Goal: Information Seeking & Learning: Find specific page/section

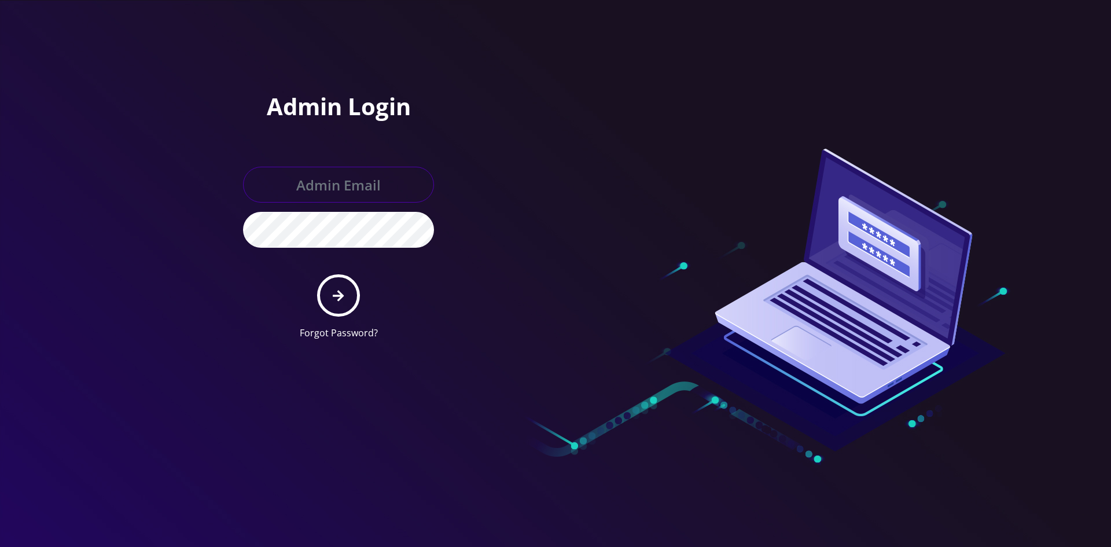
type input "shgy9700@gmail.com"
click at [340, 306] on button "submit" at bounding box center [338, 295] width 42 height 42
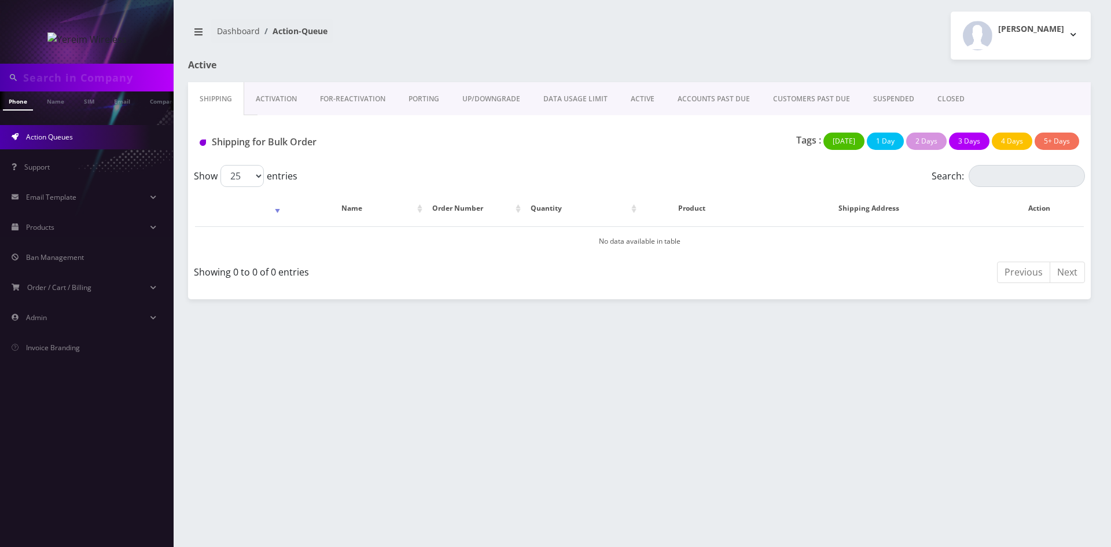
click at [639, 95] on link "ACTIVE" at bounding box center [642, 99] width 47 height 34
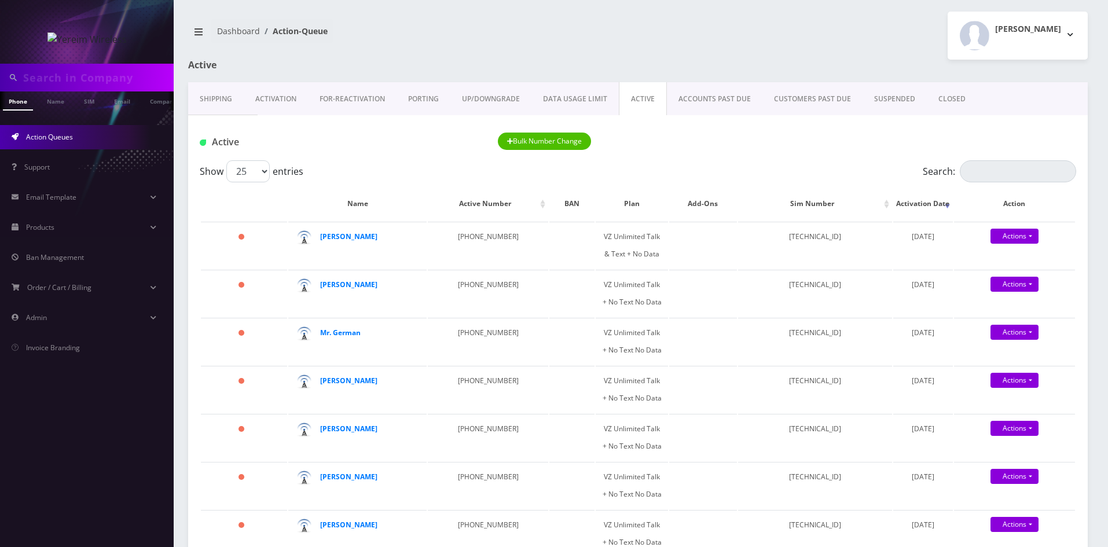
click at [272, 169] on label "Show 25 50 100 250 500 1000 entries" at bounding box center [252, 171] width 104 height 22
click at [270, 169] on select "25 50 100 250 500 1000" at bounding box center [247, 171] width 43 height 22
click at [267, 170] on select "25 50 100 250 500 1000" at bounding box center [247, 171] width 43 height 22
select select "100"
click at [226, 160] on select "25 50 100 250 500 1000" at bounding box center [247, 171] width 43 height 22
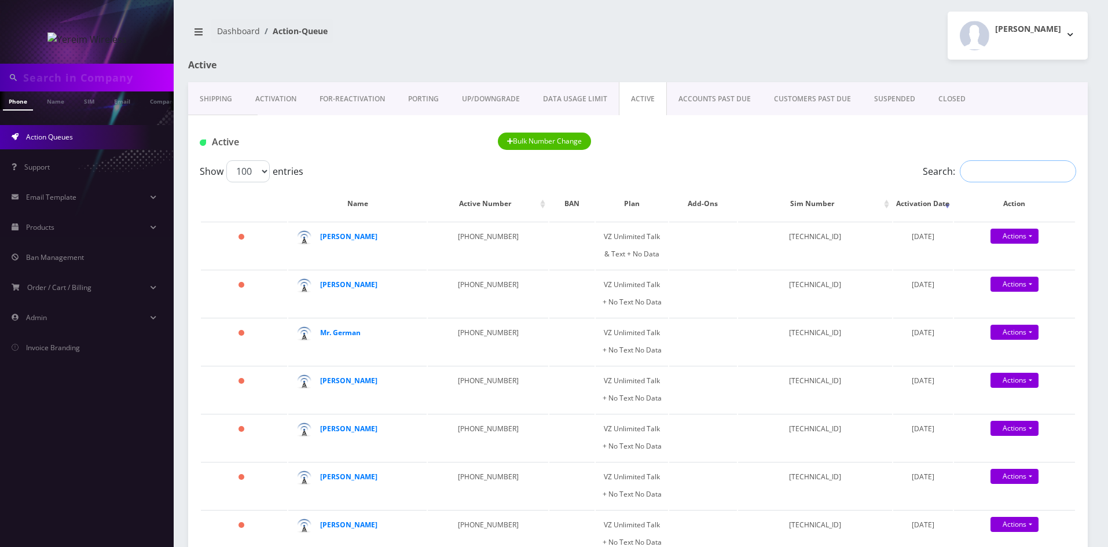
click at [999, 167] on input "Search:" at bounding box center [1018, 171] width 116 height 22
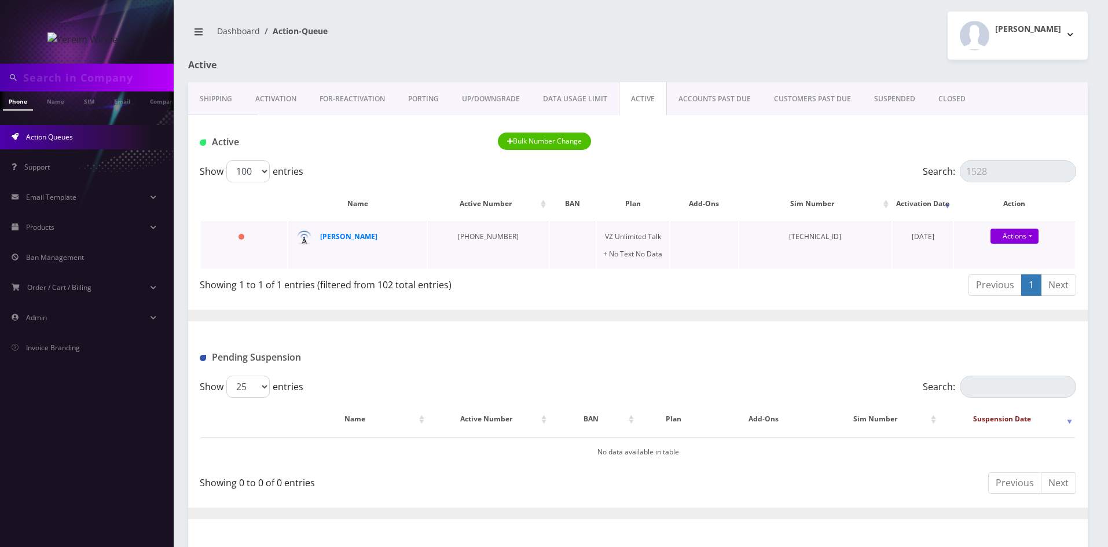
click at [831, 248] on td "89148000008701622163" at bounding box center [815, 245] width 153 height 47
click at [329, 234] on strong "Chanoch Adler" at bounding box center [348, 236] width 57 height 10
click at [1008, 168] on input "1528" at bounding box center [1018, 171] width 116 height 22
drag, startPoint x: 1008, startPoint y: 168, endPoint x: 944, endPoint y: 168, distance: 63.1
click at [944, 168] on label "Search: 1528" at bounding box center [998, 171] width 153 height 22
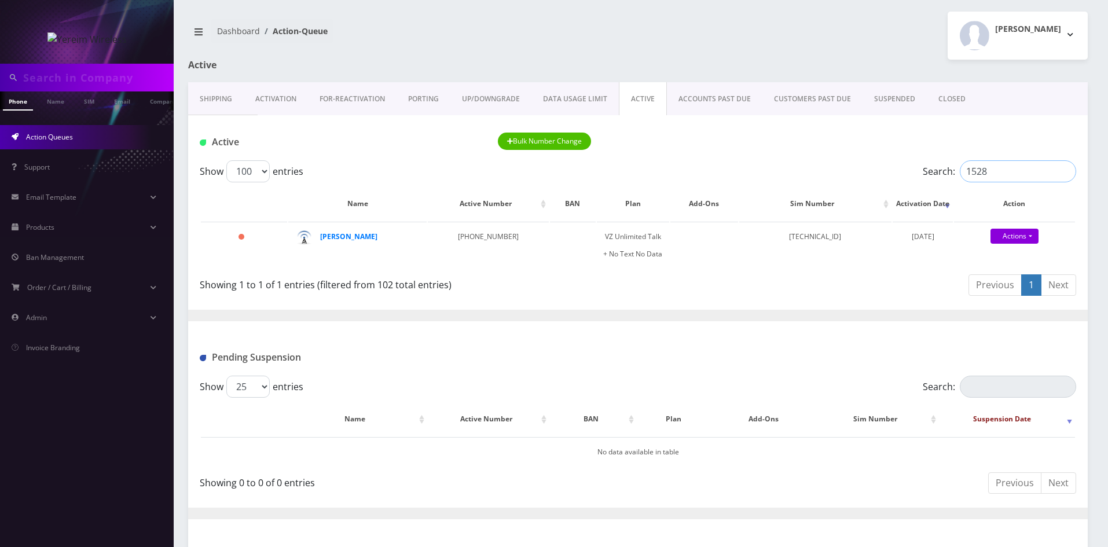
click at [960, 168] on input "1528" at bounding box center [1018, 171] width 116 height 22
paste input "8452709105"
drag, startPoint x: 1032, startPoint y: 170, endPoint x: 918, endPoint y: 181, distance: 113.9
click at [918, 181] on div "Search: 8452709105" at bounding box center [966, 171] width 219 height 22
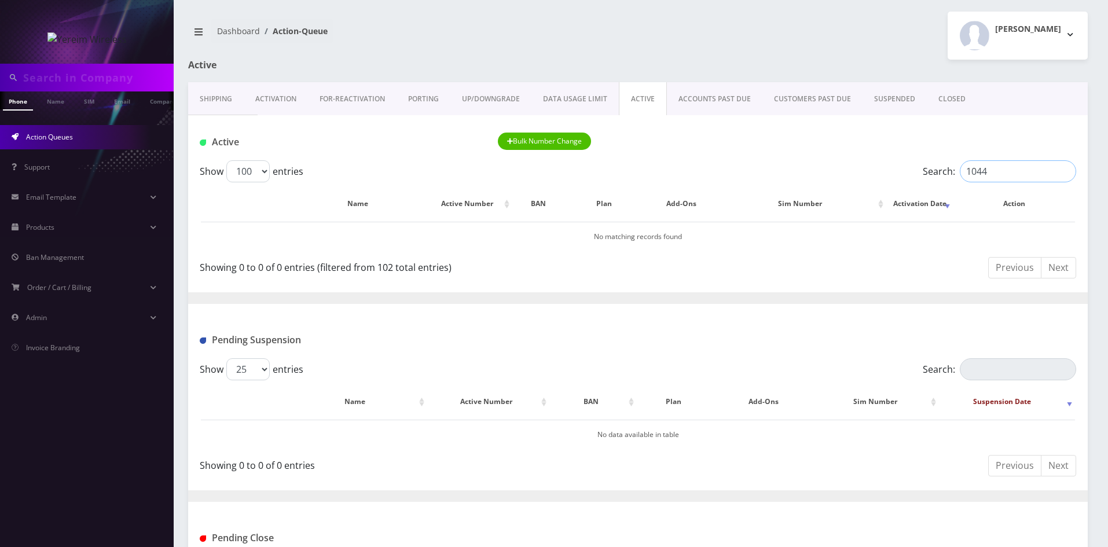
drag, startPoint x: 991, startPoint y: 172, endPoint x: 932, endPoint y: 174, distance: 58.5
click at [933, 174] on label "Search: 1044" at bounding box center [998, 171] width 153 height 22
drag, startPoint x: 997, startPoint y: 171, endPoint x: 962, endPoint y: 173, distance: 34.8
click at [962, 173] on input "8660" at bounding box center [1018, 171] width 116 height 22
paste input "914-417-0198"
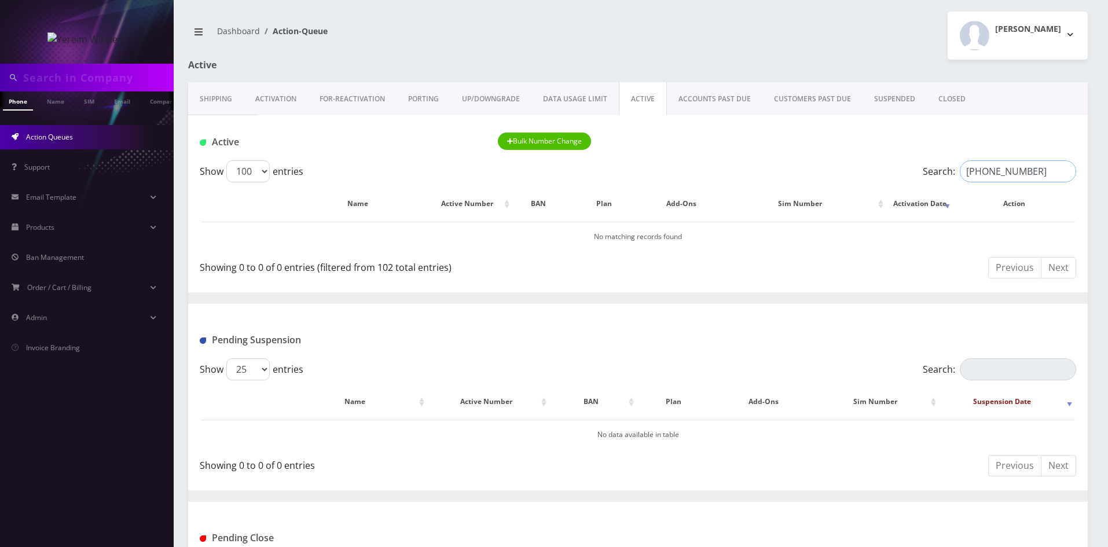
click at [1004, 171] on input "914-417-0198" at bounding box center [1018, 171] width 116 height 22
click at [0, 0] on div at bounding box center [0, 0] width 0 height 0
click at [1008, 174] on input "914-417-0198" at bounding box center [1018, 171] width 116 height 22
click at [1002, 171] on input "914-417-0198" at bounding box center [1018, 171] width 116 height 22
click at [983, 171] on input "914-4170198" at bounding box center [1018, 171] width 116 height 22
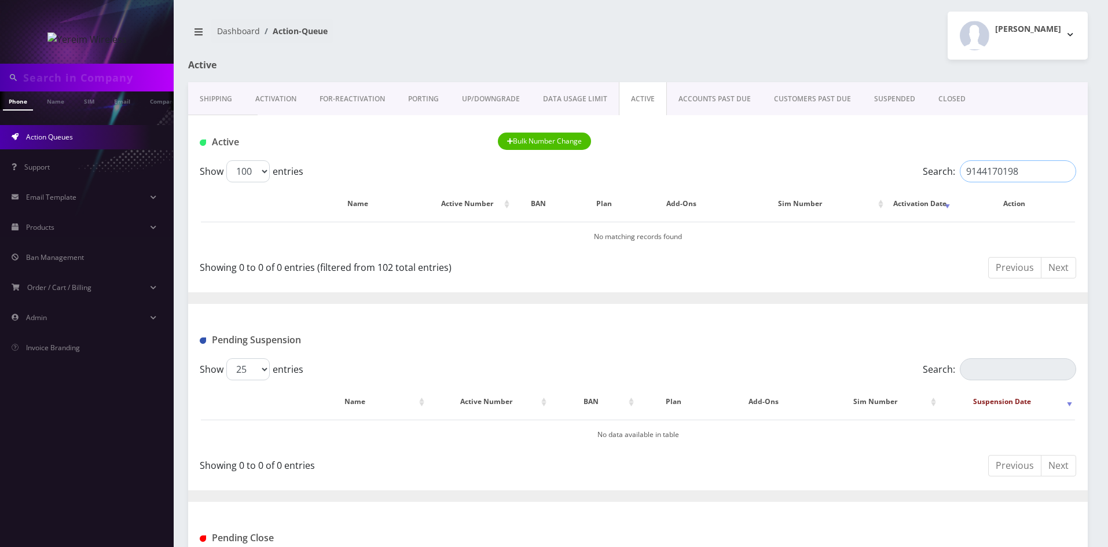
click at [987, 175] on input "9144170198" at bounding box center [1018, 171] width 116 height 22
click at [999, 174] on input "9144170198" at bounding box center [1018, 171] width 116 height 22
click at [994, 172] on input "9144170198" at bounding box center [1018, 171] width 116 height 22
drag, startPoint x: 1001, startPoint y: 164, endPoint x: 958, endPoint y: 165, distance: 42.8
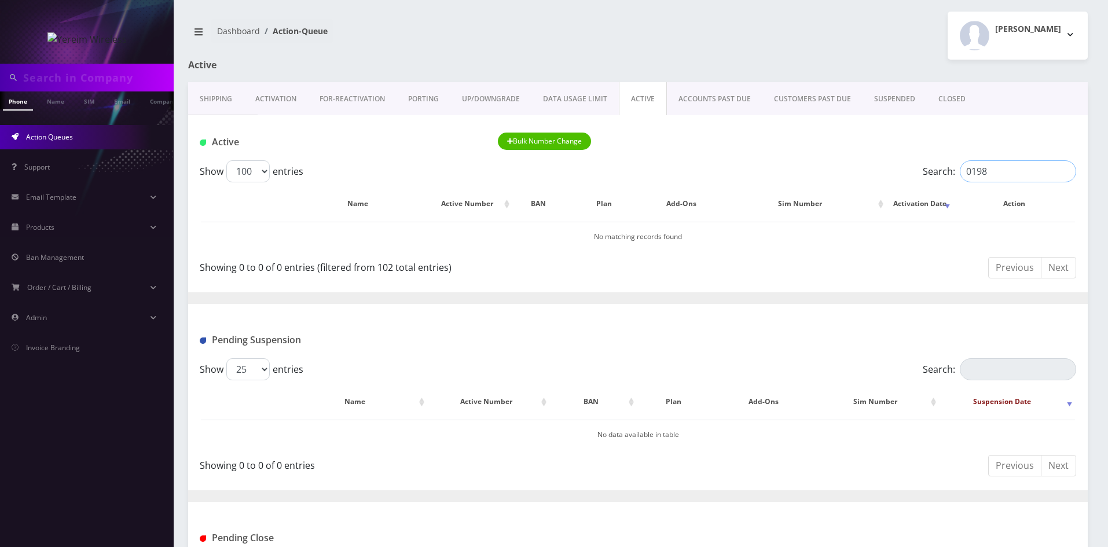
click at [960, 165] on input "0198" at bounding box center [1018, 171] width 116 height 22
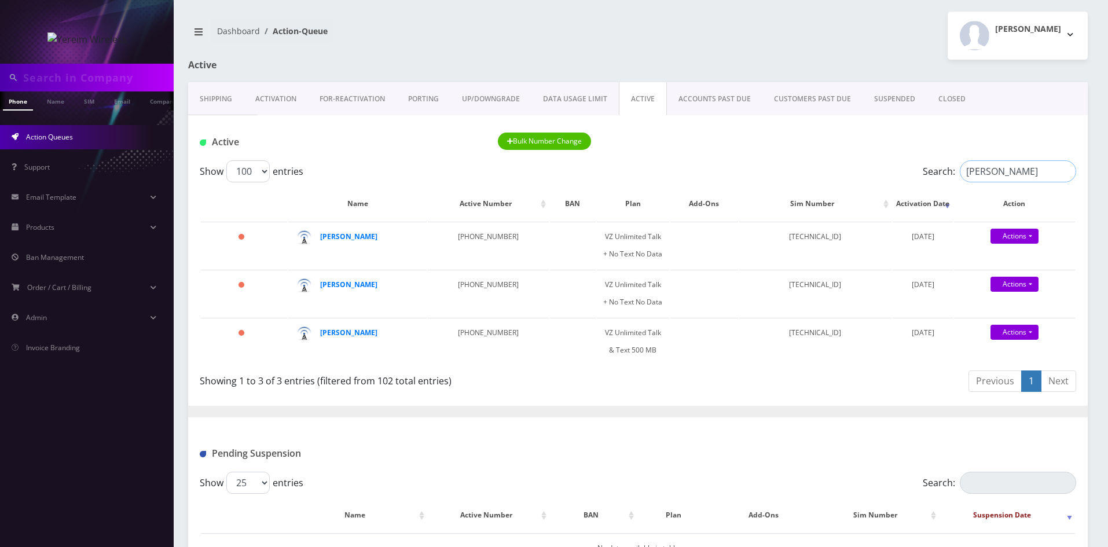
drag, startPoint x: 1005, startPoint y: 171, endPoint x: 940, endPoint y: 150, distance: 68.8
click at [940, 171] on label "Search: Chaim" at bounding box center [998, 171] width 153 height 22
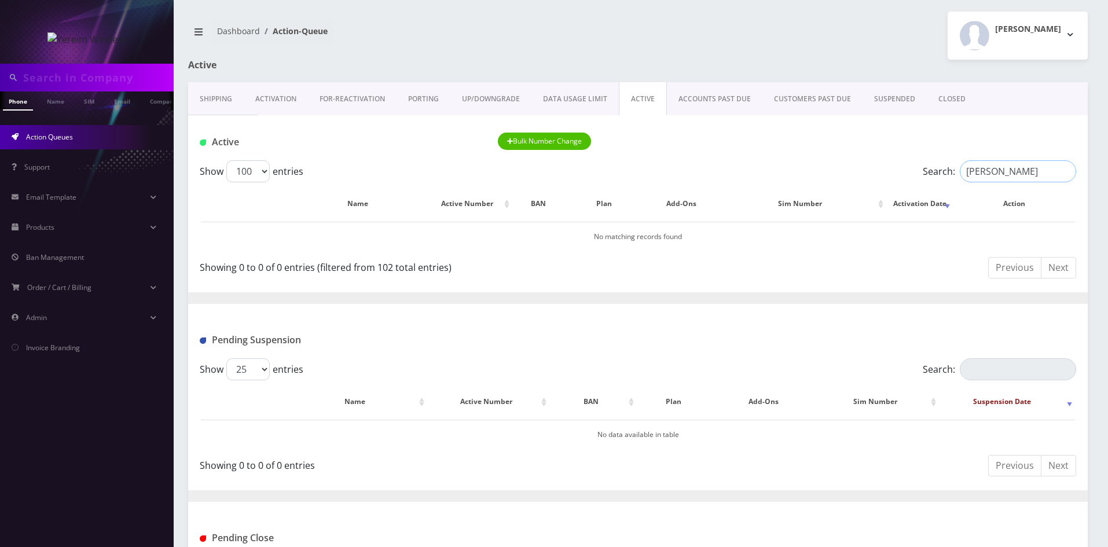
click at [969, 173] on input "buer" at bounding box center [1018, 171] width 116 height 22
drag, startPoint x: 1000, startPoint y: 170, endPoint x: 940, endPoint y: 174, distance: 59.7
click at [940, 174] on label "Search: bauer" at bounding box center [998, 171] width 153 height 22
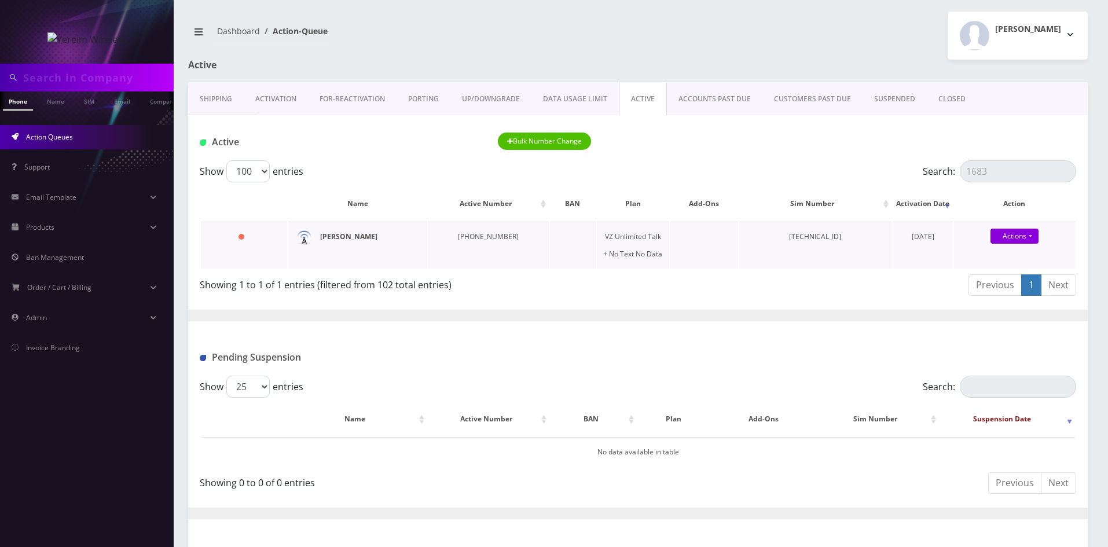
click at [343, 238] on strong "[PERSON_NAME]" at bounding box center [348, 236] width 57 height 10
drag, startPoint x: 993, startPoint y: 170, endPoint x: 930, endPoint y: 170, distance: 62.5
click at [930, 170] on label "Search: 1683" at bounding box center [998, 171] width 153 height 22
click at [345, 236] on strong "Evelyn Kohn" at bounding box center [348, 236] width 57 height 10
drag, startPoint x: 998, startPoint y: 172, endPoint x: 936, endPoint y: 177, distance: 61.5
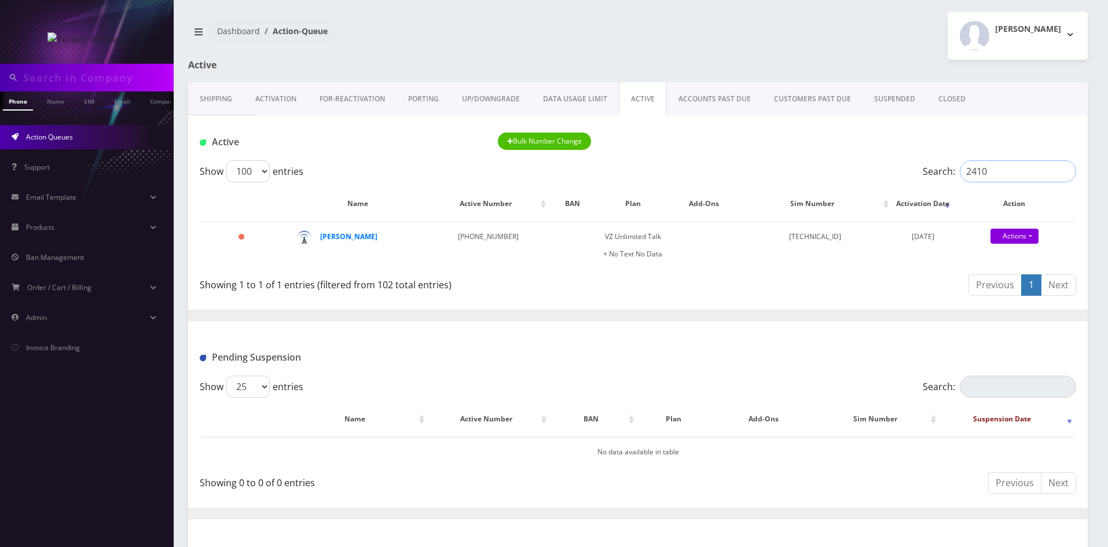
click at [936, 177] on label "Search: 2410" at bounding box center [998, 171] width 153 height 22
click at [351, 234] on strong "Yakov Mayer" at bounding box center [348, 236] width 57 height 10
click at [924, 179] on label "Search: 2168" at bounding box center [998, 171] width 153 height 22
click at [347, 236] on strong "Zurach Neiman" at bounding box center [348, 236] width 57 height 10
drag, startPoint x: 987, startPoint y: 178, endPoint x: 945, endPoint y: 179, distance: 41.7
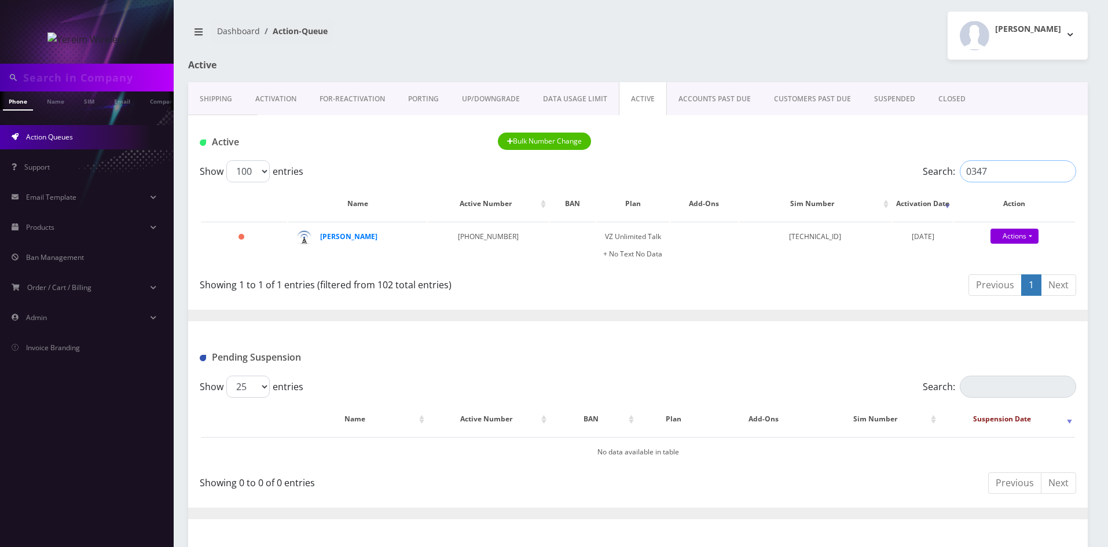
click at [945, 179] on label "Search: 0347" at bounding box center [998, 171] width 153 height 22
click at [358, 234] on strong "[PERSON_NAME]" at bounding box center [348, 236] width 57 height 10
drag, startPoint x: 994, startPoint y: 170, endPoint x: 956, endPoint y: 177, distance: 38.2
click at [956, 177] on label "Search: 2294" at bounding box center [998, 171] width 153 height 22
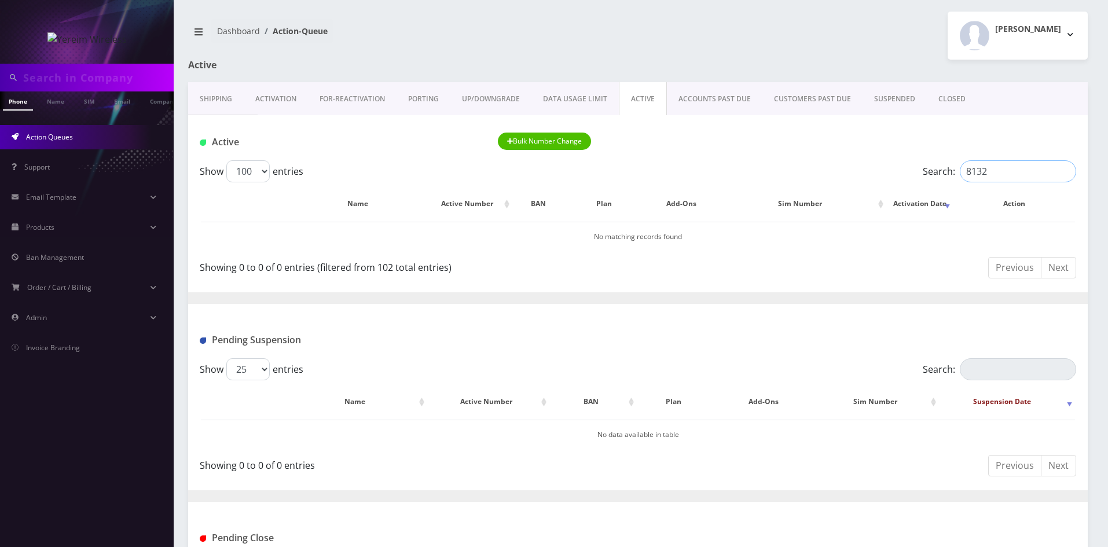
drag, startPoint x: 984, startPoint y: 171, endPoint x: 927, endPoint y: 173, distance: 57.3
click at [927, 173] on label "Search: 8132" at bounding box center [998, 171] width 153 height 22
paste input "45-274-1528"
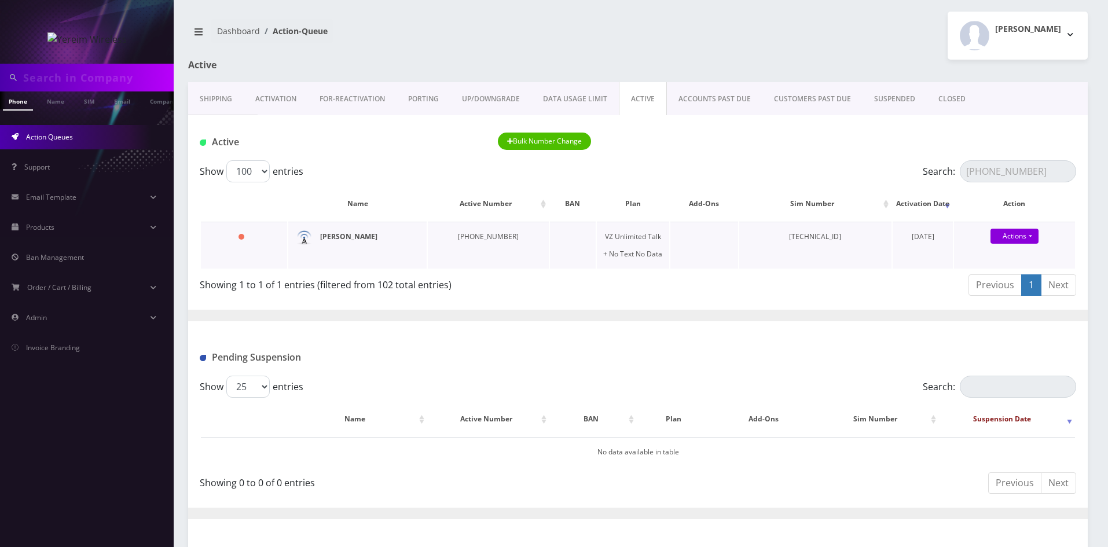
click at [358, 237] on strong "[PERSON_NAME]" at bounding box center [348, 236] width 57 height 10
drag, startPoint x: 1030, startPoint y: 171, endPoint x: 934, endPoint y: 175, distance: 95.6
click at [935, 177] on label "Search: 845-274-1528" at bounding box center [998, 171] width 153 height 22
paste input "914-417-019"
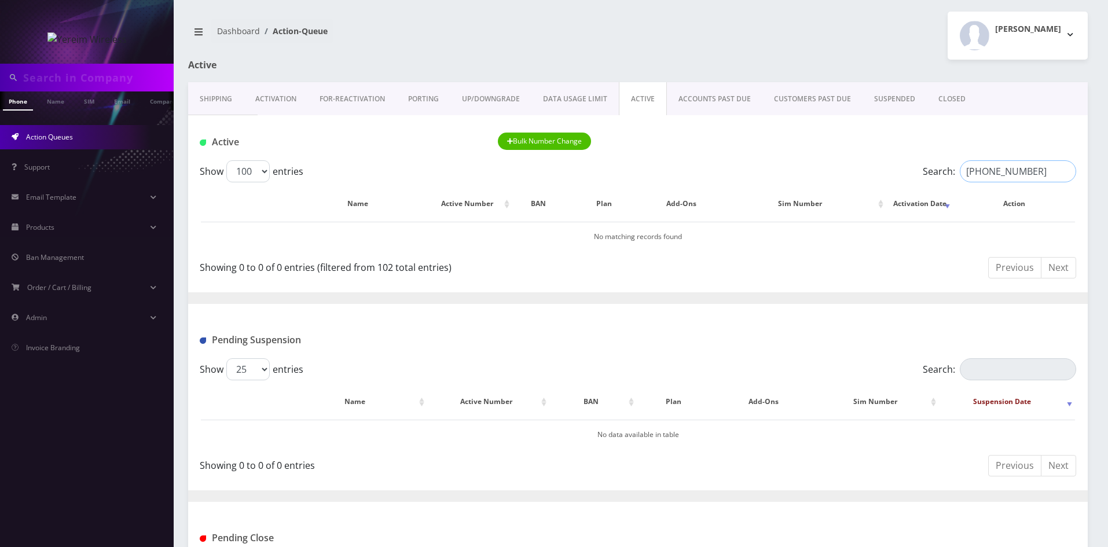
drag, startPoint x: 1002, startPoint y: 172, endPoint x: 923, endPoint y: 176, distance: 79.4
click at [924, 176] on label "Search: 914-417-0198" at bounding box center [998, 171] width 153 height 22
drag, startPoint x: 1001, startPoint y: 167, endPoint x: 944, endPoint y: 173, distance: 57.6
click at [944, 173] on label "Search: 0198" at bounding box center [998, 171] width 153 height 22
paste input "[PHONE_NUMBER]"
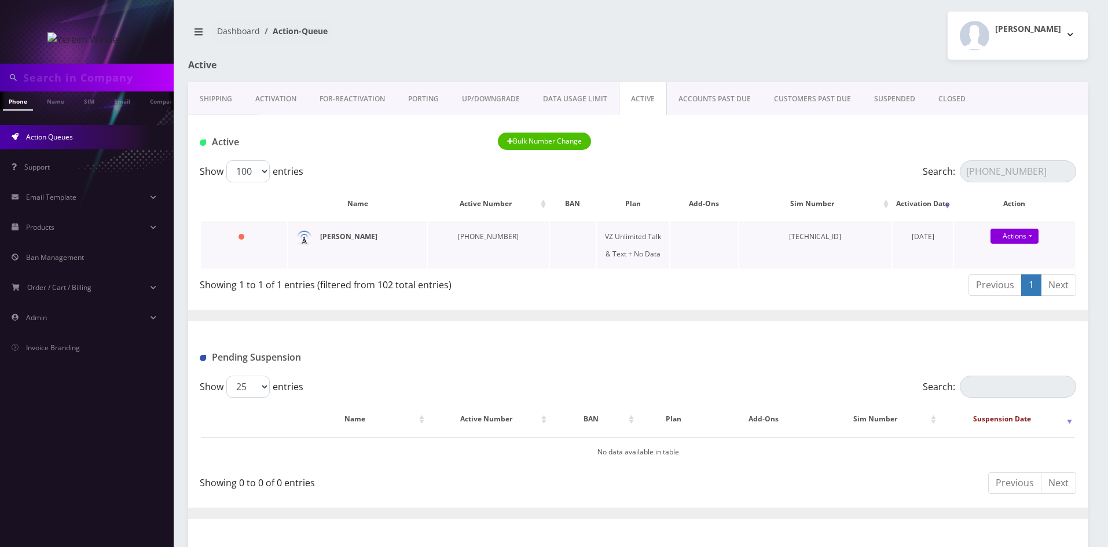
click at [344, 239] on strong "[PERSON_NAME]" at bounding box center [348, 236] width 57 height 10
drag, startPoint x: 1045, startPoint y: 171, endPoint x: 924, endPoint y: 175, distance: 121.6
click at [924, 175] on label "Search: 845-422-1156" at bounding box center [998, 171] width 153 height 22
paste input "538-7231"
click at [335, 236] on strong "[PERSON_NAME]" at bounding box center [348, 236] width 57 height 10
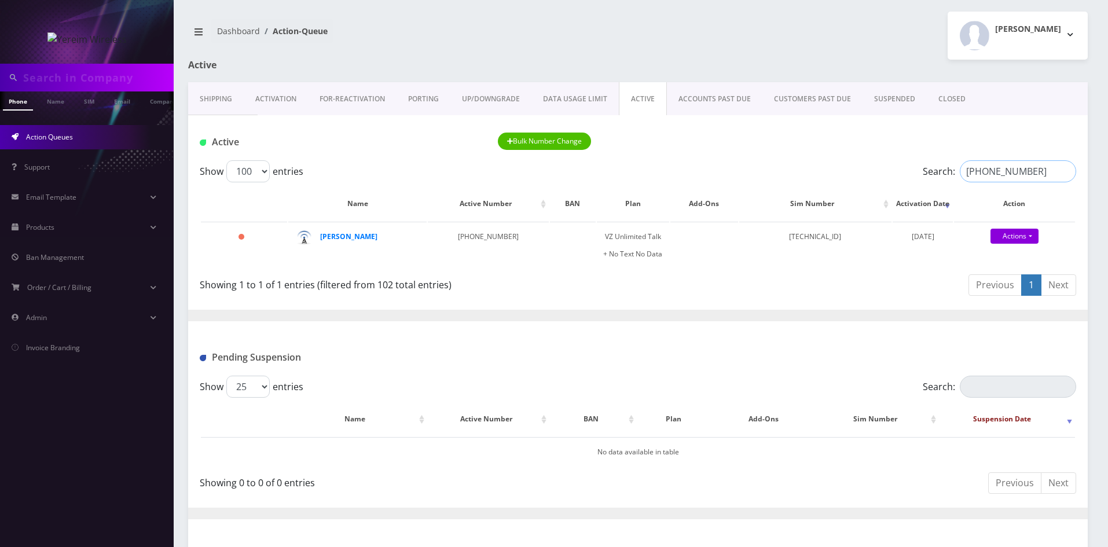
drag, startPoint x: 1028, startPoint y: 178, endPoint x: 932, endPoint y: 185, distance: 96.3
click at [932, 185] on div "Show 25 50 100 250 500 1000 entries Search: 845-538-7231 Name Active Number BAN…" at bounding box center [637, 230] width 899 height 140
paste input "347-853-0106"
click at [343, 236] on strong "Yakov Yosef Bilus" at bounding box center [348, 236] width 57 height 10
drag, startPoint x: 987, startPoint y: 172, endPoint x: 914, endPoint y: 174, distance: 72.9
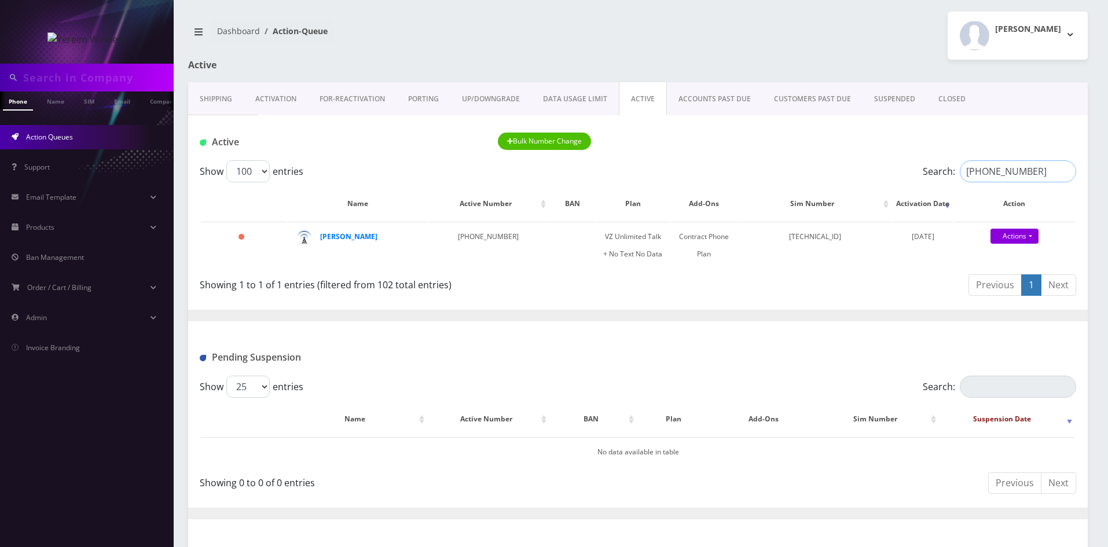
click at [914, 174] on div "Search: 347-853-0106" at bounding box center [966, 171] width 219 height 22
paste input "845-659-2688"
click at [335, 236] on strong "DAVID BLOOMING" at bounding box center [348, 236] width 57 height 10
drag, startPoint x: 1033, startPoint y: 168, endPoint x: 873, endPoint y: 168, distance: 160.3
click at [873, 168] on div "Search: 845-659-2688" at bounding box center [966, 171] width 219 height 22
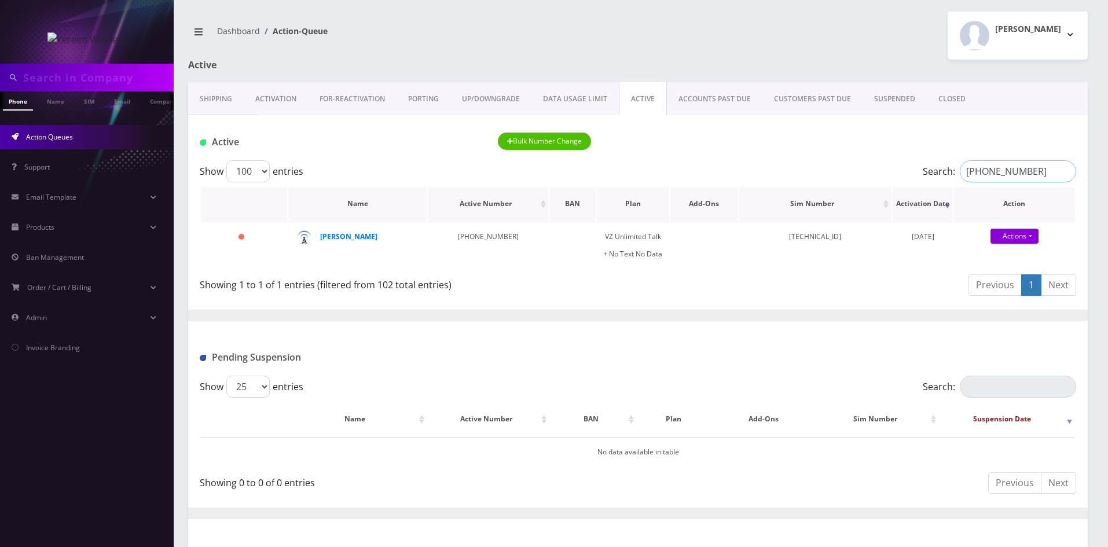
paste input "540-1826"
click at [338, 237] on strong "Chana Blum" at bounding box center [348, 236] width 57 height 10
drag, startPoint x: 1034, startPoint y: 169, endPoint x: 902, endPoint y: 179, distance: 132.3
click at [905, 179] on div "Search: 845-540-1826" at bounding box center [966, 171] width 219 height 22
paste input "608-9743"
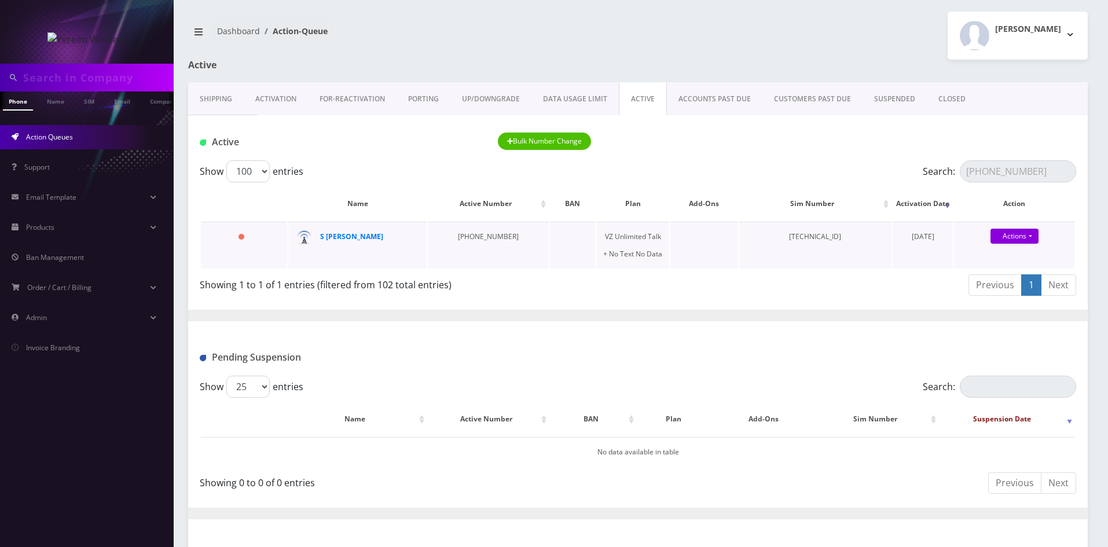
click at [462, 236] on td "845-608-9743" at bounding box center [488, 245] width 121 height 47
click at [351, 236] on strong "S BLUMING" at bounding box center [351, 236] width 63 height 10
click at [332, 236] on strong "S BLUMING" at bounding box center [351, 236] width 63 height 10
drag, startPoint x: 1056, startPoint y: 168, endPoint x: 910, endPoint y: 174, distance: 146.6
click at [910, 174] on div "Search: 845-608-9743" at bounding box center [966, 171] width 219 height 22
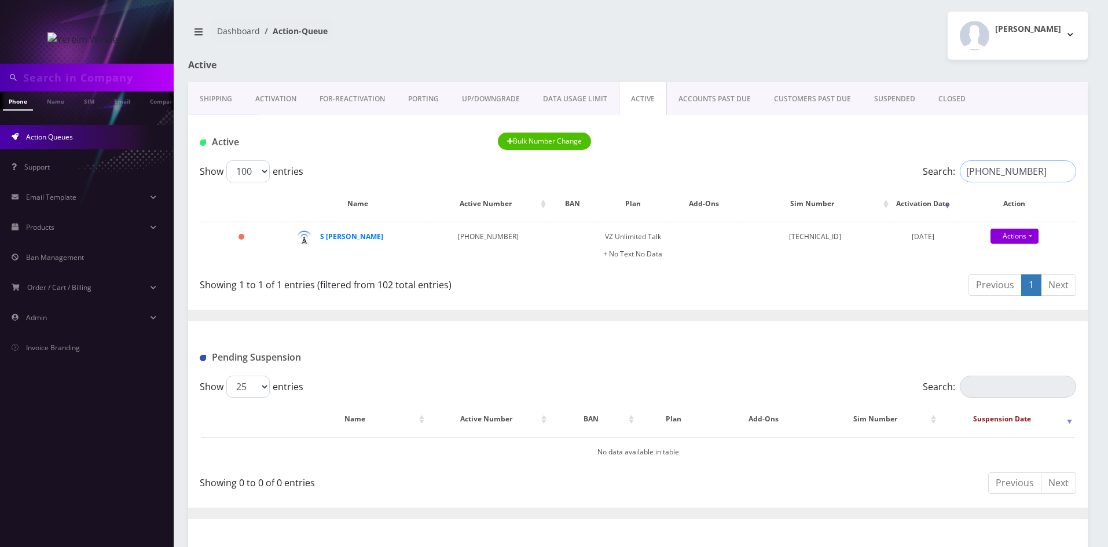
paste input "540-1162"
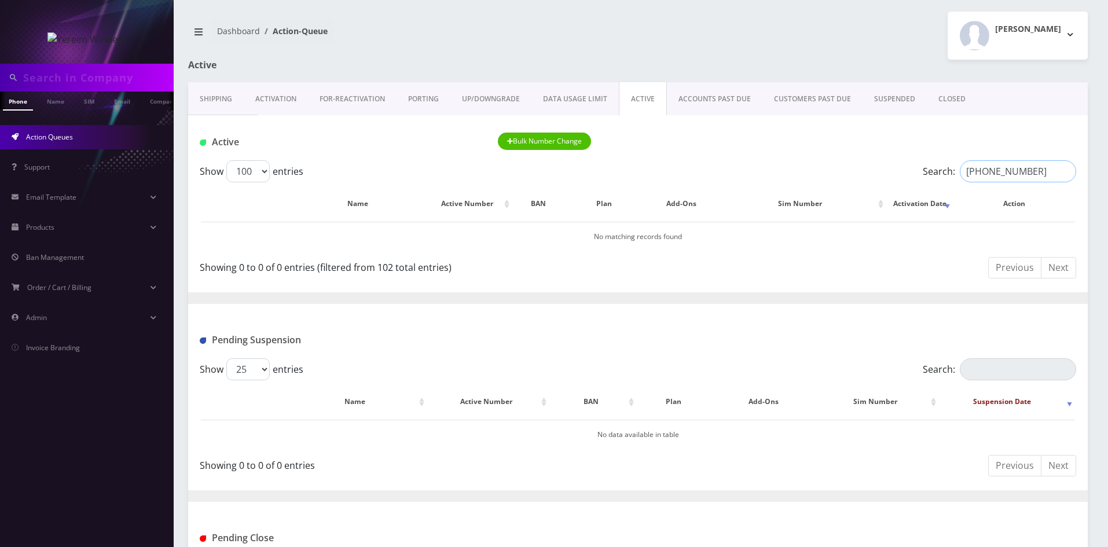
drag, startPoint x: 1002, startPoint y: 171, endPoint x: 936, endPoint y: 181, distance: 66.6
click at [936, 181] on label "Search: 845-540-1162" at bounding box center [998, 171] width 153 height 22
drag, startPoint x: 1019, startPoint y: 166, endPoint x: 932, endPoint y: 168, distance: 86.8
click at [939, 171] on label "Search: 1162" at bounding box center [998, 171] width 153 height 22
paste input "845-521-2541"
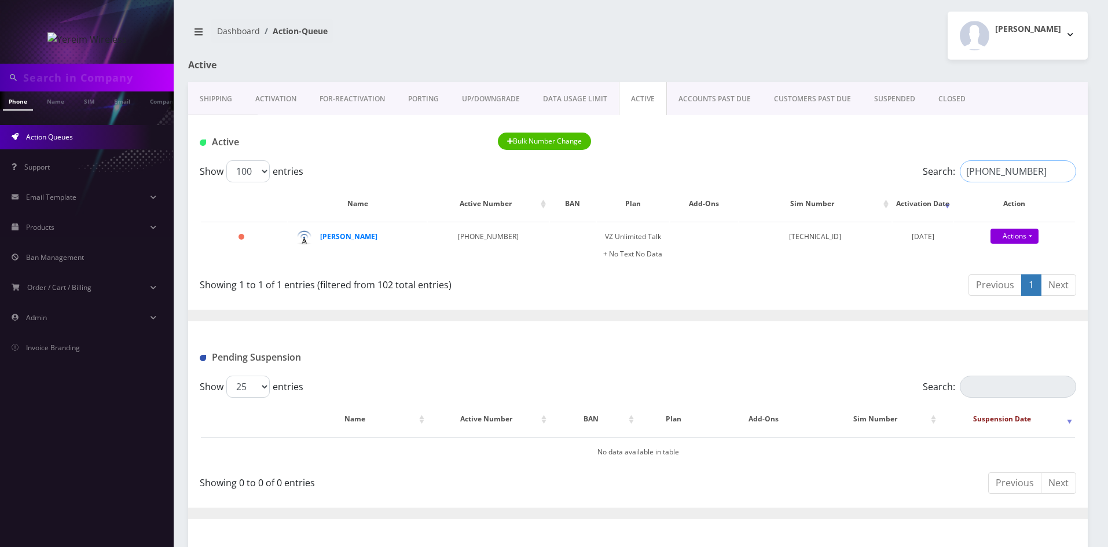
drag, startPoint x: 1029, startPoint y: 171, endPoint x: 911, endPoint y: 174, distance: 118.1
click at [911, 174] on div "Search: 845-521-2541" at bounding box center [966, 171] width 219 height 22
paste input "428-2017"
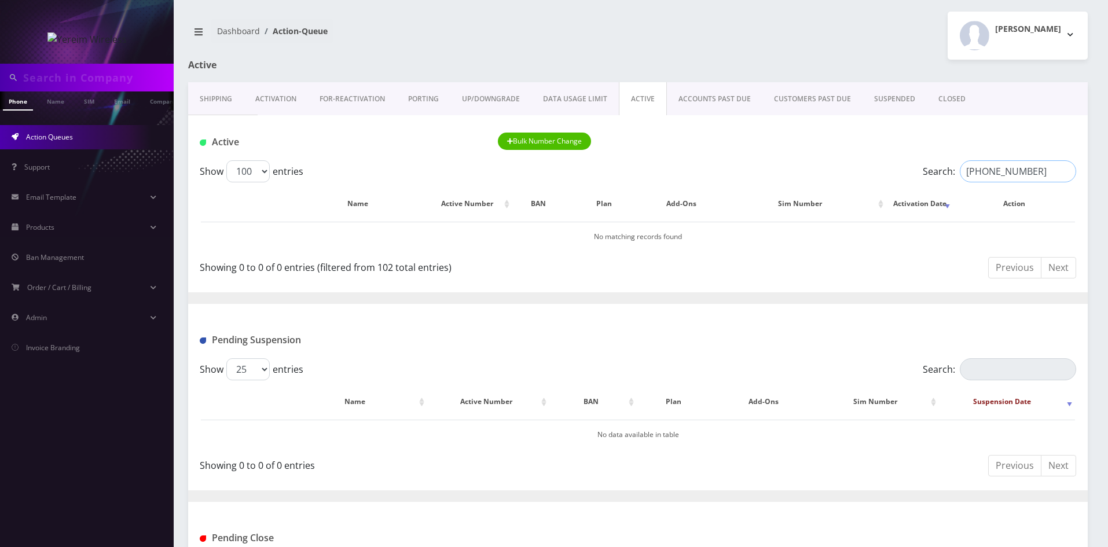
drag, startPoint x: 1002, startPoint y: 172, endPoint x: 885, endPoint y: 179, distance: 117.7
click at [885, 179] on div "Search: 845-428-2017" at bounding box center [966, 171] width 219 height 22
drag, startPoint x: 1006, startPoint y: 166, endPoint x: 942, endPoint y: 177, distance: 65.7
click at [942, 177] on label "Search: 2017" at bounding box center [998, 171] width 153 height 22
paste input "845 367 2620"
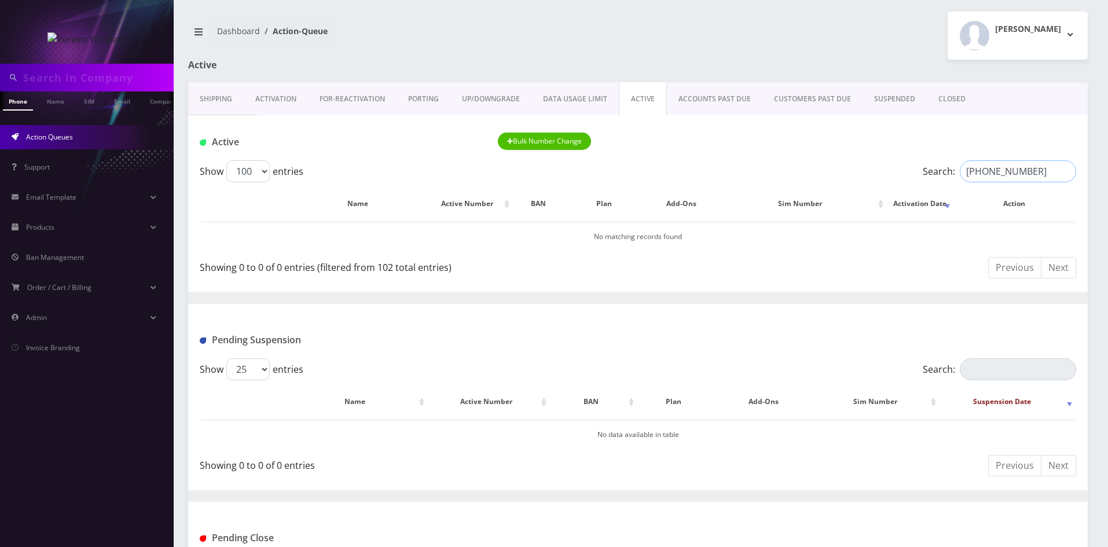
click at [999, 175] on input "845 367 2620" at bounding box center [1018, 171] width 116 height 22
drag, startPoint x: 1000, startPoint y: 171, endPoint x: 960, endPoint y: 171, distance: 39.9
click at [960, 171] on input "2620" at bounding box center [1018, 171] width 116 height 22
paste input "845 290 2806"
drag, startPoint x: 1001, startPoint y: 171, endPoint x: 950, endPoint y: 173, distance: 50.4
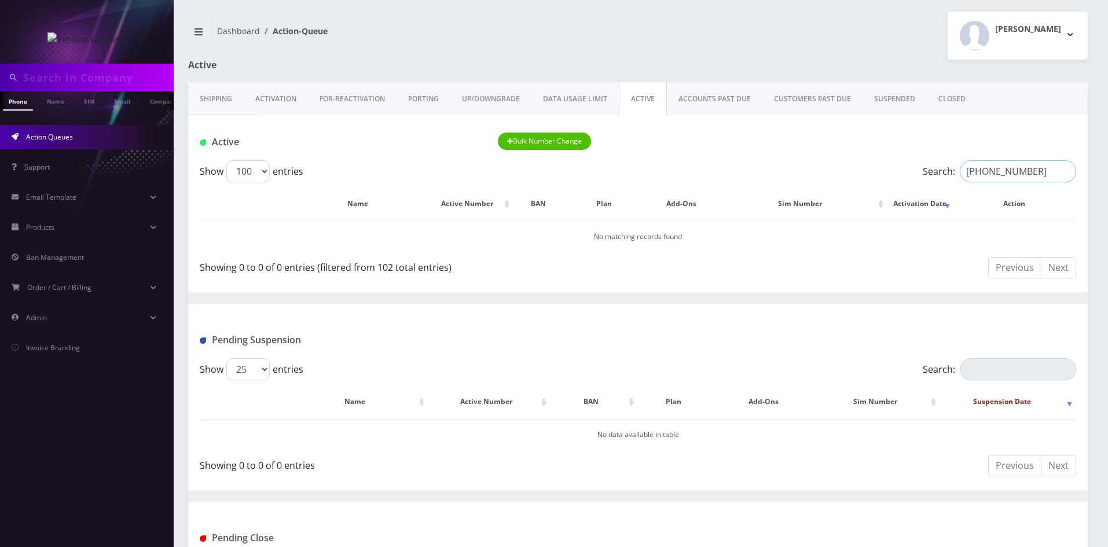
click at [950, 173] on label "Search: 845 290 2806" at bounding box center [998, 171] width 153 height 22
drag, startPoint x: 999, startPoint y: 168, endPoint x: 921, endPoint y: 167, distance: 78.1
click at [925, 174] on label "Search: 2806" at bounding box center [998, 171] width 153 height 22
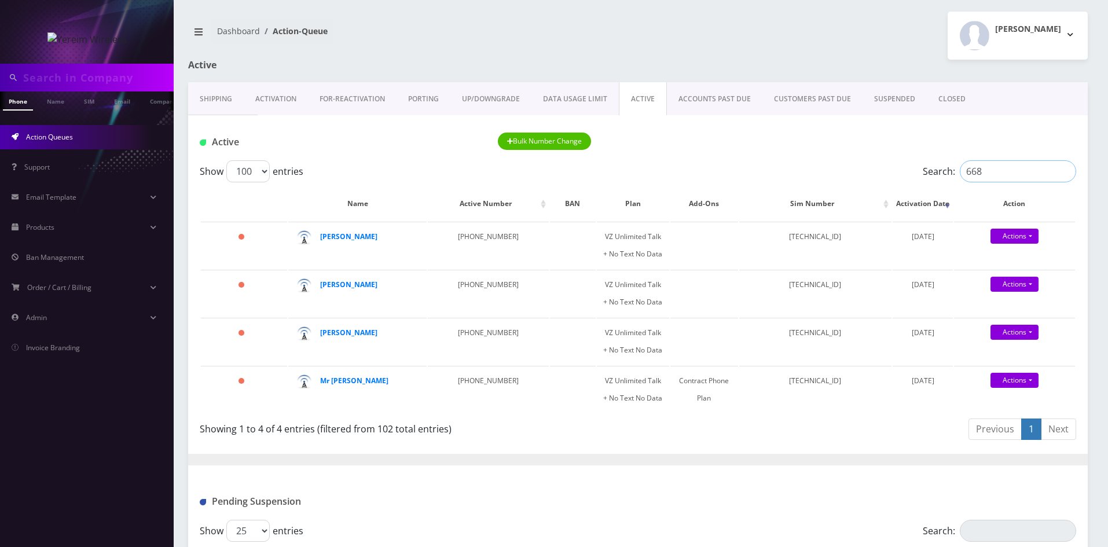
click at [962, 172] on input "668" at bounding box center [1018, 171] width 116 height 22
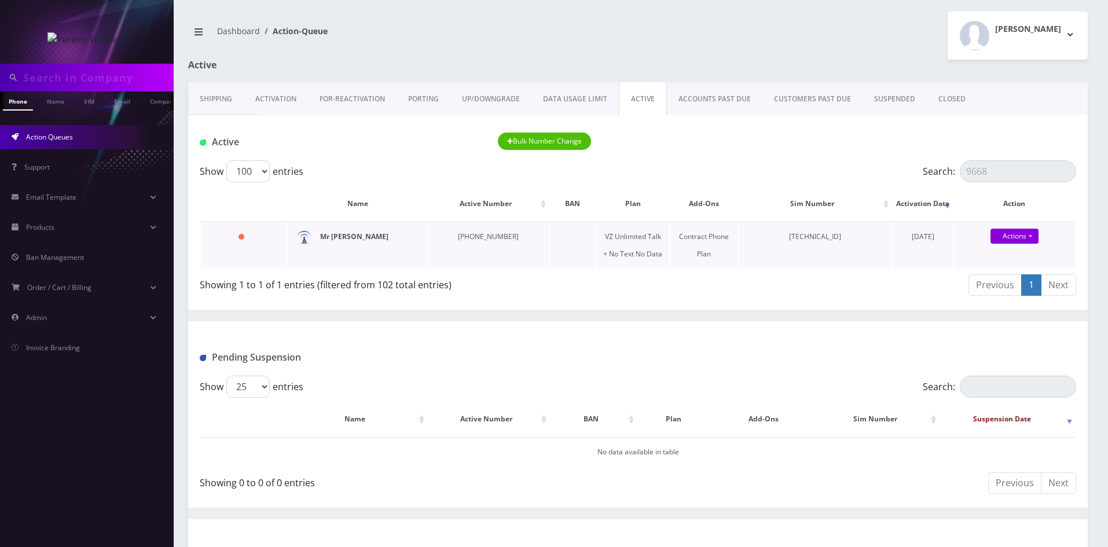
click at [354, 238] on strong "Mr Hocheizer" at bounding box center [354, 236] width 68 height 10
drag, startPoint x: 998, startPoint y: 170, endPoint x: 922, endPoint y: 168, distance: 75.8
click at [925, 170] on label "Search: 9668" at bounding box center [998, 171] width 153 height 22
paste input "845-828-3250"
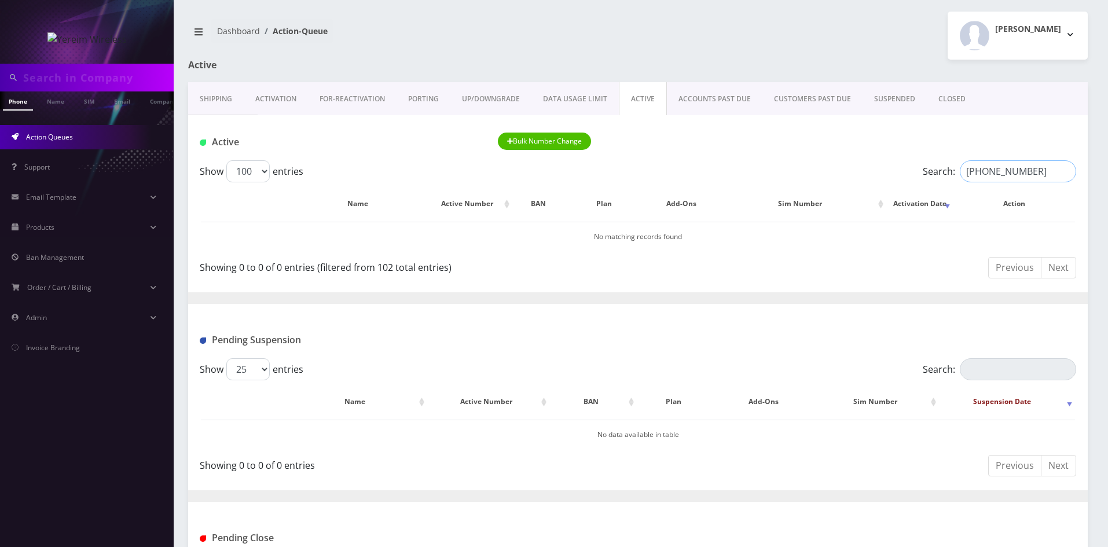
click at [982, 172] on input "845-828-3250" at bounding box center [1018, 171] width 116 height 22
click at [998, 172] on input "845828-3250" at bounding box center [1018, 171] width 116 height 22
drag, startPoint x: 1036, startPoint y: 170, endPoint x: 953, endPoint y: 176, distance: 83.5
click at [953, 176] on label "Search: 8458283250" at bounding box center [998, 171] width 153 height 22
type input "honig"
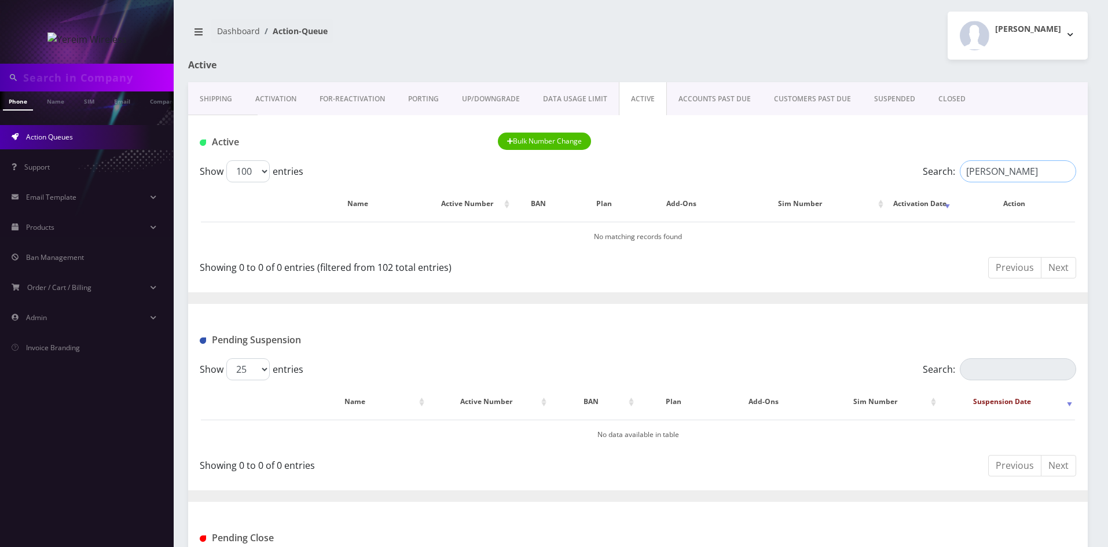
click at [1065, 174] on input "honig" at bounding box center [1018, 171] width 116 height 22
paste input "845 642 8404"
drag, startPoint x: 1024, startPoint y: 174, endPoint x: 920, endPoint y: 175, distance: 104.2
click at [920, 175] on div "Search: 845 642 8404" at bounding box center [966, 171] width 219 height 22
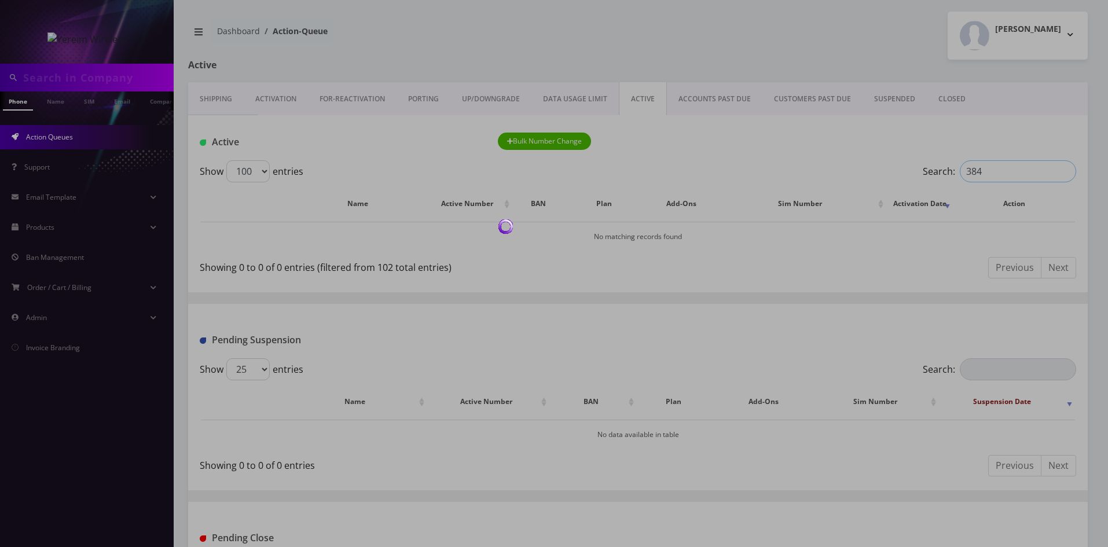
type input "3846"
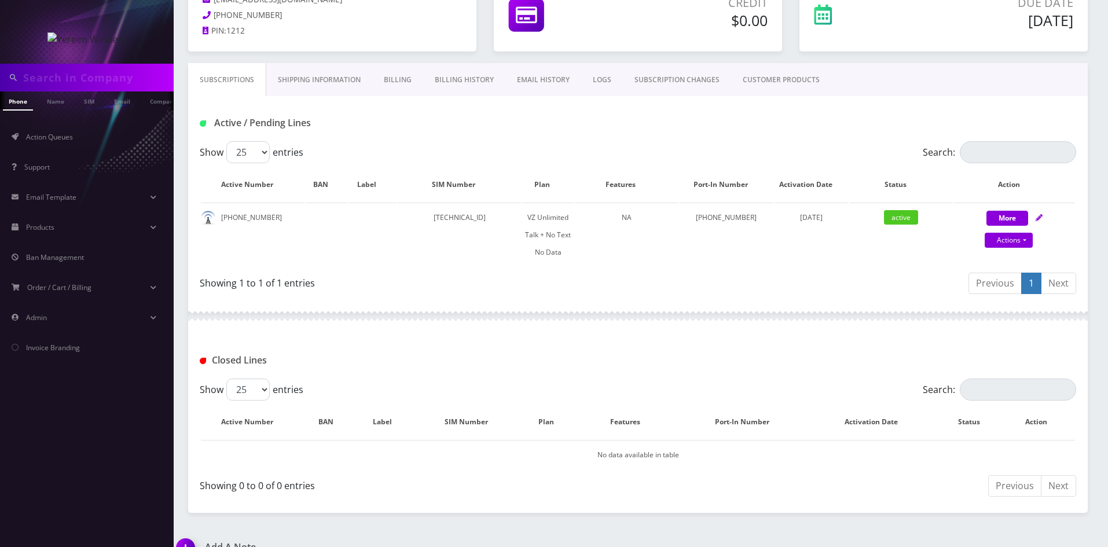
scroll to position [10, 0]
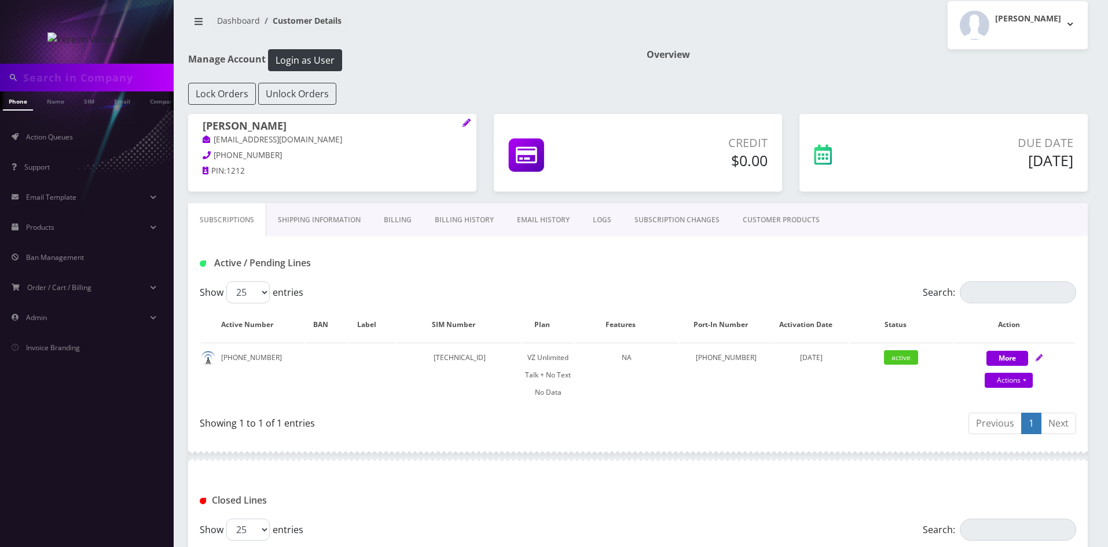
click at [384, 215] on link "Billing" at bounding box center [397, 220] width 51 height 34
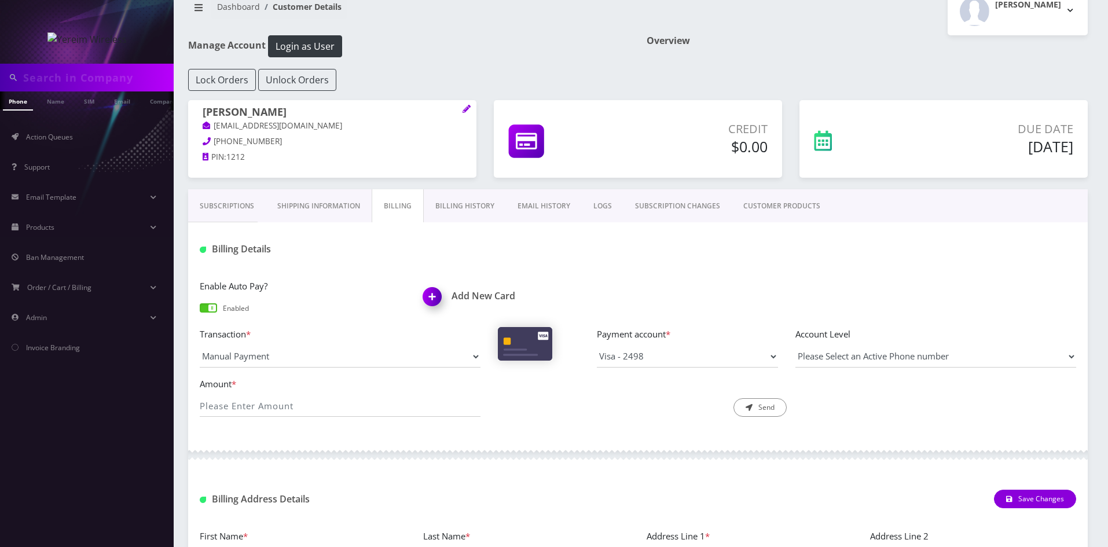
scroll to position [23, 0]
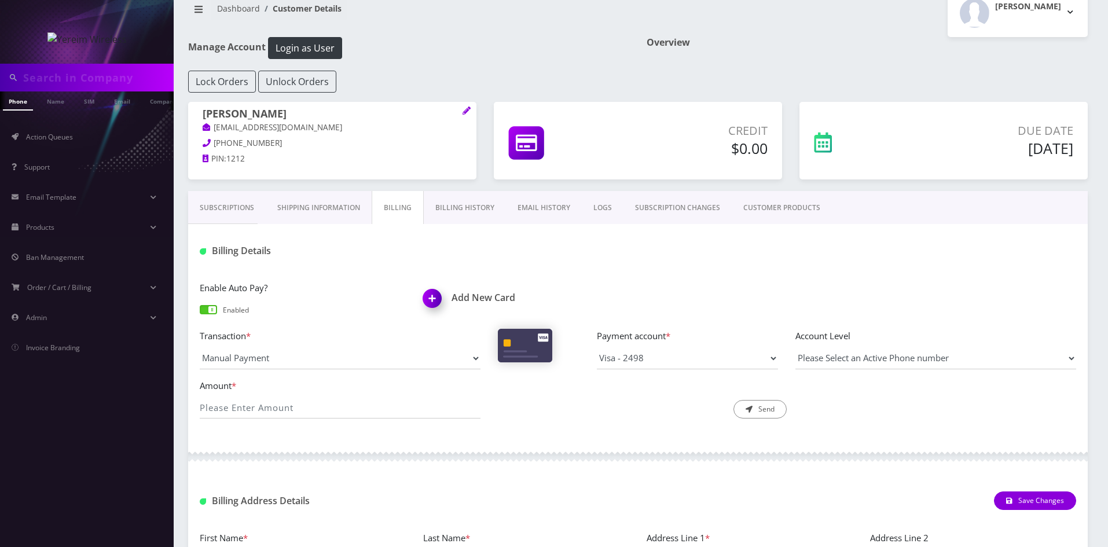
click at [457, 201] on link "Billing History" at bounding box center [465, 208] width 82 height 34
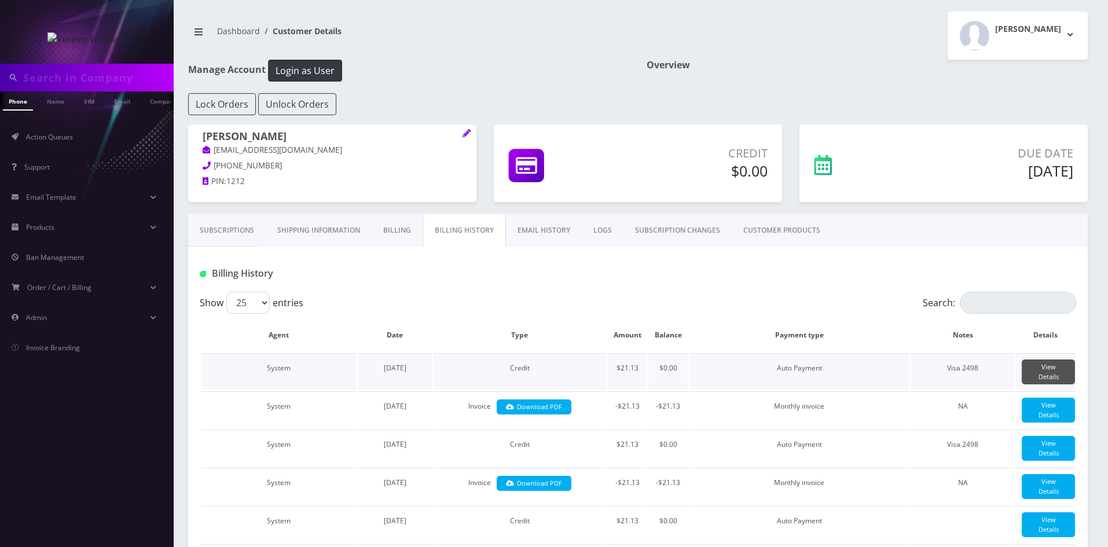
click at [1036, 372] on link "View Details" at bounding box center [1047, 371] width 53 height 25
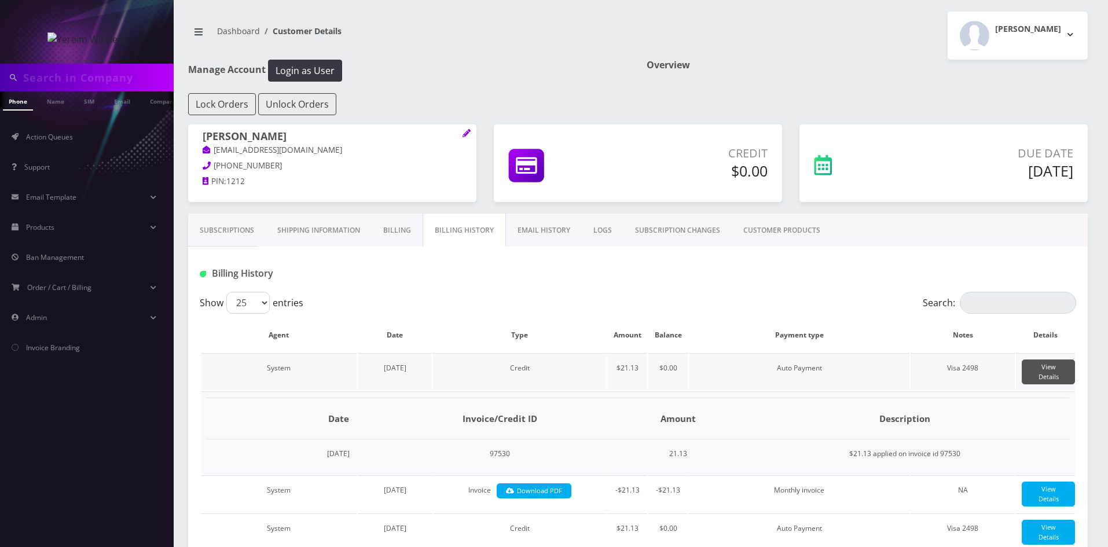
click at [1036, 372] on link "View Details" at bounding box center [1047, 371] width 53 height 25
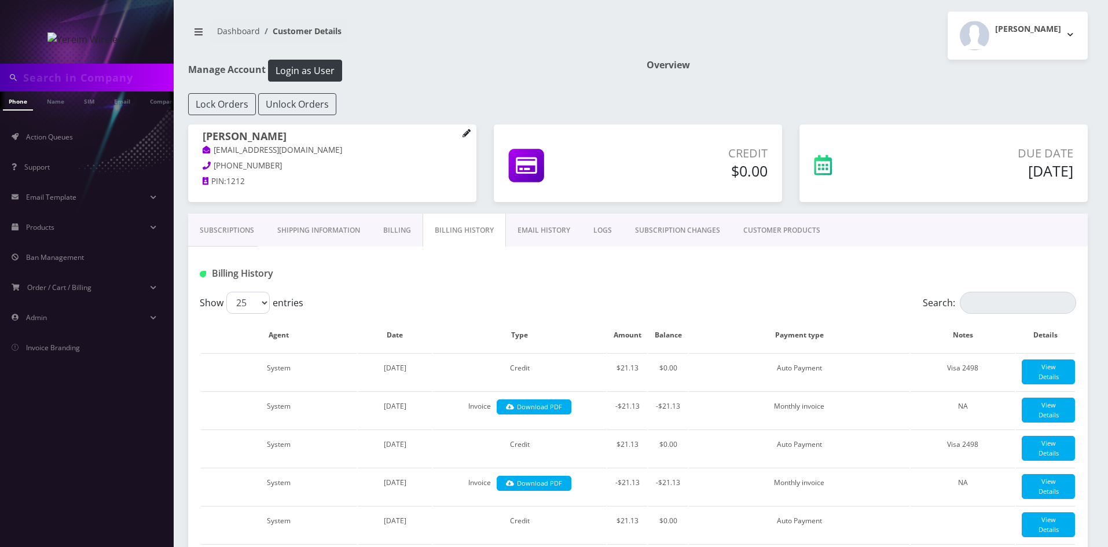
click at [466, 131] on icon at bounding box center [466, 133] width 8 height 8
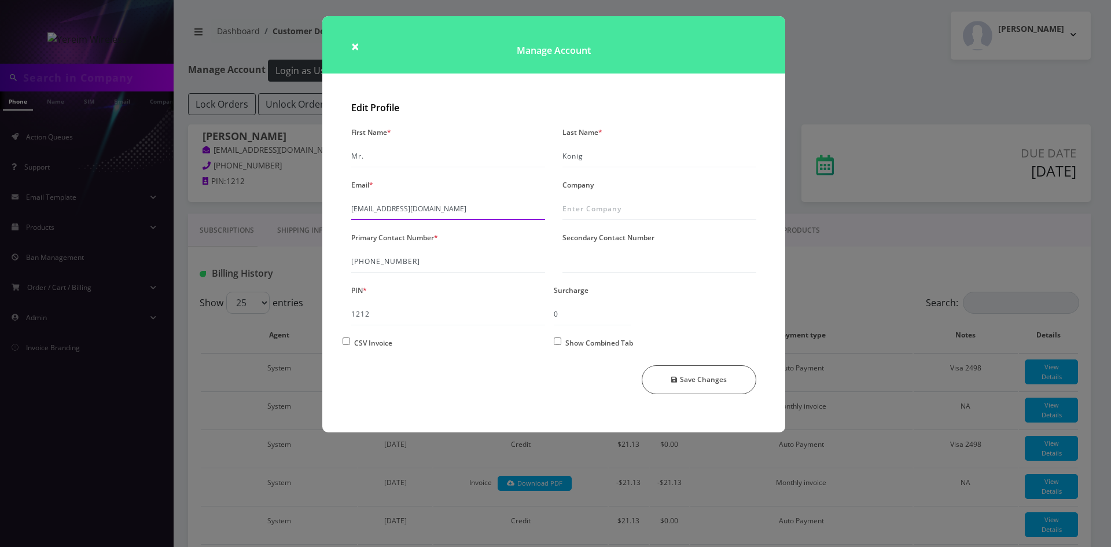
drag, startPoint x: 480, startPoint y: 207, endPoint x: 343, endPoint y: 211, distance: 136.7
click at [343, 211] on div "Email * shgy9700+8453041683@gmail.com" at bounding box center [448, 198] width 211 height 43
click at [353, 44] on span "×" at bounding box center [355, 45] width 8 height 19
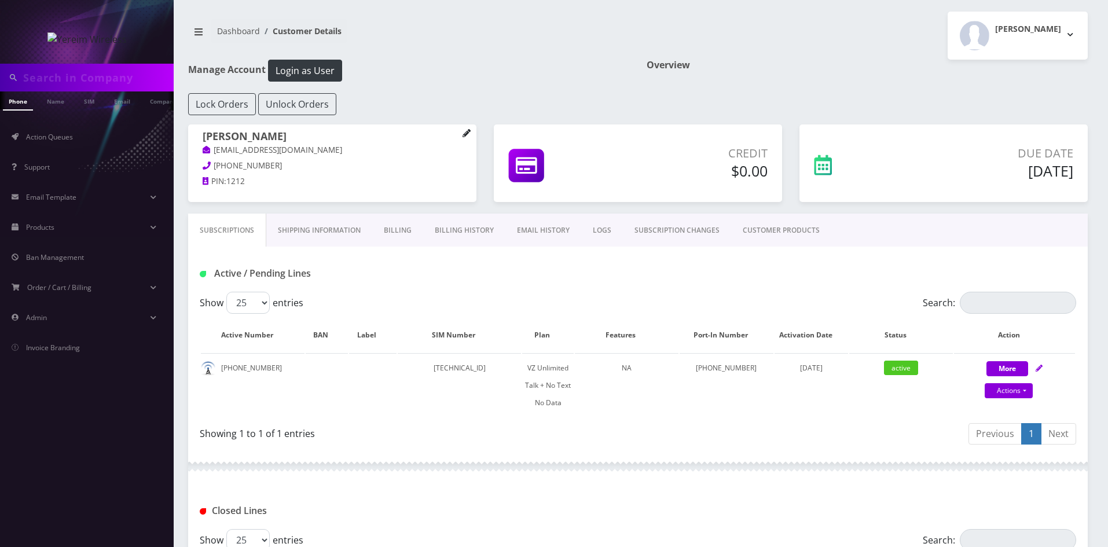
click at [467, 134] on icon at bounding box center [466, 133] width 8 height 8
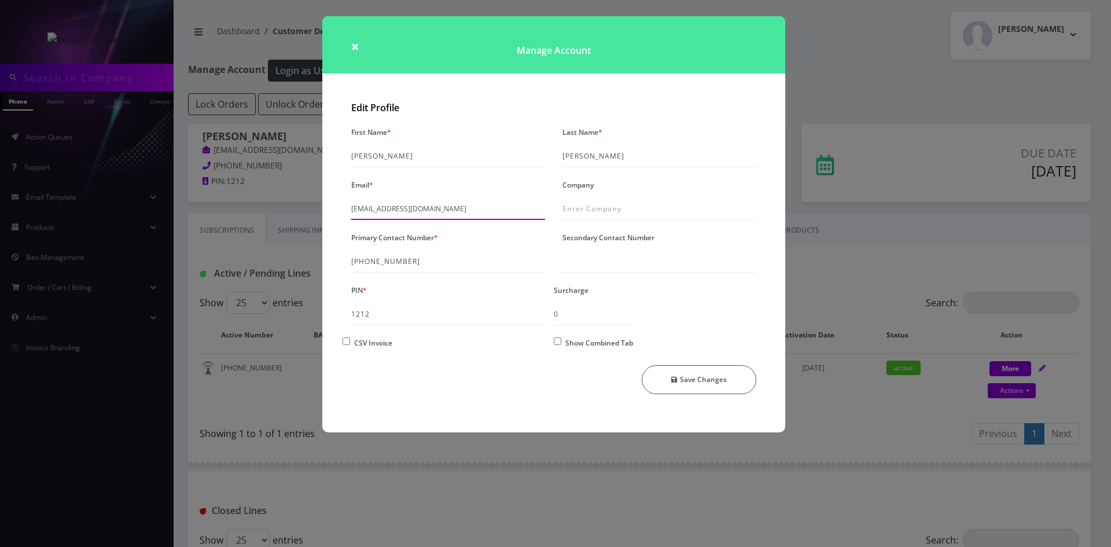
drag, startPoint x: 473, startPoint y: 206, endPoint x: 351, endPoint y: 212, distance: 122.8
click at [351, 212] on div "Email * shgy9700+8455482410@gmail.com" at bounding box center [448, 198] width 211 height 43
drag, startPoint x: 354, startPoint y: 45, endPoint x: 254, endPoint y: 46, distance: 100.1
click at [355, 45] on span "×" at bounding box center [355, 45] width 8 height 19
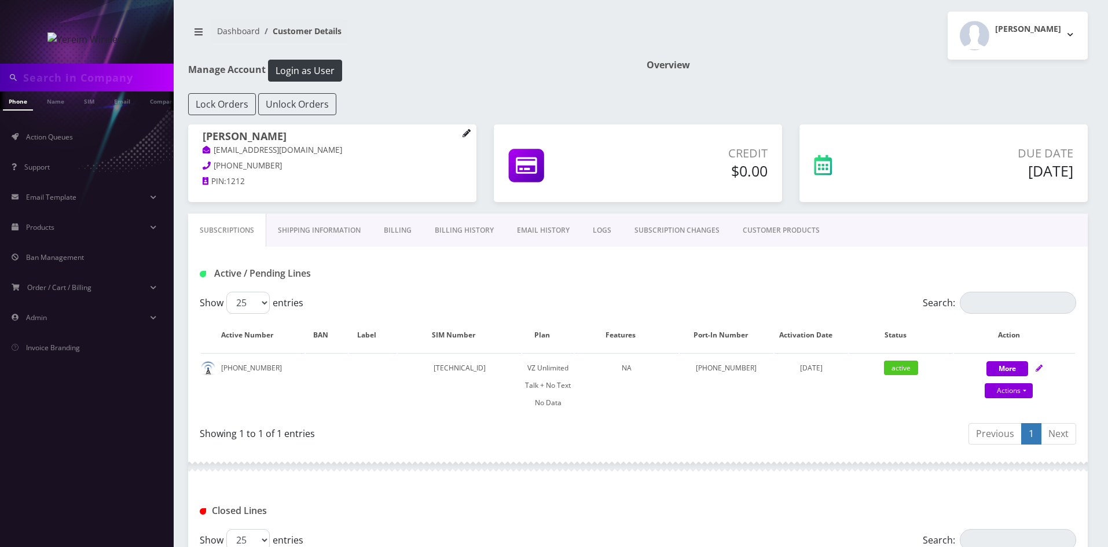
click at [465, 134] on icon at bounding box center [466, 133] width 8 height 8
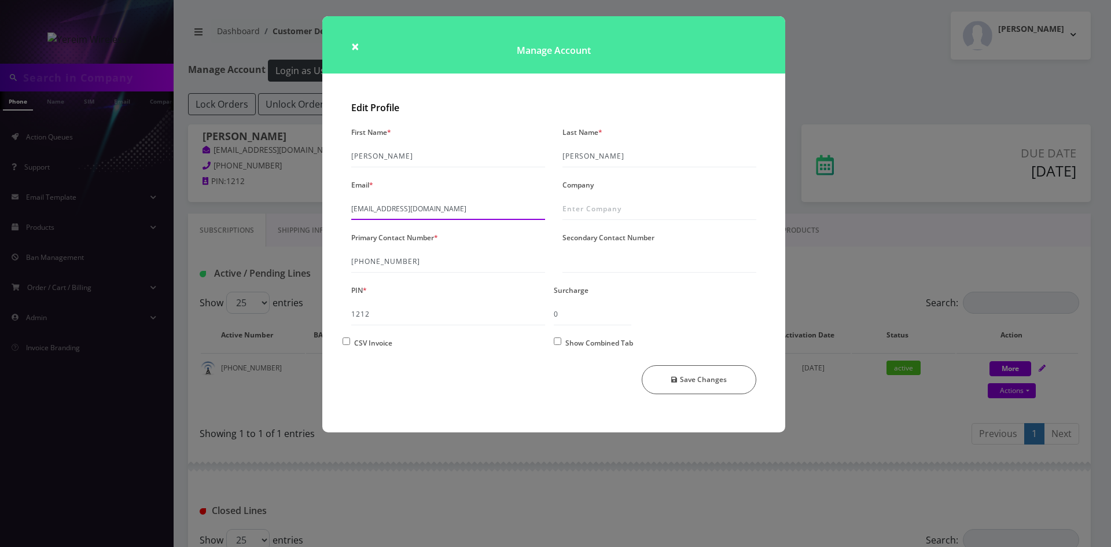
drag, startPoint x: 477, startPoint y: 207, endPoint x: 334, endPoint y: 220, distance: 144.1
click at [334, 220] on div "Edit Profile First Name * Yakov Last Name * Mayer Email * shgy9700+8455402168@g…" at bounding box center [553, 265] width 463 height 336
click at [354, 50] on span "×" at bounding box center [355, 45] width 8 height 19
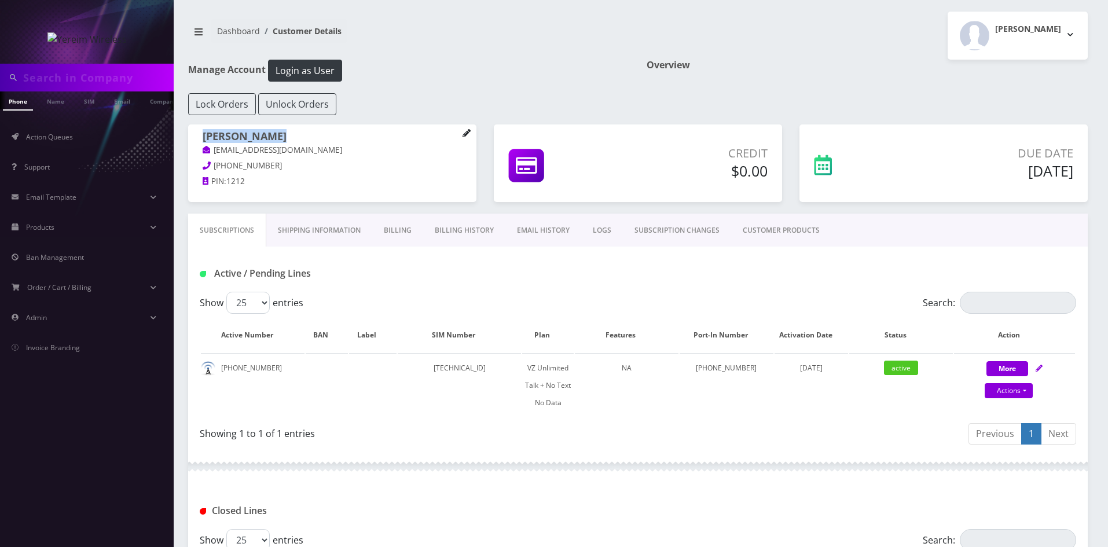
click at [462, 135] on div "[PERSON_NAME] [EMAIL_ADDRESS][DOMAIN_NAME] [PHONE_NUMBER] PIN: 1212" at bounding box center [332, 160] width 288 height 72
click at [466, 134] on icon at bounding box center [466, 133] width 8 height 8
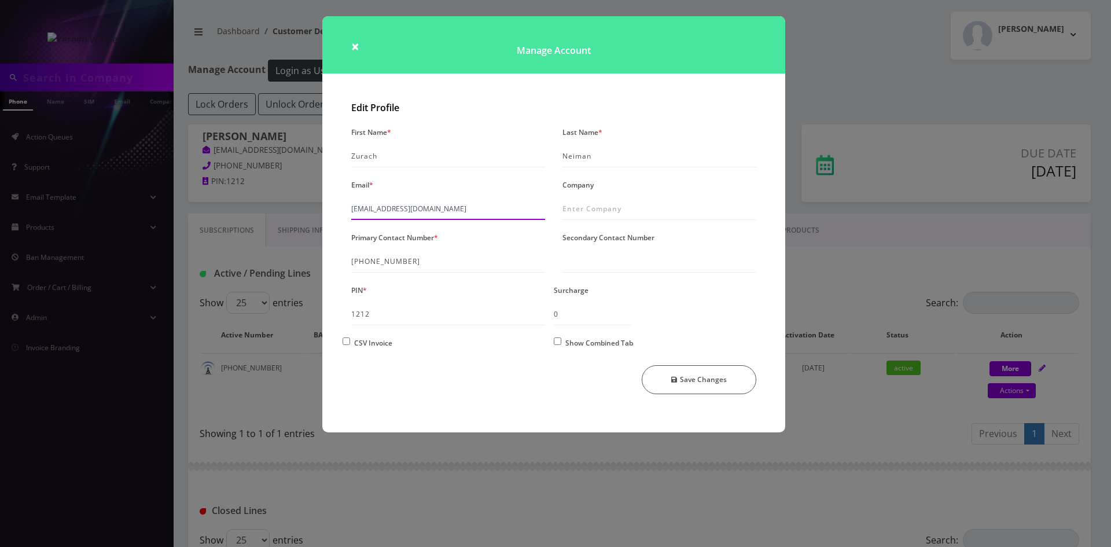
drag, startPoint x: 480, startPoint y: 208, endPoint x: 344, endPoint y: 214, distance: 136.7
click at [344, 214] on div "Email * shgy9700+8452630347@gmail.com" at bounding box center [448, 198] width 211 height 43
drag, startPoint x: 357, startPoint y: 47, endPoint x: 116, endPoint y: 12, distance: 243.8
click at [356, 47] on span "×" at bounding box center [355, 45] width 8 height 19
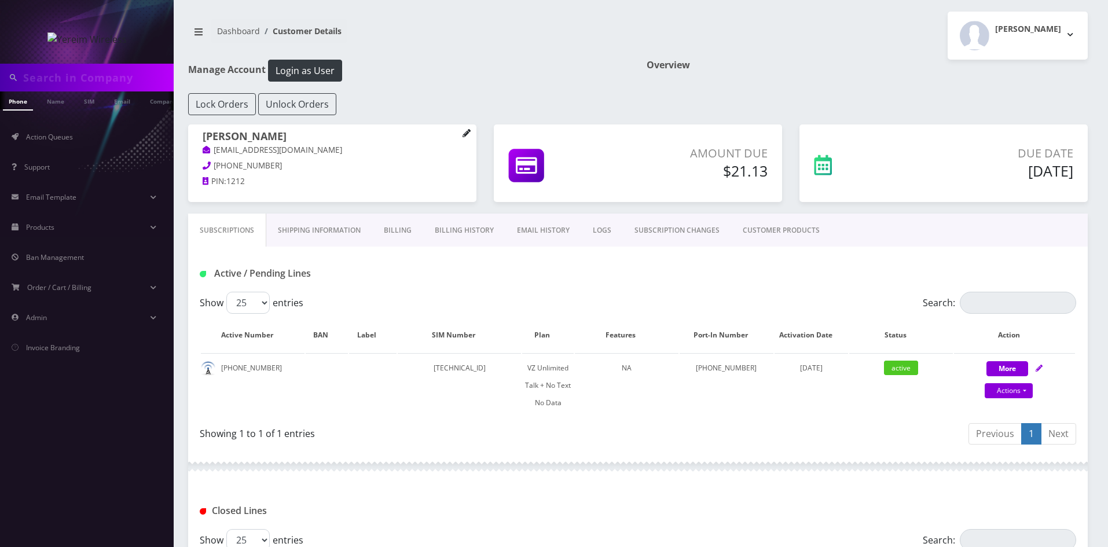
click at [469, 134] on icon at bounding box center [466, 133] width 8 height 8
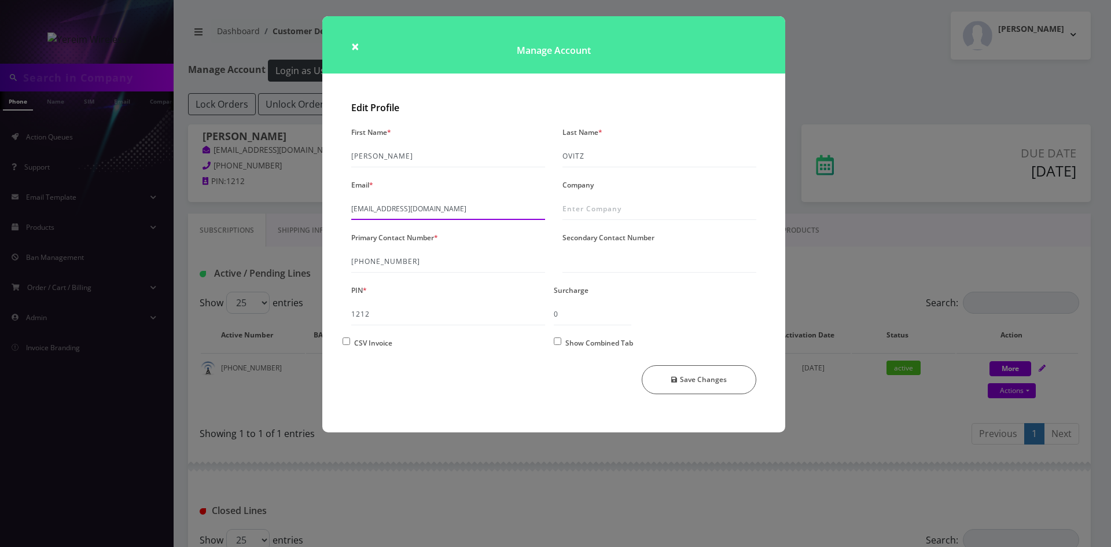
drag, startPoint x: 491, startPoint y: 203, endPoint x: 310, endPoint y: 209, distance: 180.7
click at [310, 209] on div "× Manage Account Edit Profile First Name * [PERSON_NAME] Last Name * [PERSON_NA…" at bounding box center [555, 273] width 1111 height 547
click at [356, 47] on span "×" at bounding box center [355, 45] width 8 height 19
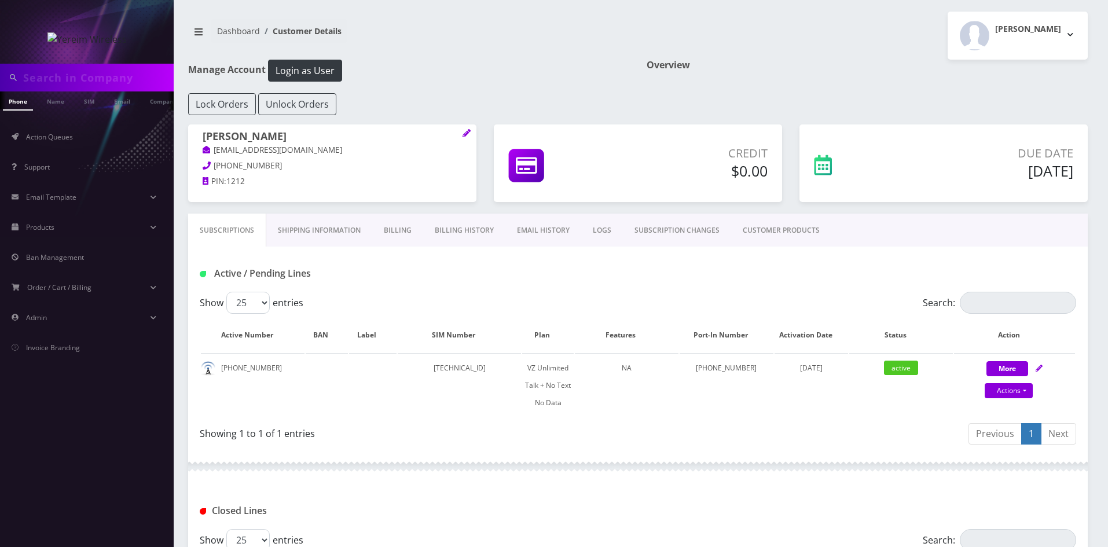
click at [452, 229] on link "Billing History" at bounding box center [464, 231] width 82 height 34
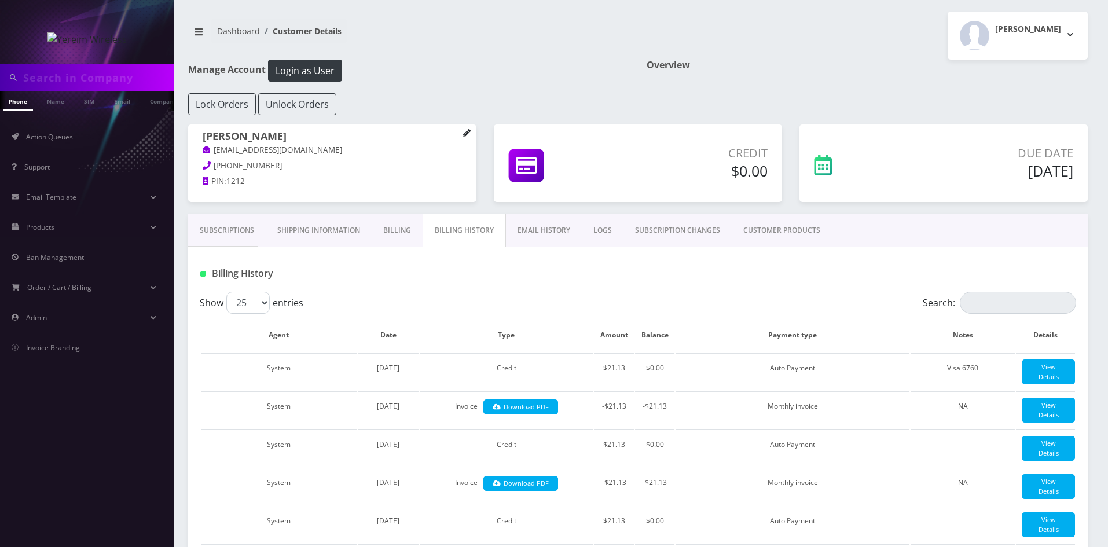
click at [465, 134] on icon at bounding box center [466, 133] width 8 height 8
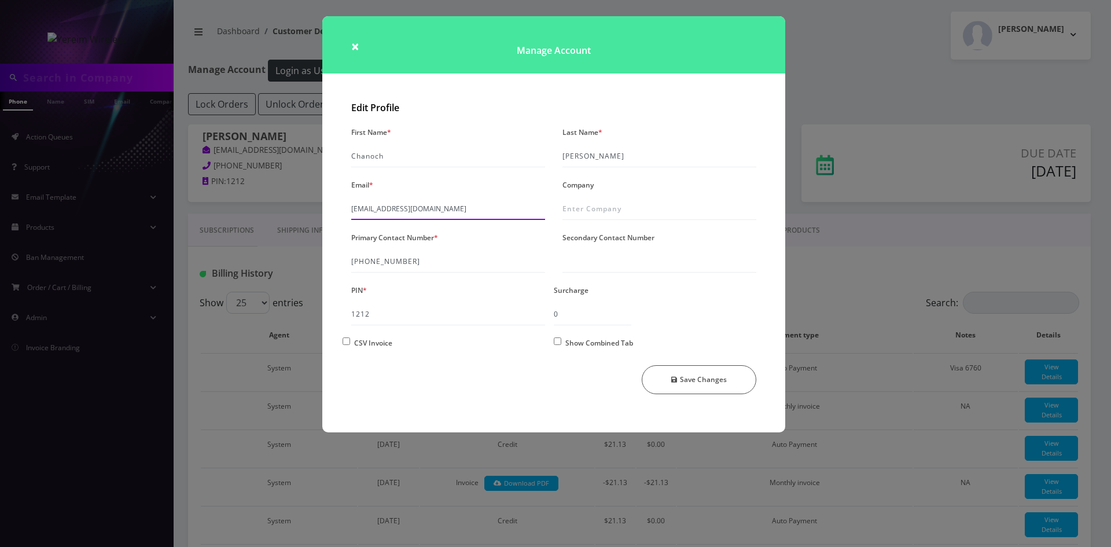
drag, startPoint x: 493, startPoint y: 207, endPoint x: 335, endPoint y: 207, distance: 158.6
click at [335, 207] on div "Edit Profile First Name * [PERSON_NAME] Last Name * [PERSON_NAME] Email * [EMAI…" at bounding box center [553, 265] width 463 height 336
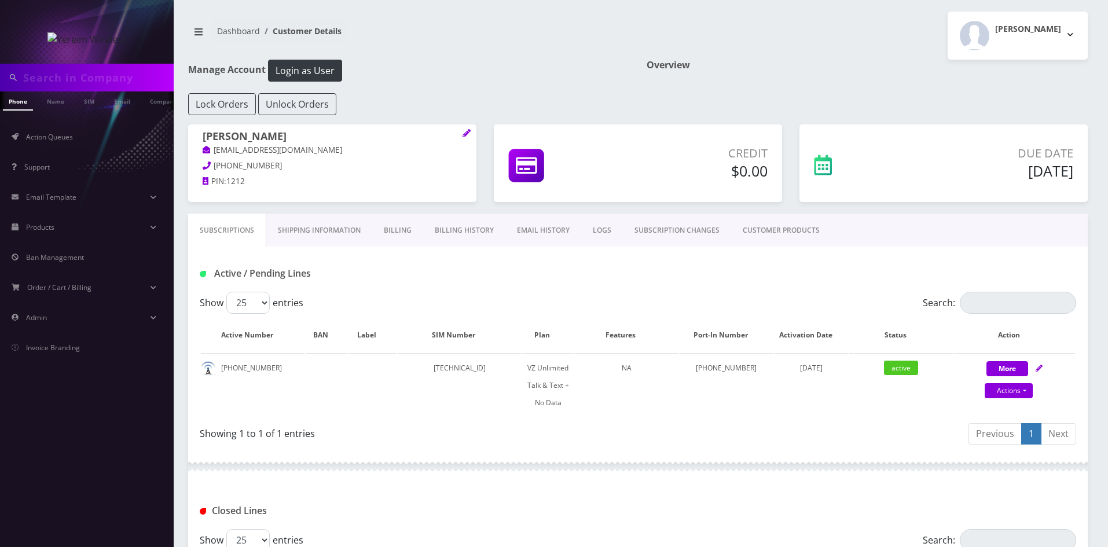
click at [459, 230] on link "Billing History" at bounding box center [464, 231] width 82 height 34
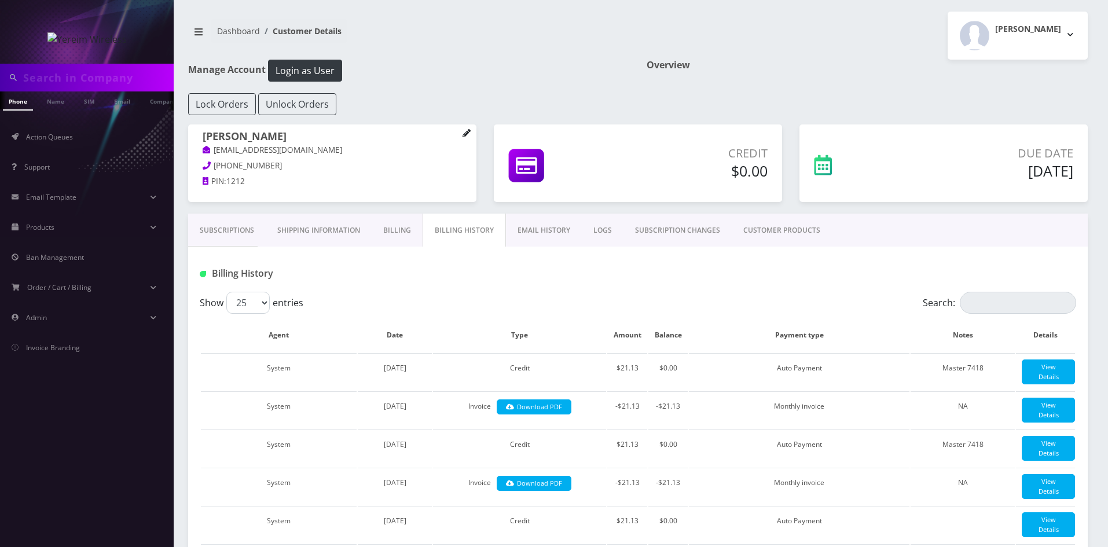
click at [466, 130] on icon at bounding box center [466, 133] width 8 height 8
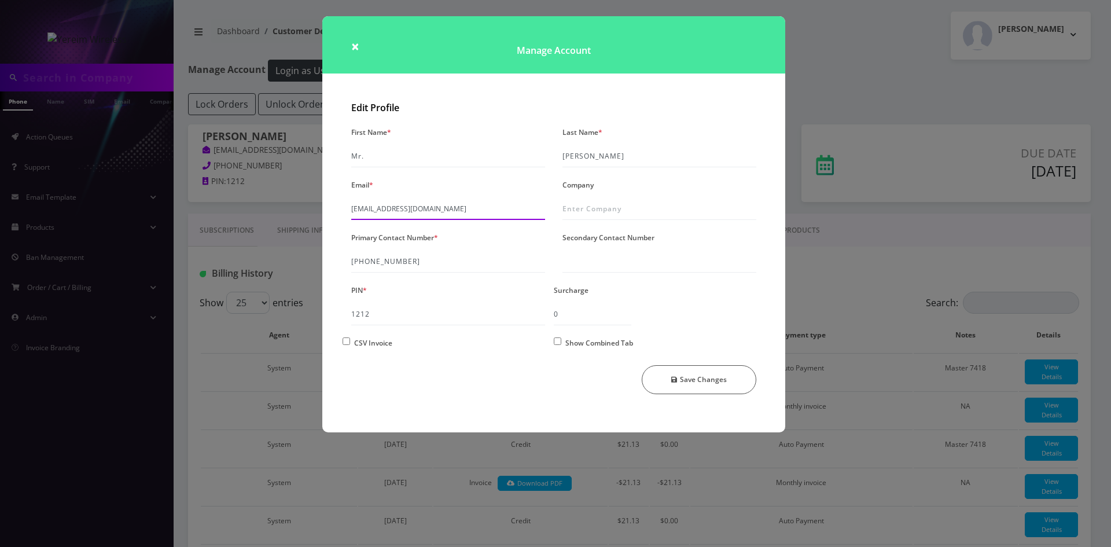
drag, startPoint x: 487, startPoint y: 205, endPoint x: 327, endPoint y: 211, distance: 159.9
click at [327, 211] on div "Edit Profile First Name * Mr. Last Name * Biener Email * shgy9700+8454221156@gm…" at bounding box center [553, 265] width 463 height 336
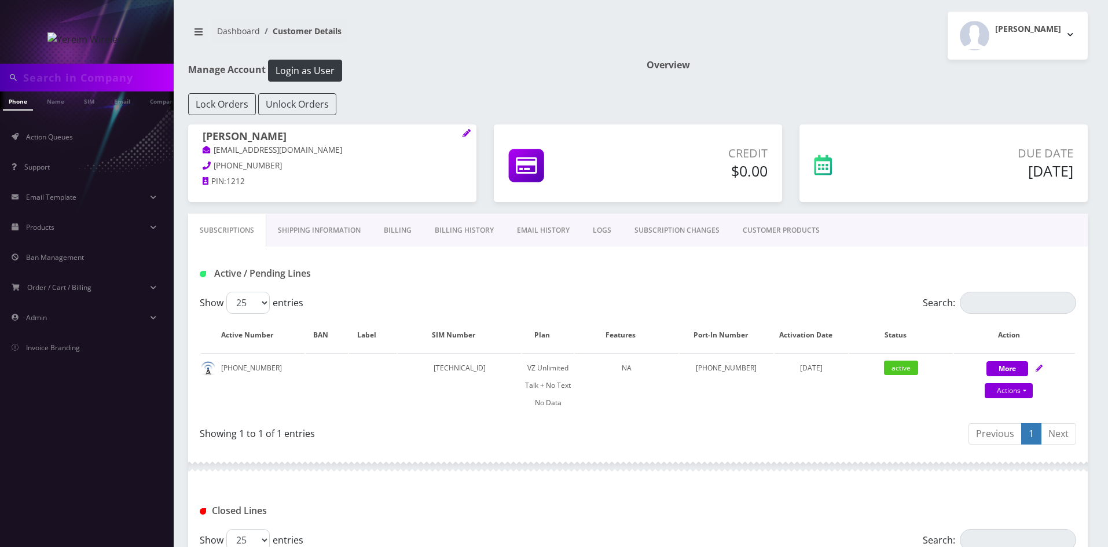
click at [456, 232] on link "Billing History" at bounding box center [464, 231] width 82 height 34
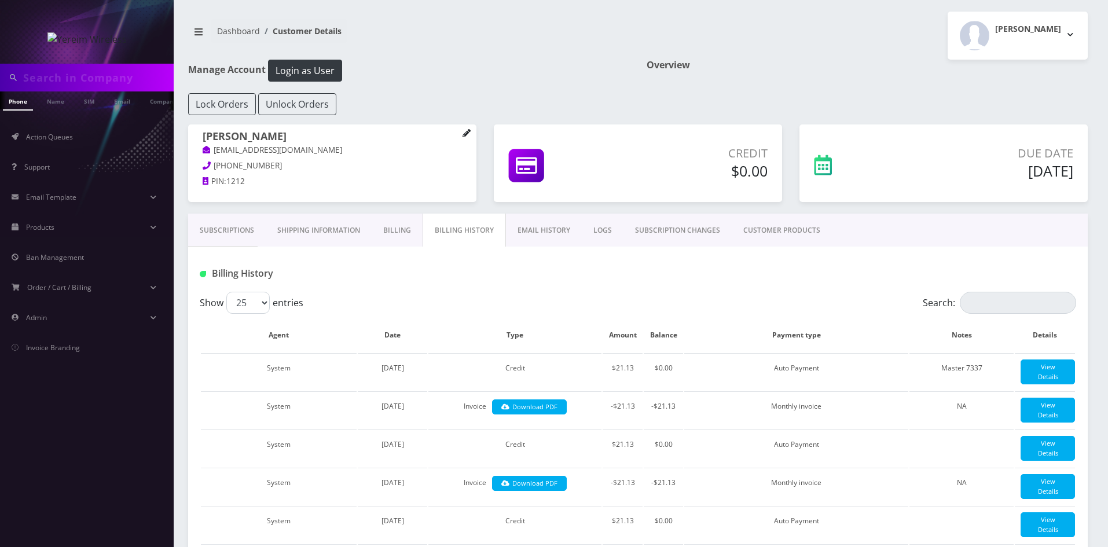
click at [463, 134] on icon at bounding box center [466, 133] width 8 height 8
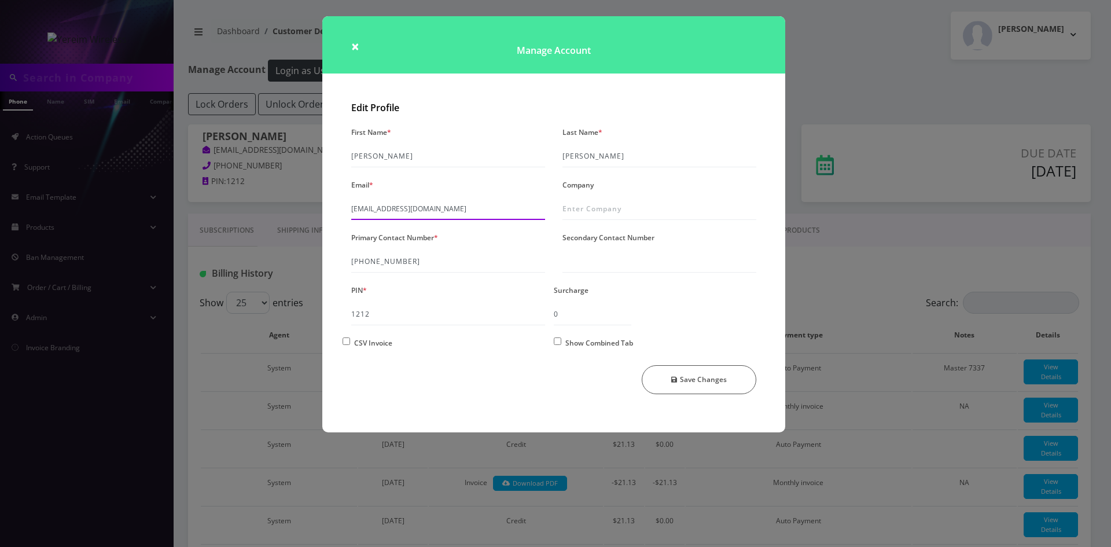
drag, startPoint x: 479, startPoint y: 201, endPoint x: 332, endPoint y: 212, distance: 146.8
click at [332, 212] on div "Edit Profile First Name * Yoel Last Name * Biener Email * shgy9700+8455387231@g…" at bounding box center [553, 265] width 463 height 336
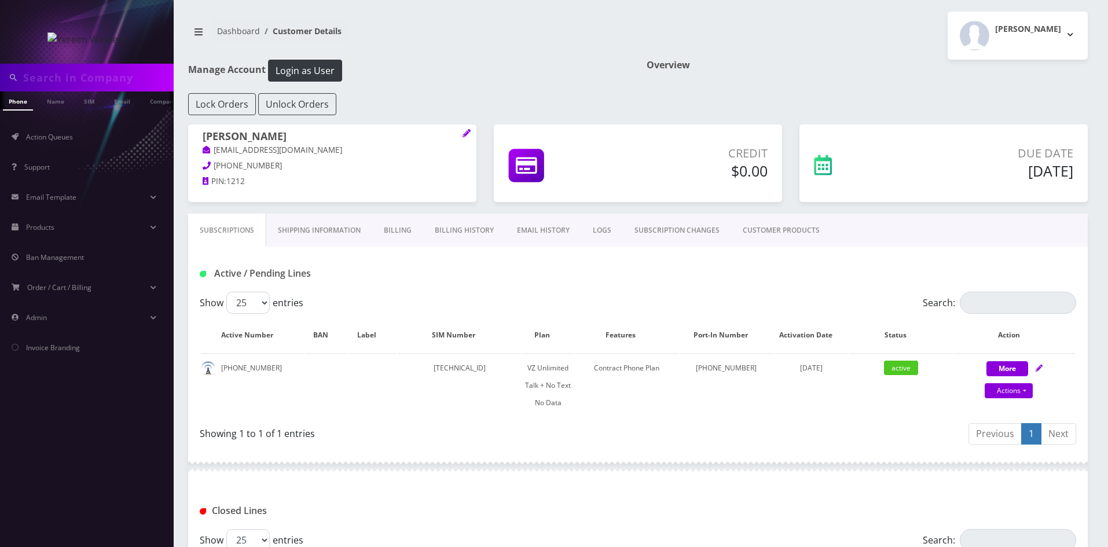
click at [451, 226] on link "Billing History" at bounding box center [464, 231] width 82 height 34
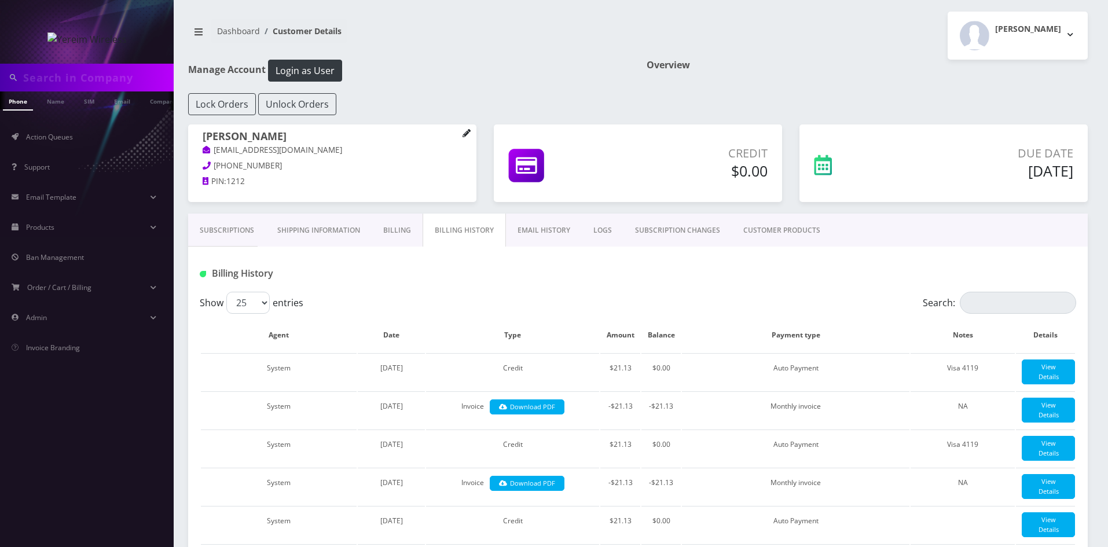
click at [466, 135] on icon at bounding box center [466, 133] width 8 height 8
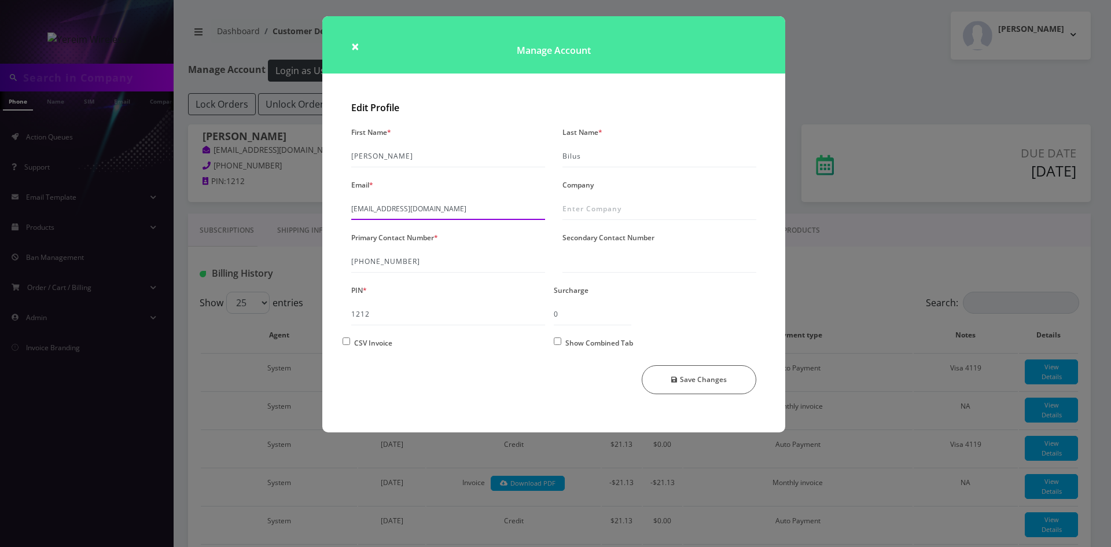
drag, startPoint x: 476, startPoint y: 214, endPoint x: 322, endPoint y: 214, distance: 153.4
click at [322, 214] on div "Edit Profile First Name * Yakov Yosef Last Name * Bilus Email * shgy9700+347853…" at bounding box center [553, 265] width 463 height 336
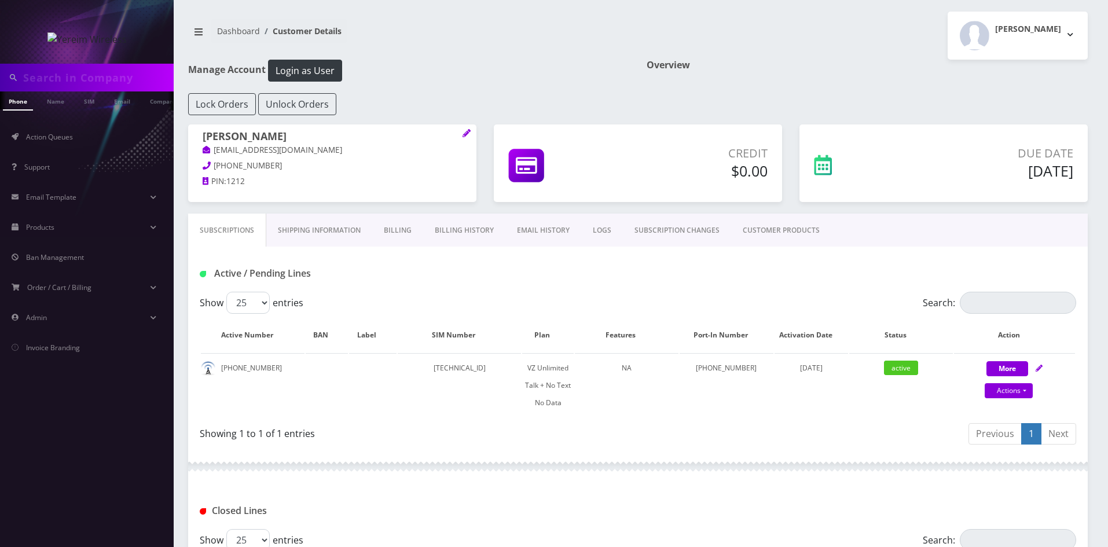
click at [462, 227] on link "Billing History" at bounding box center [464, 231] width 82 height 34
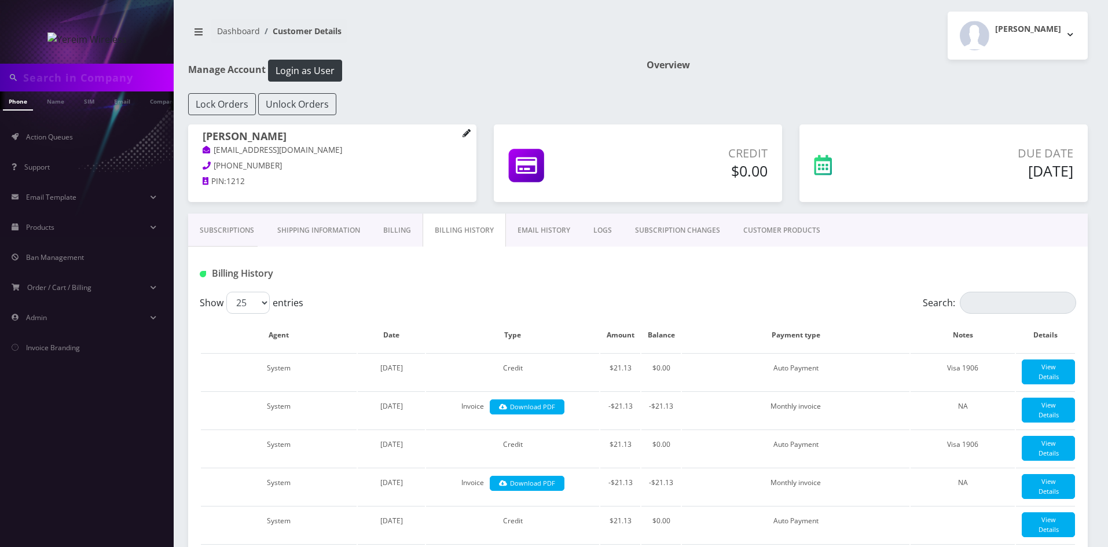
click at [464, 132] on icon at bounding box center [466, 133] width 8 height 8
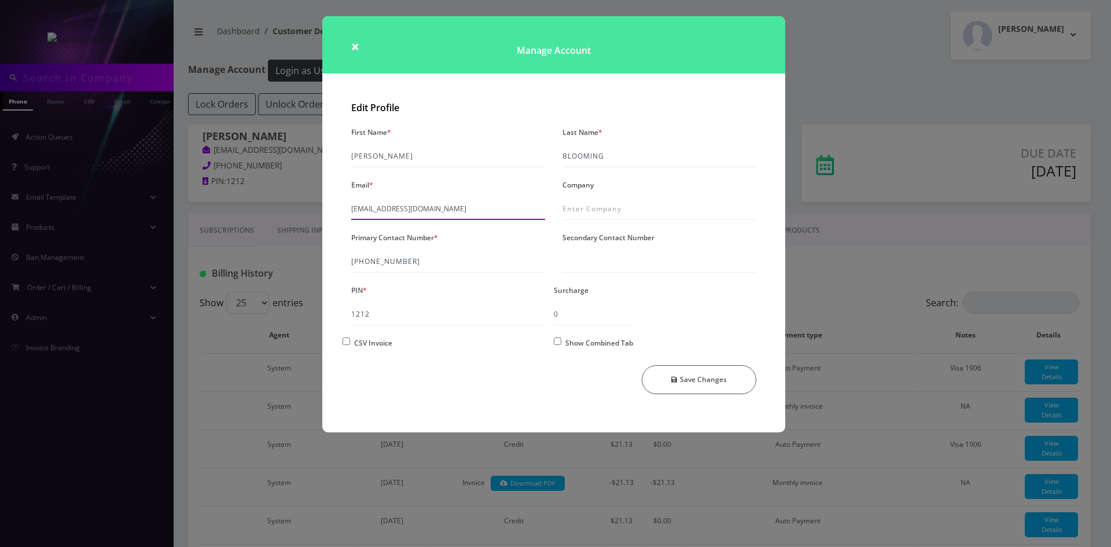
drag, startPoint x: 488, startPoint y: 209, endPoint x: 346, endPoint y: 214, distance: 142.4
click at [346, 214] on div "Email * [EMAIL_ADDRESS][DOMAIN_NAME]" at bounding box center [448, 198] width 211 height 43
click at [355, 44] on span "×" at bounding box center [355, 45] width 8 height 19
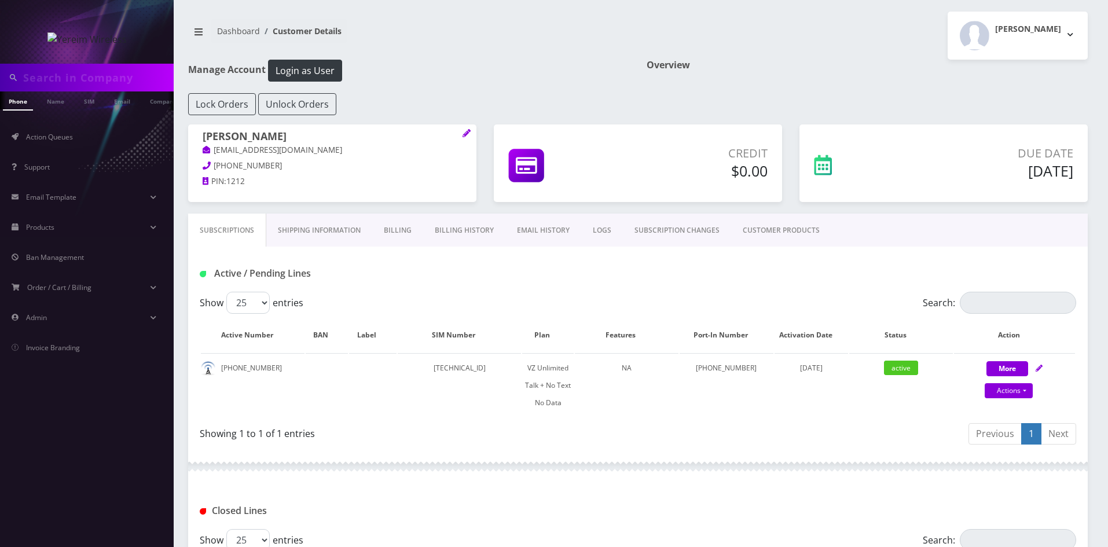
click at [465, 234] on link "Billing History" at bounding box center [464, 231] width 82 height 34
click at [454, 229] on link "Billing History" at bounding box center [464, 231] width 82 height 34
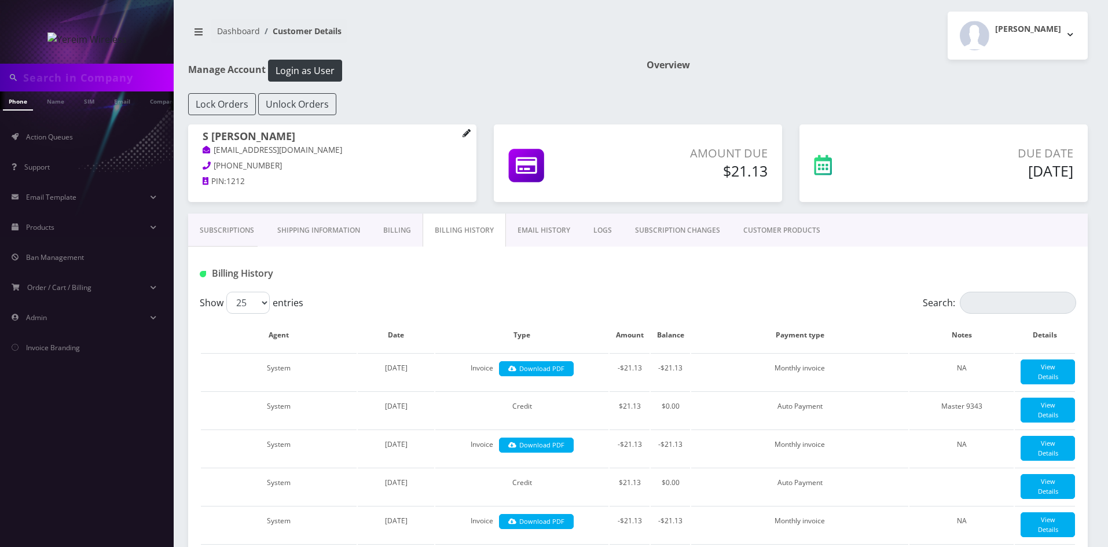
click at [466, 137] on icon at bounding box center [466, 133] width 8 height 8
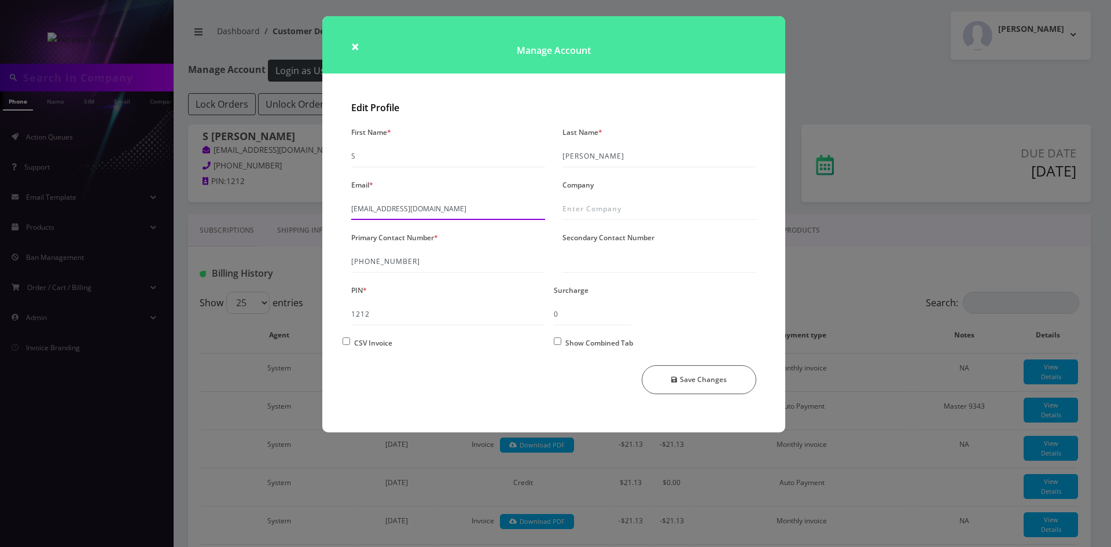
drag, startPoint x: 474, startPoint y: 209, endPoint x: 320, endPoint y: 208, distance: 154.0
click at [320, 208] on div "× Manage Account Edit Profile First Name * S Last Name * [PERSON_NAME] Email * …" at bounding box center [555, 273] width 1111 height 547
paste input "[PHONE_NUMBER]"
click at [359, 46] on span "×" at bounding box center [355, 45] width 8 height 19
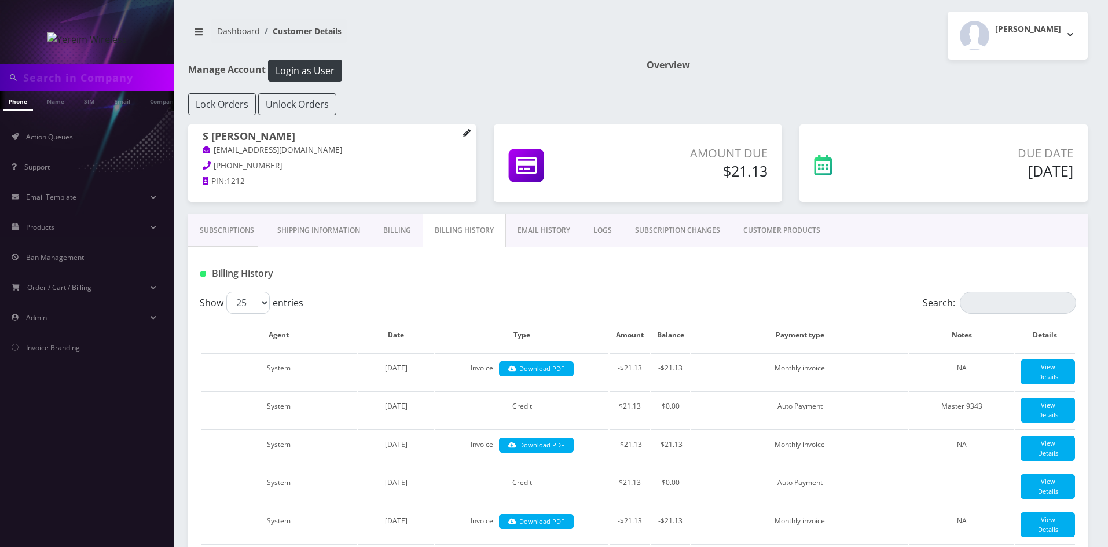
click at [464, 133] on icon at bounding box center [466, 133] width 8 height 8
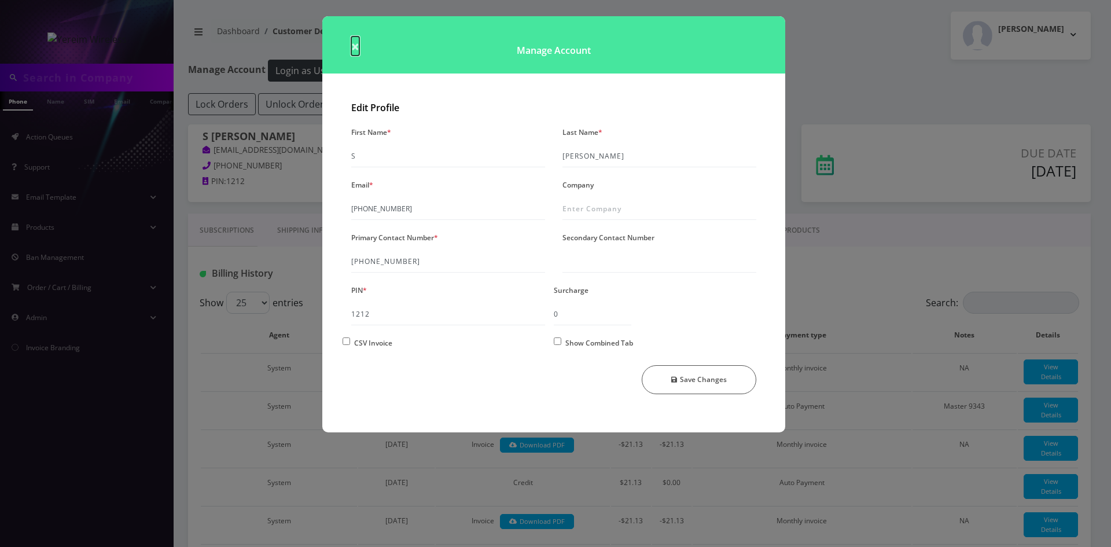
click at [354, 49] on span "×" at bounding box center [355, 45] width 8 height 19
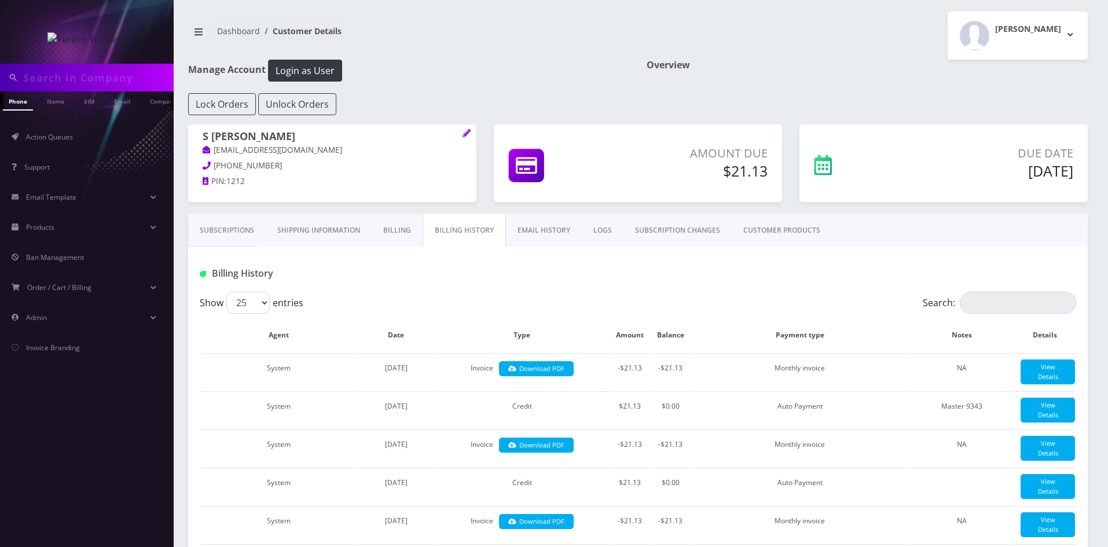
drag, startPoint x: 351, startPoint y: 147, endPoint x: 214, endPoint y: 155, distance: 138.0
click at [214, 155] on p "[EMAIL_ADDRESS][DOMAIN_NAME]" at bounding box center [332, 150] width 259 height 13
copy link "[EMAIL_ADDRESS][DOMAIN_NAME]"
click at [237, 228] on link "Subscriptions" at bounding box center [227, 231] width 78 height 34
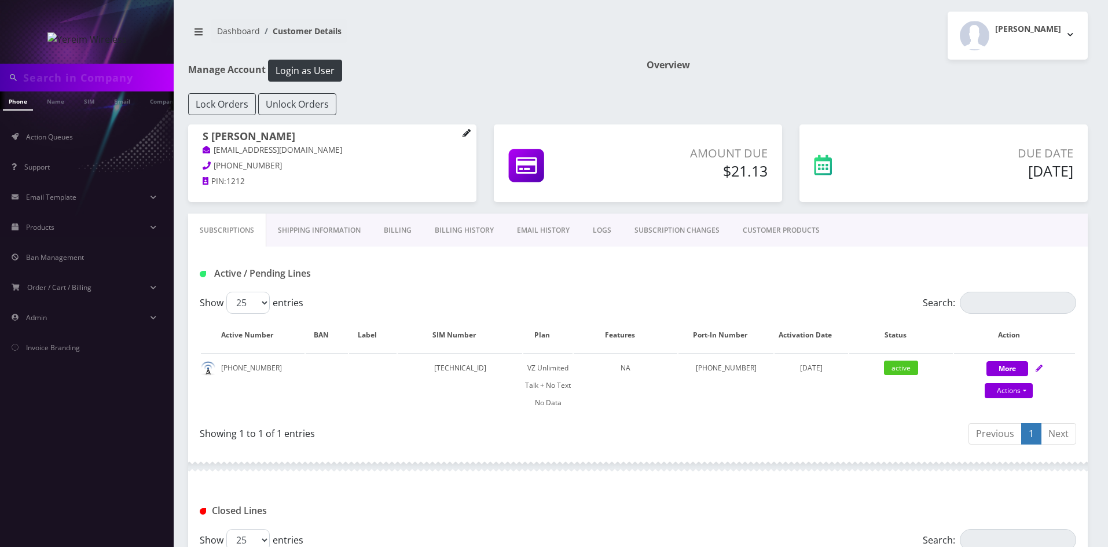
click at [462, 133] on icon at bounding box center [466, 133] width 8 height 8
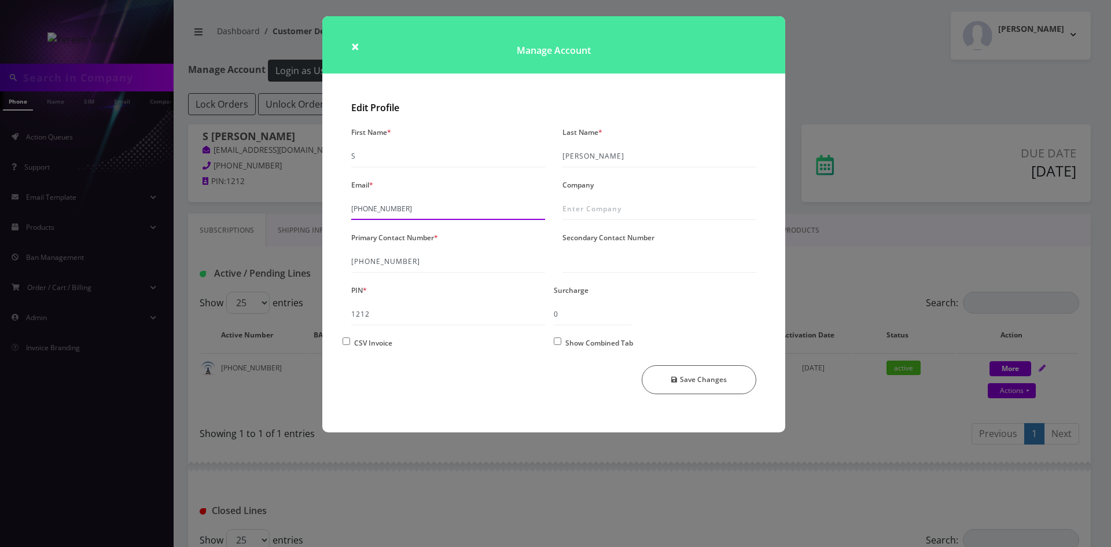
drag, startPoint x: 418, startPoint y: 204, endPoint x: 330, endPoint y: 204, distance: 87.4
click at [330, 204] on div "Edit Profile First Name * S Last Name * BLUMING Email * 845-608-9743 Company Pr…" at bounding box center [553, 265] width 463 height 336
paste input "[EMAIL_ADDRESS][DOMAIN_NAME]"
type input "[EMAIL_ADDRESS][DOMAIN_NAME]"
click at [358, 48] on span "×" at bounding box center [355, 45] width 8 height 19
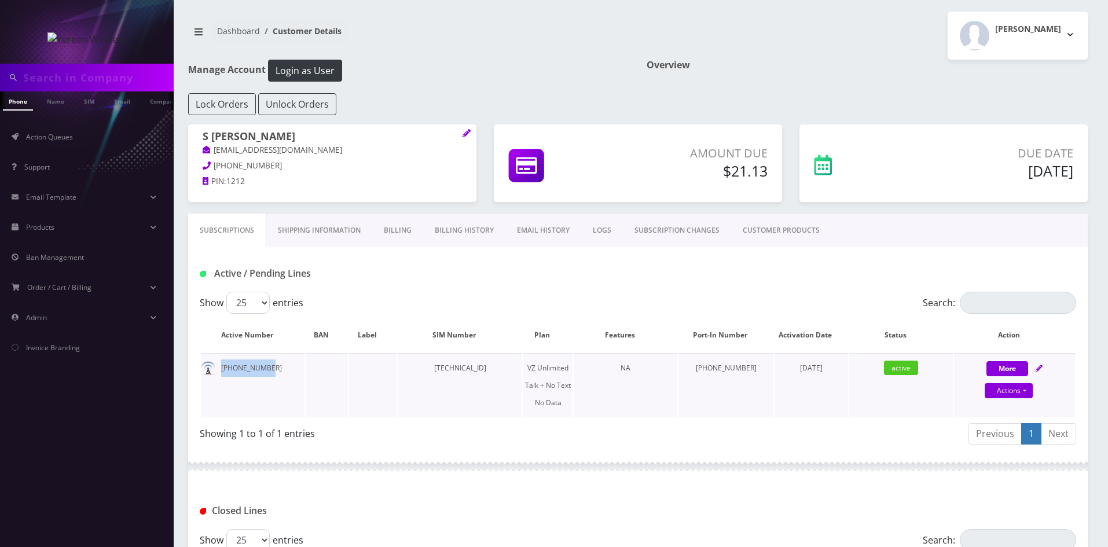
drag, startPoint x: 278, startPoint y: 366, endPoint x: 219, endPoint y: 368, distance: 58.5
click at [219, 368] on td "[PHONE_NUMBER]" at bounding box center [253, 385] width 104 height 64
copy td "845-608-9743"
click at [465, 133] on icon at bounding box center [466, 133] width 8 height 8
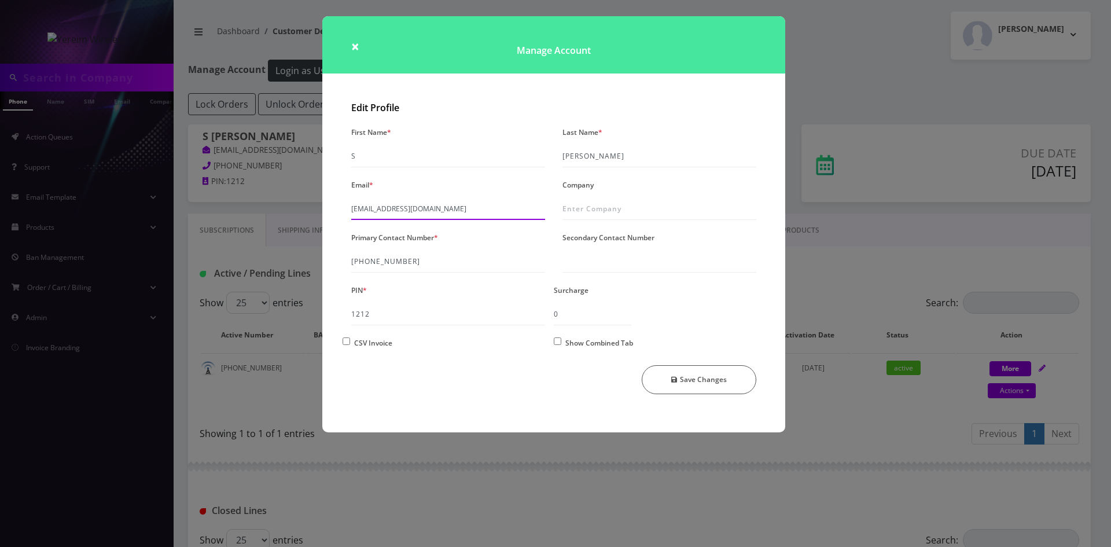
drag, startPoint x: 476, startPoint y: 208, endPoint x: 326, endPoint y: 214, distance: 150.0
click at [326, 214] on div "Edit Profile First Name * S Last Name * [PERSON_NAME] Email * [EMAIL_ADDRESS][D…" at bounding box center [553, 265] width 463 height 336
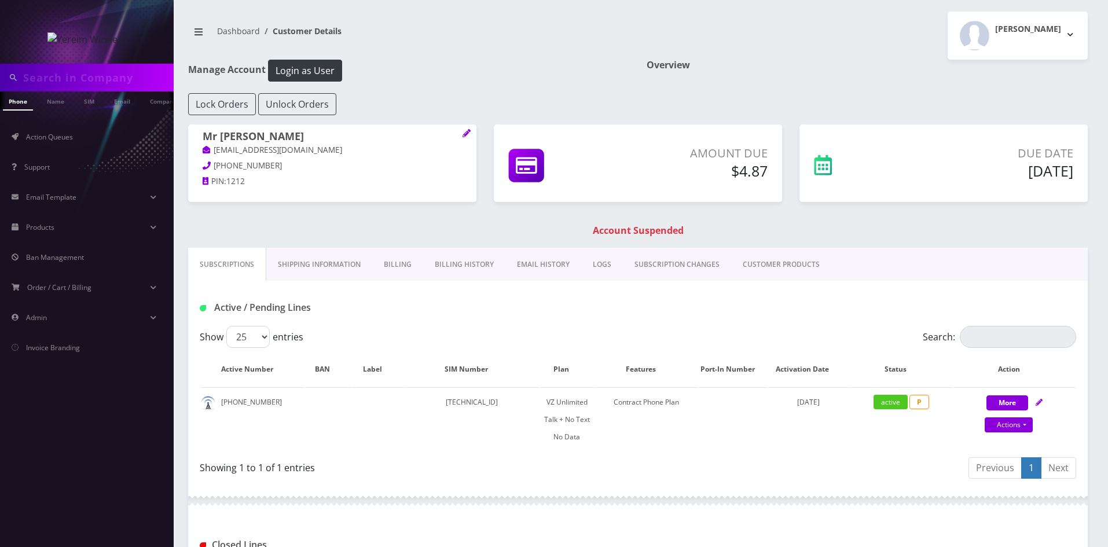
click at [463, 268] on link "Billing History" at bounding box center [464, 265] width 82 height 34
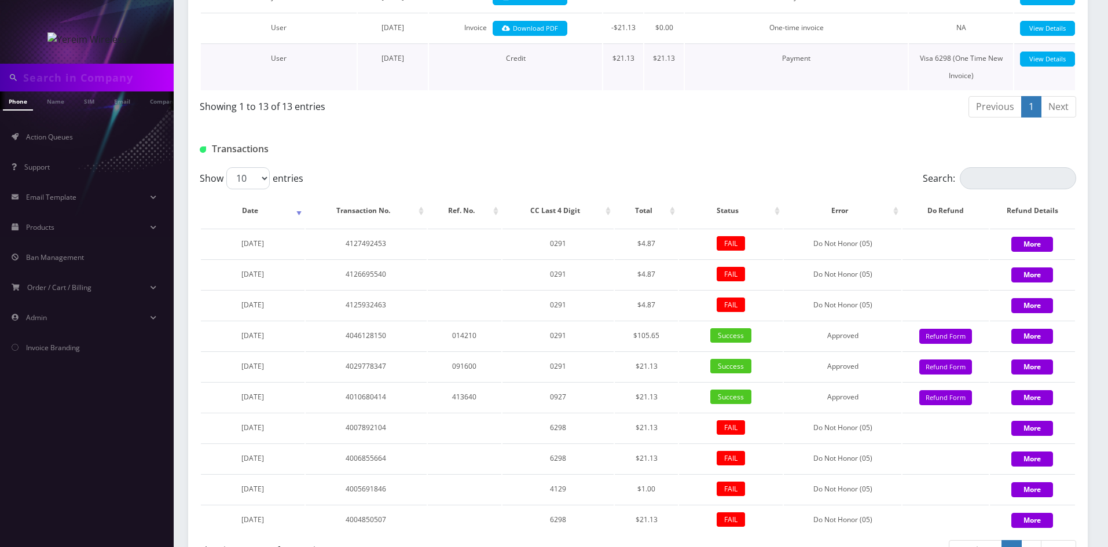
scroll to position [480, 0]
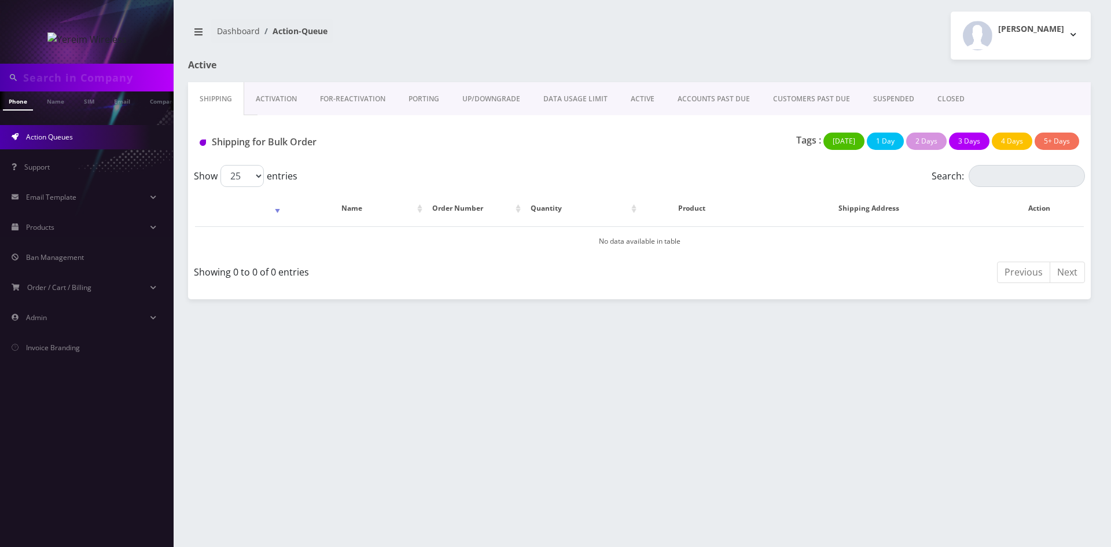
click at [651, 100] on link "ACTIVE" at bounding box center [642, 99] width 47 height 34
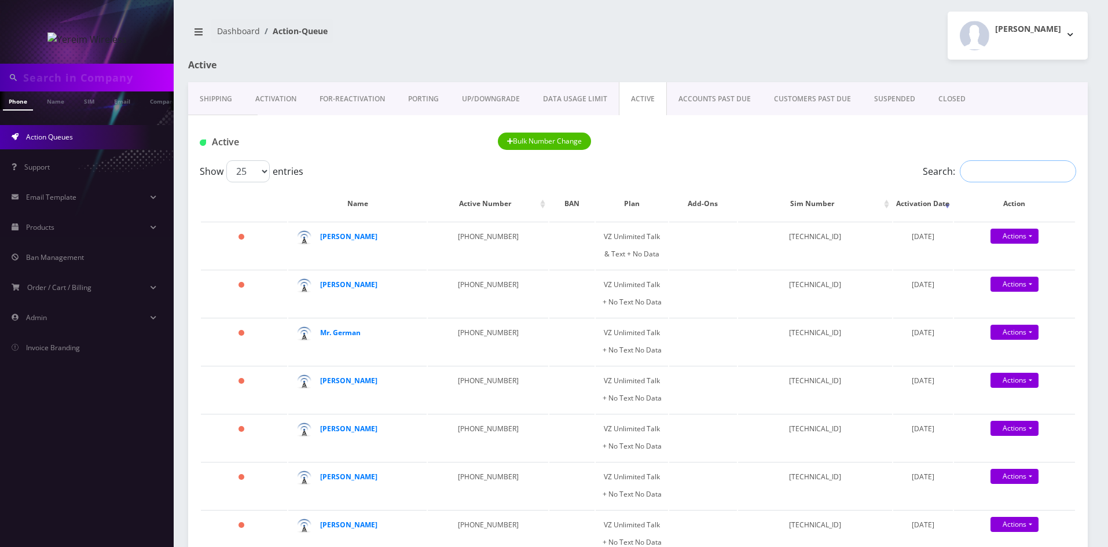
click at [1003, 173] on input "Search:" at bounding box center [1018, 171] width 116 height 22
paste input "845 428 1099"
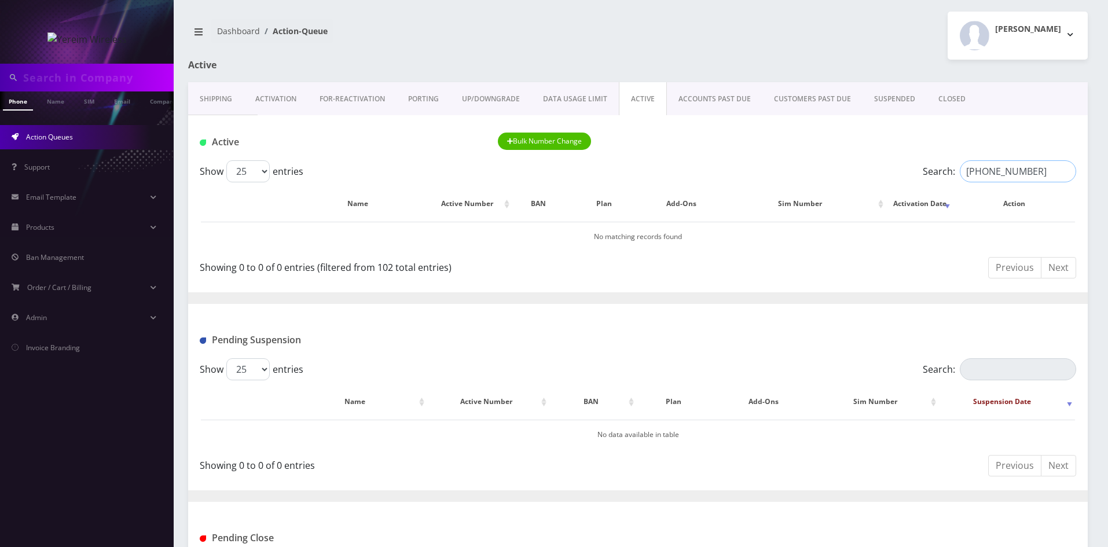
drag, startPoint x: 1002, startPoint y: 172, endPoint x: 935, endPoint y: 177, distance: 67.3
click at [935, 177] on label "Search: 845 428 1099" at bounding box center [998, 171] width 153 height 22
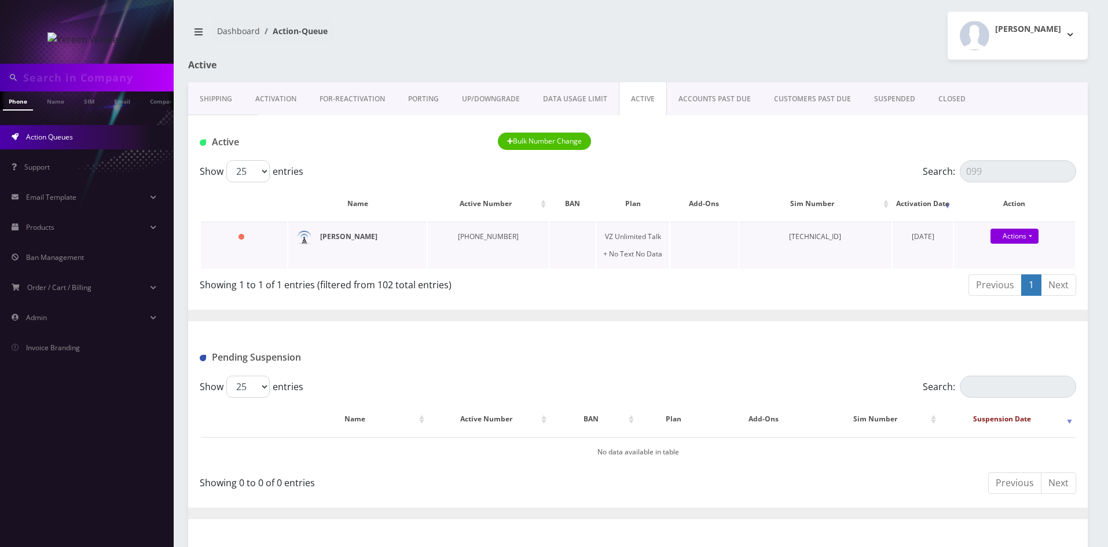
click at [342, 238] on strong "Rirky Muller" at bounding box center [348, 236] width 57 height 10
click at [828, 236] on td "[TECHNICAL_ID]" at bounding box center [815, 245] width 153 height 47
click at [469, 238] on td "[PHONE_NUMBER]" at bounding box center [488, 245] width 121 height 47
click at [337, 239] on strong "[PERSON_NAME]" at bounding box center [348, 236] width 57 height 10
drag, startPoint x: 1022, startPoint y: 168, endPoint x: 928, endPoint y: 175, distance: 94.6
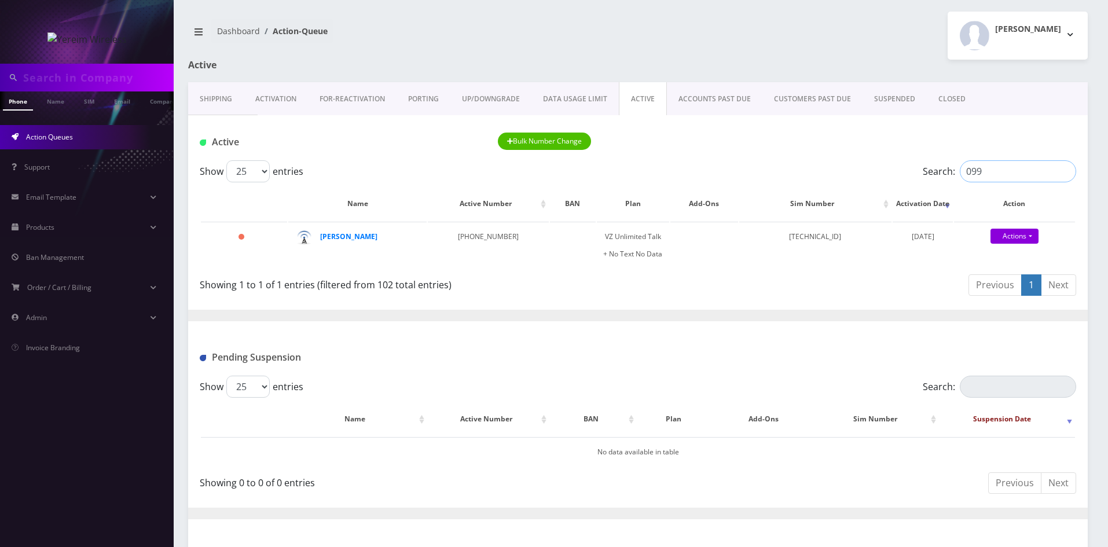
click at [928, 175] on label "Search: 099" at bounding box center [998, 171] width 153 height 22
paste input "845-499-5826"
type input "845-499-5826"
click at [346, 237] on strong "Elya Muller" at bounding box center [348, 236] width 57 height 10
click at [330, 237] on strong "Elya Muller" at bounding box center [348, 236] width 57 height 10
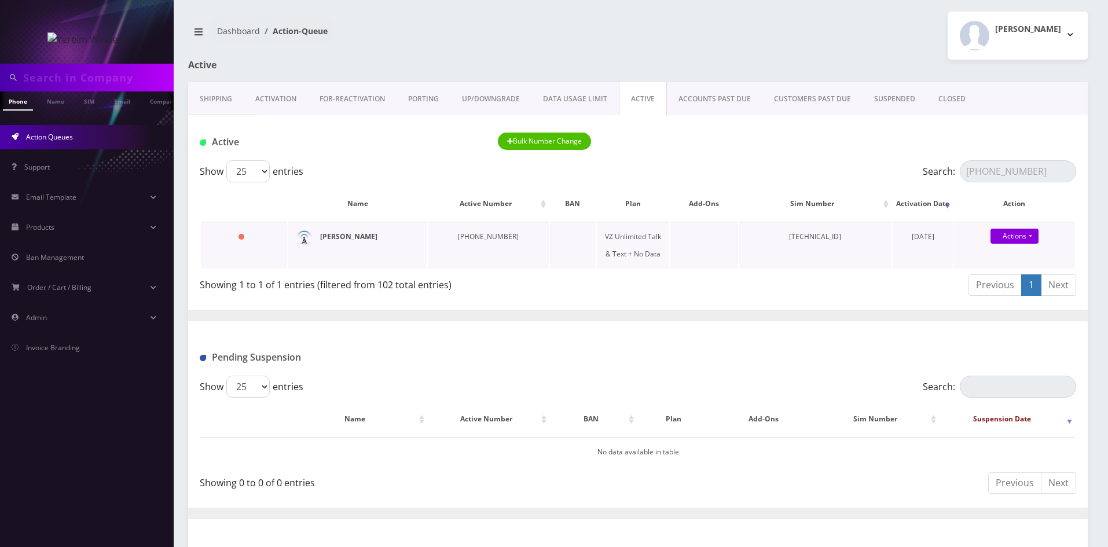
click at [348, 236] on strong "Elya Muller" at bounding box center [348, 236] width 57 height 10
click at [550, 238] on td at bounding box center [572, 245] width 45 height 47
click at [617, 238] on td "VZ Unlimited Talk & Text + No Data" at bounding box center [633, 245] width 72 height 47
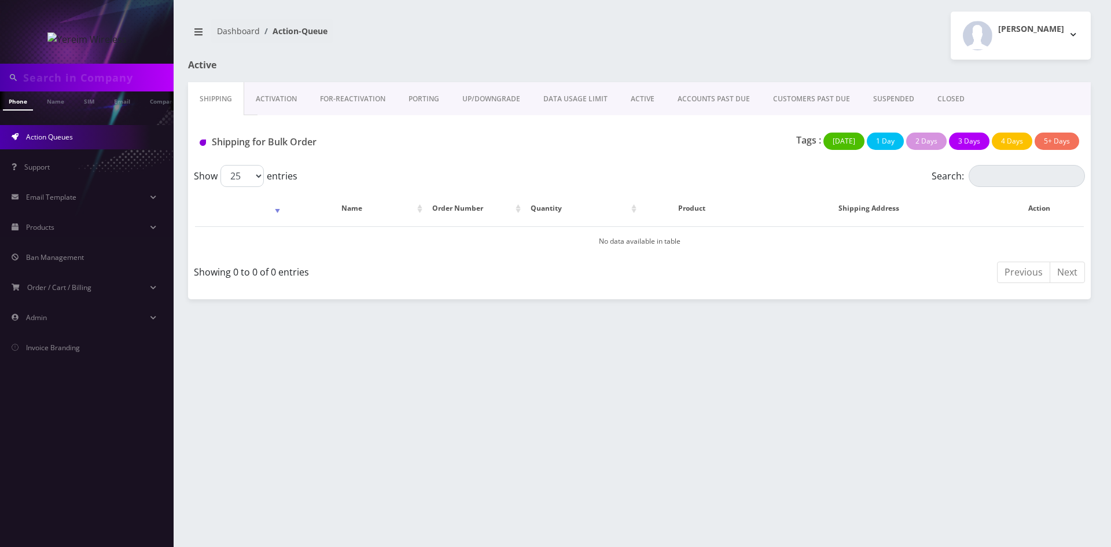
click at [656, 97] on link "ACTIVE" at bounding box center [642, 99] width 47 height 34
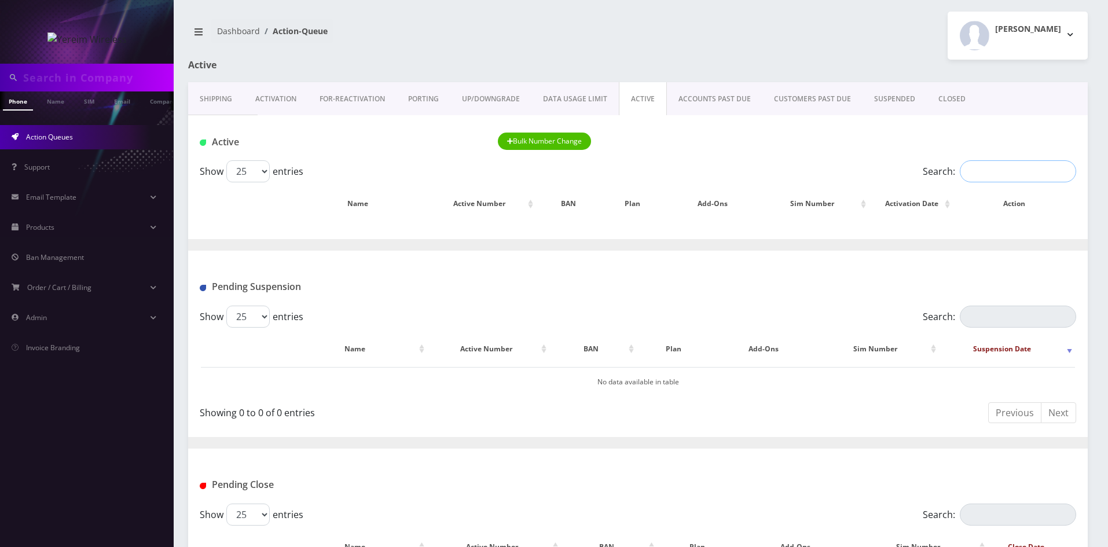
click at [982, 171] on input "Search:" at bounding box center [1018, 171] width 116 height 22
paste input "845-376-6961"
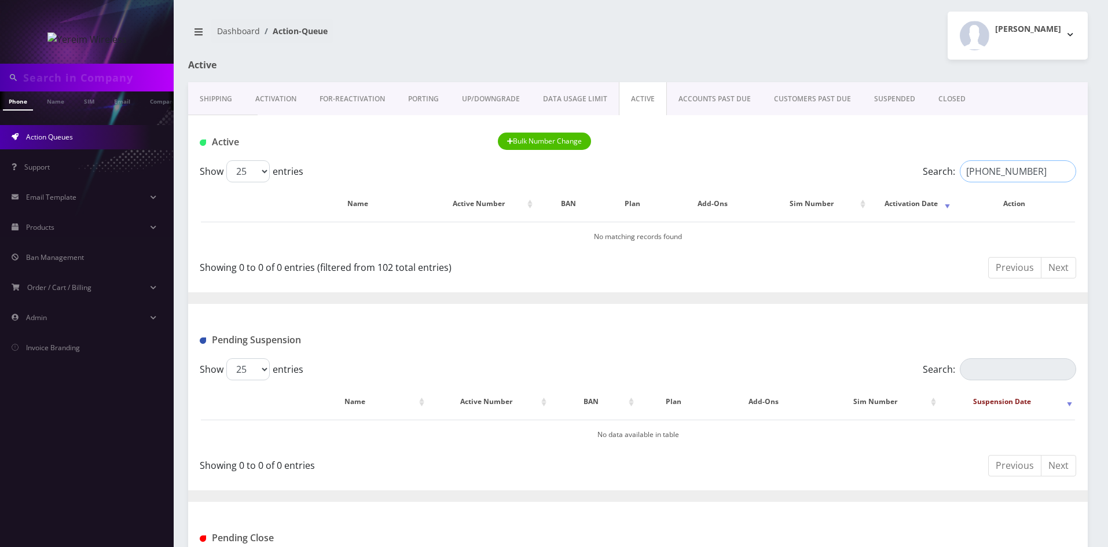
click at [1001, 172] on input "845-376-6961" at bounding box center [1018, 171] width 116 height 22
type input "6961"
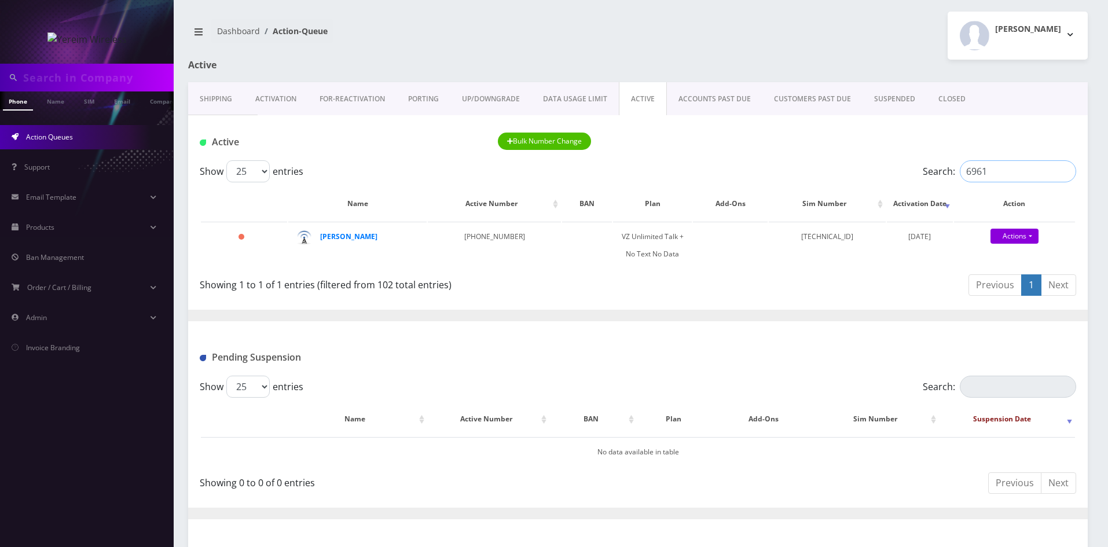
drag, startPoint x: 1007, startPoint y: 175, endPoint x: 955, endPoint y: 175, distance: 51.5
click at [955, 175] on label "Search: 6961" at bounding box center [998, 171] width 153 height 22
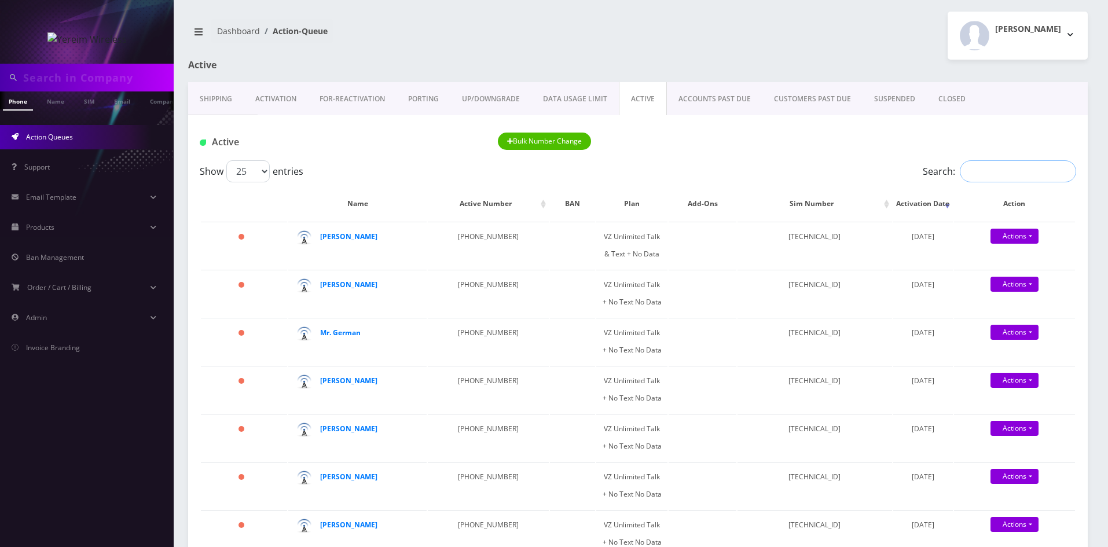
paste input "845-239-9652"
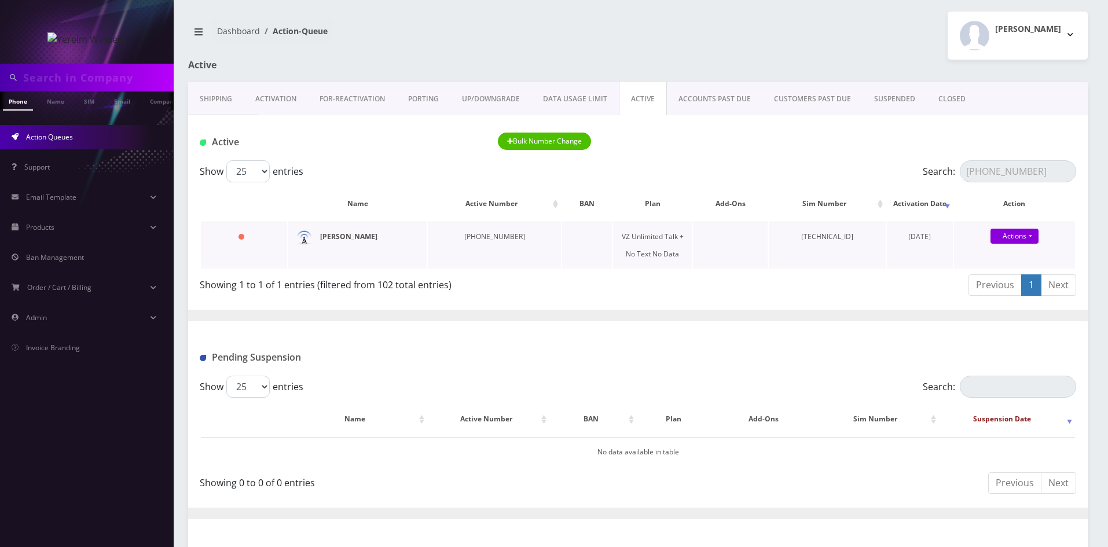
click at [343, 238] on strong "MR. NEIMAN" at bounding box center [348, 236] width 57 height 10
drag, startPoint x: 1028, startPoint y: 171, endPoint x: 911, endPoint y: 180, distance: 117.8
click at [911, 180] on div "Search: 845-239-9652" at bounding box center [966, 171] width 219 height 22
paste input "596-7504"
click at [350, 238] on strong "M NEUSCHLOS S" at bounding box center [348, 236] width 57 height 10
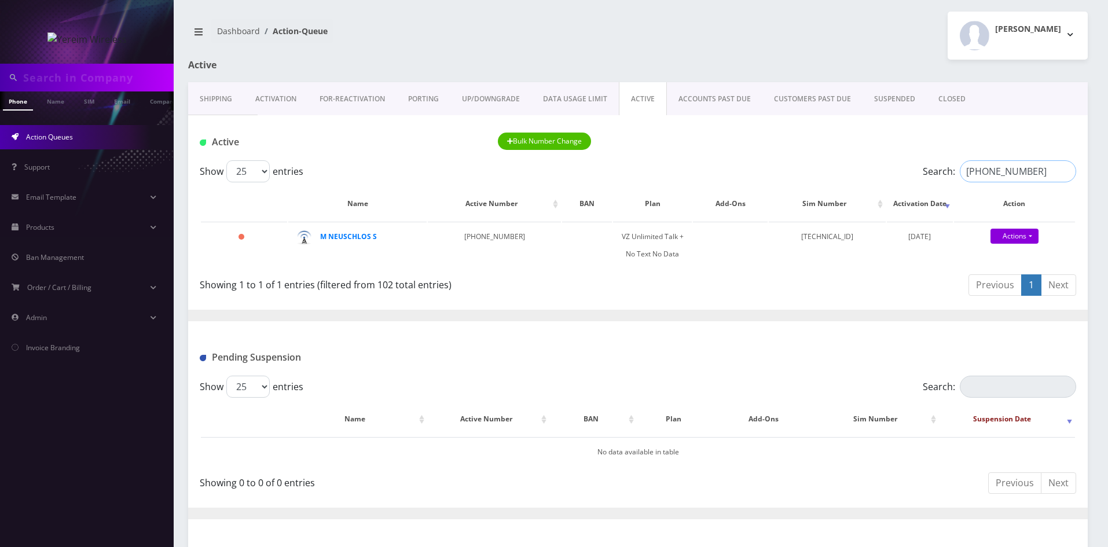
drag, startPoint x: 1033, startPoint y: 169, endPoint x: 925, endPoint y: 173, distance: 107.7
click at [925, 173] on label "Search: 845-596-7504" at bounding box center [998, 171] width 153 height 22
paste input "48-946"
click at [332, 236] on strong "Chaim Noe" at bounding box center [348, 236] width 57 height 10
drag, startPoint x: 1045, startPoint y: 171, endPoint x: 933, endPoint y: 171, distance: 111.7
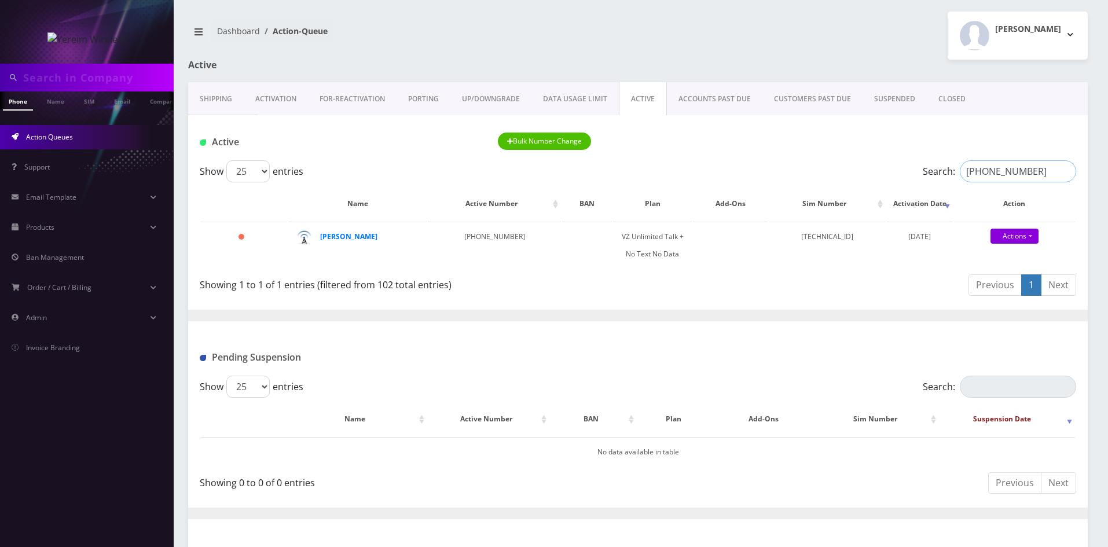
click at [933, 171] on label "Search: 845-548-9464" at bounding box center [998, 171] width 153 height 22
paste input "347-987-5501"
click at [339, 238] on strong "Isaac Oberlander" at bounding box center [348, 236] width 57 height 10
drag, startPoint x: 1037, startPoint y: 175, endPoint x: 922, endPoint y: 175, distance: 114.6
click at [924, 176] on label "Search: 347-987-5501" at bounding box center [998, 171] width 153 height 22
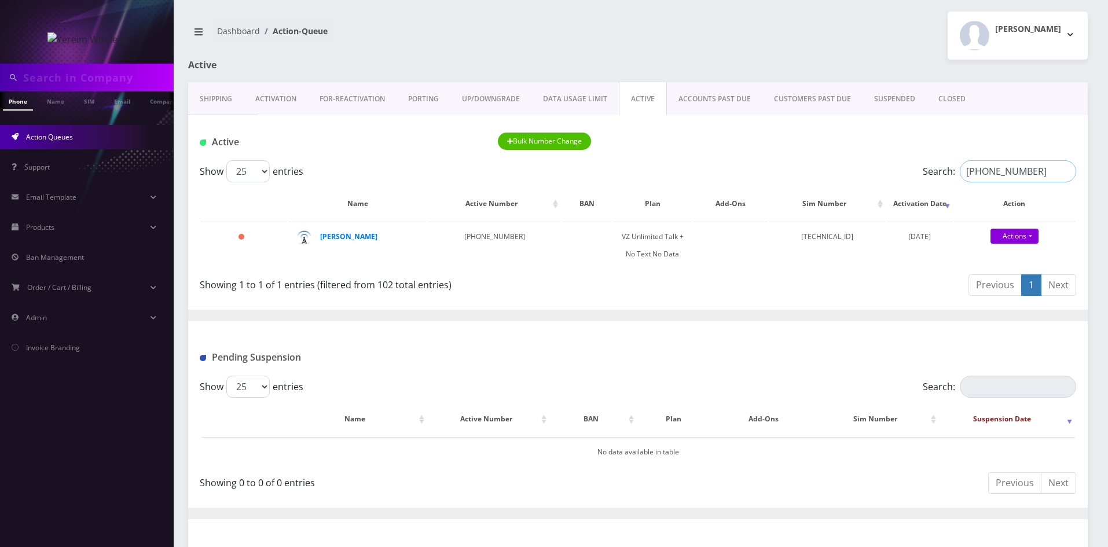
paste input "845-540-2267"
click at [343, 238] on strong "Malka Perl" at bounding box center [338, 236] width 36 height 10
drag, startPoint x: 1031, startPoint y: 177, endPoint x: 941, endPoint y: 177, distance: 89.7
click at [941, 177] on label "Search: 845-540-2267" at bounding box center [998, 171] width 153 height 22
paste input "329-203-3083"
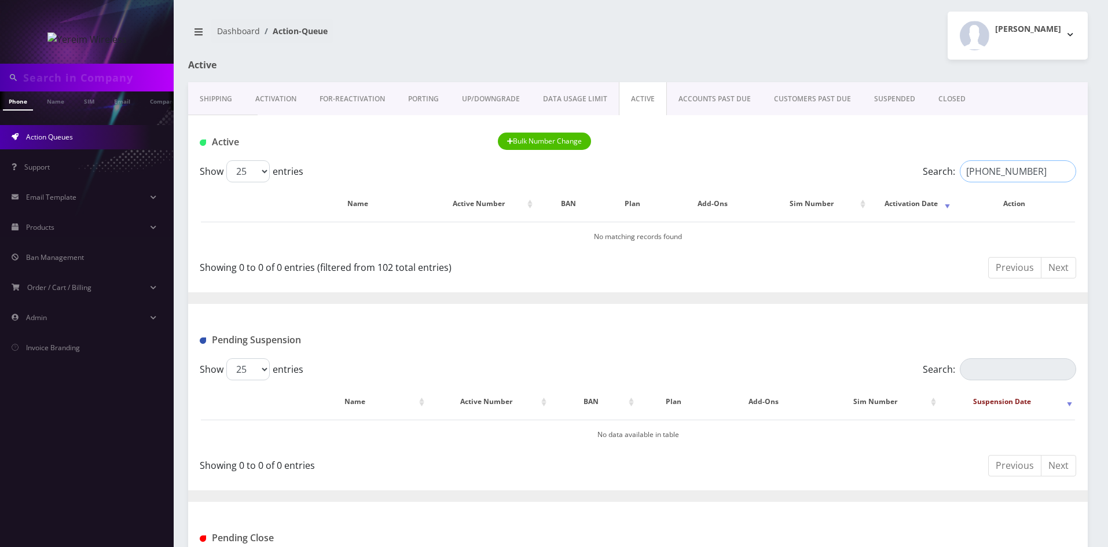
drag, startPoint x: 1003, startPoint y: 174, endPoint x: 948, endPoint y: 178, distance: 55.1
click at [948, 178] on label "Search: 329-203-3083" at bounding box center [998, 171] width 153 height 22
drag, startPoint x: 995, startPoint y: 171, endPoint x: 935, endPoint y: 172, distance: 60.8
click at [935, 172] on label "Search: 3083" at bounding box center [998, 171] width 153 height 22
paste input "[PHONE_NUMBER]"
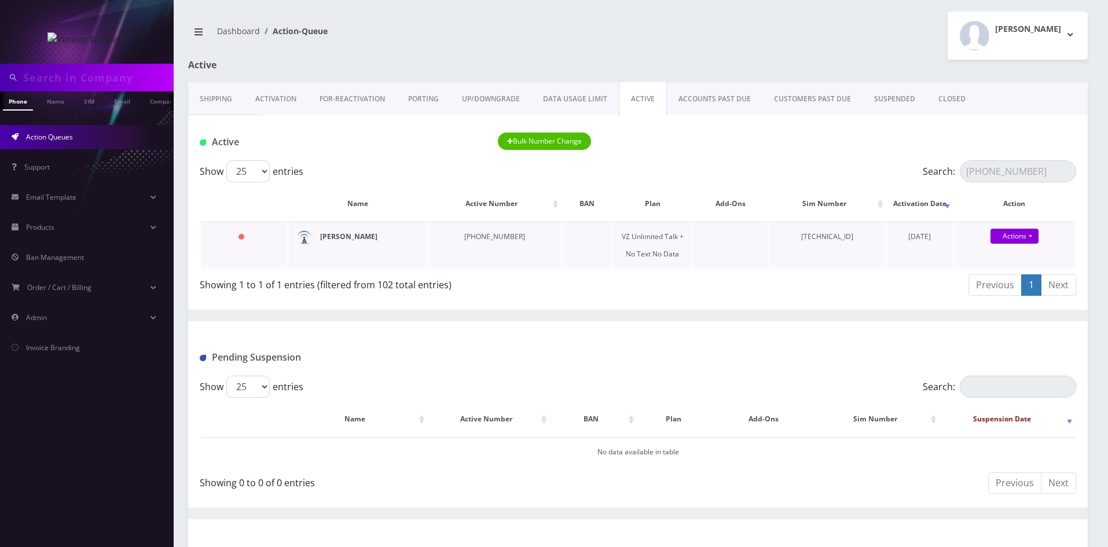
click at [350, 237] on strong "SAUL RAPAPORT" at bounding box center [348, 236] width 57 height 10
drag, startPoint x: 1029, startPoint y: 175, endPoint x: 940, endPoint y: 175, distance: 88.5
click at [940, 175] on label "Search: 845-540-1550" at bounding box center [998, 171] width 153 height 22
paste input "347-931-5656"
click at [350, 240] on strong "MOSHE REICH" at bounding box center [348, 236] width 57 height 10
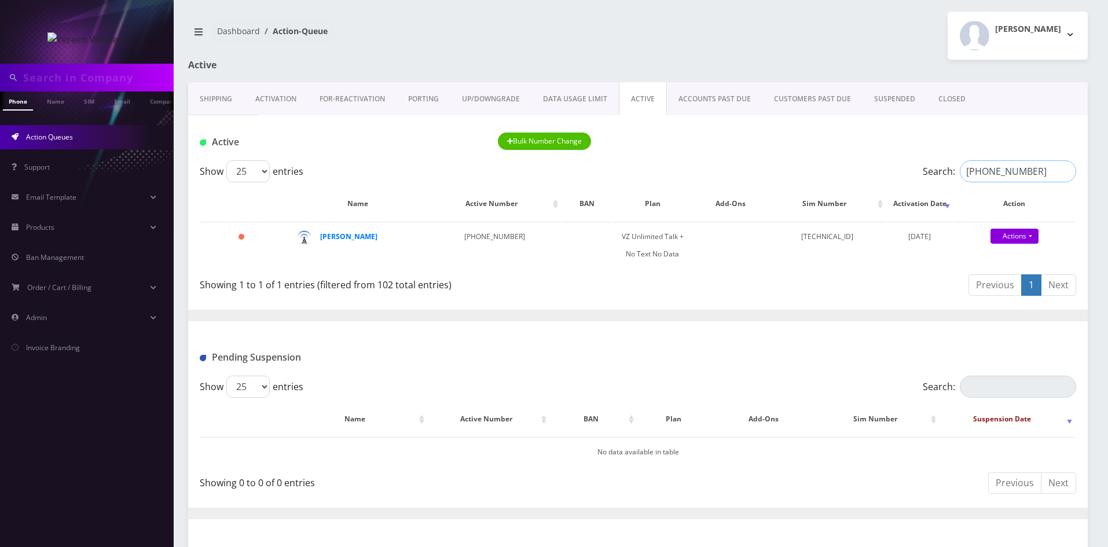
drag, startPoint x: 1024, startPoint y: 171, endPoint x: 920, endPoint y: 171, distance: 104.7
click at [920, 171] on div "Search: 347-931-5656" at bounding box center [966, 171] width 219 height 22
paste input "845-422-3492"
click at [342, 239] on strong "Mr. Retek" at bounding box center [348, 236] width 57 height 10
drag, startPoint x: 1035, startPoint y: 170, endPoint x: 932, endPoint y: 172, distance: 102.5
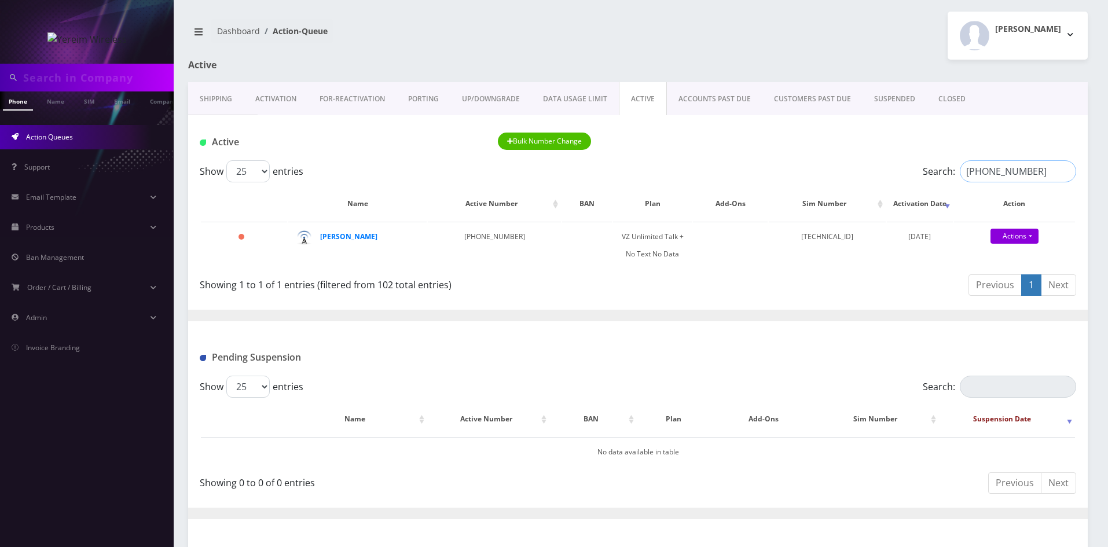
click at [932, 172] on label "Search: 845-422-3492" at bounding box center [998, 171] width 153 height 22
paste input "99-5541"
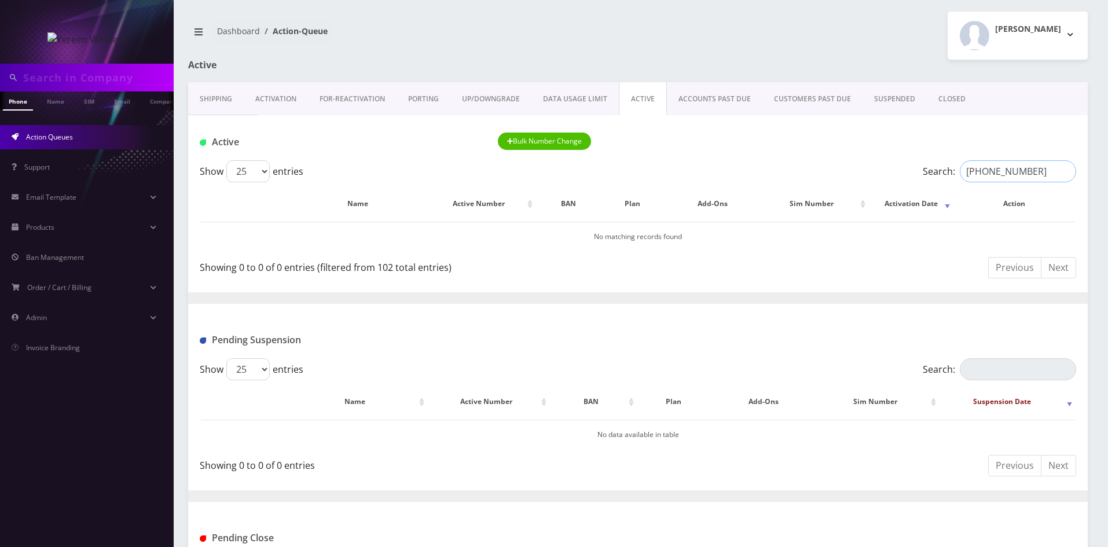
click at [1001, 174] on input "845-499-5541" at bounding box center [1018, 171] width 116 height 22
drag, startPoint x: 989, startPoint y: 171, endPoint x: 950, endPoint y: 177, distance: 39.1
click at [950, 177] on label "Search: 5541" at bounding box center [998, 171] width 153 height 22
paste input "347-374-1158"
click at [1002, 173] on input "347-374-1158" at bounding box center [1018, 171] width 116 height 22
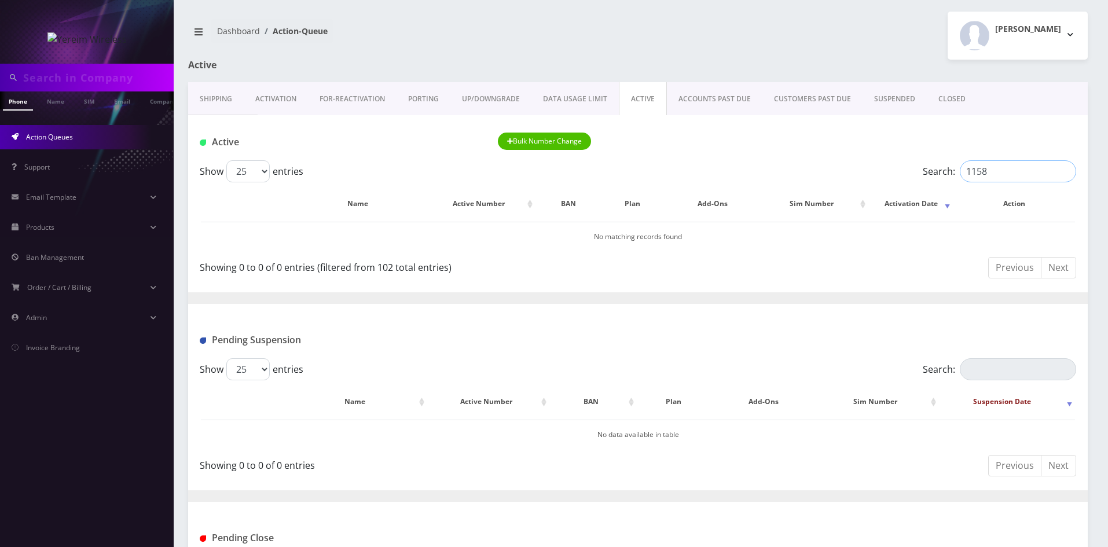
drag, startPoint x: 992, startPoint y: 167, endPoint x: 953, endPoint y: 174, distance: 39.4
click at [954, 174] on label "Search: 1158" at bounding box center [998, 171] width 153 height 22
paste input "845-825-5421"
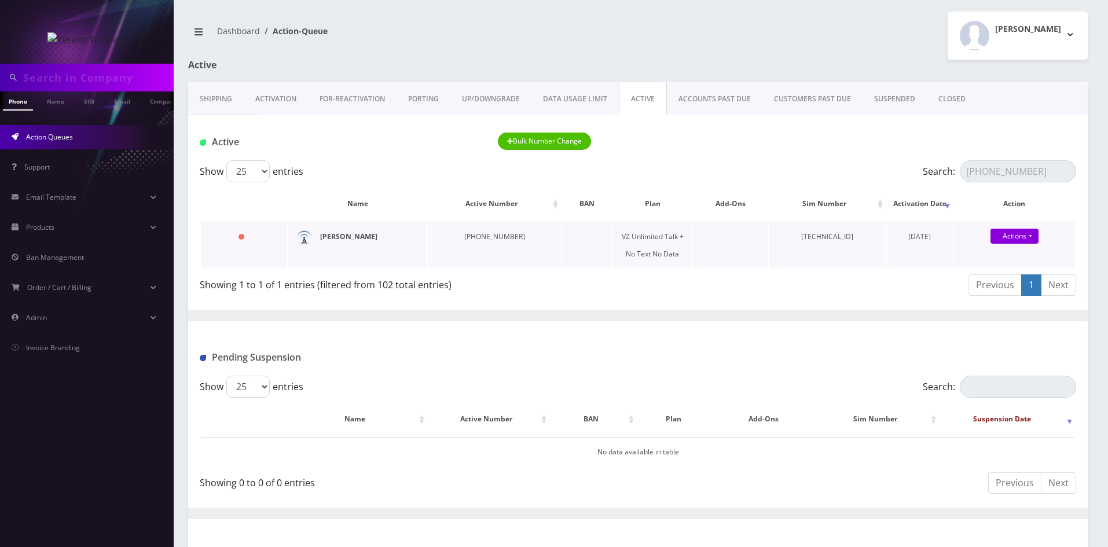
click at [361, 239] on strong "Yoel Rosernberg" at bounding box center [348, 236] width 57 height 10
drag, startPoint x: 964, startPoint y: 174, endPoint x: 947, endPoint y: 174, distance: 16.8
click at [947, 174] on label "Search: 845-825-5421" at bounding box center [998, 171] width 153 height 22
paste input "8-0804"
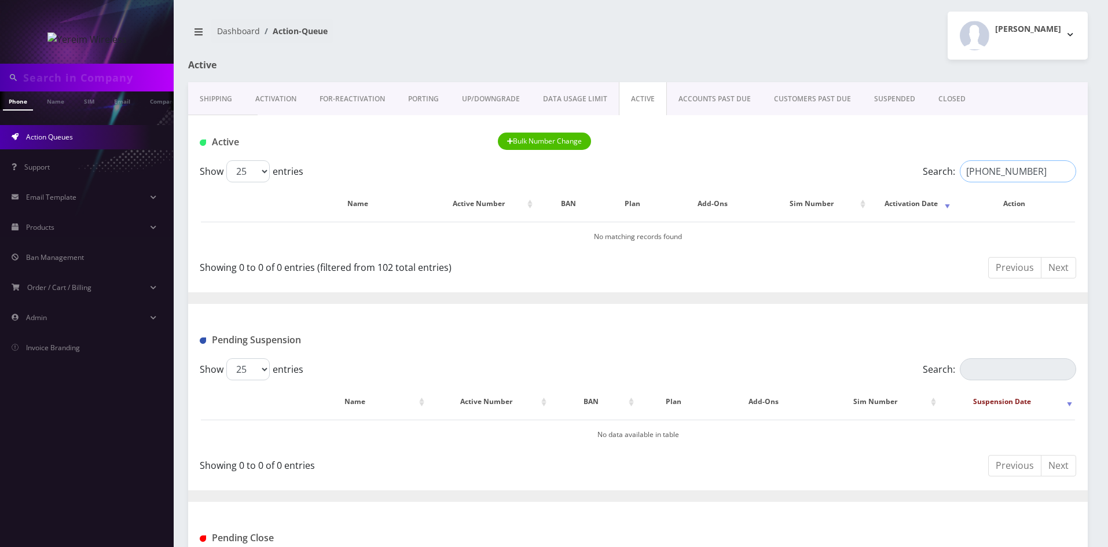
click at [1002, 172] on input "845-828-0804" at bounding box center [1018, 171] width 116 height 22
drag, startPoint x: 997, startPoint y: 168, endPoint x: 939, endPoint y: 174, distance: 58.2
click at [940, 174] on label "Search: 0804" at bounding box center [998, 171] width 153 height 22
paste input "845-720-7045"
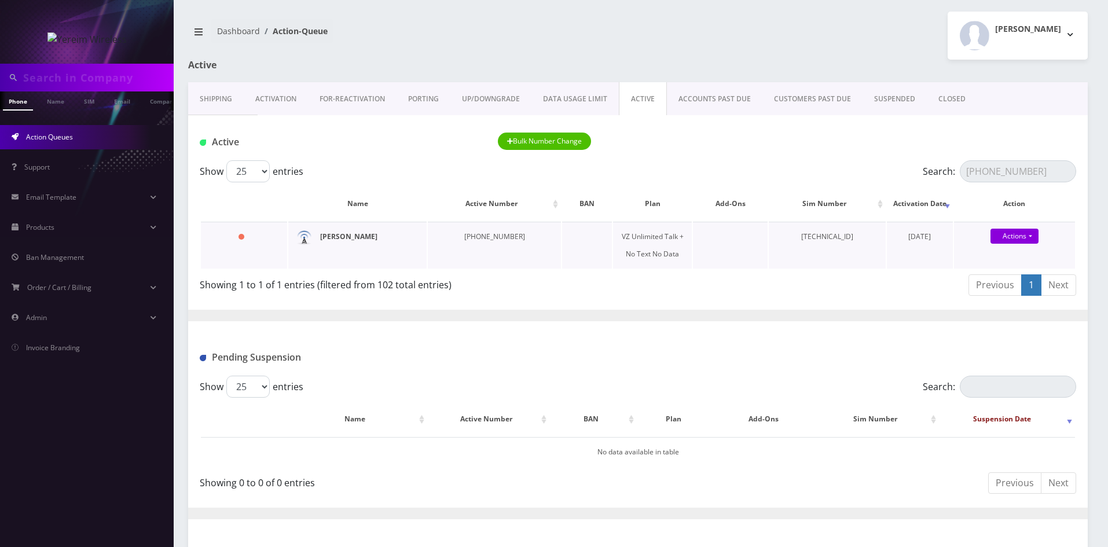
click at [374, 237] on strong "Joseph Rosenfeld" at bounding box center [348, 236] width 57 height 10
click at [1008, 175] on input "845-720-7045" at bounding box center [1018, 171] width 116 height 22
drag, startPoint x: 1042, startPoint y: 175, endPoint x: 932, endPoint y: 174, distance: 110.0
click at [932, 174] on label "Search: 845-720-7045" at bounding box center [998, 171] width 153 height 22
paste input "502-6851"
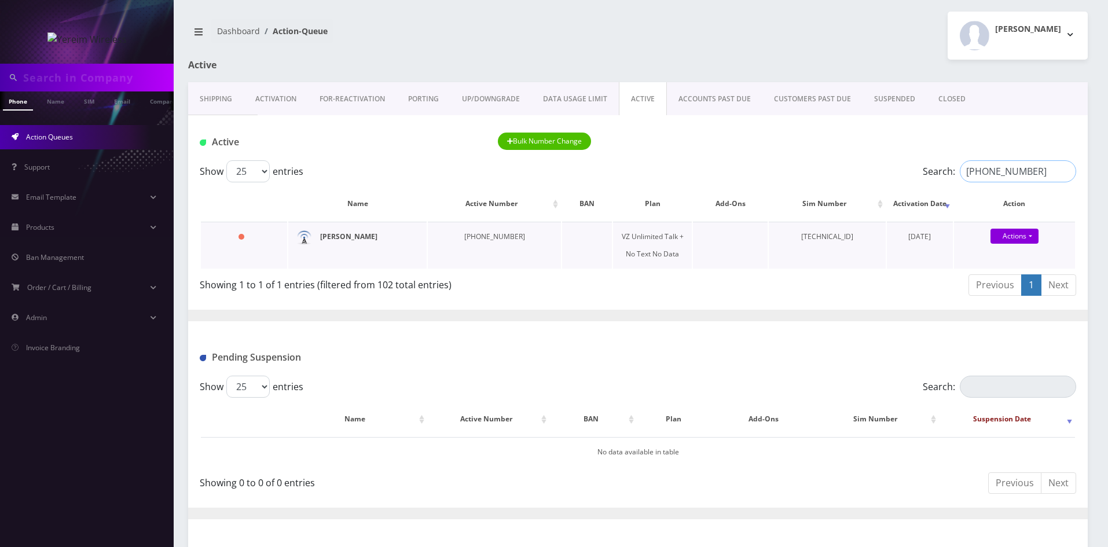
type input "845-502-6851"
click at [341, 236] on strong "Mr. Rosengarden" at bounding box center [348, 236] width 57 height 10
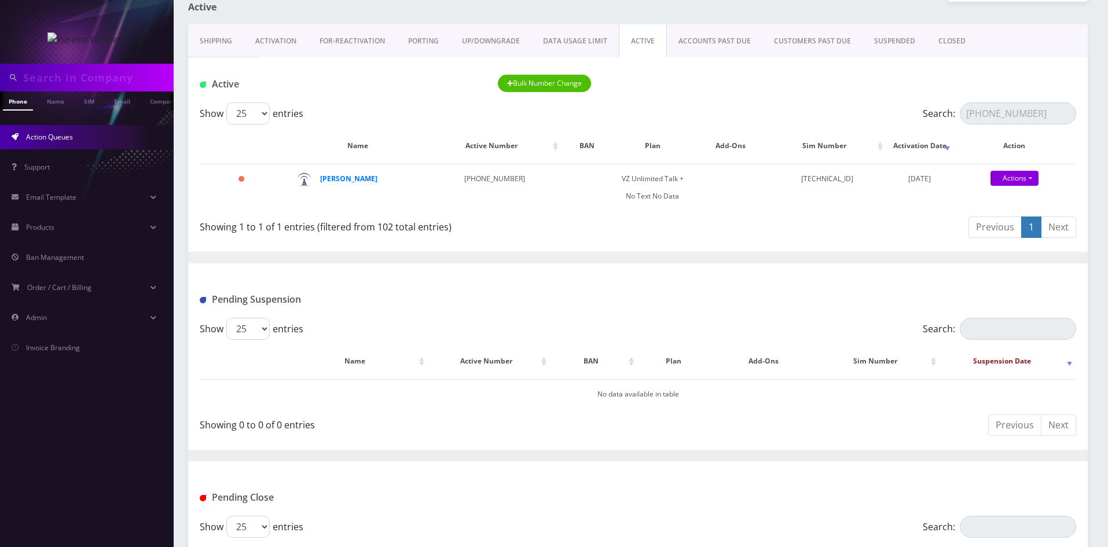
scroll to position [116, 0]
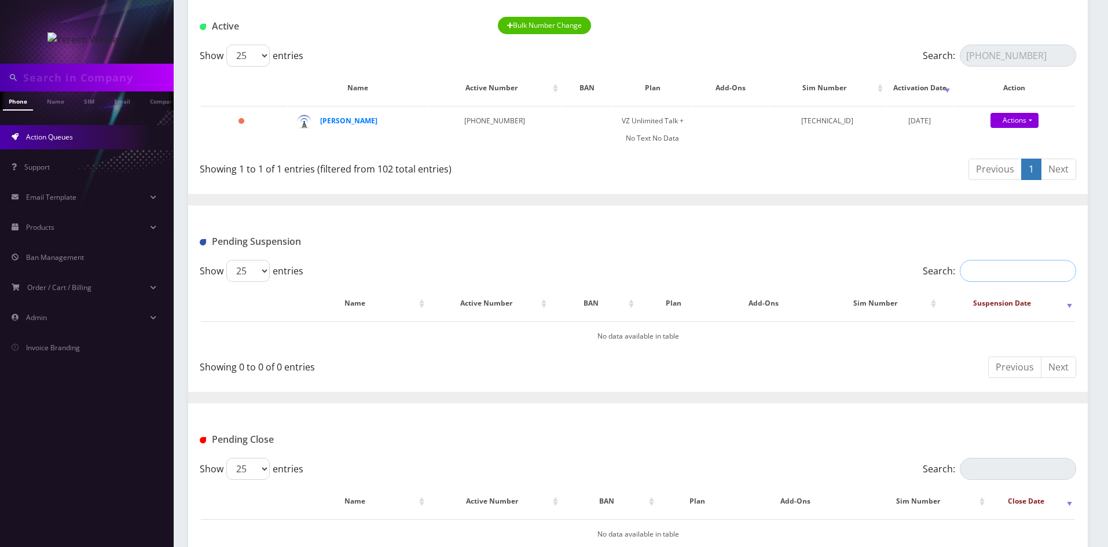
click at [1001, 273] on input "Search:" at bounding box center [1018, 271] width 116 height 22
paste input "845 376 4625"
type input "845 376 4625"
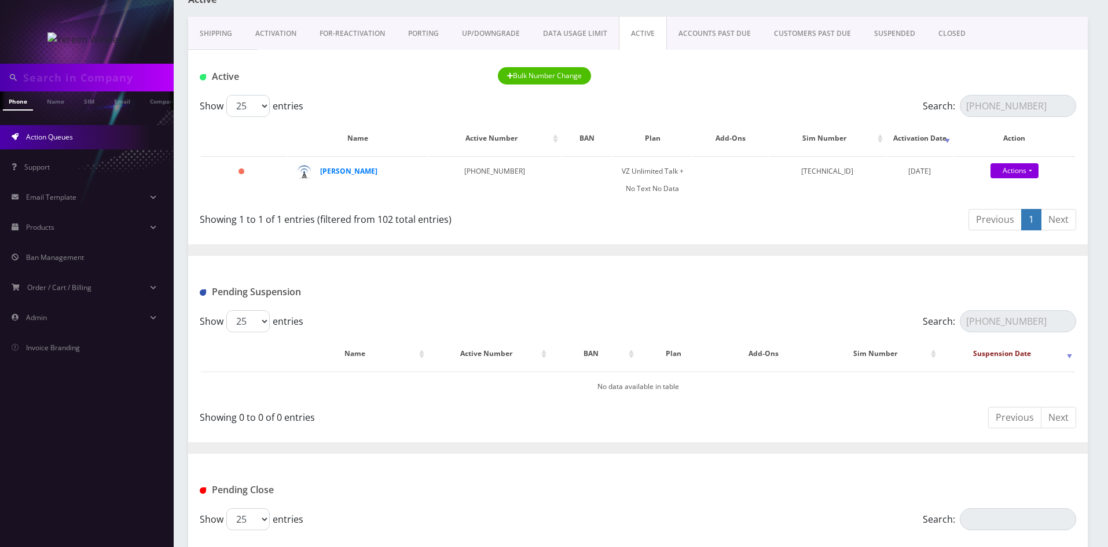
scroll to position [0, 0]
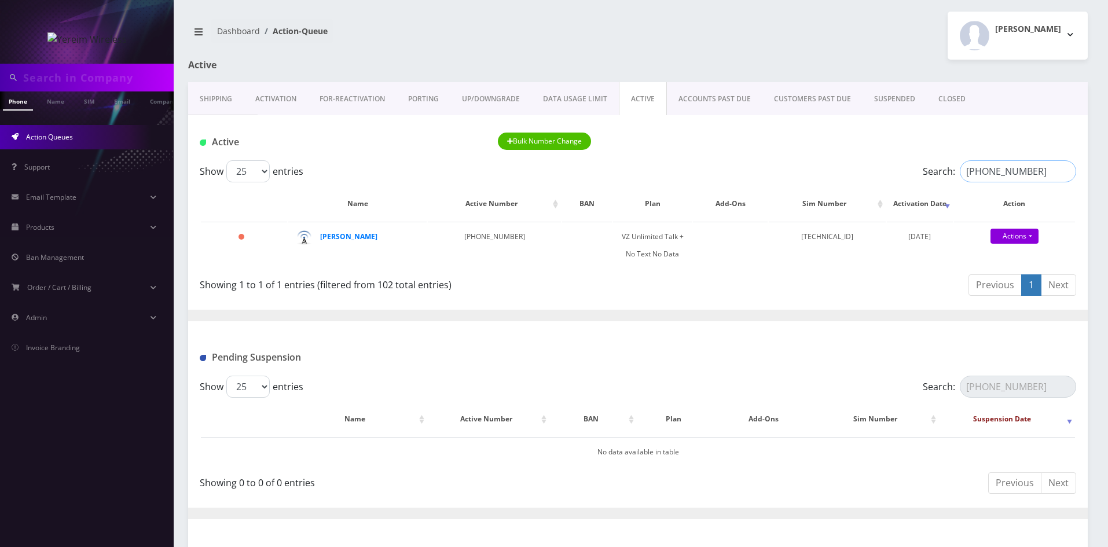
drag, startPoint x: 1048, startPoint y: 166, endPoint x: 927, endPoint y: 175, distance: 121.9
click at [927, 175] on label "Search: 845-502-6851" at bounding box center [998, 171] width 153 height 22
paste input "376 4625"
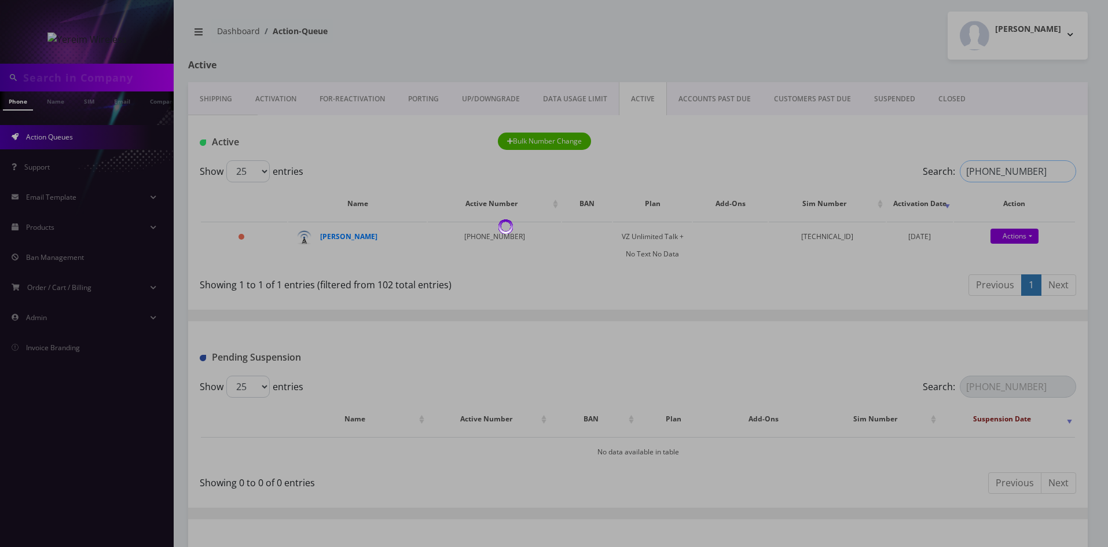
type input "845 376 4625"
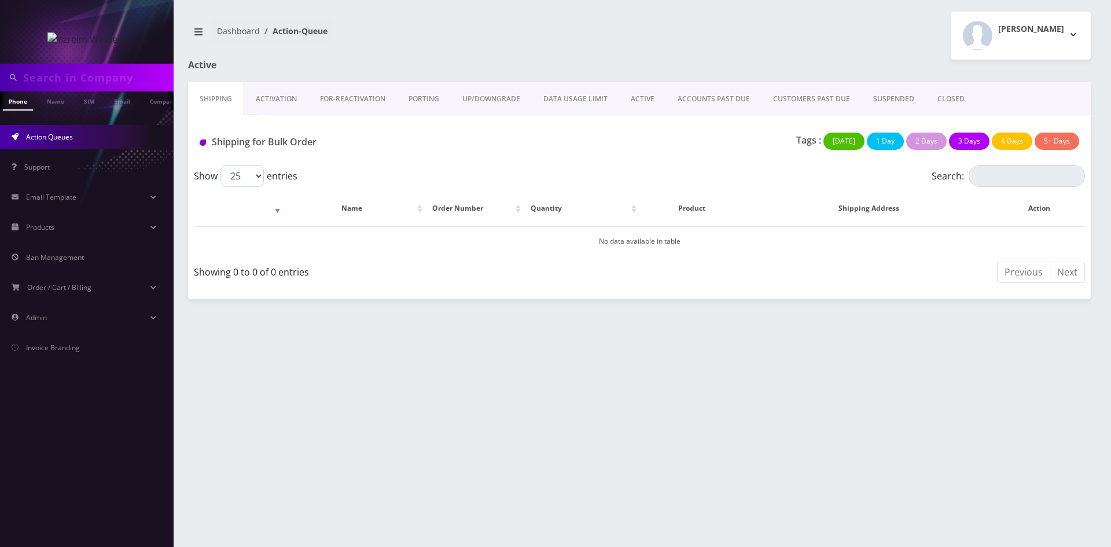
click at [646, 102] on link "ACTIVE" at bounding box center [642, 99] width 47 height 34
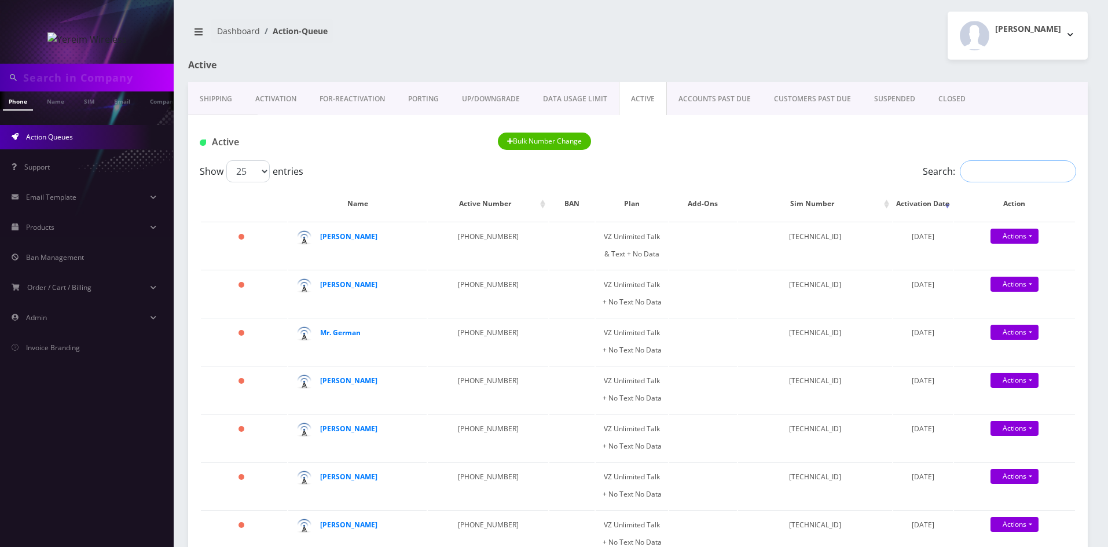
click at [983, 172] on input "Search:" at bounding box center [1018, 171] width 116 height 22
paste input "914-313-7751"
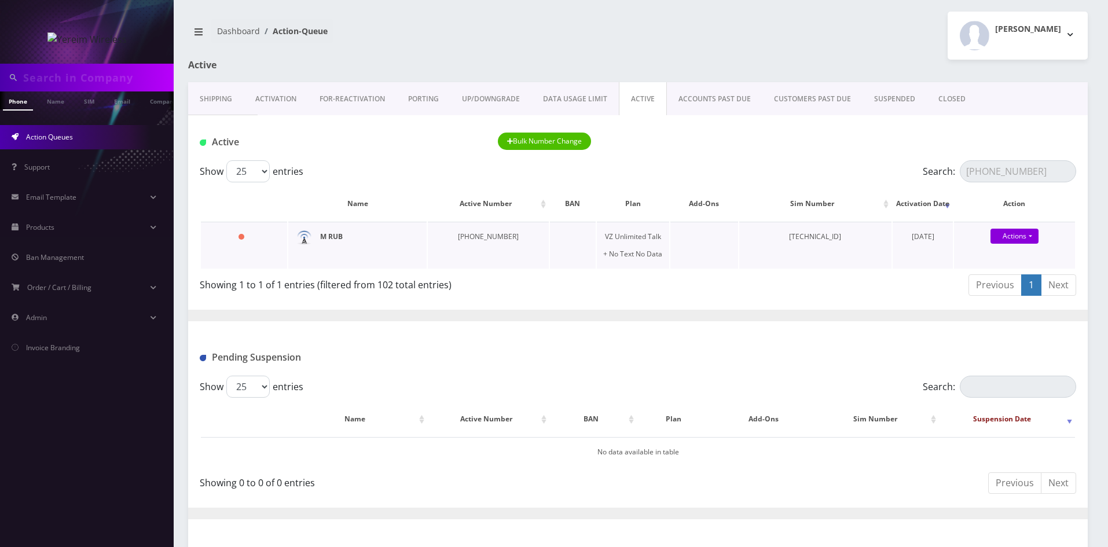
click at [332, 237] on strong "M RUB" at bounding box center [331, 236] width 23 height 10
drag, startPoint x: 1047, startPoint y: 168, endPoint x: 962, endPoint y: 170, distance: 84.5
click at [968, 170] on input "914-313-7751" at bounding box center [1018, 171] width 116 height 22
click at [962, 170] on input "914-313-7751" at bounding box center [1018, 171] width 116 height 22
drag, startPoint x: 965, startPoint y: 172, endPoint x: 1045, endPoint y: 172, distance: 79.9
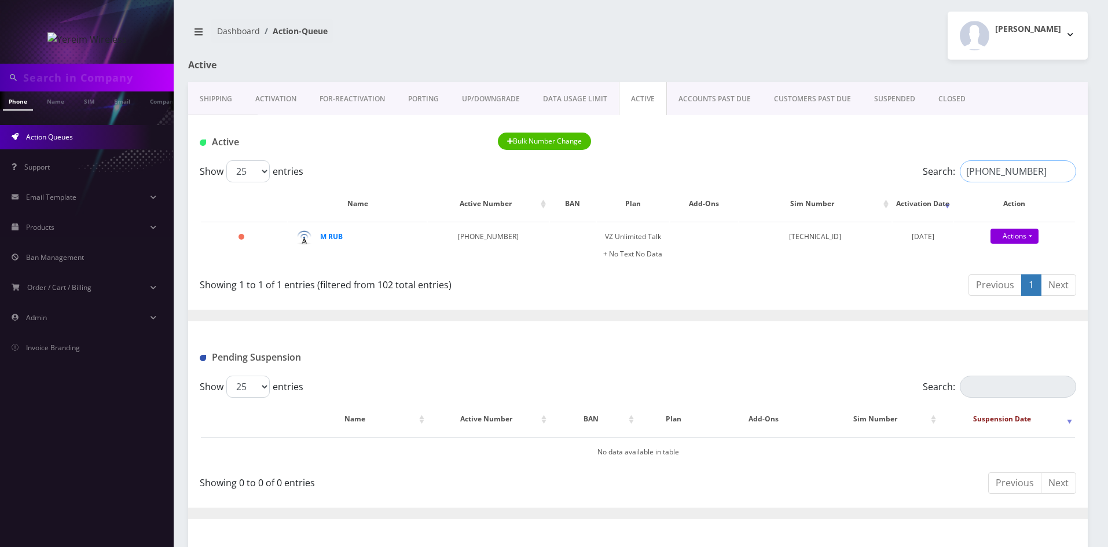
click at [1045, 172] on input "914-313-7751" at bounding box center [1018, 171] width 116 height 22
paste input "845-538-5780"
click at [329, 238] on strong "M RUB" at bounding box center [331, 236] width 23 height 10
drag, startPoint x: 1043, startPoint y: 170, endPoint x: 949, endPoint y: 171, distance: 94.3
click at [949, 171] on label "Search: 845-538-5780" at bounding box center [998, 171] width 153 height 22
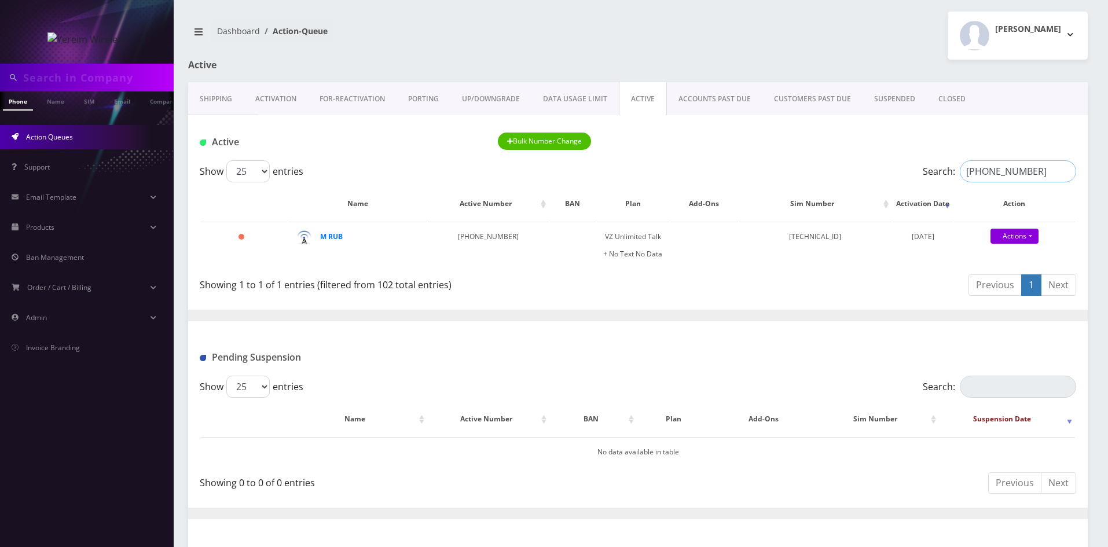
paste input "323-1171"
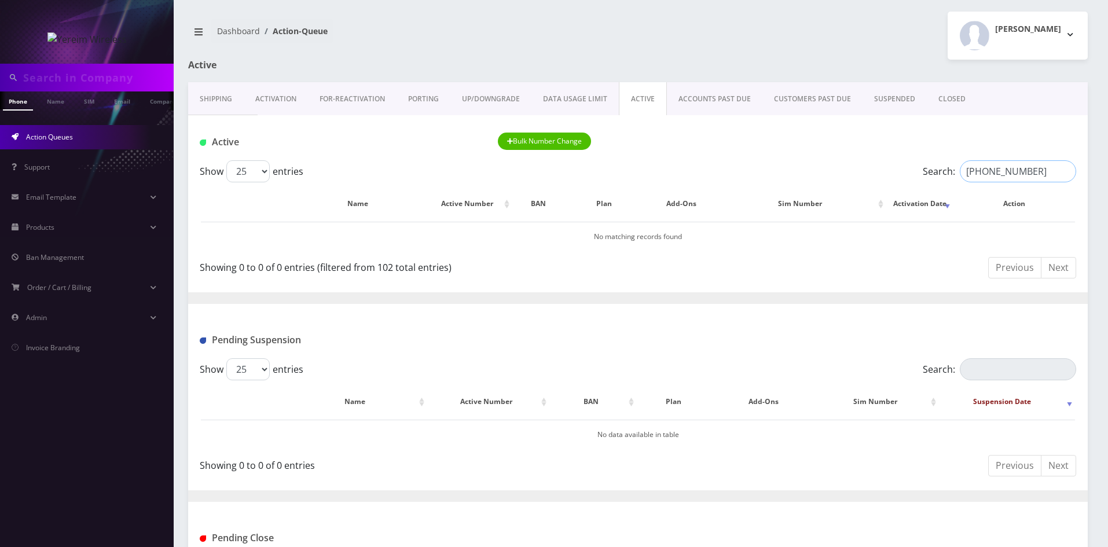
drag, startPoint x: 1031, startPoint y: 173, endPoint x: 932, endPoint y: 171, distance: 98.4
click at [937, 173] on label "Search: 845-323-1171" at bounding box center [998, 171] width 153 height 22
paste input "04-5828"
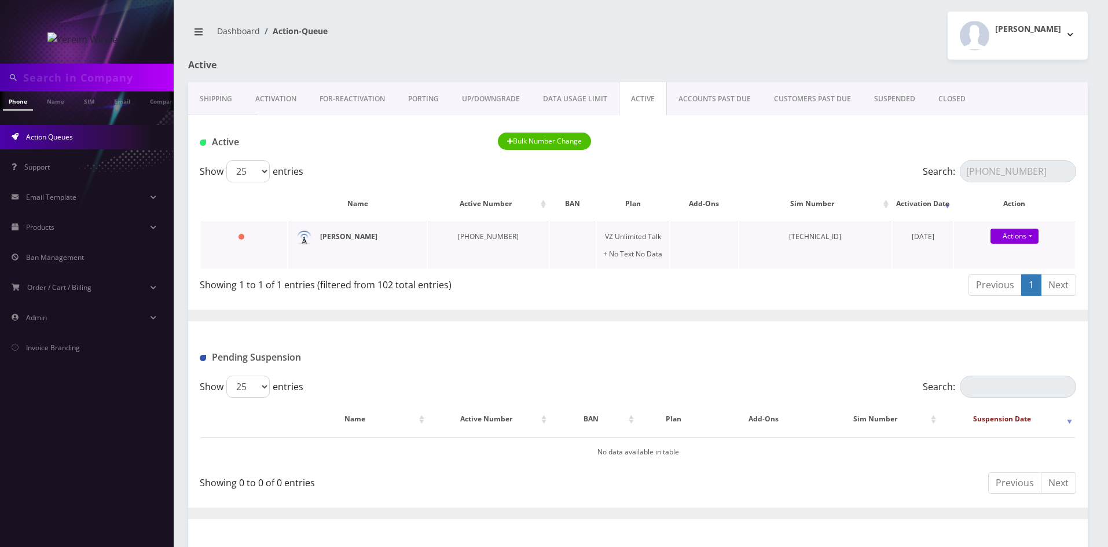
click at [348, 239] on strong "Mr. Schneebalg" at bounding box center [348, 236] width 57 height 10
drag, startPoint x: 1050, startPoint y: 166, endPoint x: 946, endPoint y: 171, distance: 103.7
click at [952, 171] on label "Search: 845-304-5828" at bounding box center [998, 171] width 153 height 22
paste input "[PHONE_NUMBER]"
click at [355, 238] on strong "[PERSON_NAME]" at bounding box center [348, 236] width 57 height 10
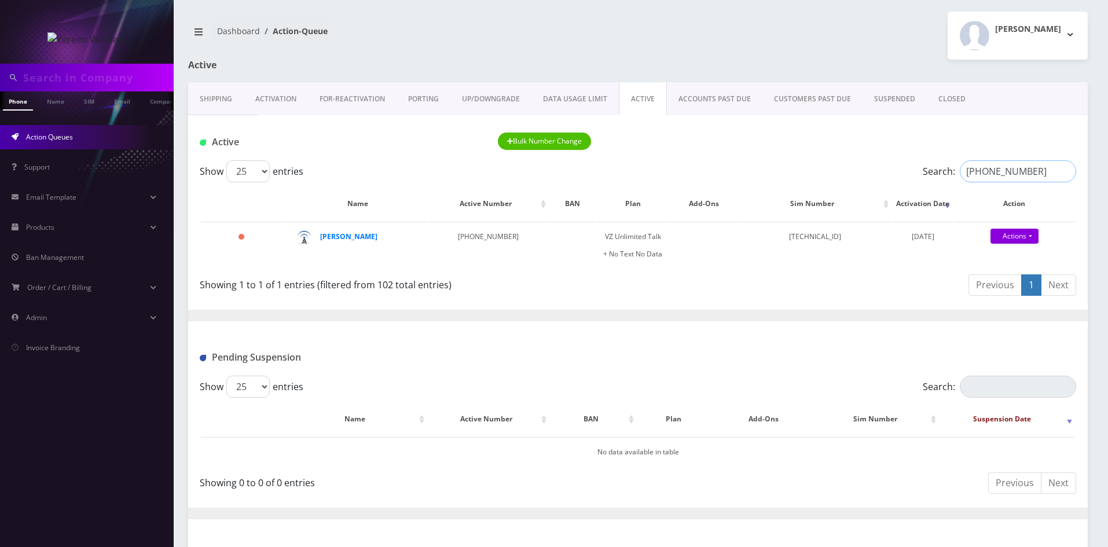
drag, startPoint x: 1031, startPoint y: 175, endPoint x: 958, endPoint y: 174, distance: 72.4
click at [961, 175] on input "[PHONE_NUMBER]" at bounding box center [1018, 171] width 116 height 22
paste input "[PHONE_NUMBER]"
click at [343, 237] on strong "[PERSON_NAME]" at bounding box center [348, 236] width 57 height 10
drag, startPoint x: 1028, startPoint y: 170, endPoint x: 939, endPoint y: 167, distance: 88.6
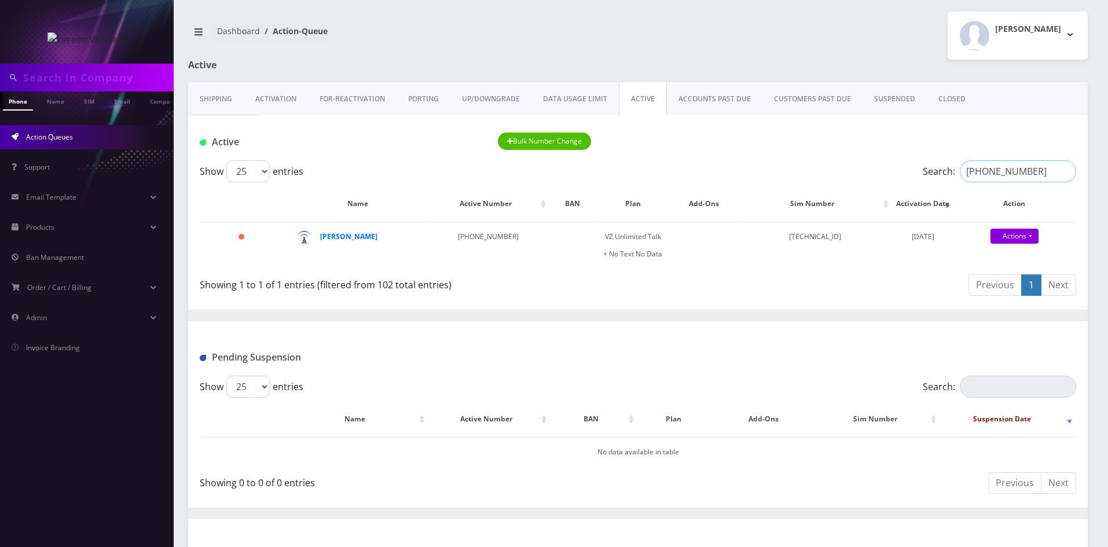
click at [940, 168] on label "Search: 845-502-1523" at bounding box center [998, 171] width 153 height 22
paste input "425-0145"
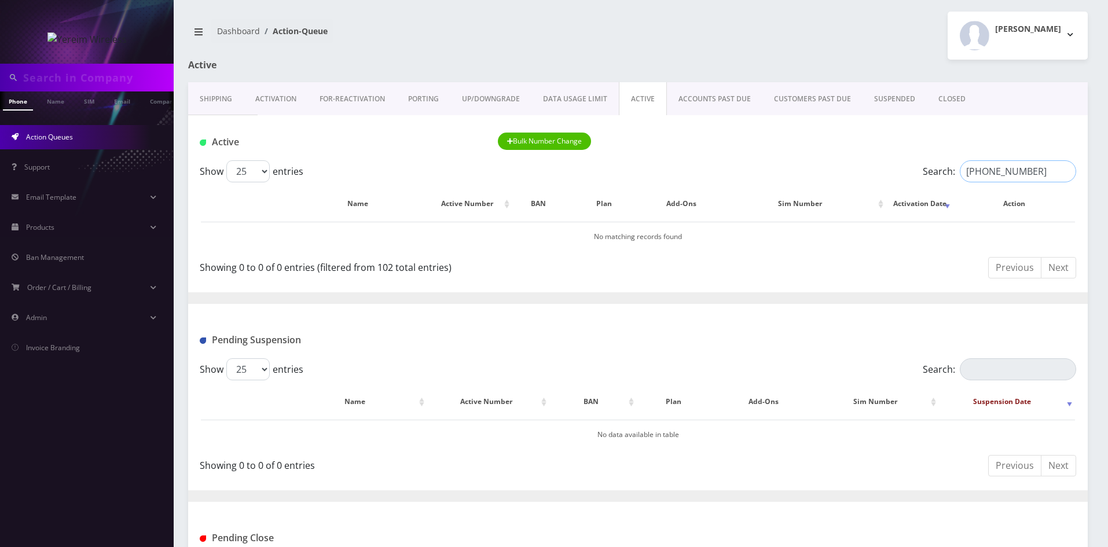
drag, startPoint x: 1027, startPoint y: 171, endPoint x: 940, endPoint y: 174, distance: 87.4
click at [940, 174] on label "Search: 845-425-0145" at bounding box center [998, 171] width 153 height 22
paste input "274-7746"
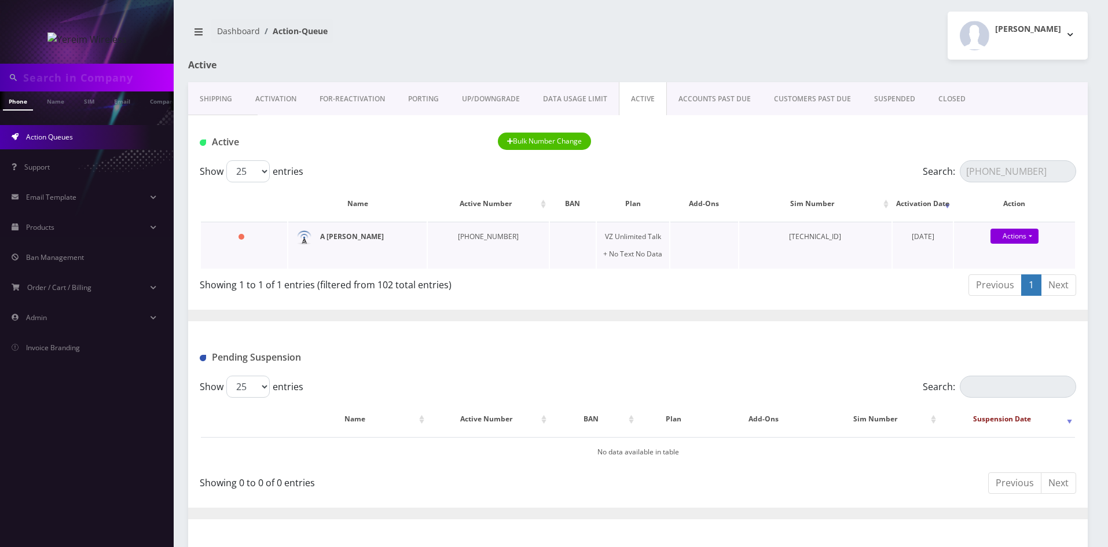
click at [336, 238] on strong "A [PERSON_NAME]" at bounding box center [352, 236] width 64 height 10
drag, startPoint x: 1040, startPoint y: 172, endPoint x: 927, endPoint y: 175, distance: 112.9
click at [928, 175] on label "Search: 845-274-7746" at bounding box center [998, 171] width 153 height 22
paste input "63-4913"
click at [334, 238] on strong "[PERSON_NAME]" at bounding box center [348, 236] width 57 height 10
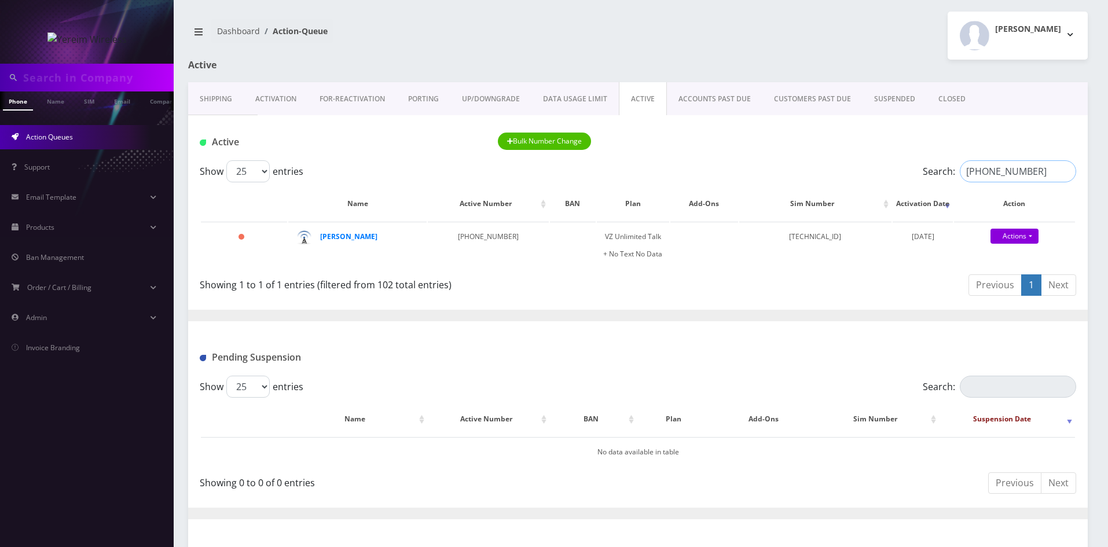
drag, startPoint x: 1041, startPoint y: 168, endPoint x: 937, endPoint y: 174, distance: 104.3
click at [937, 174] on label "Search: 845-263-4913" at bounding box center [998, 171] width 153 height 22
paste input "[PHONE_NUMBER]"
click at [332, 240] on strong "M S0HRA" at bounding box center [335, 236] width 31 height 10
drag, startPoint x: 1030, startPoint y: 173, endPoint x: 929, endPoint y: 173, distance: 100.7
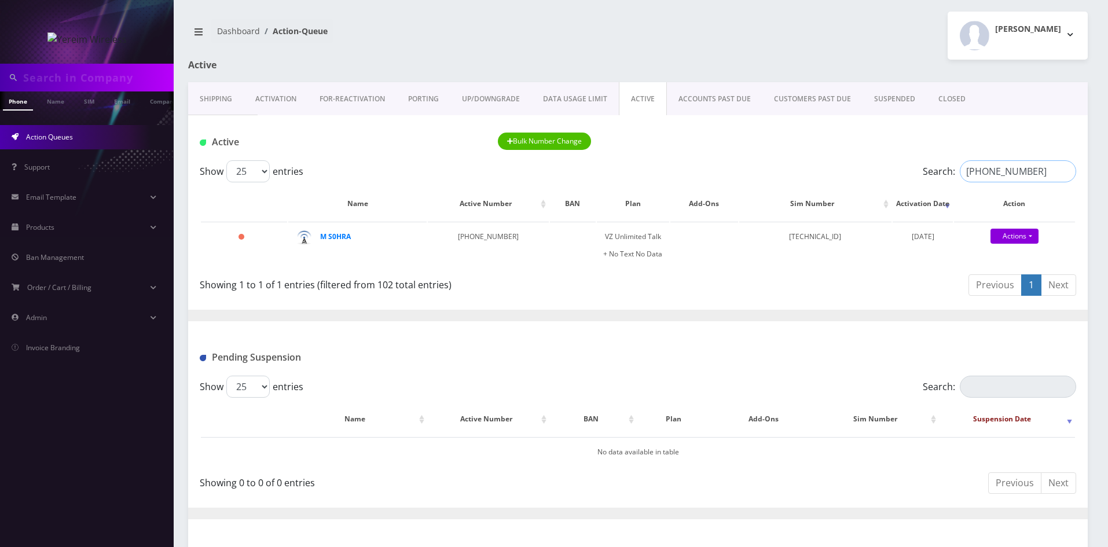
click at [930, 173] on label "Search: 914-582-4512" at bounding box center [998, 171] width 153 height 22
paste input "[PHONE_NUMBER]"
click at [332, 237] on strong "[PERSON_NAME]" at bounding box center [348, 236] width 57 height 10
drag, startPoint x: 1031, startPoint y: 171, endPoint x: 935, endPoint y: 175, distance: 95.6
click at [935, 175] on label "Search: 845-587-3154" at bounding box center [998, 171] width 153 height 22
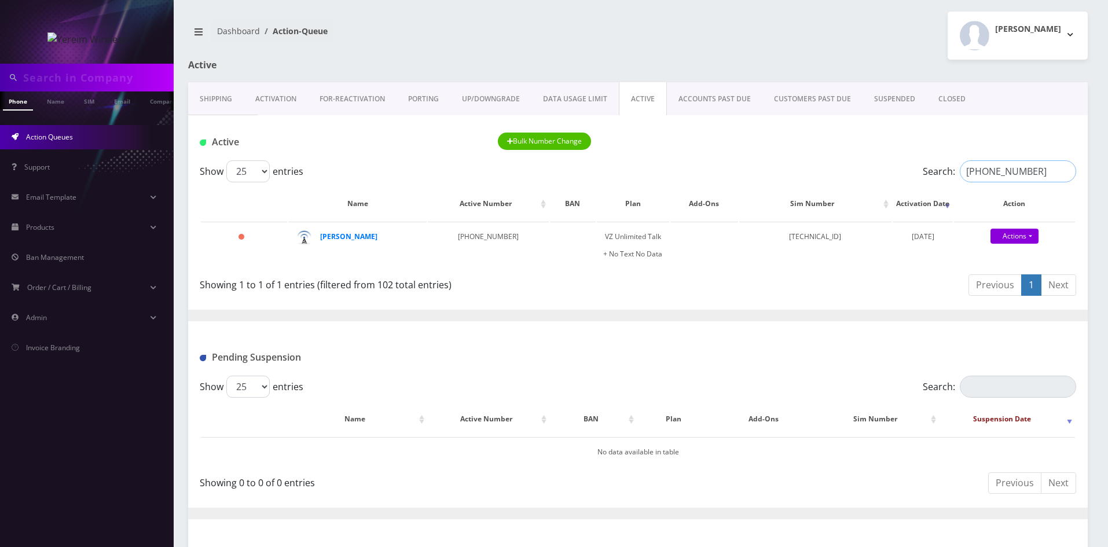
paste input "372-1079"
click at [324, 238] on strong "[PERSON_NAME]" at bounding box center [348, 236] width 57 height 10
drag, startPoint x: 1029, startPoint y: 177, endPoint x: 939, endPoint y: 180, distance: 90.3
click at [939, 180] on label "Search: 845-372-1079" at bounding box center [998, 171] width 153 height 22
paste input "642-2217"
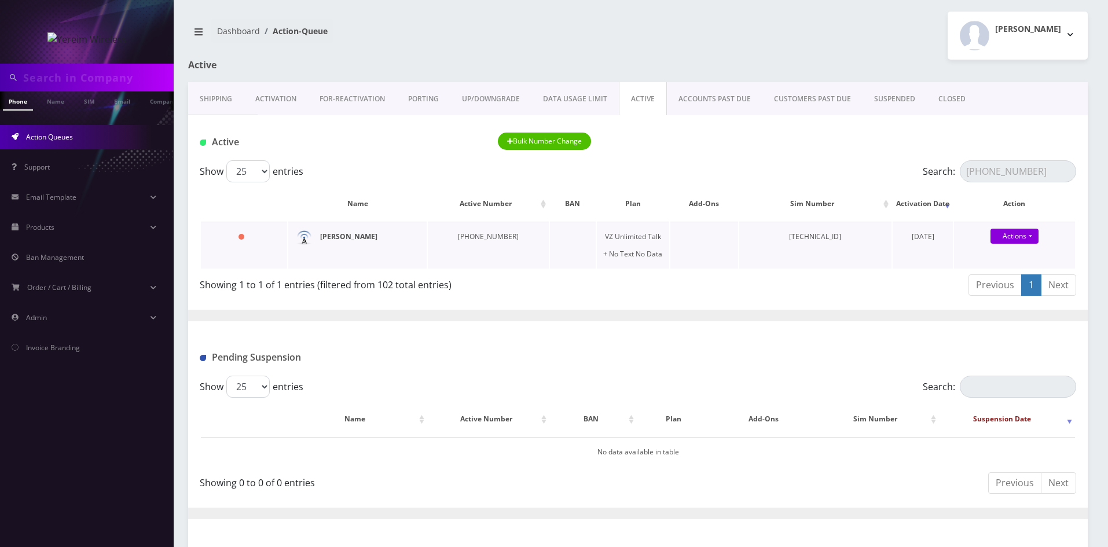
click at [341, 236] on strong "[PERSON_NAME]" at bounding box center [348, 236] width 57 height 10
drag, startPoint x: 1031, startPoint y: 176, endPoint x: 929, endPoint y: 177, distance: 101.9
click at [929, 177] on label "Search: 845-642-2217" at bounding box center [998, 171] width 153 height 22
paste input "584-962"
click at [348, 239] on strong "Naftuli Taub" at bounding box center [348, 236] width 57 height 10
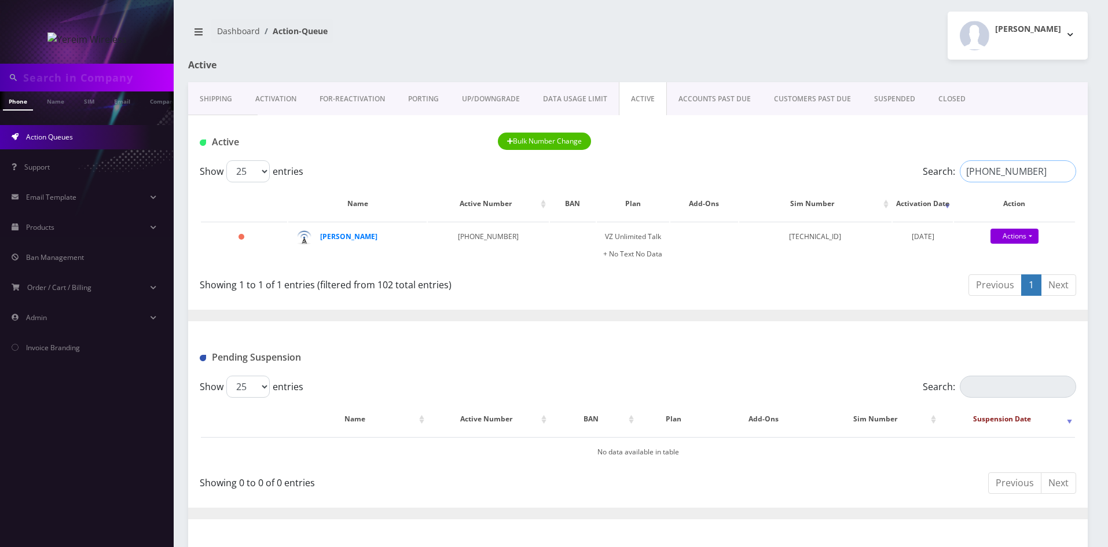
drag, startPoint x: 1031, startPoint y: 164, endPoint x: 922, endPoint y: 170, distance: 109.5
click at [924, 170] on label "Search: 845-584-9627" at bounding box center [998, 171] width 153 height 22
paste input "274-5423"
click at [357, 237] on strong "Meyer Teitelbaum" at bounding box center [348, 236] width 57 height 10
drag, startPoint x: 1025, startPoint y: 172, endPoint x: 914, endPoint y: 172, distance: 110.5
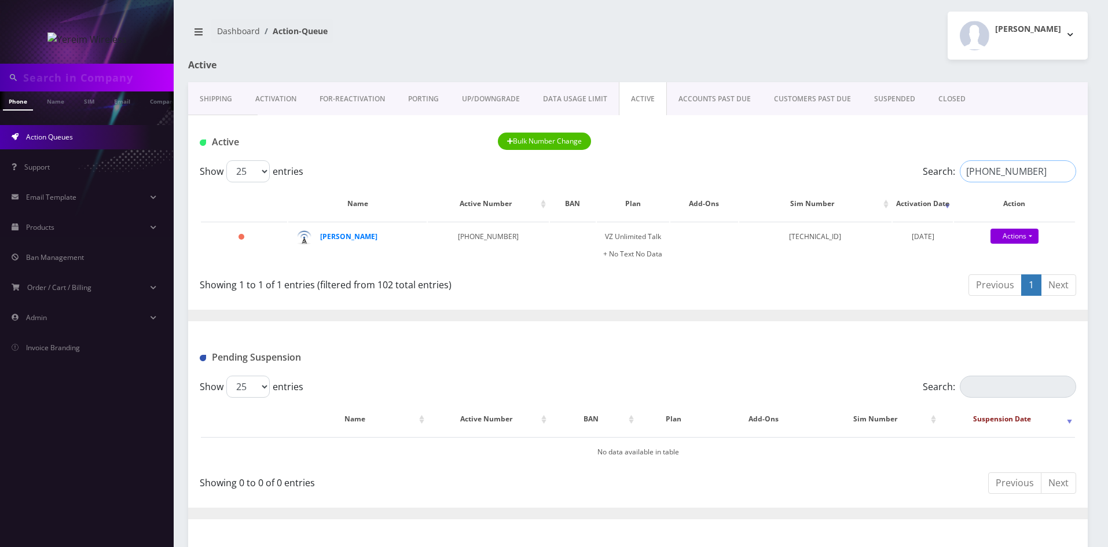
click at [914, 172] on div "Search: 845-274-5423" at bounding box center [966, 171] width 219 height 22
paste input "540-4662"
click at [344, 237] on strong "Mr. Tewersky" at bounding box center [342, 236] width 45 height 10
drag, startPoint x: 1032, startPoint y: 172, endPoint x: 933, endPoint y: 172, distance: 99.0
click at [938, 174] on label "Search: 845-540-4662" at bounding box center [998, 171] width 153 height 22
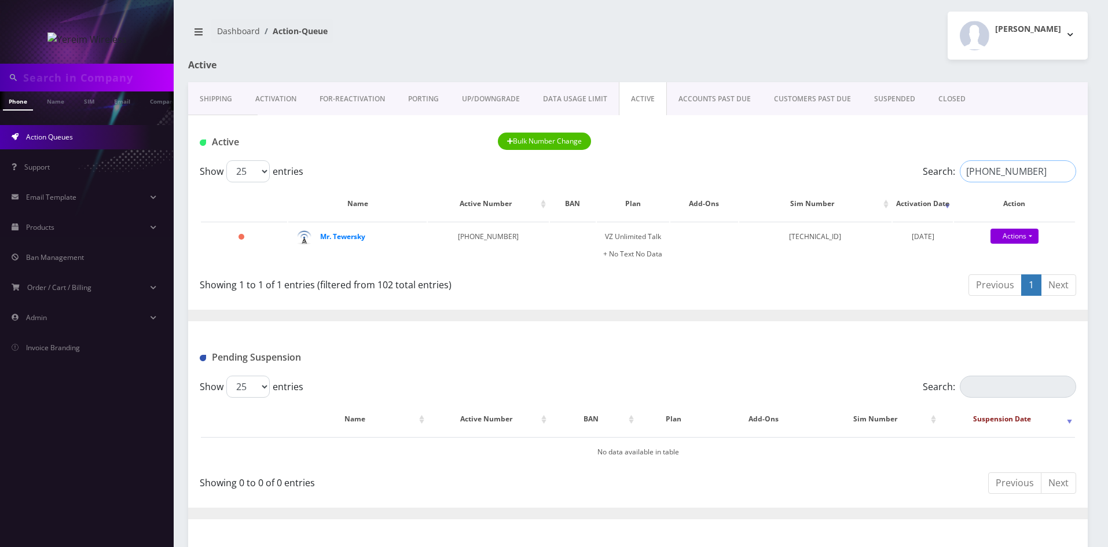
paste input "87-5160"
click at [363, 240] on strong "DAVID WEINBAUM" at bounding box center [348, 236] width 57 height 10
drag, startPoint x: 1036, startPoint y: 170, endPoint x: 931, endPoint y: 170, distance: 104.7
click at [932, 170] on label "Search: 845-587-5160" at bounding box center [998, 171] width 153 height 22
paste input "499-7771"
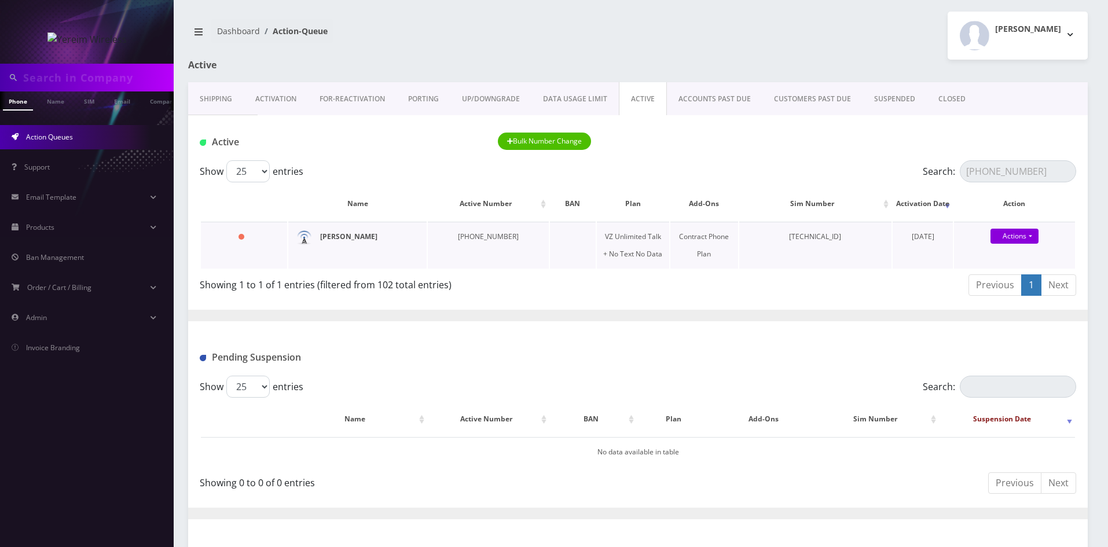
click at [336, 233] on strong "Mr Weisberger" at bounding box center [348, 236] width 57 height 10
drag, startPoint x: 1028, startPoint y: 176, endPoint x: 951, endPoint y: 179, distance: 77.6
click at [951, 179] on label "Search: 845-499-7771" at bounding box center [998, 171] width 153 height 22
paste input "608-3549"
drag, startPoint x: 1012, startPoint y: 167, endPoint x: 965, endPoint y: 168, distance: 47.5
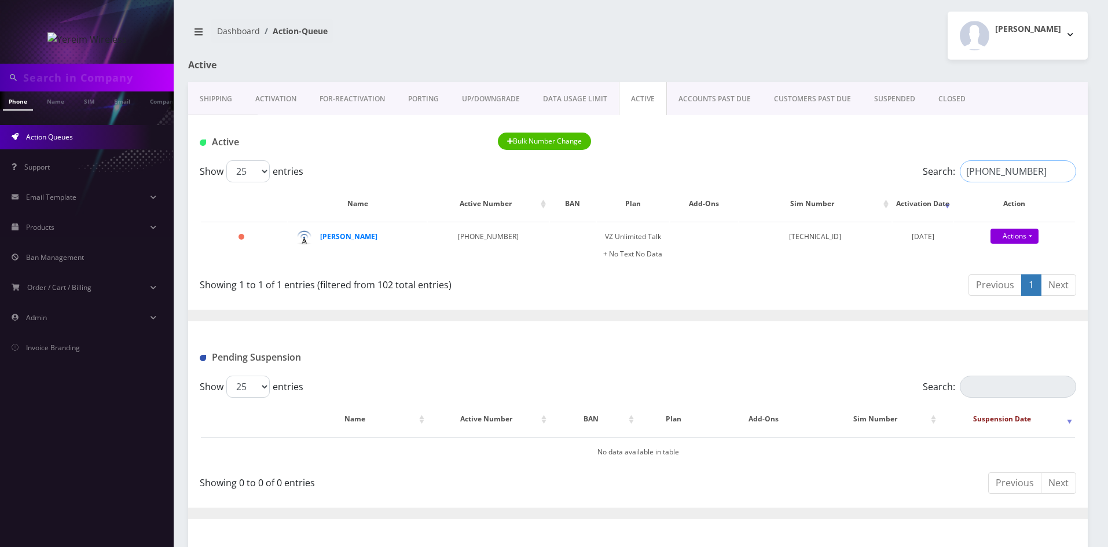
click at [965, 168] on input "845-608-3549" at bounding box center [1018, 171] width 116 height 22
paste input "642 6154"
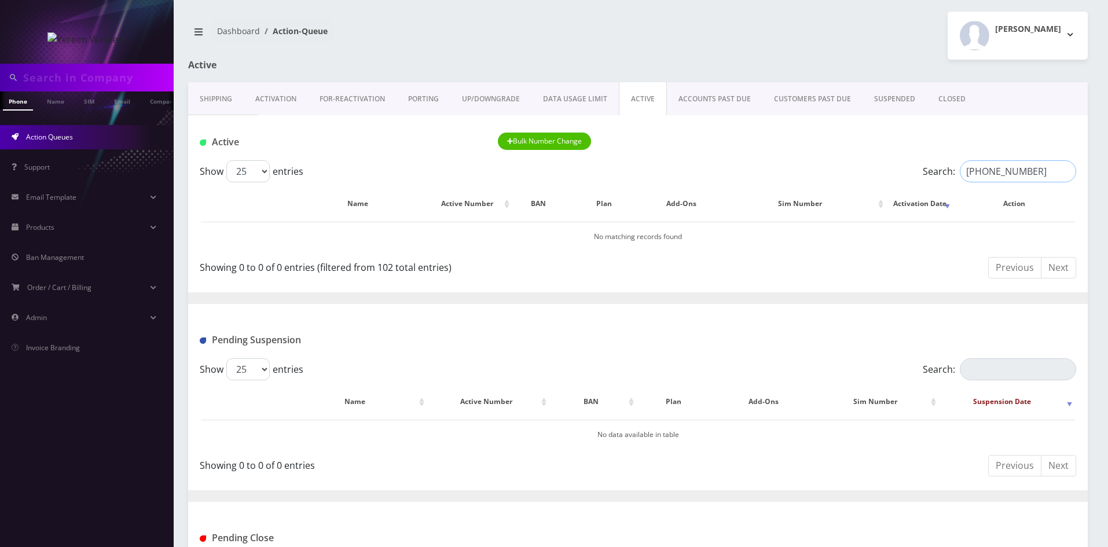
click at [1000, 172] on input "845 642 6154" at bounding box center [1018, 171] width 116 height 22
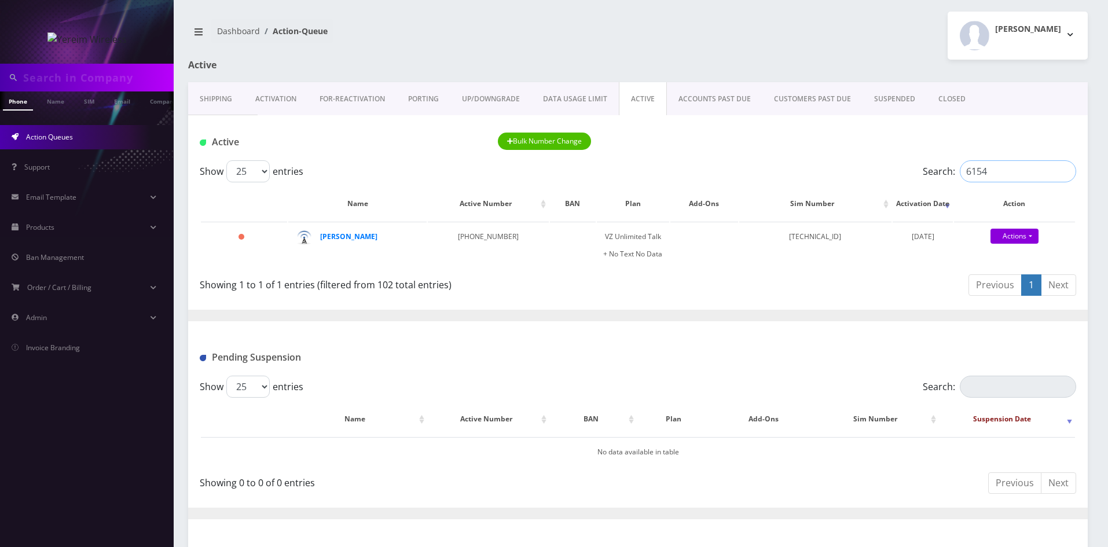
type input "6154"
drag, startPoint x: 333, startPoint y: 236, endPoint x: 343, endPoint y: 222, distance: 16.7
click at [333, 236] on strong "Mr. Zieg" at bounding box center [348, 236] width 57 height 10
drag, startPoint x: 1004, startPoint y: 174, endPoint x: 961, endPoint y: 174, distance: 43.4
click at [961, 174] on input "6154" at bounding box center [1018, 171] width 116 height 22
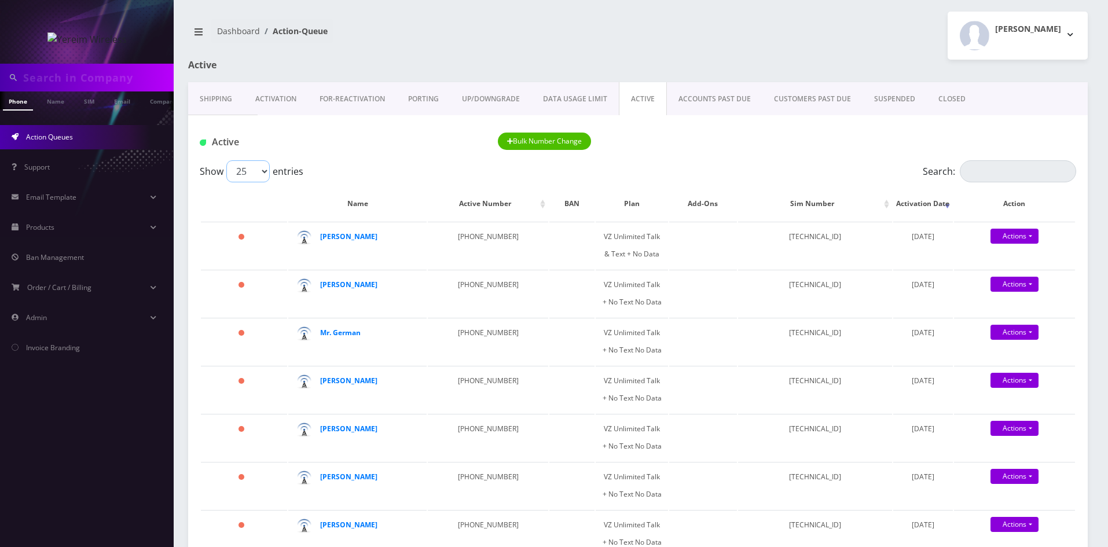
click at [251, 171] on select "25 50 100 250 500 1000" at bounding box center [247, 171] width 43 height 22
click at [226, 160] on select "25 50 100 250 500 1000" at bounding box center [247, 171] width 43 height 22
click at [250, 170] on select "25 50 100 250 500 1000" at bounding box center [247, 171] width 43 height 22
select select "250"
click at [226, 160] on select "25 50 100 250 500 1000" at bounding box center [247, 171] width 43 height 22
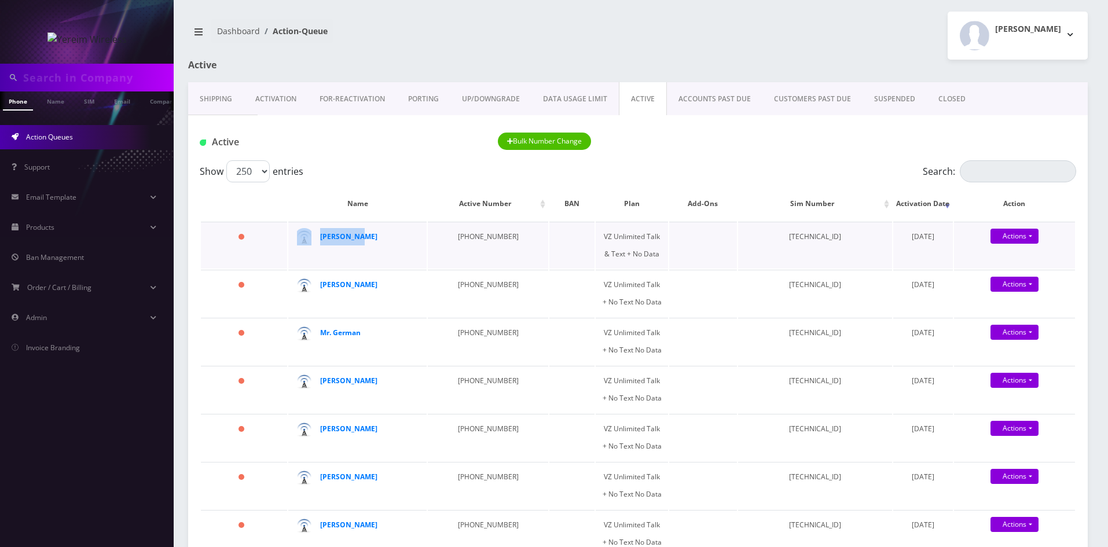
drag, startPoint x: 318, startPoint y: 239, endPoint x: 361, endPoint y: 243, distance: 43.0
click at [361, 243] on td "[PERSON_NAME]" at bounding box center [357, 245] width 138 height 47
click at [378, 164] on div "Show 25 50 100 250 500 1000 entries" at bounding box center [528, 171] width 657 height 22
drag, startPoint x: 442, startPoint y: 236, endPoint x: 495, endPoint y: 241, distance: 53.4
click at [495, 241] on td "[PHONE_NUMBER]" at bounding box center [488, 245] width 120 height 47
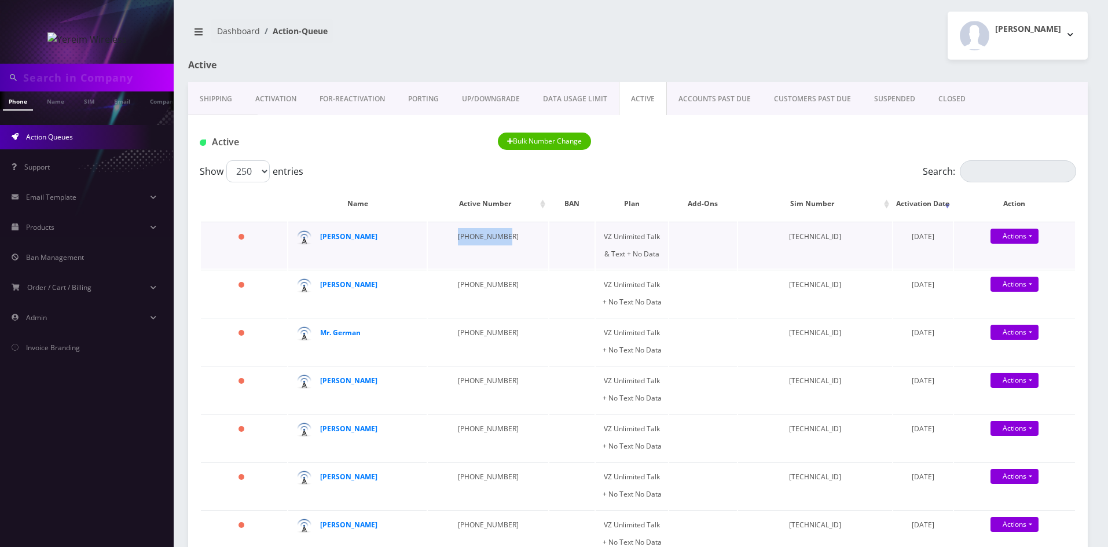
copy td "[PHONE_NUMBER]"
click at [341, 235] on strong "[PERSON_NAME]" at bounding box center [348, 236] width 57 height 10
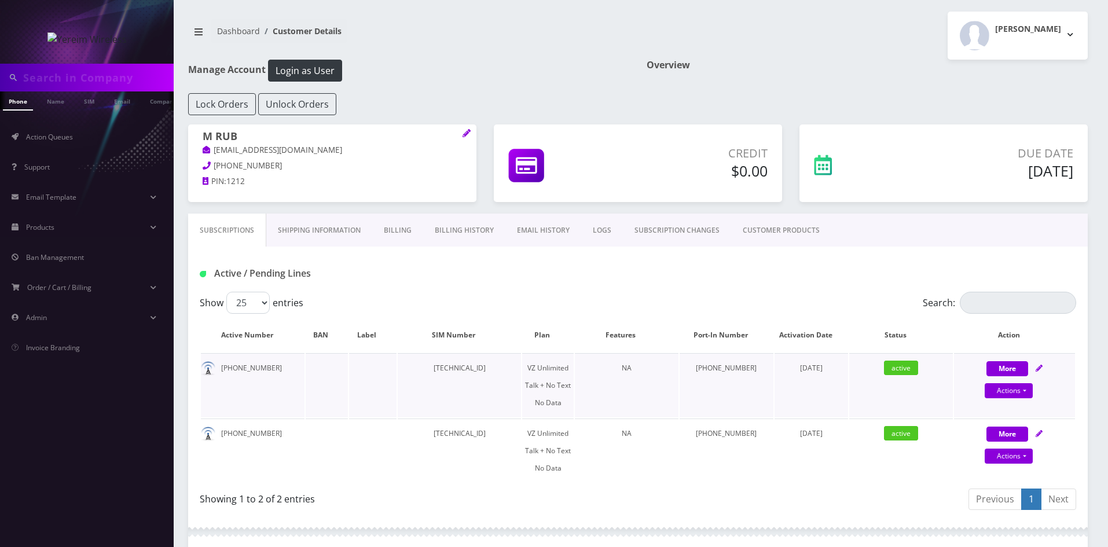
scroll to position [58, 0]
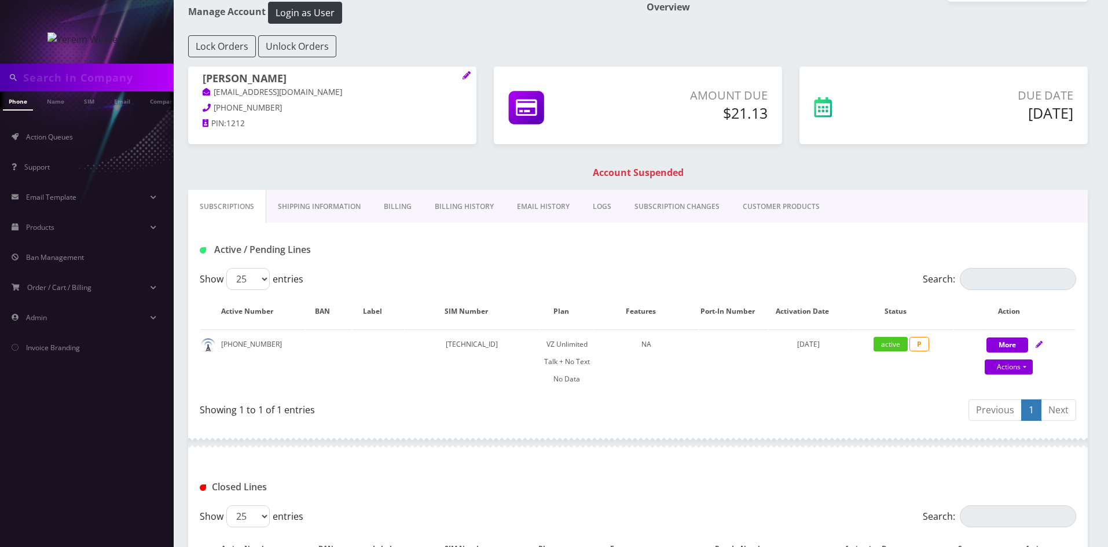
scroll to position [0, 6]
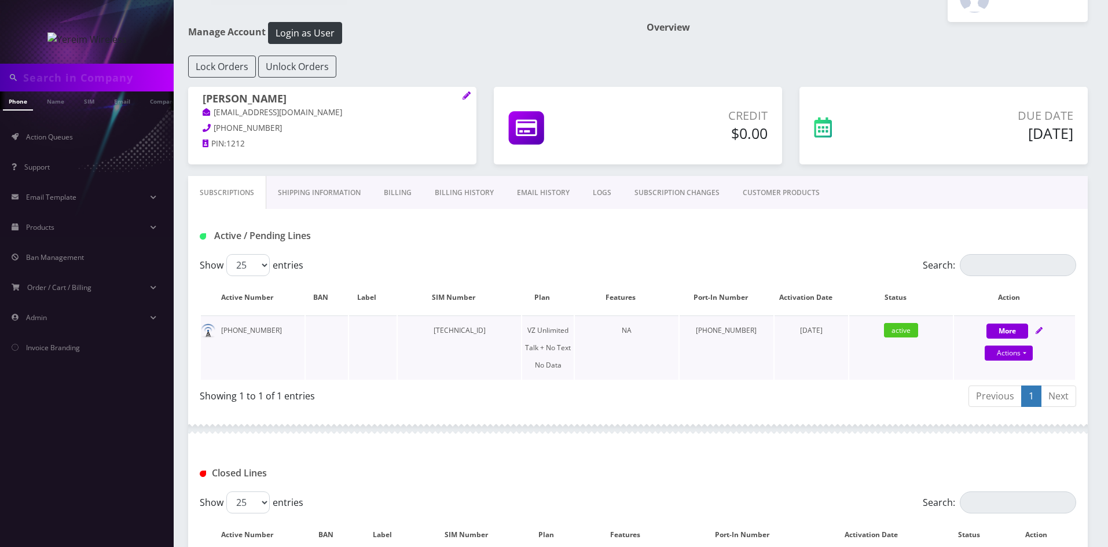
scroll to position [58, 0]
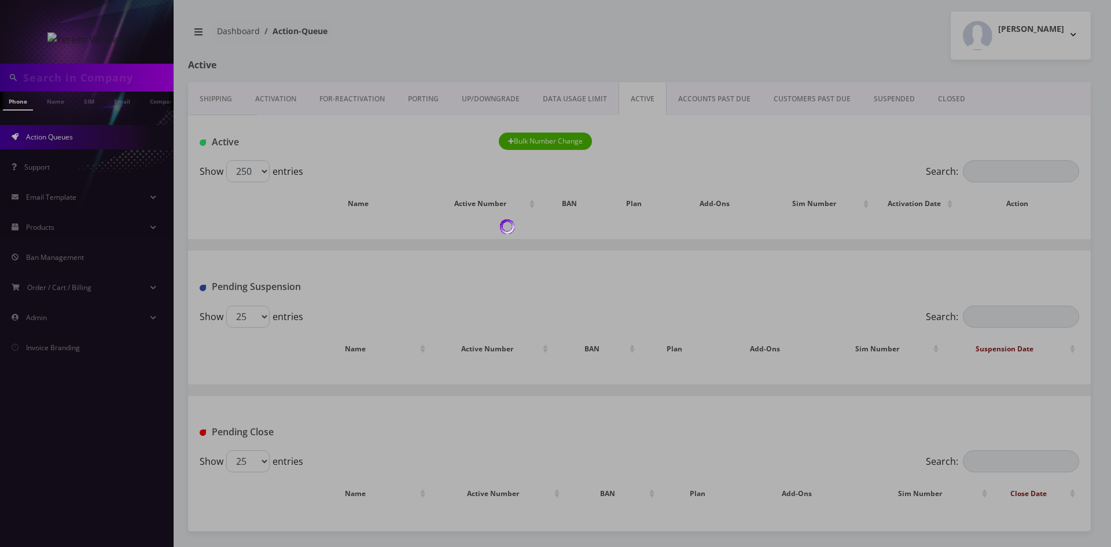
select select "250"
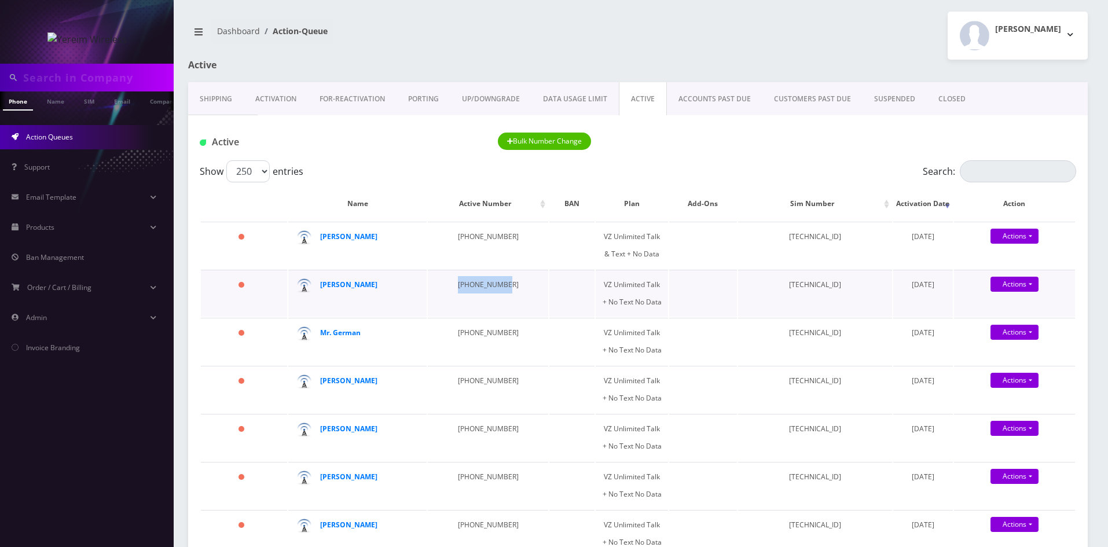
drag, startPoint x: 442, startPoint y: 285, endPoint x: 494, endPoint y: 294, distance: 53.4
click at [494, 294] on td "[PHONE_NUMBER]" at bounding box center [488, 293] width 120 height 47
copy td "[PHONE_NUMBER]"
click at [329, 284] on strong "[PERSON_NAME]" at bounding box center [348, 285] width 57 height 10
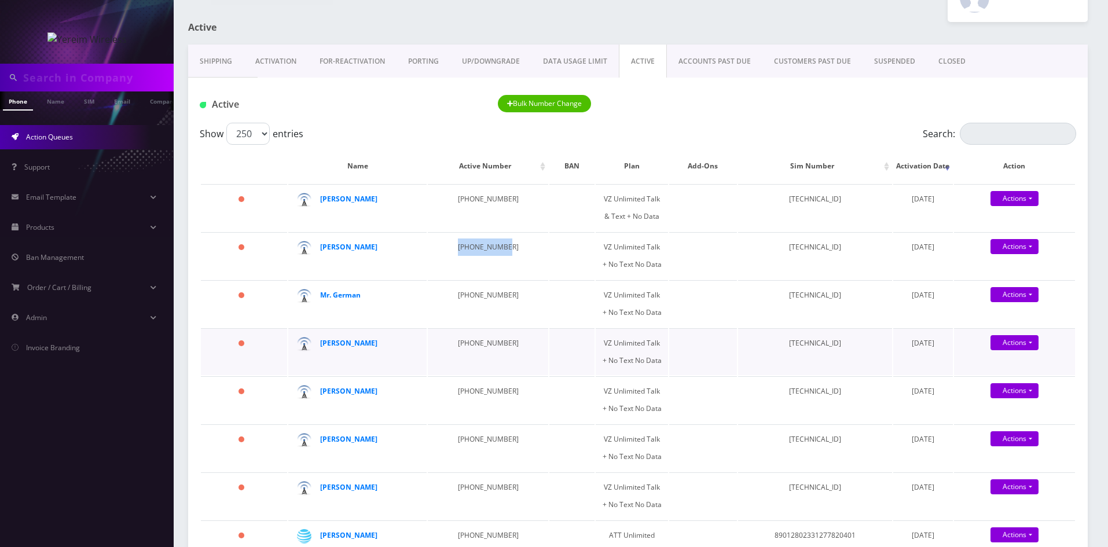
scroll to position [58, 0]
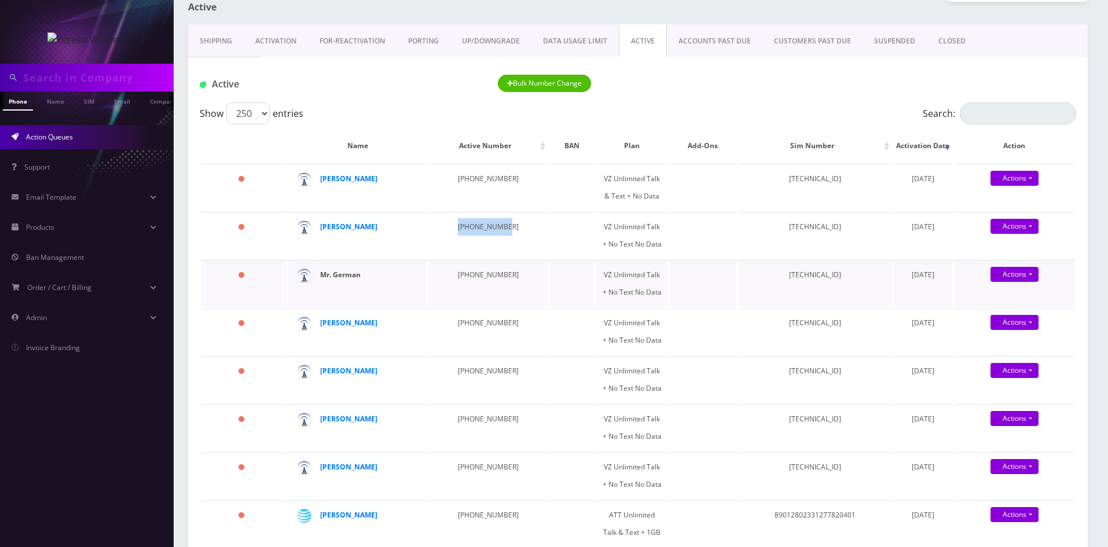
click at [340, 274] on strong "Mr. German" at bounding box center [340, 275] width 41 height 10
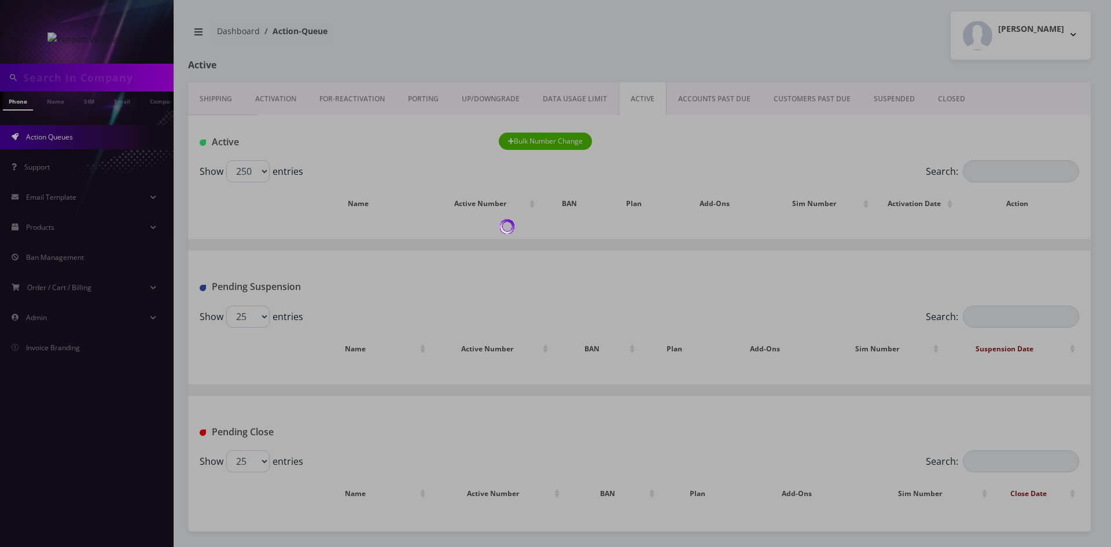
select select "250"
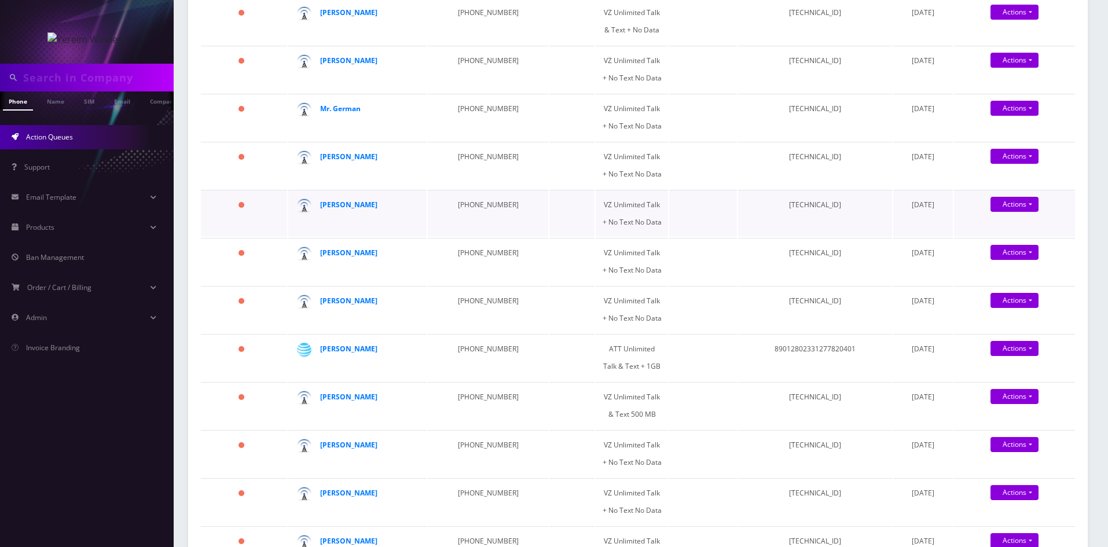
scroll to position [231, 0]
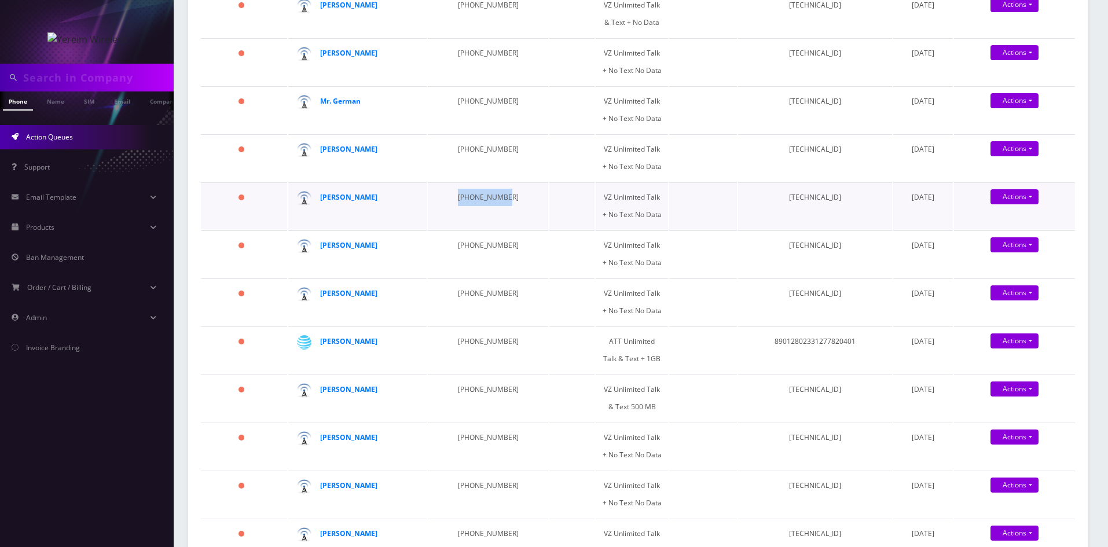
drag, startPoint x: 447, startPoint y: 197, endPoint x: 496, endPoint y: 197, distance: 49.2
click at [496, 197] on td "[PHONE_NUMBER]" at bounding box center [488, 205] width 120 height 47
click at [343, 199] on strong "[PERSON_NAME]" at bounding box center [348, 197] width 57 height 10
drag, startPoint x: 435, startPoint y: 246, endPoint x: 497, endPoint y: 247, distance: 62.5
click at [497, 247] on td "[PHONE_NUMBER]" at bounding box center [488, 253] width 120 height 47
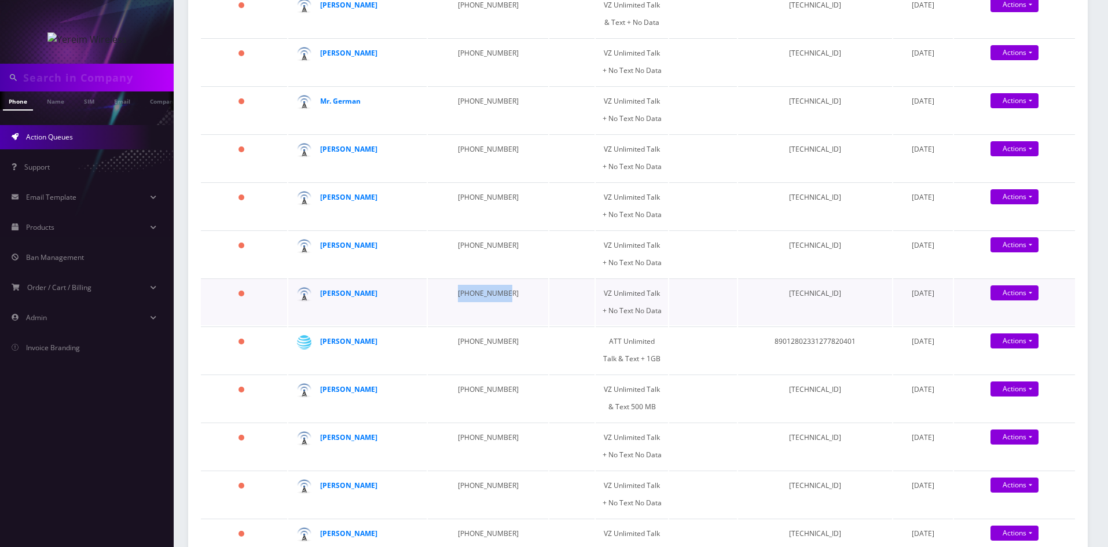
drag, startPoint x: 446, startPoint y: 296, endPoint x: 499, endPoint y: 297, distance: 53.3
click at [499, 297] on td "[PHONE_NUMBER]" at bounding box center [488, 301] width 120 height 47
click at [361, 297] on strong "YONAH HERZOG" at bounding box center [348, 293] width 57 height 10
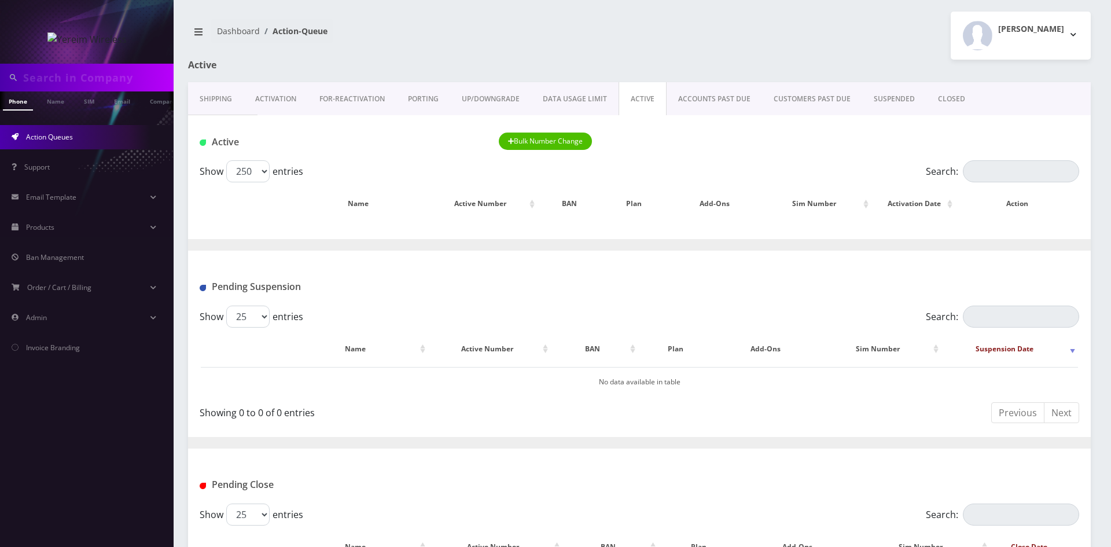
select select "250"
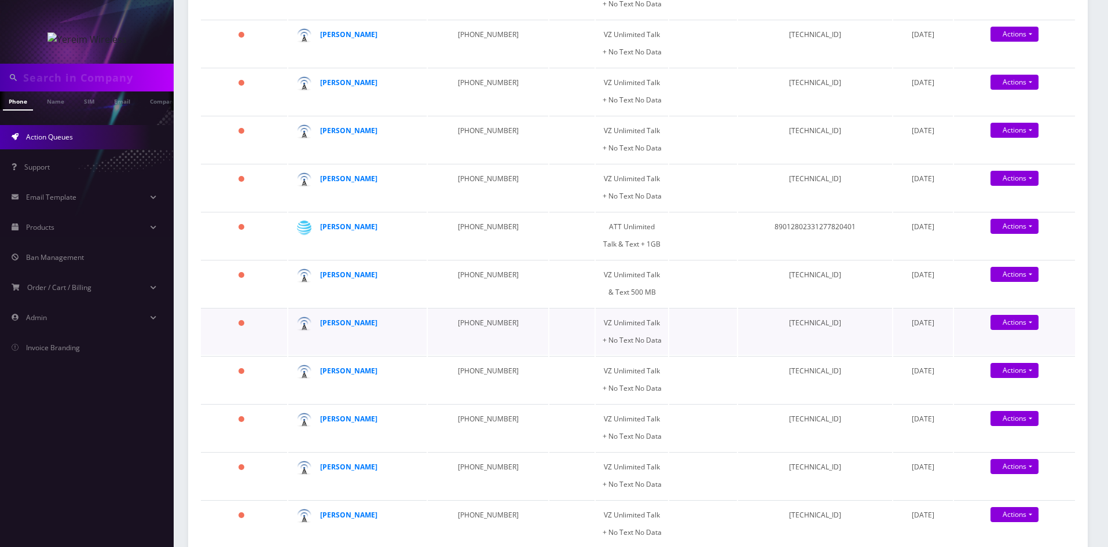
scroll to position [347, 0]
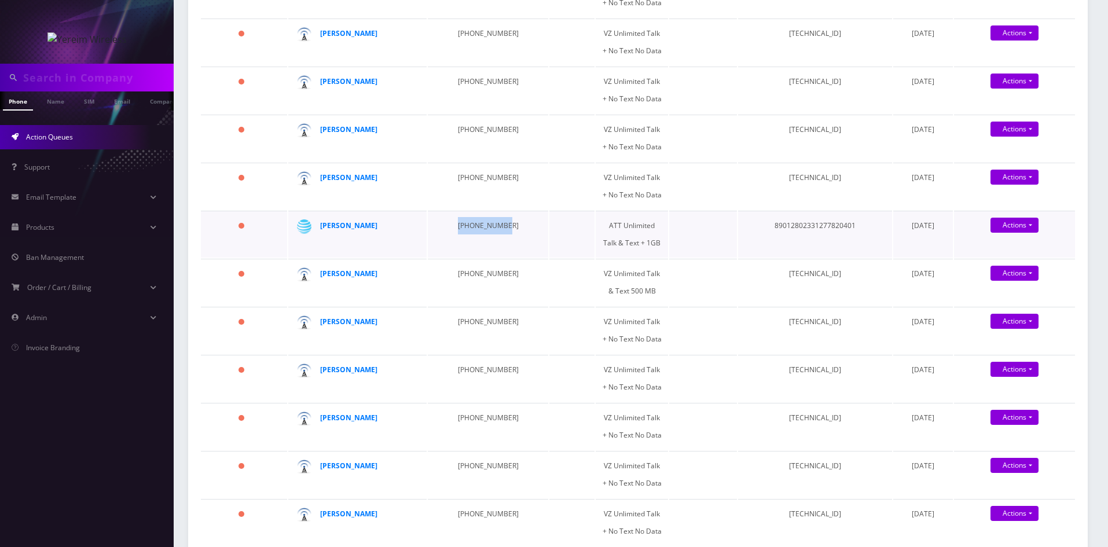
drag, startPoint x: 437, startPoint y: 227, endPoint x: 492, endPoint y: 229, distance: 55.0
click at [492, 229] on td "[PHONE_NUMBER]" at bounding box center [488, 234] width 120 height 47
click at [344, 226] on strong "[PERSON_NAME]" at bounding box center [348, 225] width 57 height 10
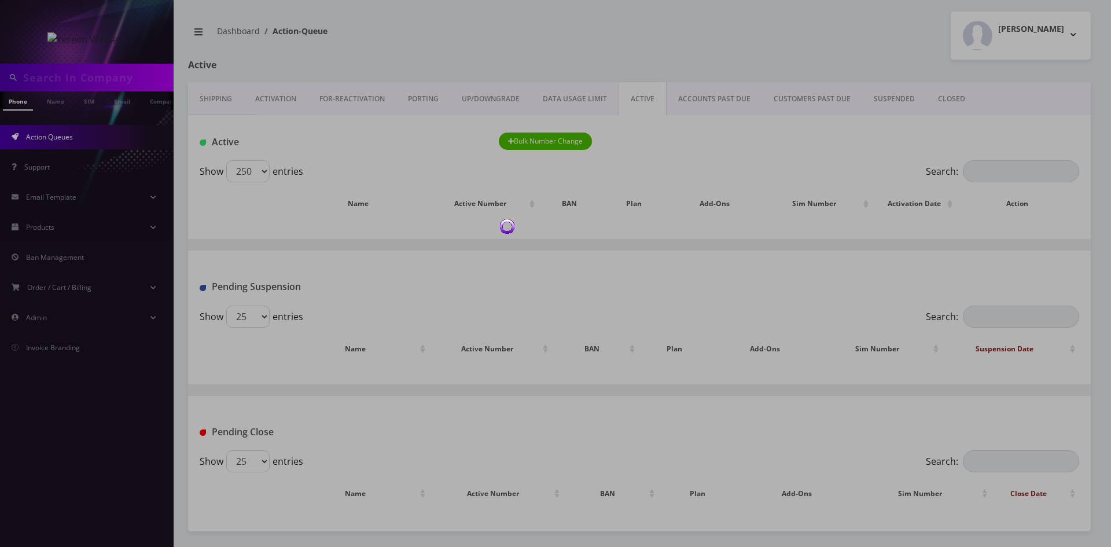
select select "250"
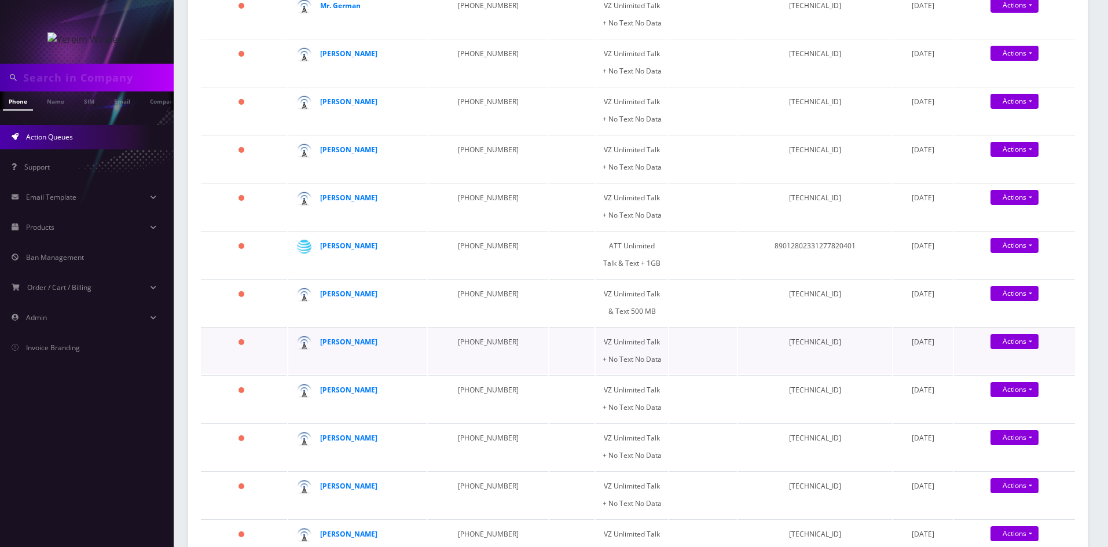
scroll to position [347, 0]
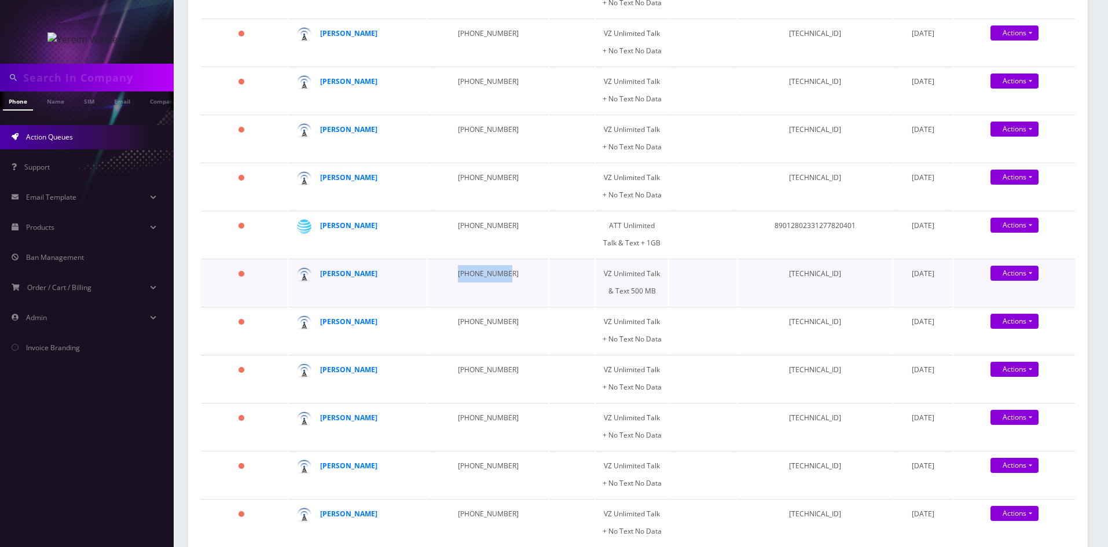
drag, startPoint x: 446, startPoint y: 273, endPoint x: 497, endPoint y: 278, distance: 51.1
click at [497, 278] on td "845-729-0985" at bounding box center [488, 282] width 120 height 47
drag, startPoint x: 446, startPoint y: 322, endPoint x: 499, endPoint y: 325, distance: 53.9
click at [499, 325] on td "845-828-2294" at bounding box center [488, 330] width 120 height 47
drag, startPoint x: 446, startPoint y: 370, endPoint x: 509, endPoint y: 375, distance: 63.3
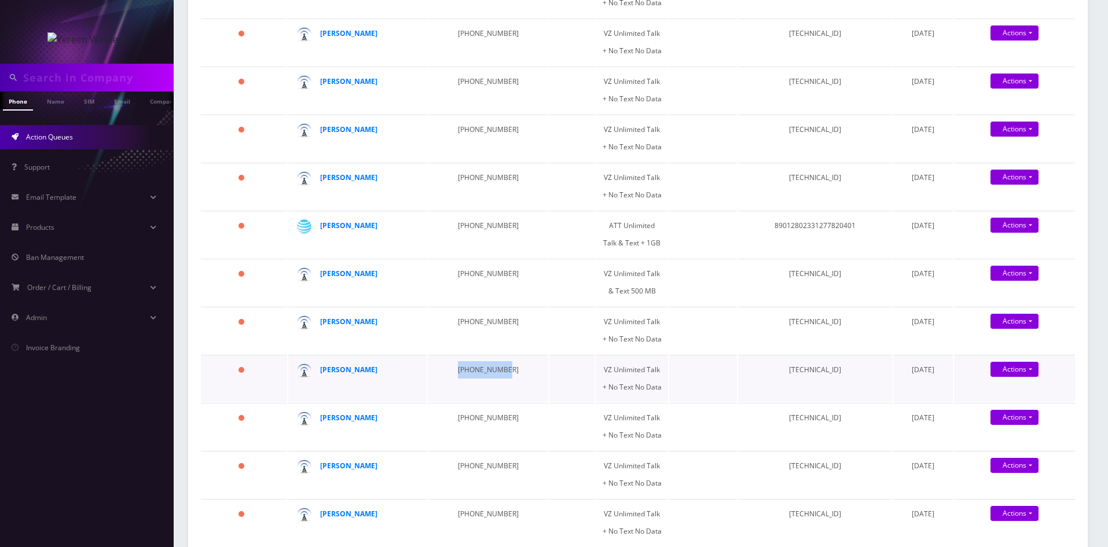
click at [509, 375] on td "845-608-3549" at bounding box center [488, 378] width 120 height 47
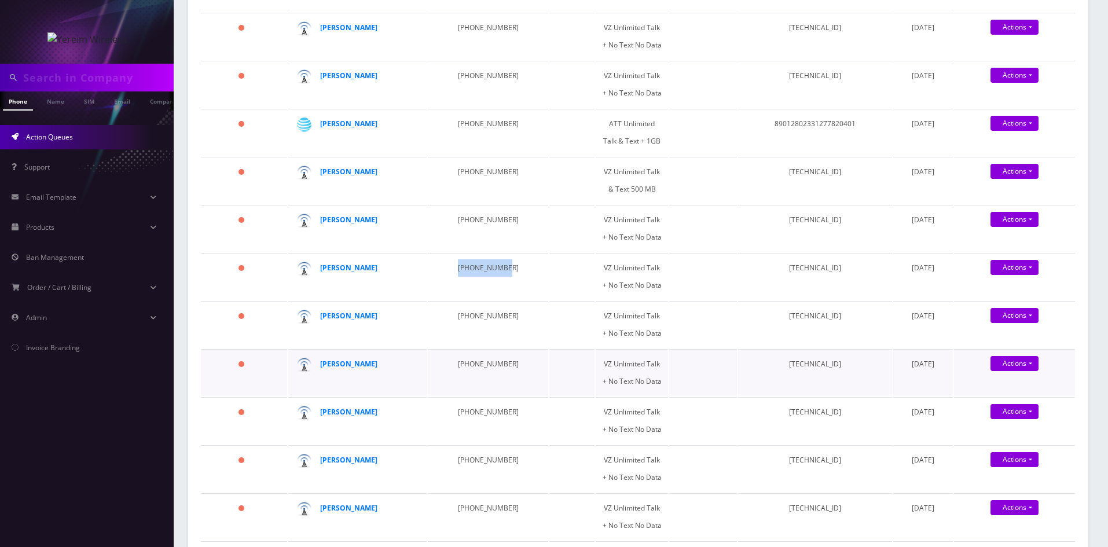
scroll to position [463, 0]
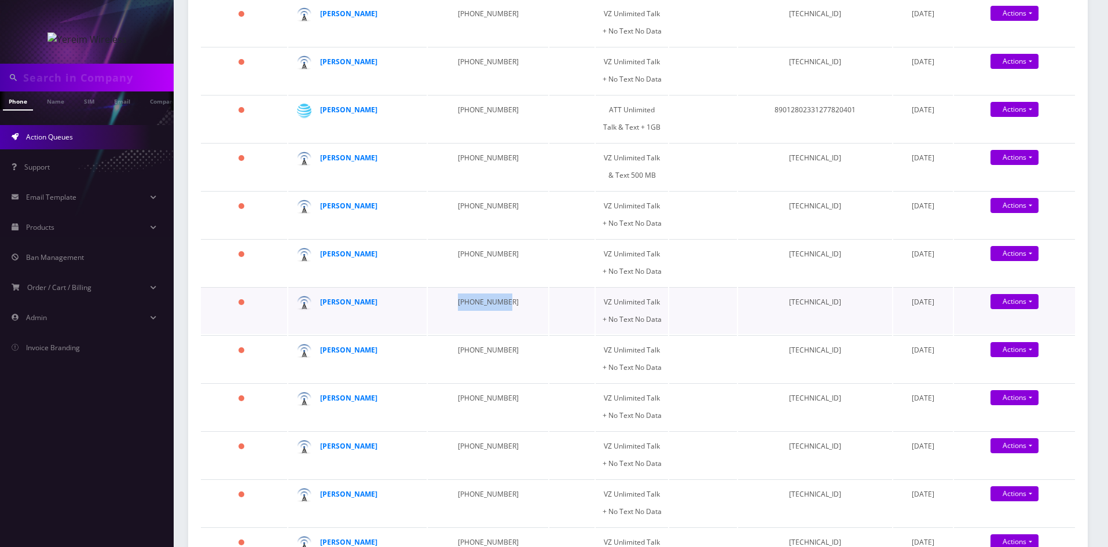
drag, startPoint x: 444, startPoint y: 304, endPoint x: 498, endPoint y: 305, distance: 53.8
click at [498, 305] on td "[PHONE_NUMBER]" at bounding box center [488, 310] width 120 height 47
click at [335, 299] on strong "[PERSON_NAME]" at bounding box center [348, 302] width 57 height 10
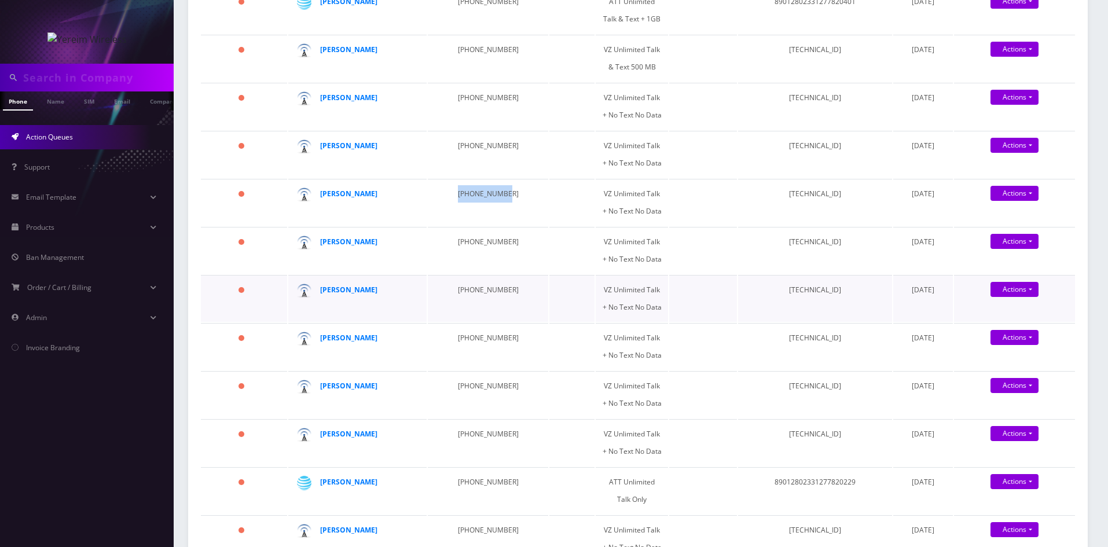
scroll to position [579, 0]
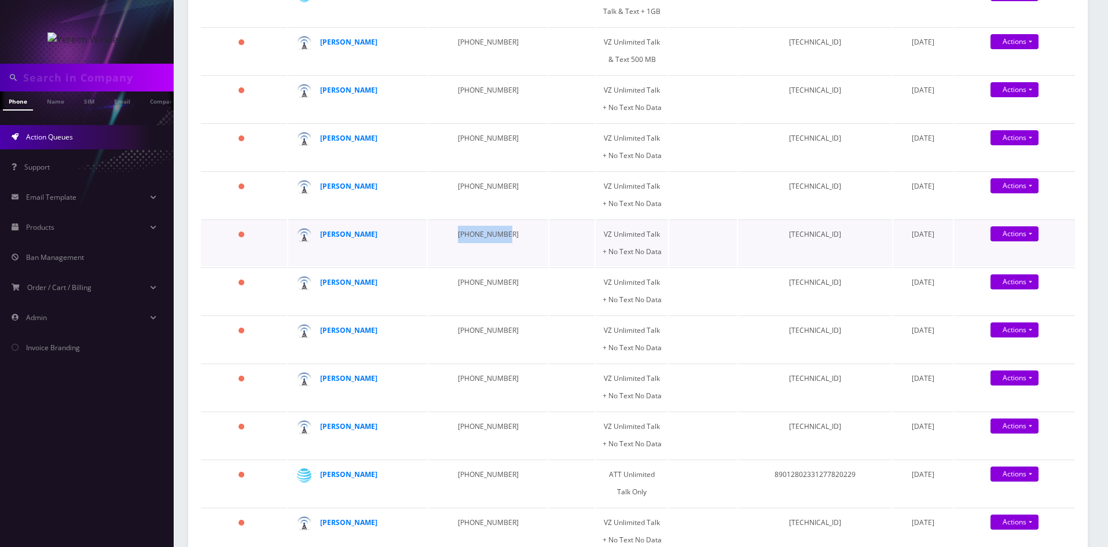
drag, startPoint x: 443, startPoint y: 240, endPoint x: 495, endPoint y: 241, distance: 51.5
click at [495, 241] on td "[PHONE_NUMBER]" at bounding box center [488, 242] width 120 height 47
drag, startPoint x: 441, startPoint y: 291, endPoint x: 495, endPoint y: 289, distance: 53.9
click at [495, 289] on td "[PHONE_NUMBER]" at bounding box center [488, 290] width 120 height 47
drag, startPoint x: 447, startPoint y: 333, endPoint x: 500, endPoint y: 333, distance: 53.2
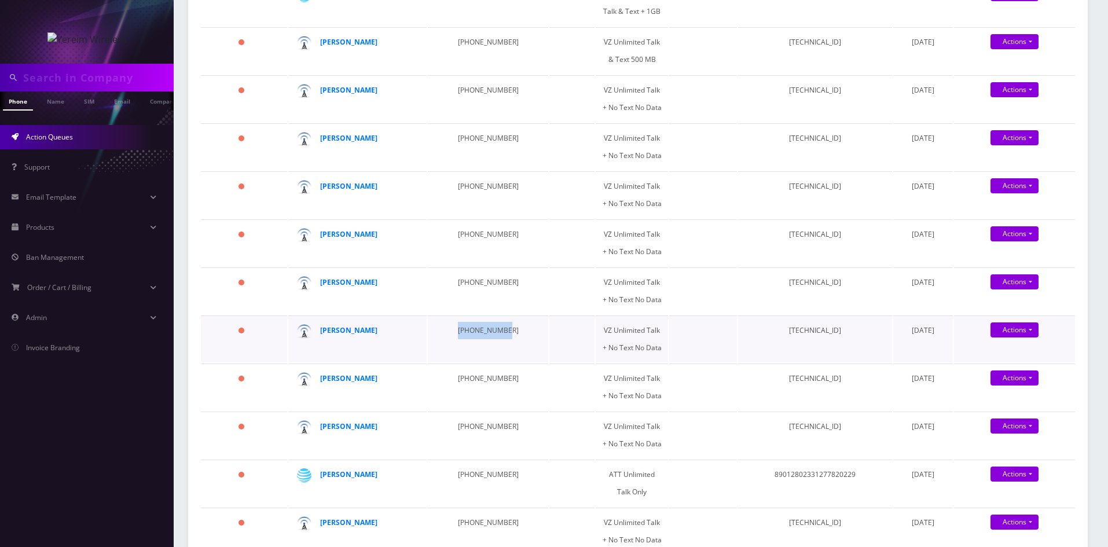
click at [500, 333] on td "[PHONE_NUMBER]" at bounding box center [488, 338] width 120 height 47
click at [336, 329] on strong "[PERSON_NAME]" at bounding box center [348, 330] width 57 height 10
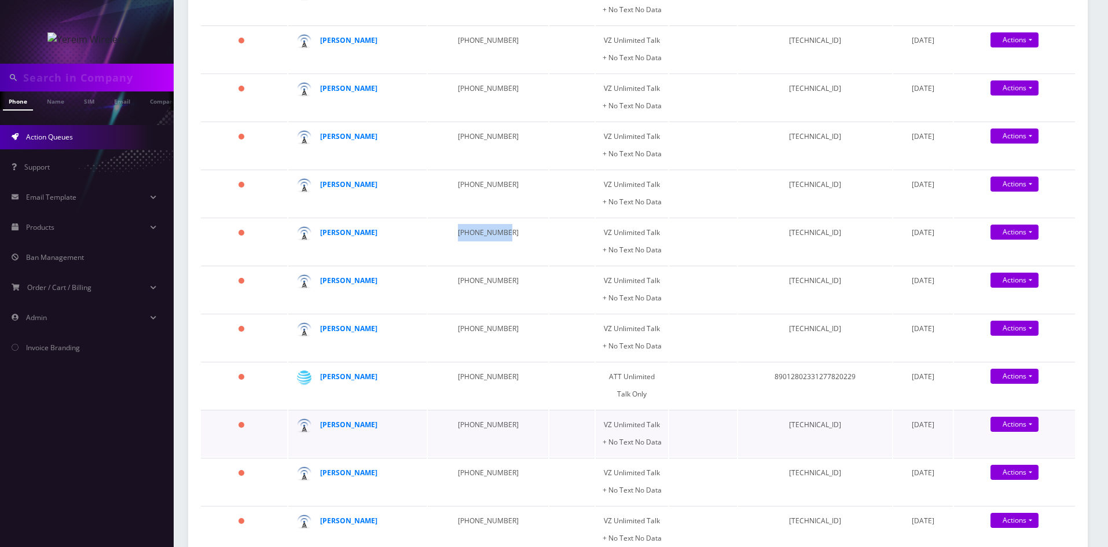
scroll to position [752, 0]
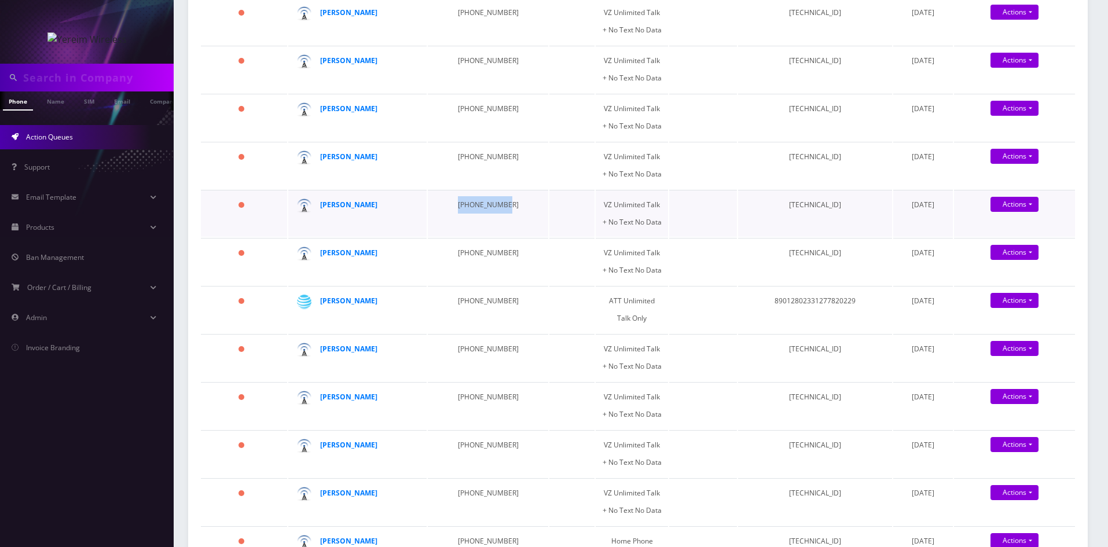
drag, startPoint x: 445, startPoint y: 208, endPoint x: 499, endPoint y: 214, distance: 54.1
click at [499, 214] on td "[PHONE_NUMBER]" at bounding box center [488, 213] width 120 height 47
click at [346, 205] on strong "[PERSON_NAME]" at bounding box center [348, 205] width 57 height 10
drag, startPoint x: 441, startPoint y: 253, endPoint x: 502, endPoint y: 255, distance: 60.8
click at [502, 255] on td "[PHONE_NUMBER]" at bounding box center [488, 261] width 120 height 47
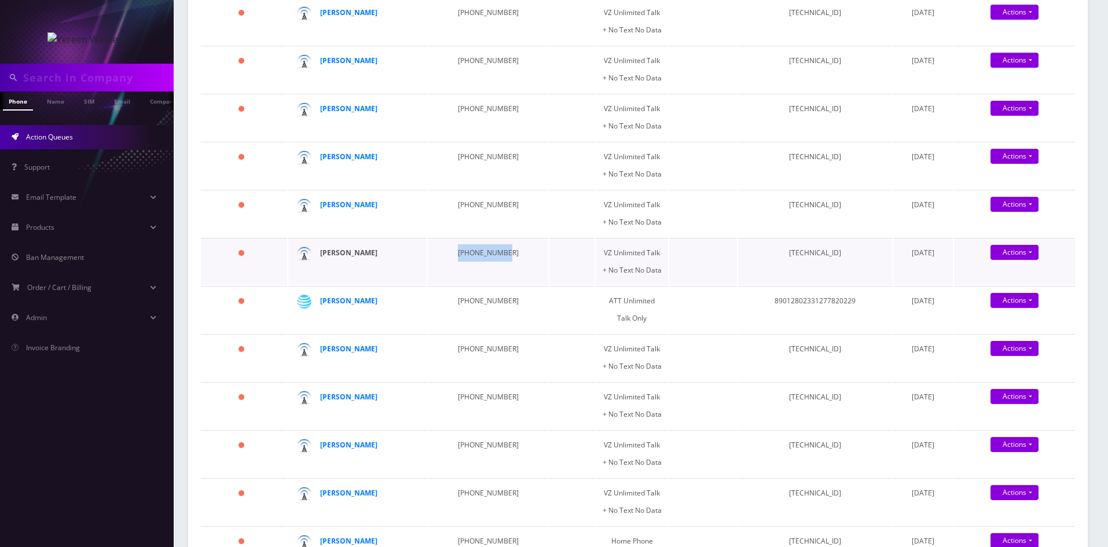
click at [347, 254] on strong "[PERSON_NAME]" at bounding box center [348, 253] width 57 height 10
drag, startPoint x: 446, startPoint y: 305, endPoint x: 498, endPoint y: 305, distance: 52.7
click at [498, 305] on td "[PHONE_NUMBER]" at bounding box center [488, 309] width 120 height 47
click at [338, 303] on strong "[PERSON_NAME]" at bounding box center [348, 301] width 57 height 10
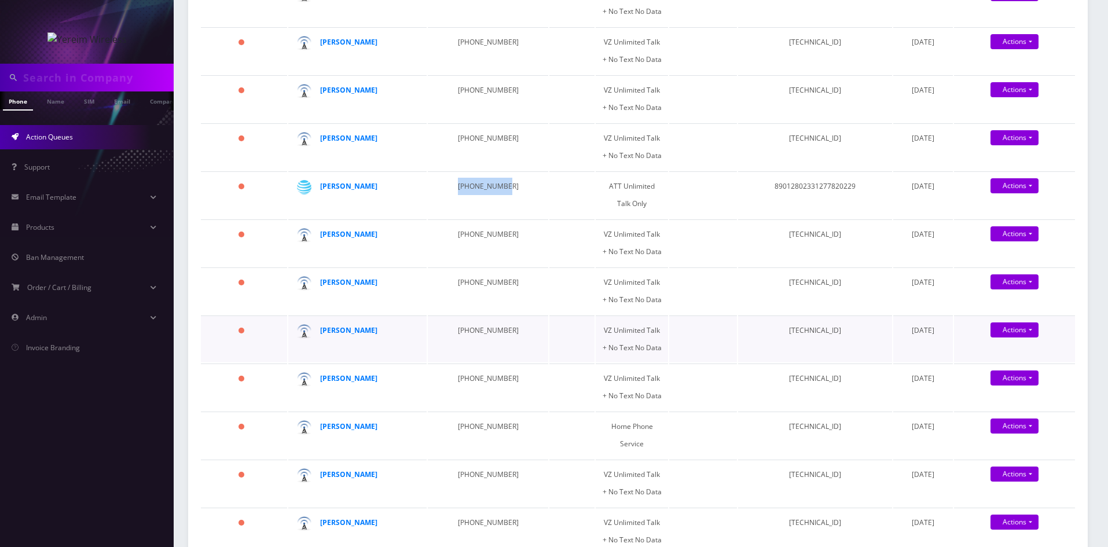
scroll to position [868, 0]
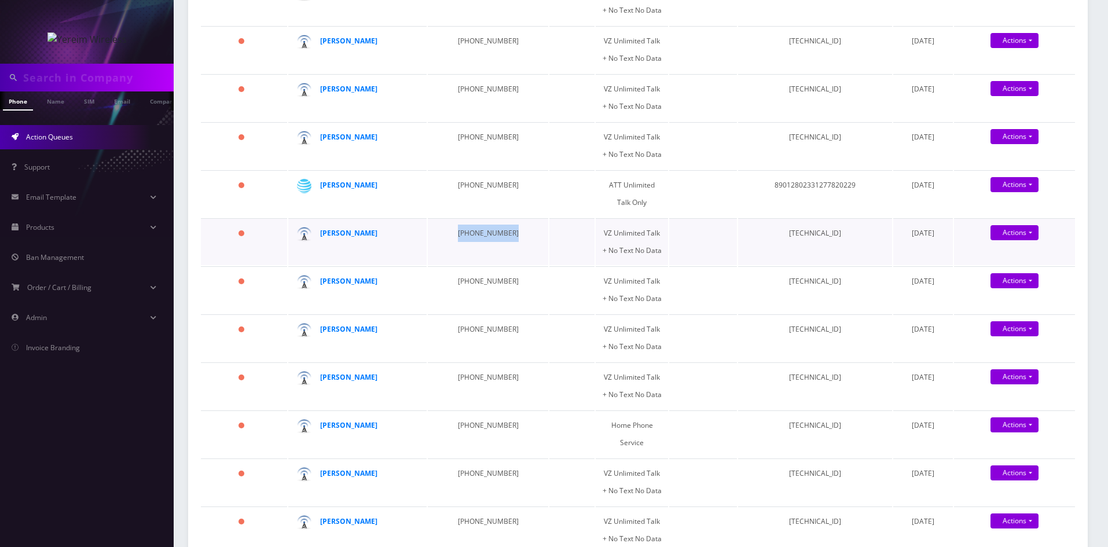
drag, startPoint x: 445, startPoint y: 234, endPoint x: 516, endPoint y: 243, distance: 71.1
click at [516, 243] on tr "123 days Mr. Zieg 845-642-6154 VZ Unlimited Talk + No Text No Data 891480000066…" at bounding box center [638, 241] width 874 height 47
drag, startPoint x: 445, startPoint y: 288, endPoint x: 514, endPoint y: 289, distance: 69.4
click at [514, 289] on tr "123 days Mr. Konig 845-304-1683 VZ Unlimited Talk + No Text No Data 89148000007…" at bounding box center [638, 289] width 874 height 47
drag, startPoint x: 453, startPoint y: 333, endPoint x: 495, endPoint y: 333, distance: 42.2
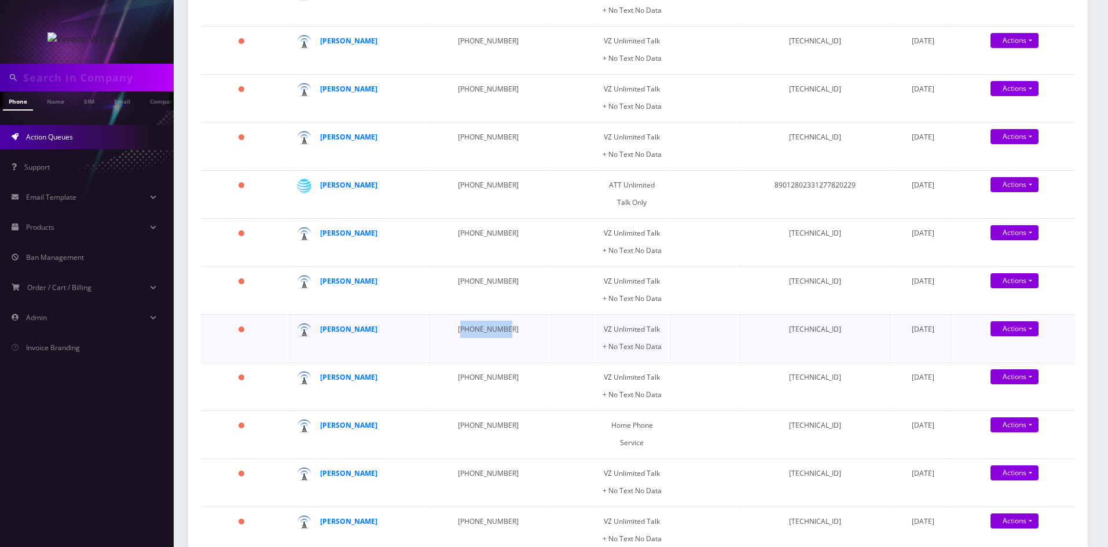
click at [495, 333] on td "[PHONE_NUMBER]" at bounding box center [488, 337] width 120 height 47
drag, startPoint x: 445, startPoint y: 334, endPoint x: 501, endPoint y: 335, distance: 55.6
click at [501, 335] on td "[PHONE_NUMBER]" at bounding box center [488, 337] width 120 height 47
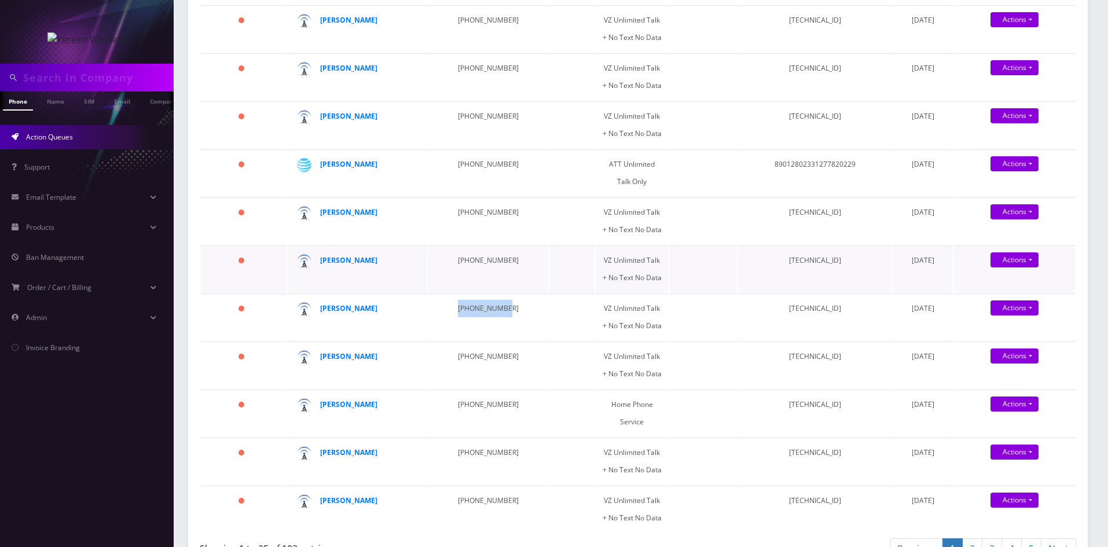
scroll to position [926, 0]
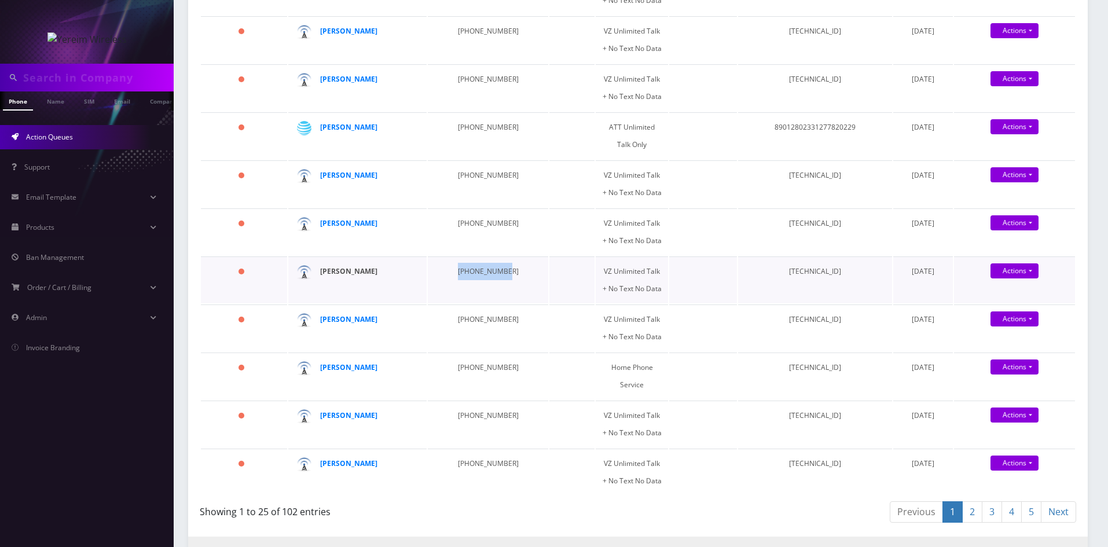
click at [352, 270] on strong "[PERSON_NAME]" at bounding box center [348, 271] width 57 height 10
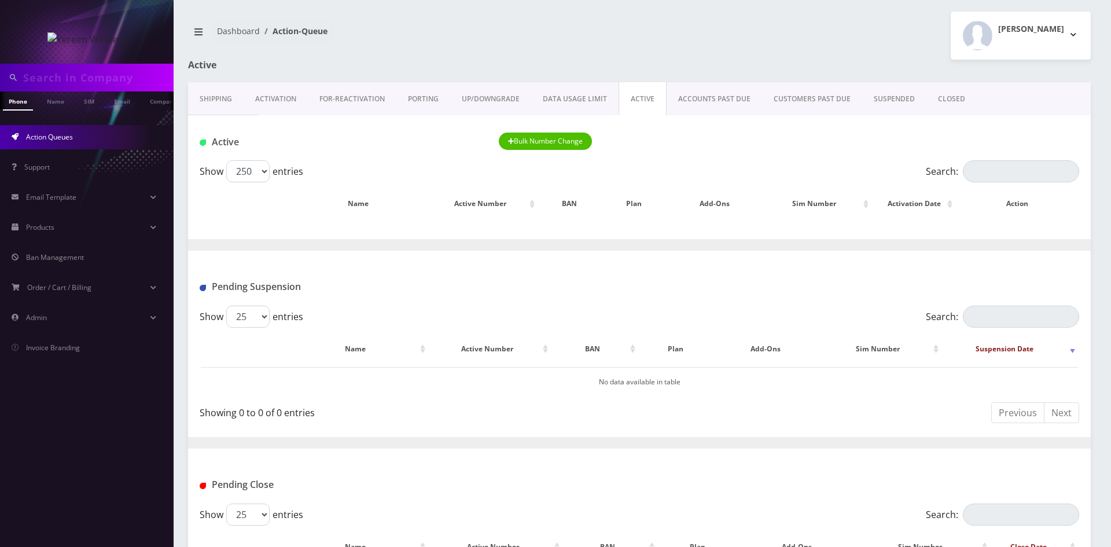
select select "250"
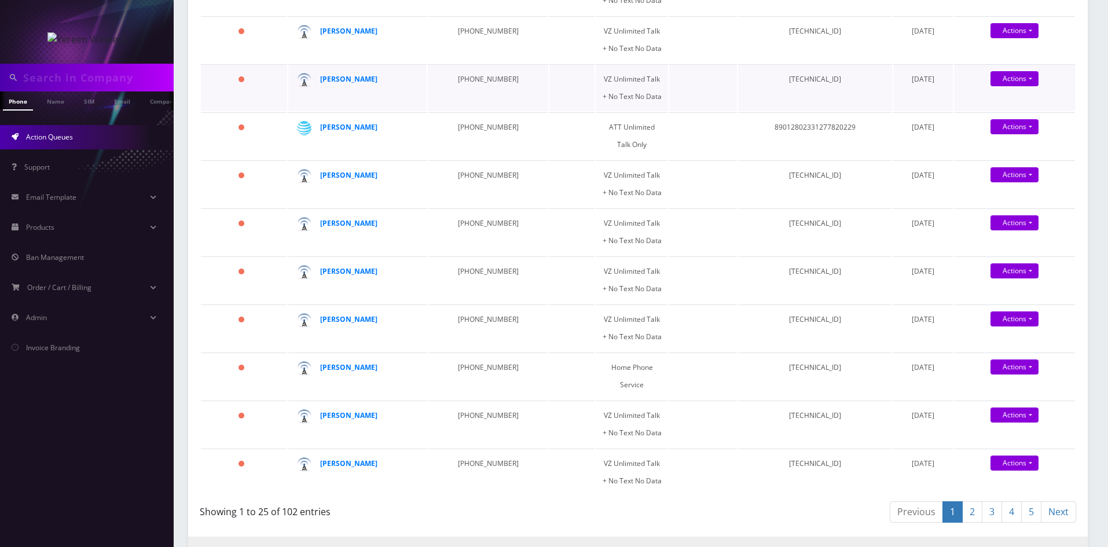
scroll to position [984, 0]
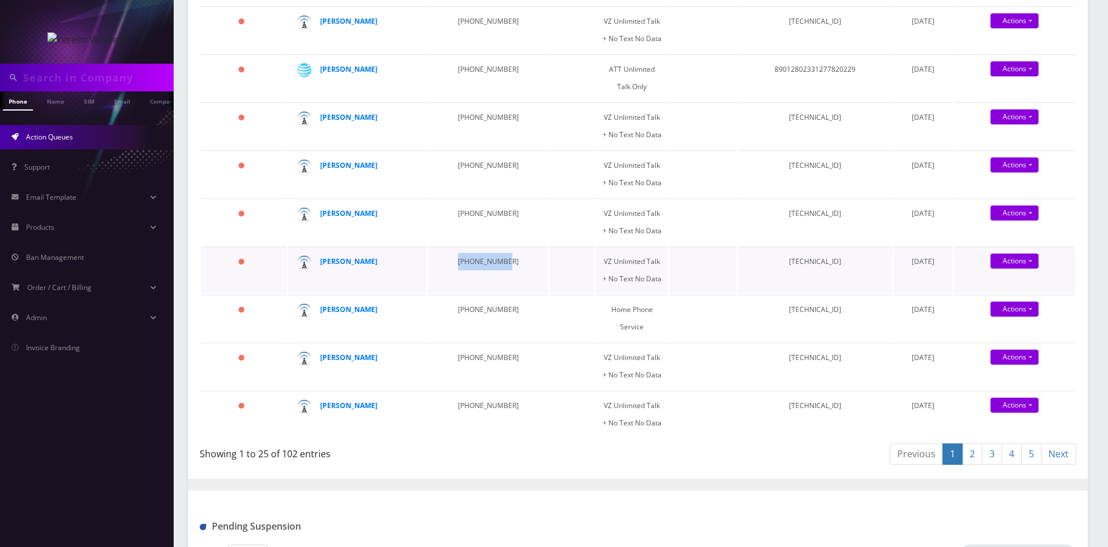
drag, startPoint x: 442, startPoint y: 263, endPoint x: 498, endPoint y: 263, distance: 56.1
click at [498, 263] on td "[PHONE_NUMBER]" at bounding box center [488, 270] width 120 height 47
drag, startPoint x: 444, startPoint y: 308, endPoint x: 508, endPoint y: 308, distance: 63.1
click at [508, 308] on td "[PHONE_NUMBER]" at bounding box center [488, 318] width 120 height 47
click at [350, 311] on strong "[PERSON_NAME]" at bounding box center [348, 309] width 57 height 10
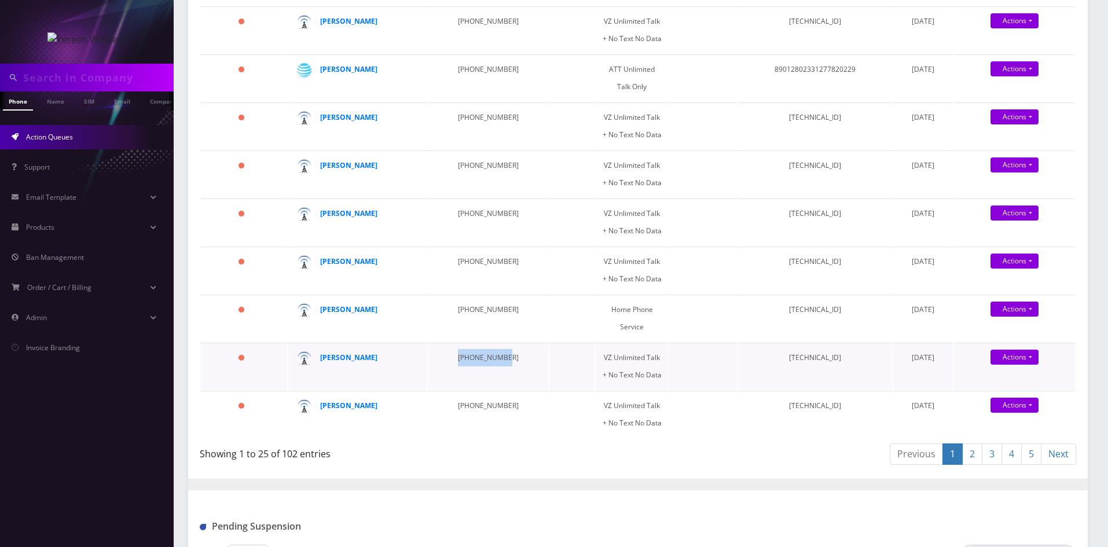
drag, startPoint x: 445, startPoint y: 345, endPoint x: 495, endPoint y: 346, distance: 50.4
click at [495, 346] on td "[PHONE_NUMBER]" at bounding box center [488, 366] width 120 height 47
drag, startPoint x: 445, startPoint y: 394, endPoint x: 498, endPoint y: 395, distance: 52.7
click at [498, 395] on td "[PHONE_NUMBER]" at bounding box center [488, 414] width 120 height 47
click at [967, 443] on link "2" at bounding box center [972, 453] width 20 height 21
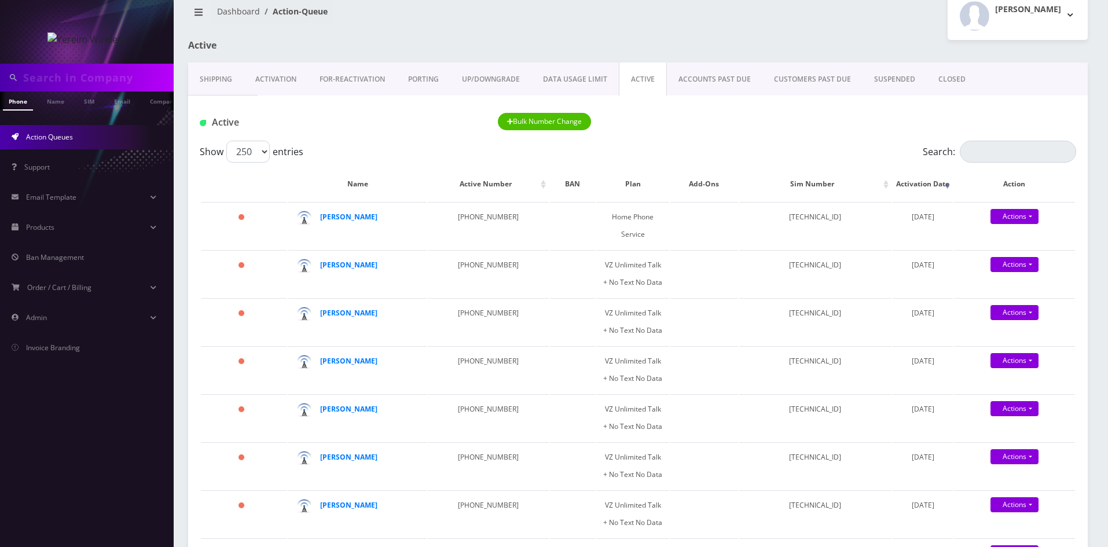
scroll to position [0, 0]
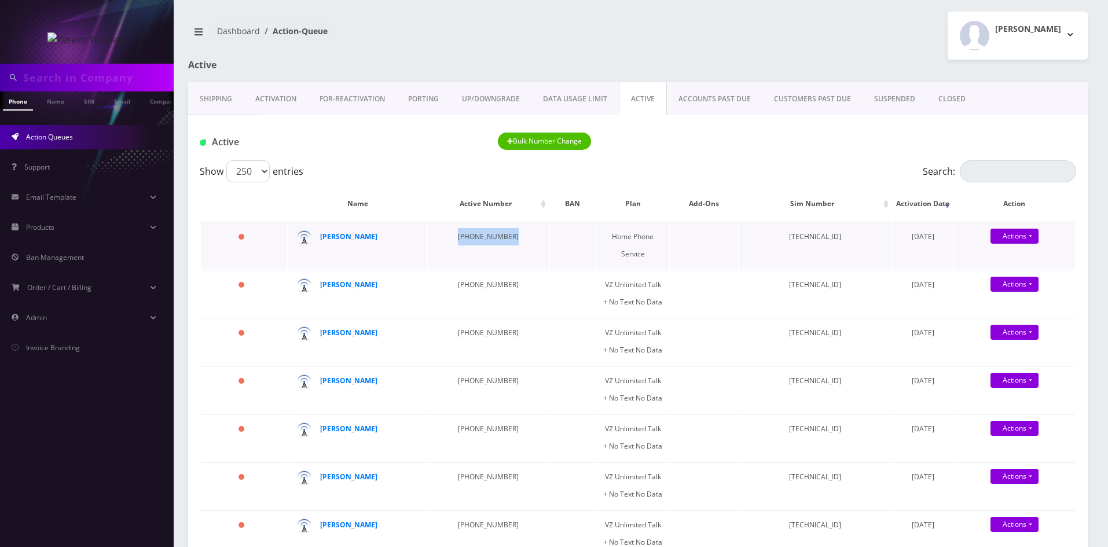
drag, startPoint x: 439, startPoint y: 238, endPoint x: 517, endPoint y: 238, distance: 78.1
click at [517, 238] on tr "128 days [PERSON_NAME] [PHONE_NUMBER] Home Phone Service [TECHNICAL_ID] [DATE] …" at bounding box center [638, 245] width 874 height 47
click at [333, 238] on strong "[PERSON_NAME]" at bounding box center [348, 236] width 57 height 10
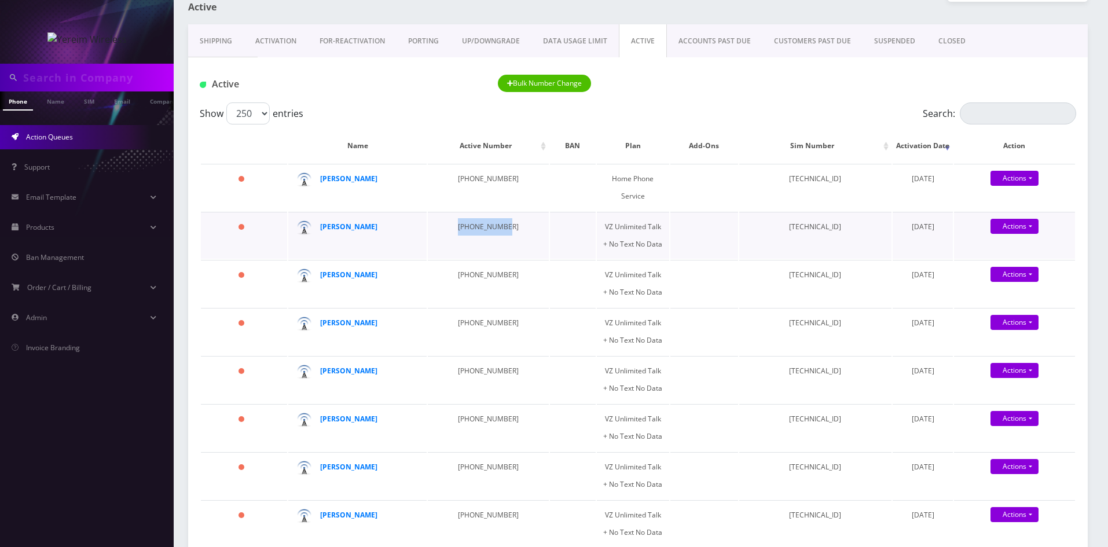
drag, startPoint x: 449, startPoint y: 215, endPoint x: 502, endPoint y: 215, distance: 52.7
click at [502, 215] on td "[PHONE_NUMBER]" at bounding box center [488, 235] width 121 height 47
click at [347, 222] on strong "[PERSON_NAME]" at bounding box center [348, 227] width 57 height 10
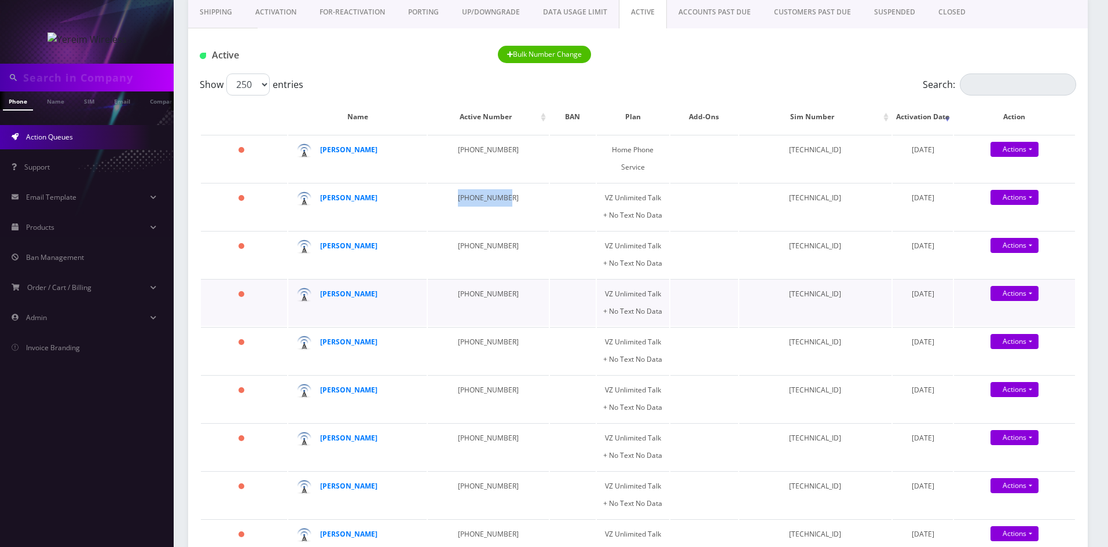
scroll to position [116, 0]
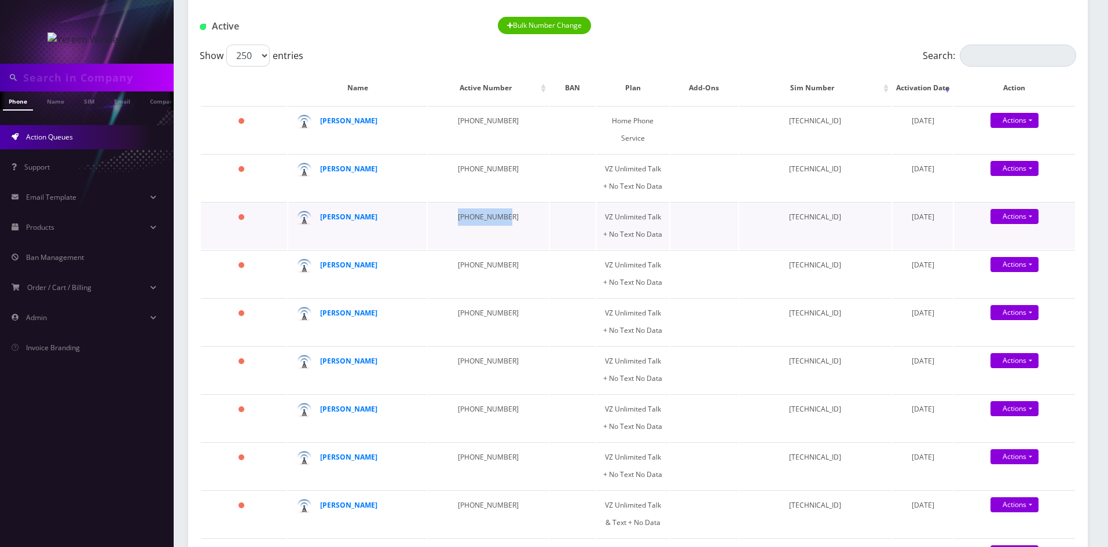
drag, startPoint x: 445, startPoint y: 199, endPoint x: 499, endPoint y: 205, distance: 54.7
click at [499, 205] on td "[PHONE_NUMBER]" at bounding box center [488, 225] width 121 height 47
click at [341, 212] on strong "[PERSON_NAME]" at bounding box center [348, 217] width 57 height 10
drag, startPoint x: 437, startPoint y: 251, endPoint x: 507, endPoint y: 251, distance: 70.0
click at [507, 251] on td "[PHONE_NUMBER]" at bounding box center [488, 273] width 121 height 47
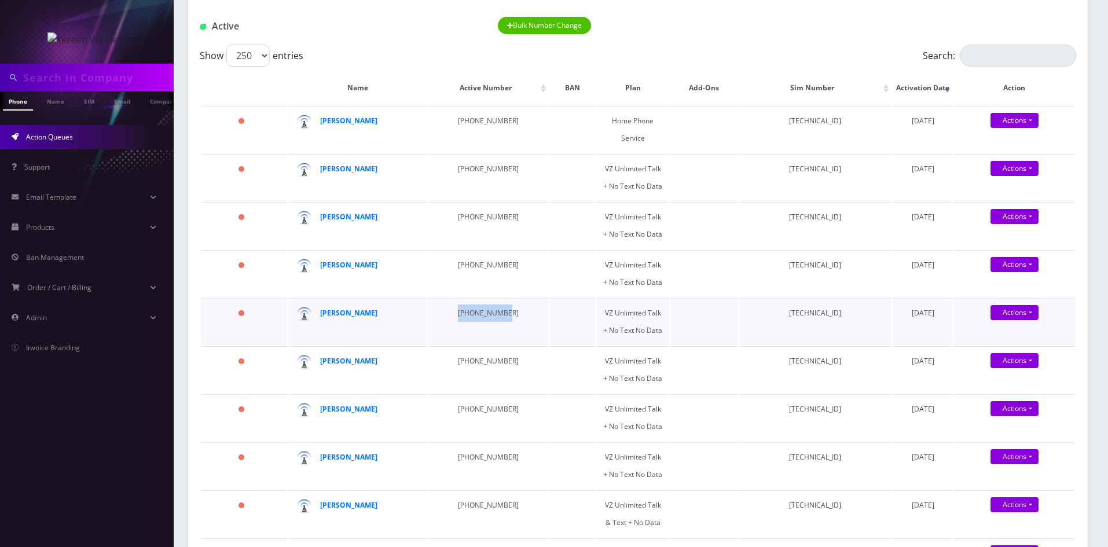
drag, startPoint x: 441, startPoint y: 302, endPoint x: 505, endPoint y: 302, distance: 63.7
click at [505, 302] on td "[PHONE_NUMBER]" at bounding box center [488, 321] width 121 height 47
drag, startPoint x: 448, startPoint y: 350, endPoint x: 498, endPoint y: 350, distance: 49.8
click at [498, 350] on td "[PHONE_NUMBER]" at bounding box center [488, 369] width 121 height 47
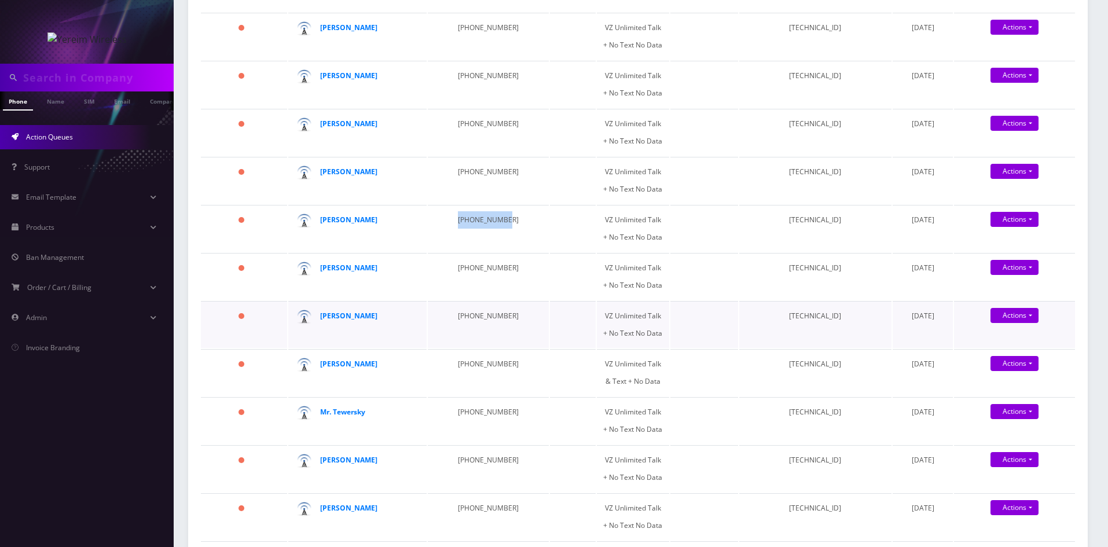
scroll to position [289, 0]
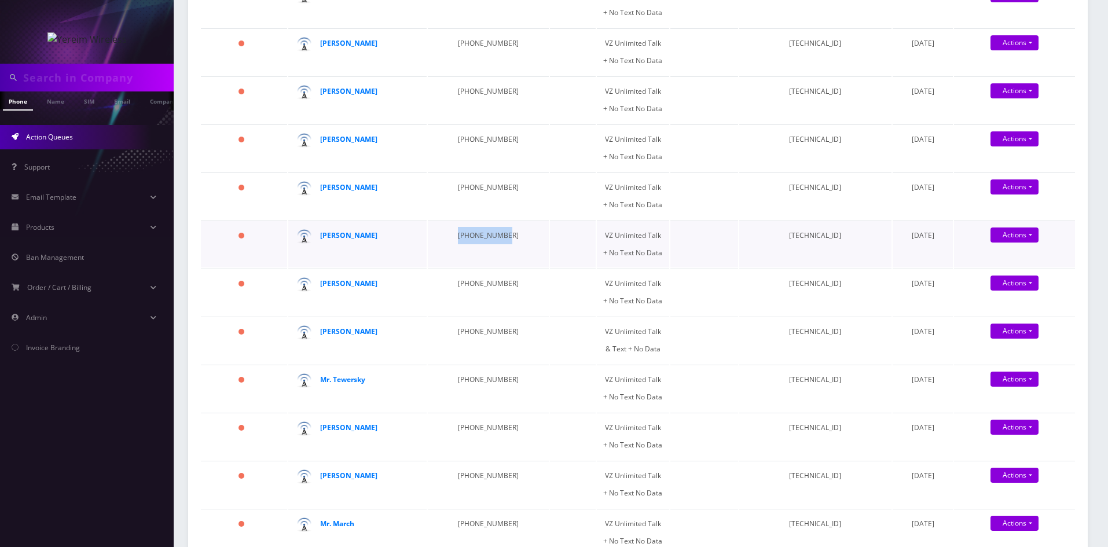
drag, startPoint x: 446, startPoint y: 221, endPoint x: 500, endPoint y: 225, distance: 54.0
click at [500, 225] on td "[PHONE_NUMBER]" at bounding box center [488, 243] width 121 height 47
drag, startPoint x: 448, startPoint y: 274, endPoint x: 501, endPoint y: 274, distance: 52.7
click at [501, 274] on td "[PHONE_NUMBER]" at bounding box center [488, 292] width 121 height 47
drag, startPoint x: 447, startPoint y: 320, endPoint x: 504, endPoint y: 320, distance: 57.3
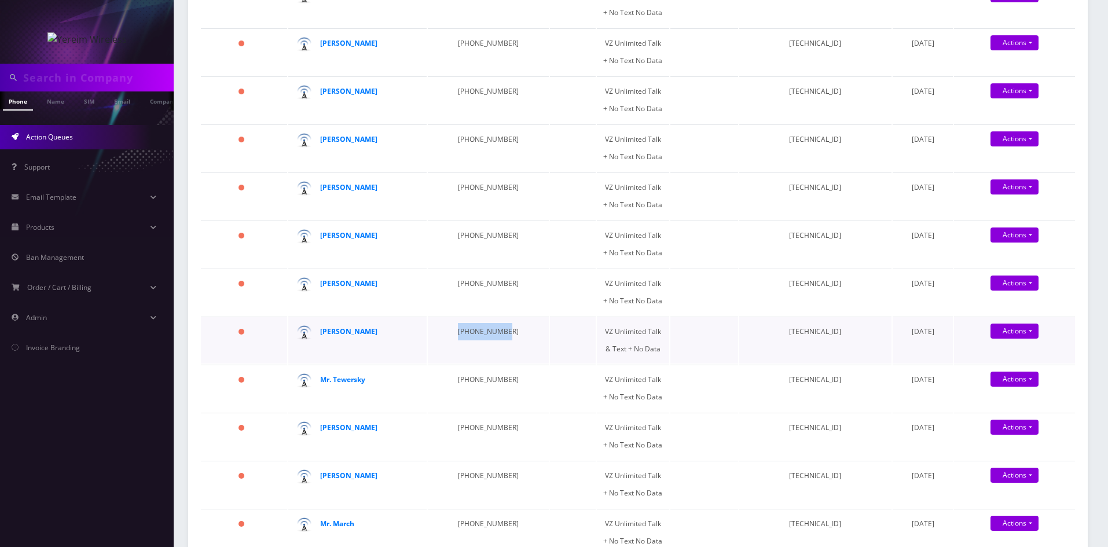
click at [504, 320] on td "[PHONE_NUMBER]" at bounding box center [488, 340] width 121 height 47
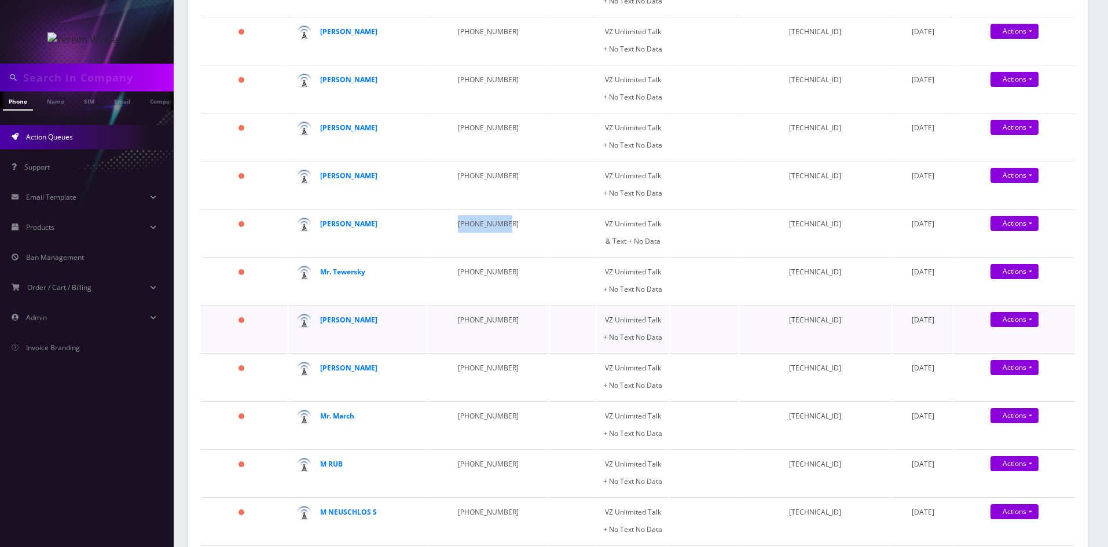
scroll to position [405, 0]
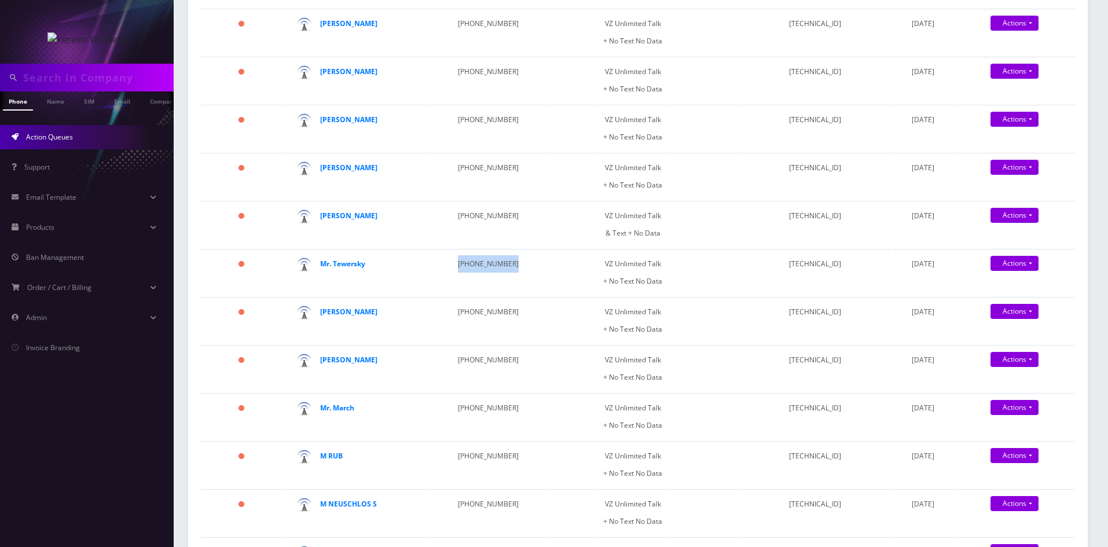
drag, startPoint x: 440, startPoint y: 252, endPoint x: 513, endPoint y: 252, distance: 72.3
click at [513, 252] on table "Name Active Number BAN Plan Add-Ons Sim Number Activation Date Action 128 days …" at bounding box center [638, 399] width 876 height 1237
drag, startPoint x: 464, startPoint y: 302, endPoint x: 508, endPoint y: 302, distance: 44.0
click at [508, 302] on td "[PHONE_NUMBER]" at bounding box center [488, 320] width 121 height 47
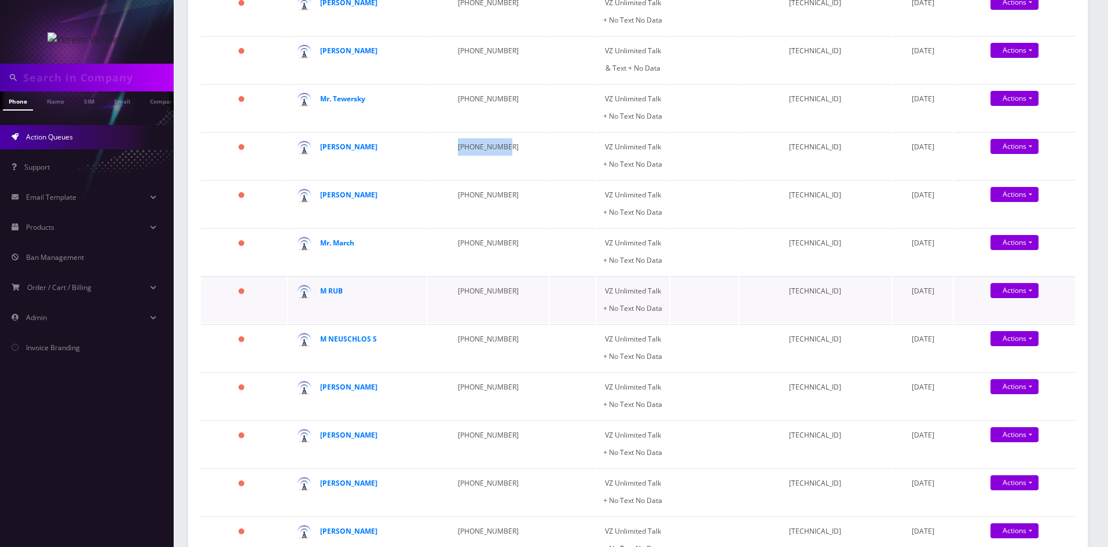
scroll to position [579, 0]
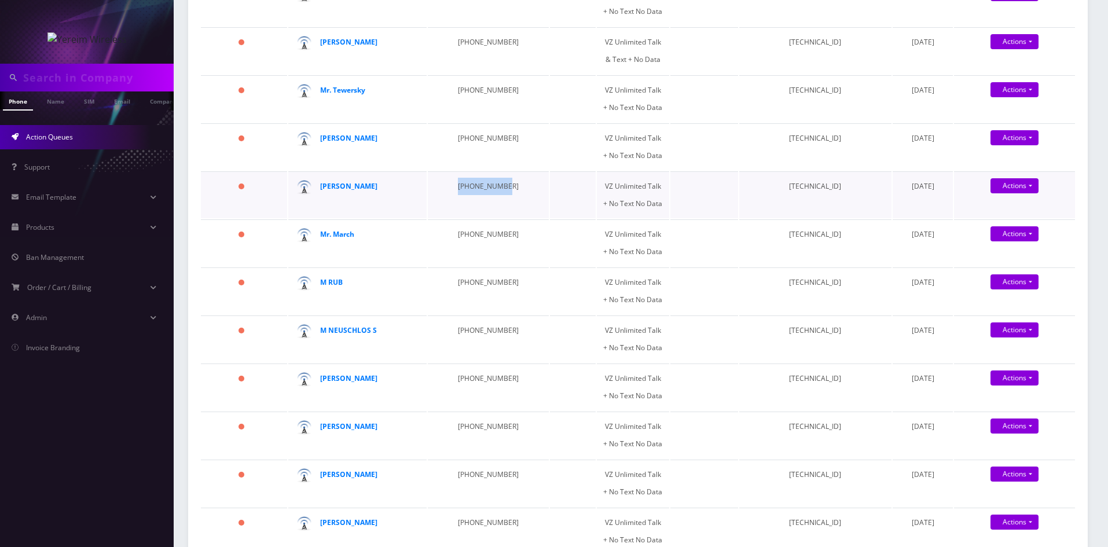
drag, startPoint x: 442, startPoint y: 174, endPoint x: 506, endPoint y: 174, distance: 64.2
click at [506, 174] on td "[PHONE_NUMBER]" at bounding box center [488, 194] width 121 height 47
click at [330, 181] on strong "[PERSON_NAME]" at bounding box center [348, 186] width 57 height 10
drag, startPoint x: 442, startPoint y: 221, endPoint x: 532, endPoint y: 224, distance: 90.9
click at [532, 224] on tr "159 days Mr. March [PHONE_NUMBER] VZ Unlimited Talk + No Text No Data [TECHNICA…" at bounding box center [638, 242] width 874 height 47
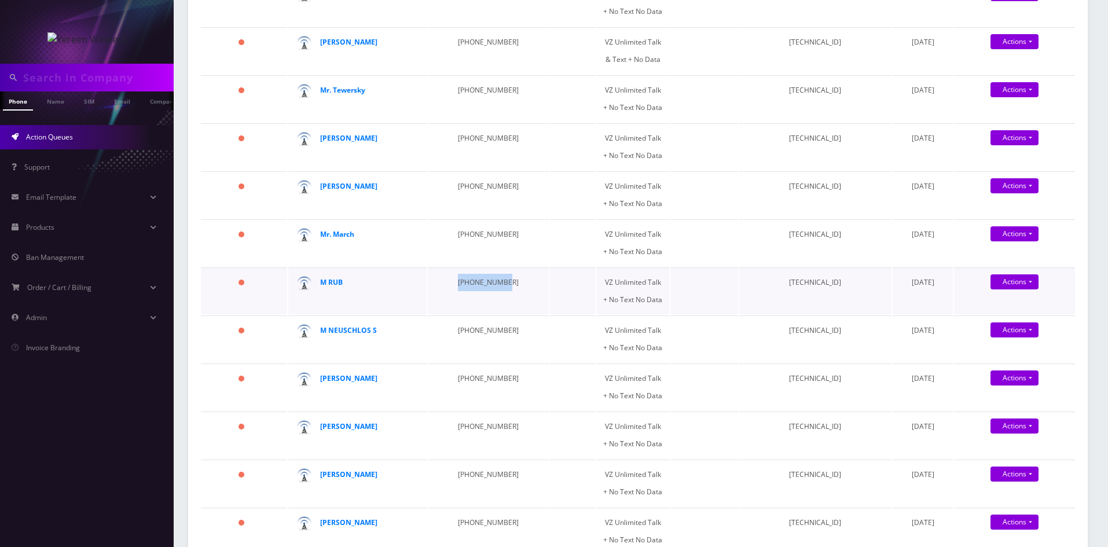
drag, startPoint x: 445, startPoint y: 271, endPoint x: 494, endPoint y: 271, distance: 48.6
click at [494, 271] on td "[PHONE_NUMBER]" at bounding box center [488, 290] width 121 height 47
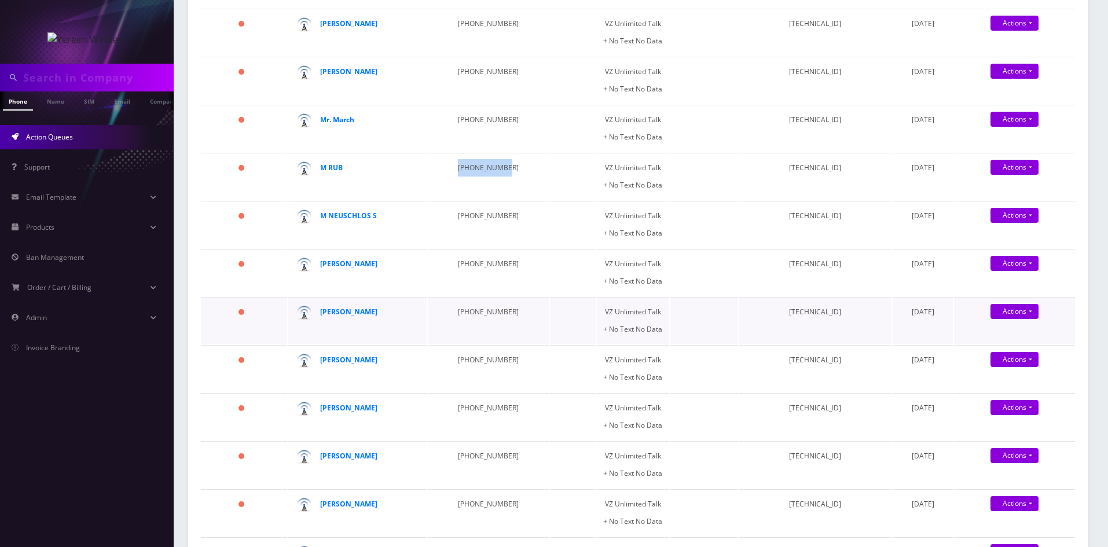
scroll to position [694, 0]
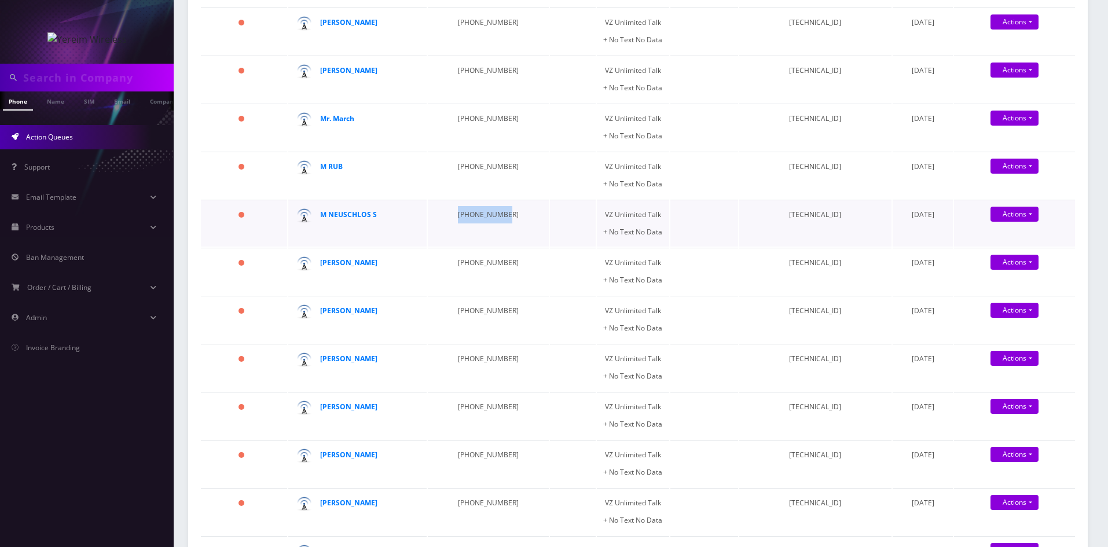
drag, startPoint x: 439, startPoint y: 204, endPoint x: 500, endPoint y: 205, distance: 60.8
click at [500, 205] on td "[PHONE_NUMBER]" at bounding box center [488, 223] width 121 height 47
drag, startPoint x: 437, startPoint y: 248, endPoint x: 507, endPoint y: 251, distance: 70.1
click at [507, 251] on td "[PHONE_NUMBER]" at bounding box center [488, 271] width 121 height 47
drag, startPoint x: 442, startPoint y: 302, endPoint x: 520, endPoint y: 300, distance: 77.6
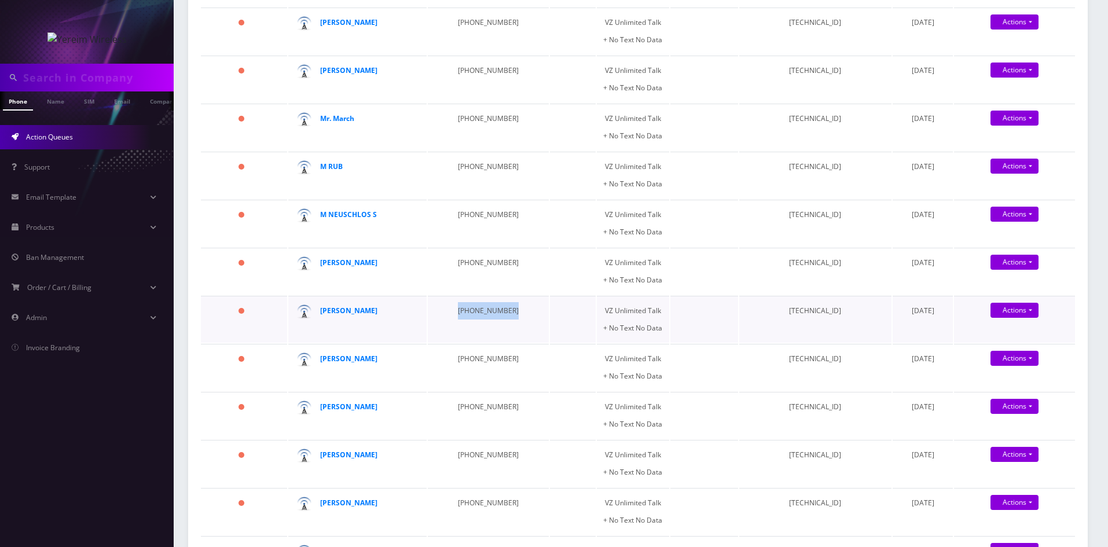
click at [520, 300] on tr "166 days [PERSON_NAME] [PHONE_NUMBER] VZ Unlimited Talk + No Text No Data [TECH…" at bounding box center [638, 319] width 874 height 47
drag, startPoint x: 442, startPoint y: 348, endPoint x: 514, endPoint y: 348, distance: 72.3
click at [514, 348] on tr "166 days [PERSON_NAME] [PHONE_NUMBER] VZ Unlimited Talk + No Text No Data [TECH…" at bounding box center [638, 367] width 874 height 47
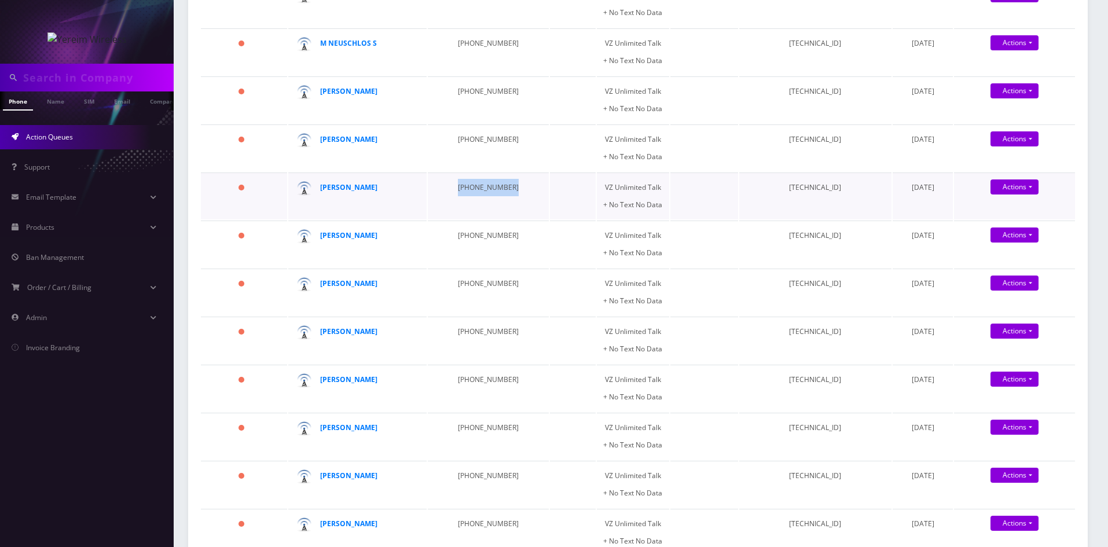
scroll to position [868, 0]
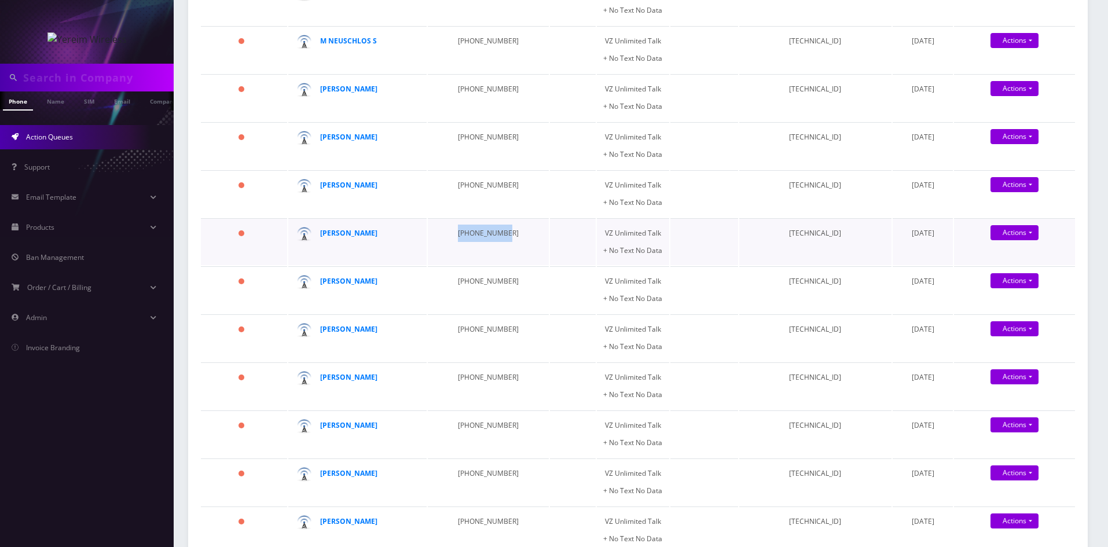
drag, startPoint x: 444, startPoint y: 222, endPoint x: 508, endPoint y: 223, distance: 63.1
click at [508, 223] on td "[PHONE_NUMBER]" at bounding box center [488, 241] width 121 height 47
drag, startPoint x: 446, startPoint y: 264, endPoint x: 498, endPoint y: 267, distance: 52.2
click at [498, 267] on td "[PHONE_NUMBER]" at bounding box center [488, 289] width 121 height 47
drag, startPoint x: 436, startPoint y: 313, endPoint x: 498, endPoint y: 313, distance: 61.3
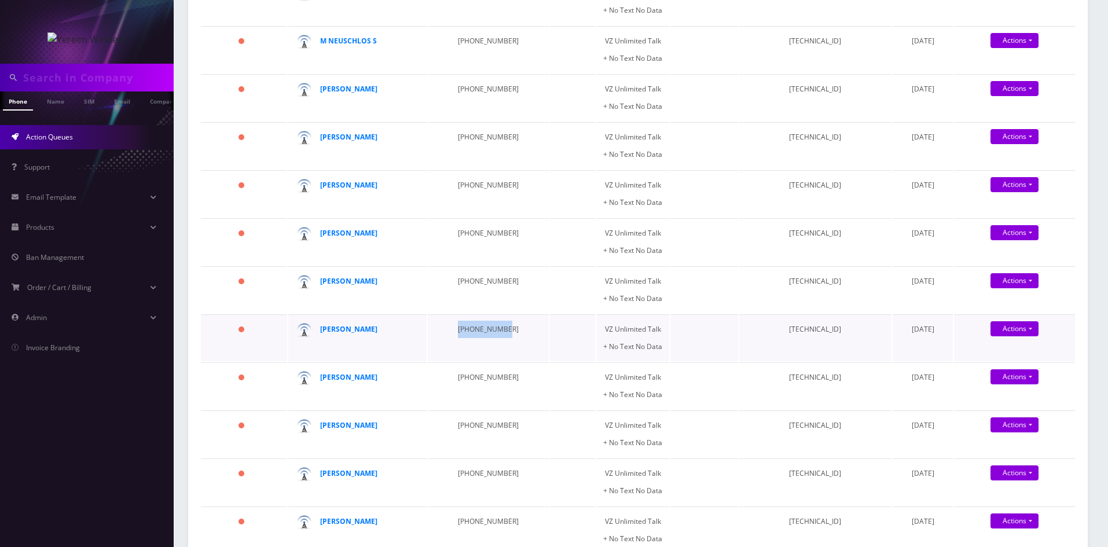
click at [498, 314] on td "[PHONE_NUMBER]" at bounding box center [488, 337] width 121 height 47
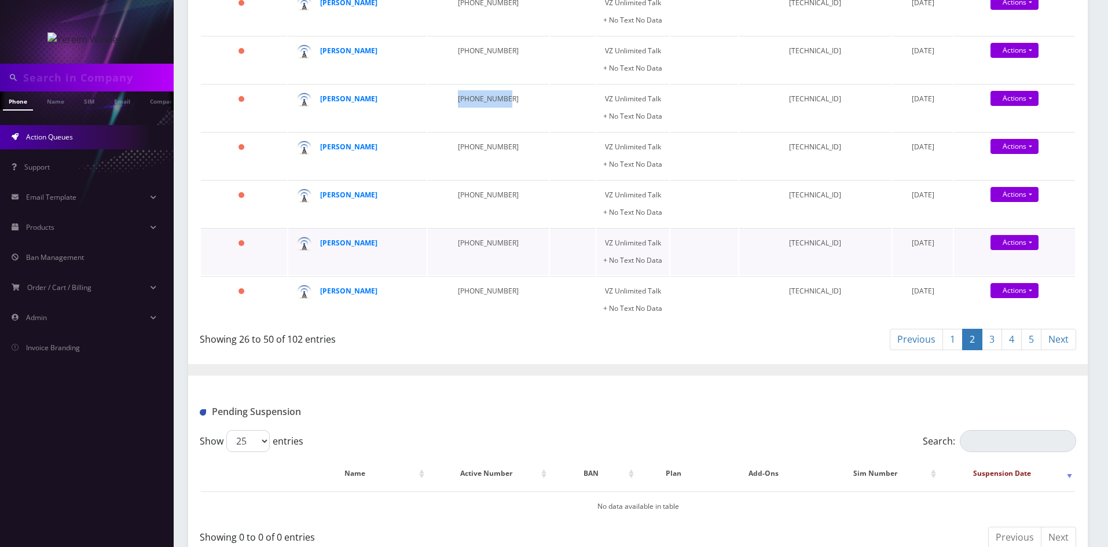
scroll to position [1100, 0]
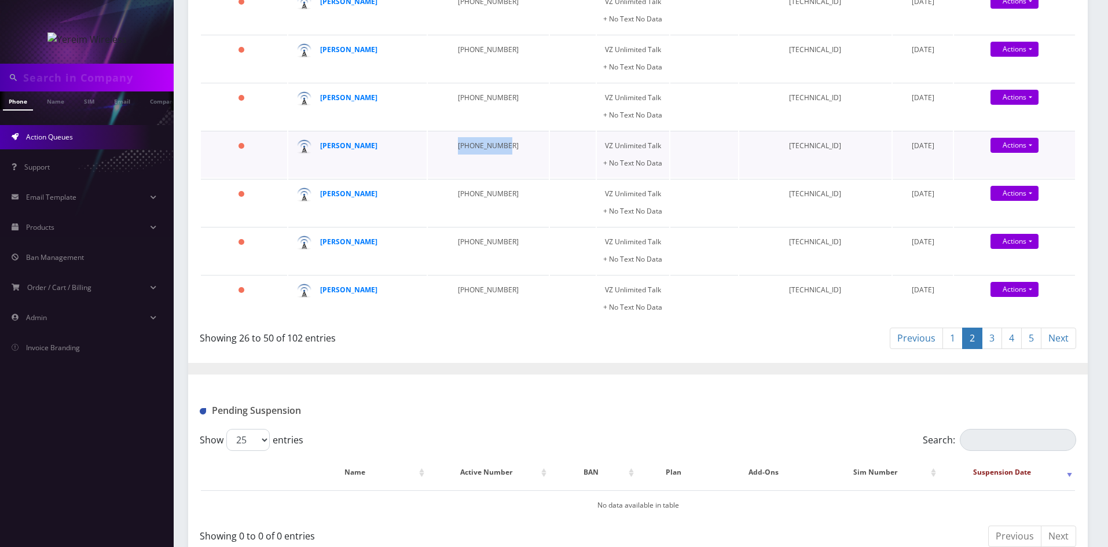
drag, startPoint x: 447, startPoint y: 135, endPoint x: 499, endPoint y: 135, distance: 52.1
click at [499, 135] on td "[PHONE_NUMBER]" at bounding box center [488, 154] width 121 height 47
drag, startPoint x: 446, startPoint y: 185, endPoint x: 503, endPoint y: 188, distance: 56.8
click at [503, 188] on td "[PHONE_NUMBER]" at bounding box center [488, 202] width 121 height 47
drag, startPoint x: 442, startPoint y: 231, endPoint x: 505, endPoint y: 230, distance: 62.5
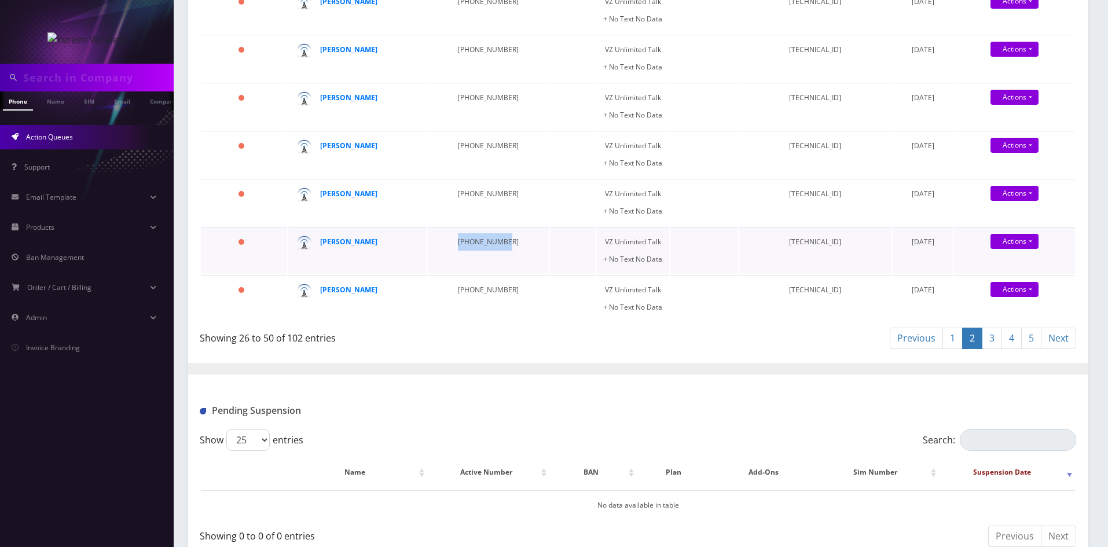
click at [505, 230] on td "[PHONE_NUMBER]" at bounding box center [488, 250] width 121 height 47
drag, startPoint x: 442, startPoint y: 280, endPoint x: 495, endPoint y: 280, distance: 53.2
click at [495, 280] on td "[PHONE_NUMBER]" at bounding box center [488, 298] width 121 height 47
click at [991, 328] on link "3" at bounding box center [992, 338] width 20 height 21
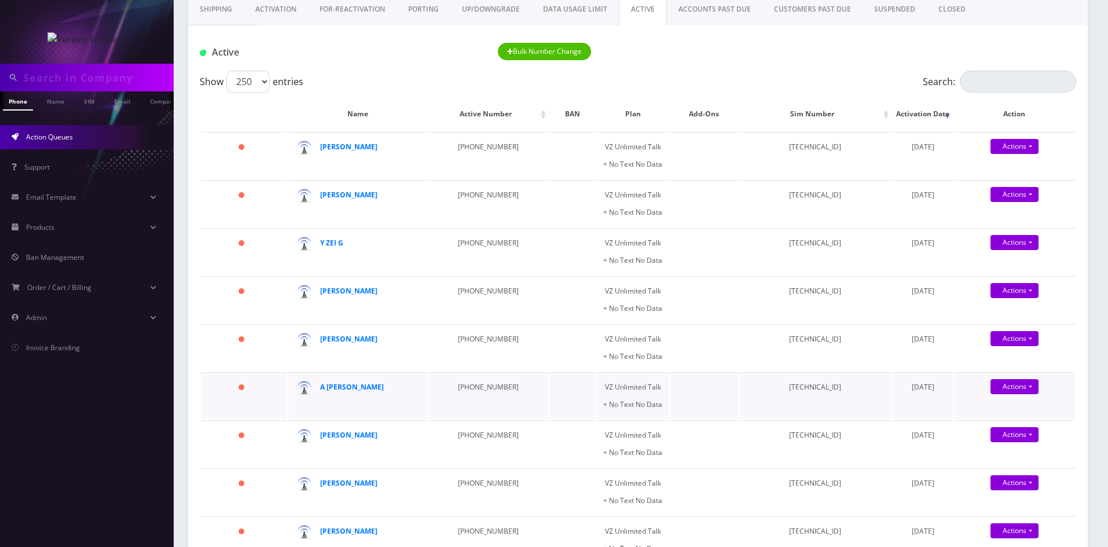
scroll to position [0, 0]
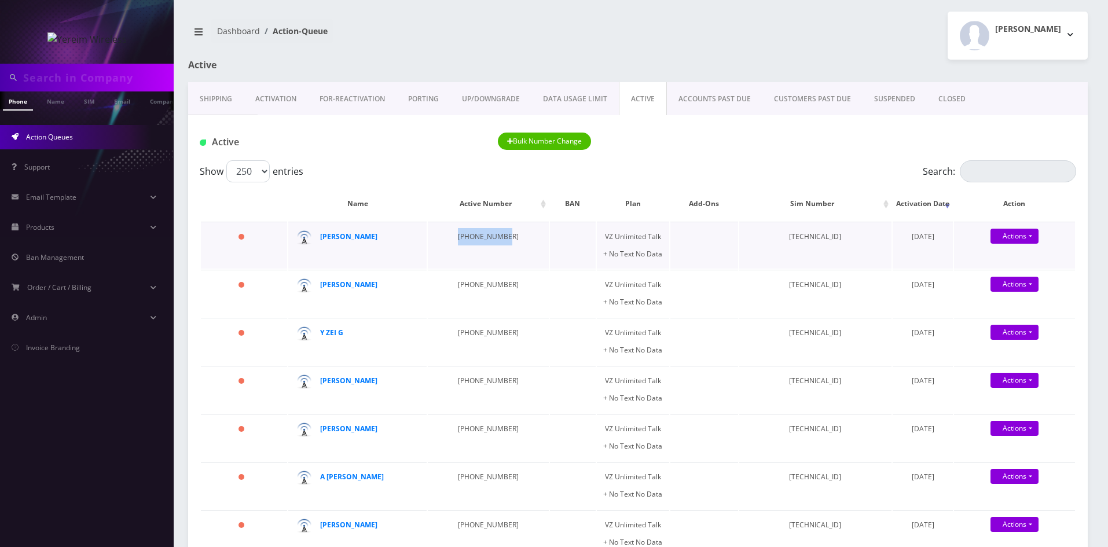
drag, startPoint x: 439, startPoint y: 237, endPoint x: 505, endPoint y: 230, distance: 66.4
click at [495, 237] on td "[PHONE_NUMBER]" at bounding box center [488, 245] width 121 height 47
drag, startPoint x: 448, startPoint y: 288, endPoint x: 512, endPoint y: 288, distance: 64.2
click at [512, 288] on td "[PHONE_NUMBER]" at bounding box center [488, 293] width 121 height 47
drag, startPoint x: 442, startPoint y: 336, endPoint x: 501, endPoint y: 336, distance: 59.0
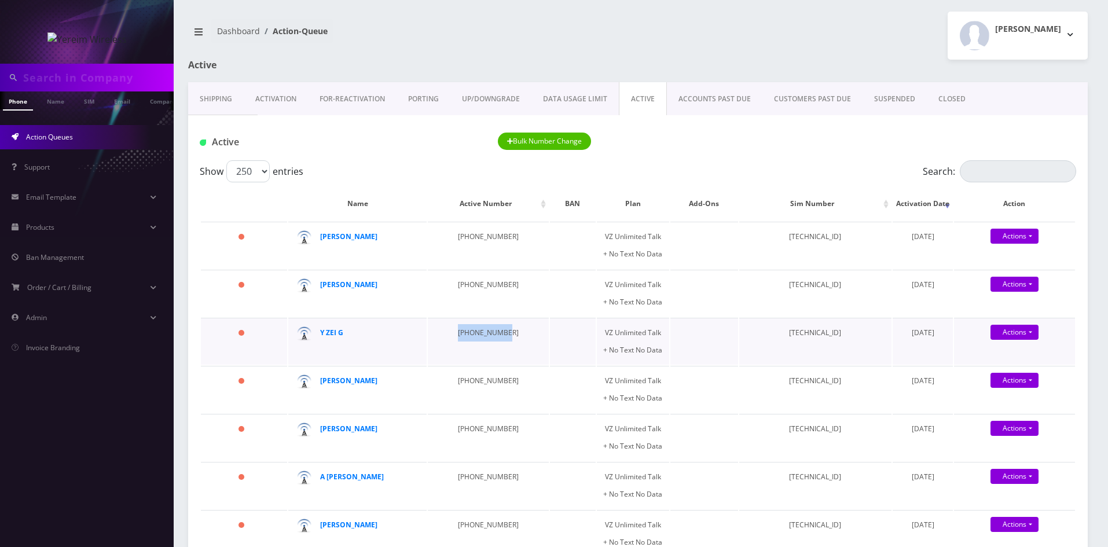
click at [500, 336] on td "[PHONE_NUMBER]" at bounding box center [488, 341] width 121 height 47
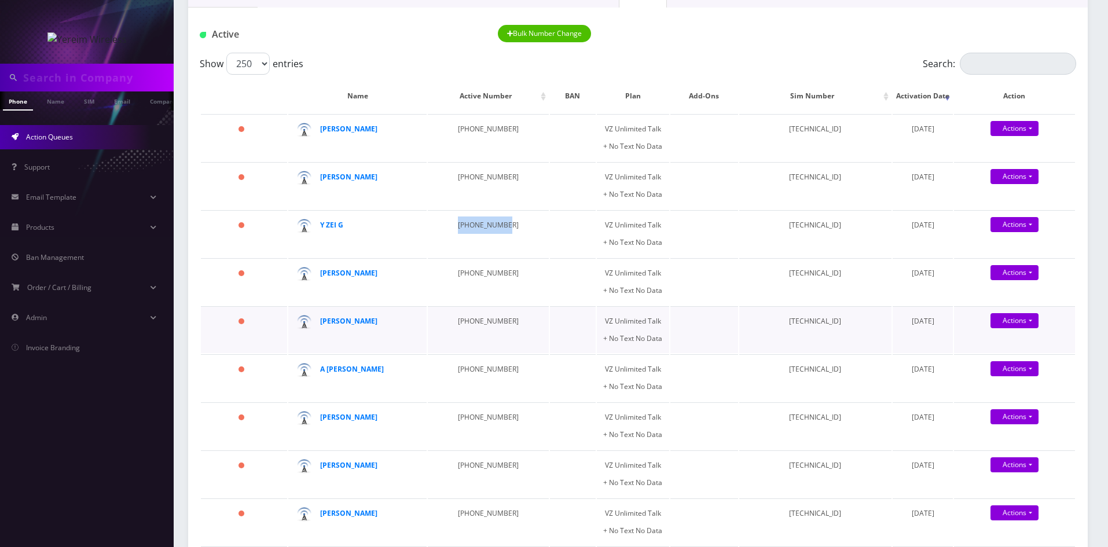
scroll to position [116, 0]
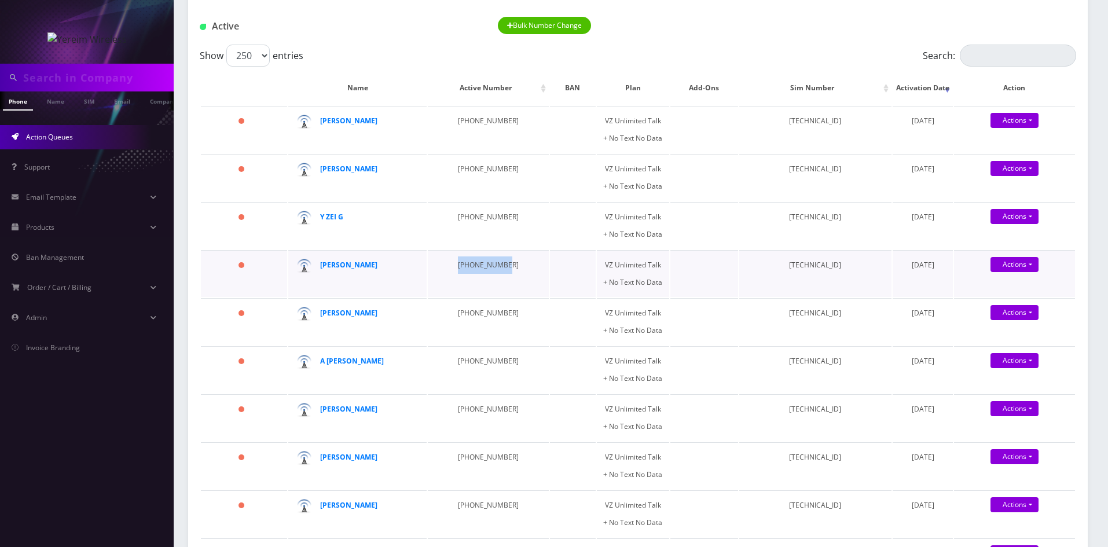
drag, startPoint x: 444, startPoint y: 268, endPoint x: 496, endPoint y: 267, distance: 51.5
click at [496, 267] on td "[PHONE_NUMBER]" at bounding box center [488, 273] width 121 height 47
drag, startPoint x: 439, startPoint y: 321, endPoint x: 510, endPoint y: 317, distance: 71.9
click at [510, 317] on td "[PHONE_NUMBER]" at bounding box center [488, 321] width 121 height 47
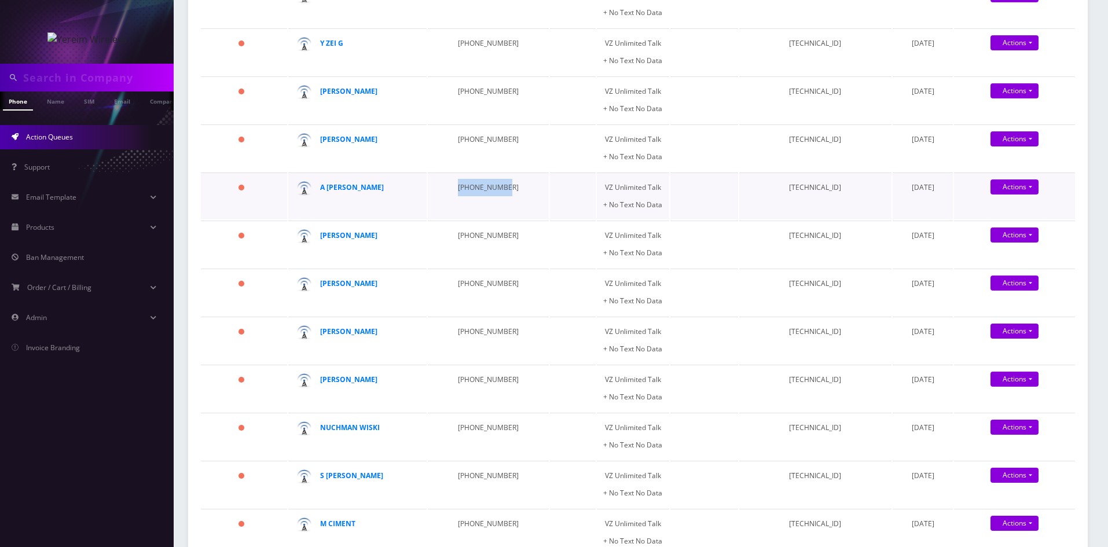
drag, startPoint x: 446, startPoint y: 189, endPoint x: 499, endPoint y: 186, distance: 53.3
click at [499, 186] on td "[PHONE_NUMBER]" at bounding box center [488, 195] width 121 height 47
drag, startPoint x: 438, startPoint y: 233, endPoint x: 505, endPoint y: 234, distance: 67.2
click at [505, 234] on td "[PHONE_NUMBER]" at bounding box center [488, 243] width 121 height 47
drag, startPoint x: 442, startPoint y: 282, endPoint x: 510, endPoint y: 283, distance: 68.9
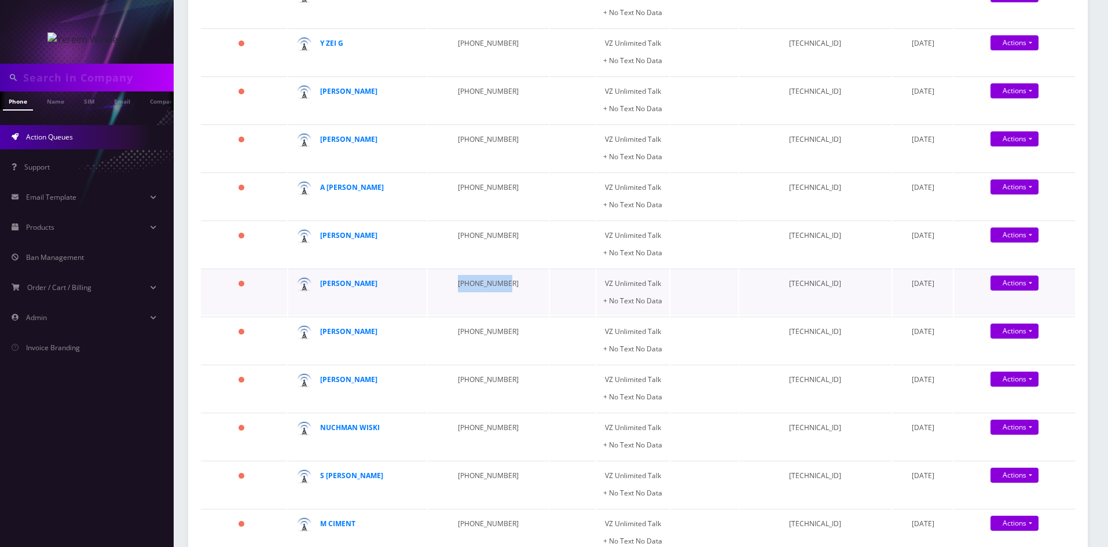
click at [510, 283] on td "[PHONE_NUMBER]" at bounding box center [488, 292] width 121 height 47
drag, startPoint x: 440, startPoint y: 333, endPoint x: 496, endPoint y: 332, distance: 56.2
click at [496, 332] on td "[PHONE_NUMBER]" at bounding box center [488, 340] width 121 height 47
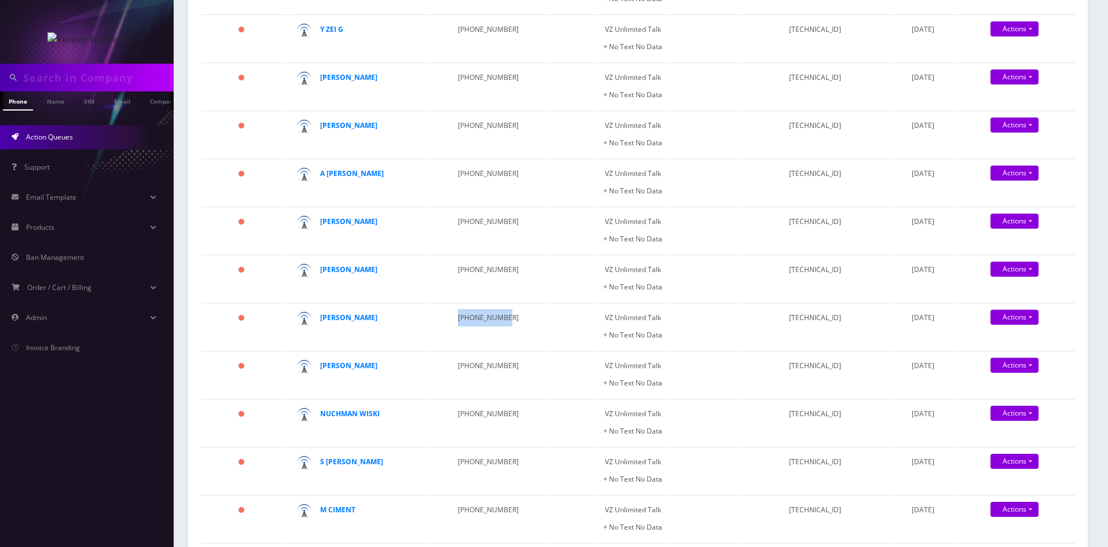
scroll to position [347, 0]
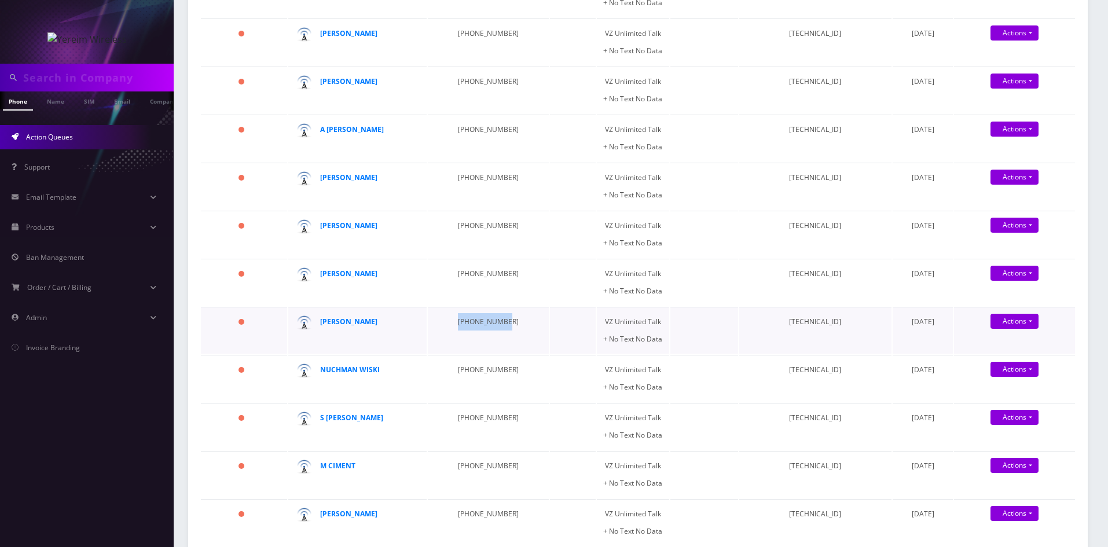
drag, startPoint x: 446, startPoint y: 327, endPoint x: 502, endPoint y: 324, distance: 55.6
click at [502, 324] on td "[PHONE_NUMBER]" at bounding box center [488, 330] width 121 height 47
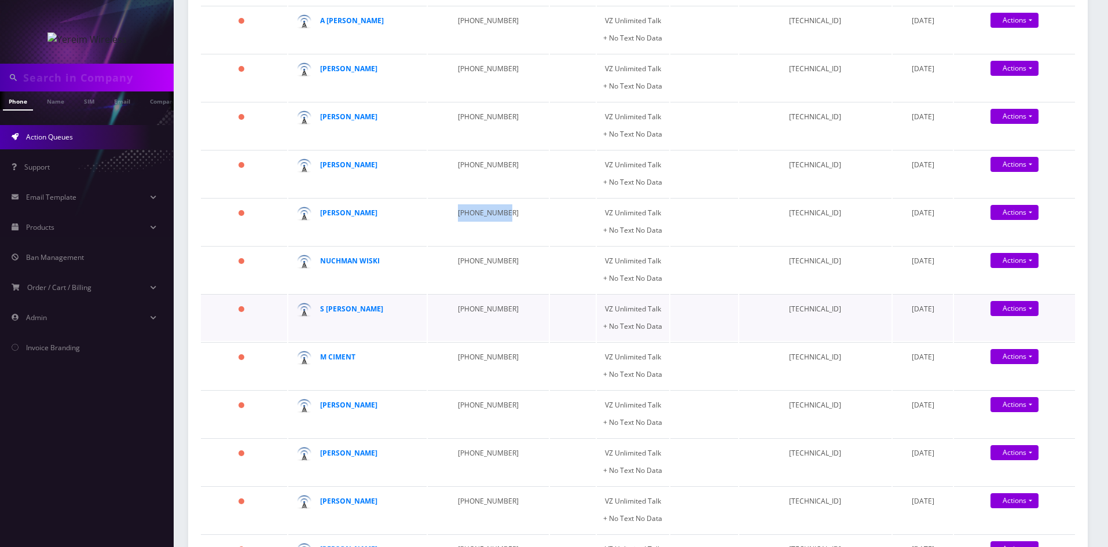
scroll to position [463, 0]
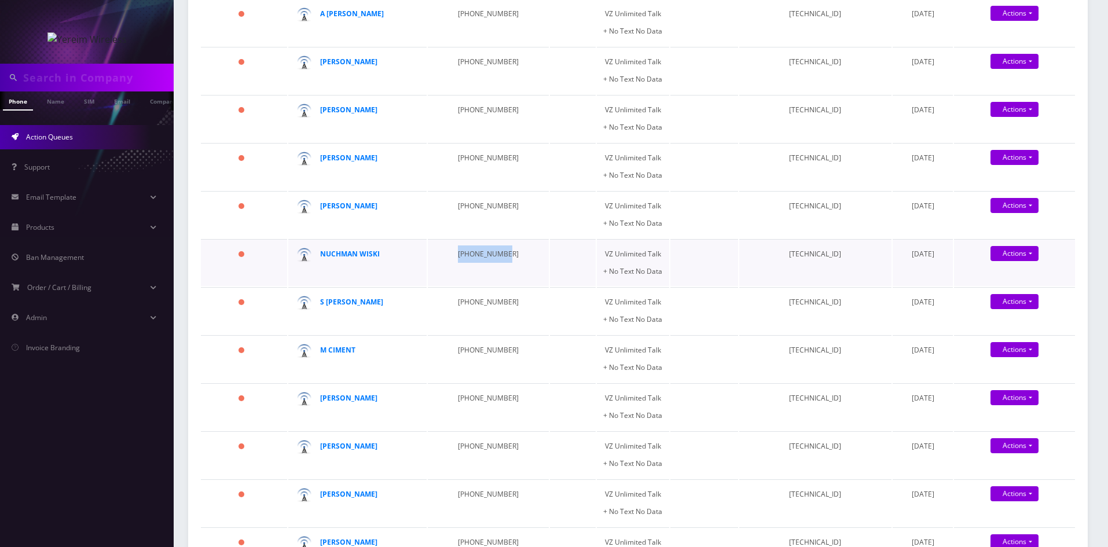
drag, startPoint x: 441, startPoint y: 258, endPoint x: 494, endPoint y: 257, distance: 52.7
click at [494, 257] on td "[PHONE_NUMBER]" at bounding box center [488, 262] width 121 height 47
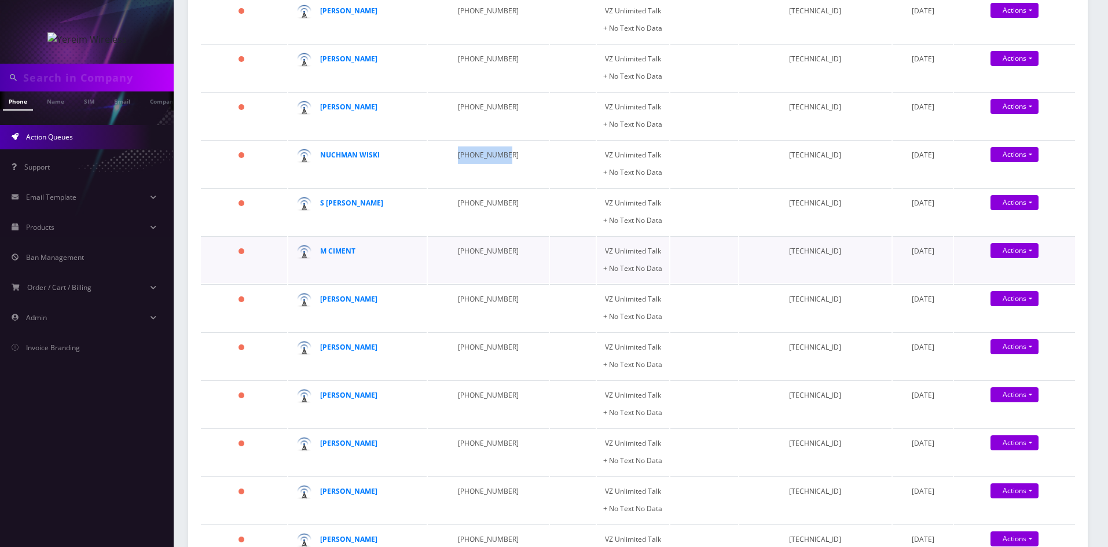
scroll to position [579, 0]
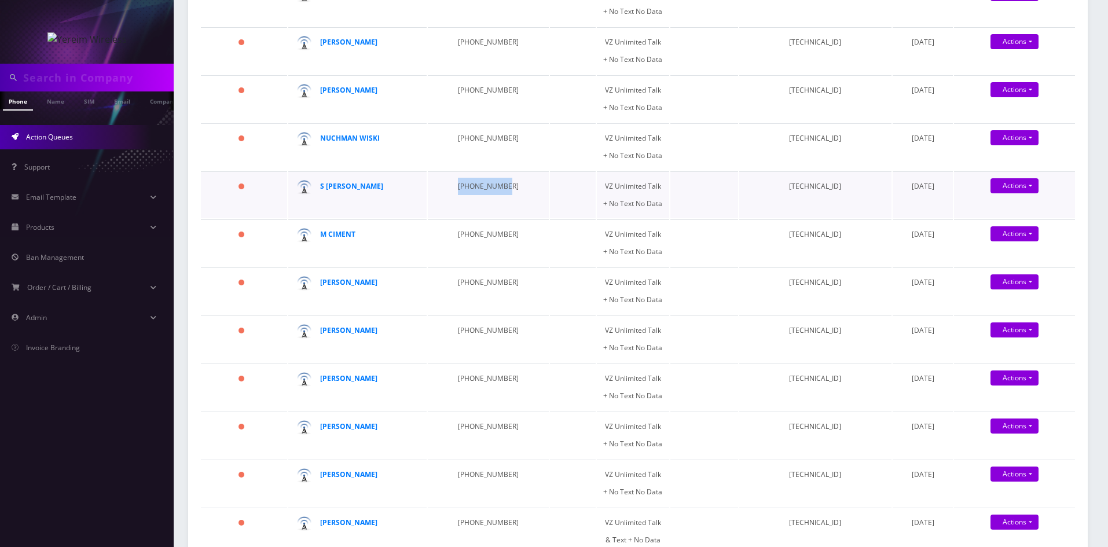
drag, startPoint x: 441, startPoint y: 189, endPoint x: 498, endPoint y: 189, distance: 57.3
click at [498, 189] on td "[PHONE_NUMBER]" at bounding box center [488, 194] width 121 height 47
drag, startPoint x: 436, startPoint y: 239, endPoint x: 499, endPoint y: 243, distance: 63.2
click at [499, 243] on td "[PHONE_NUMBER]" at bounding box center [488, 242] width 121 height 47
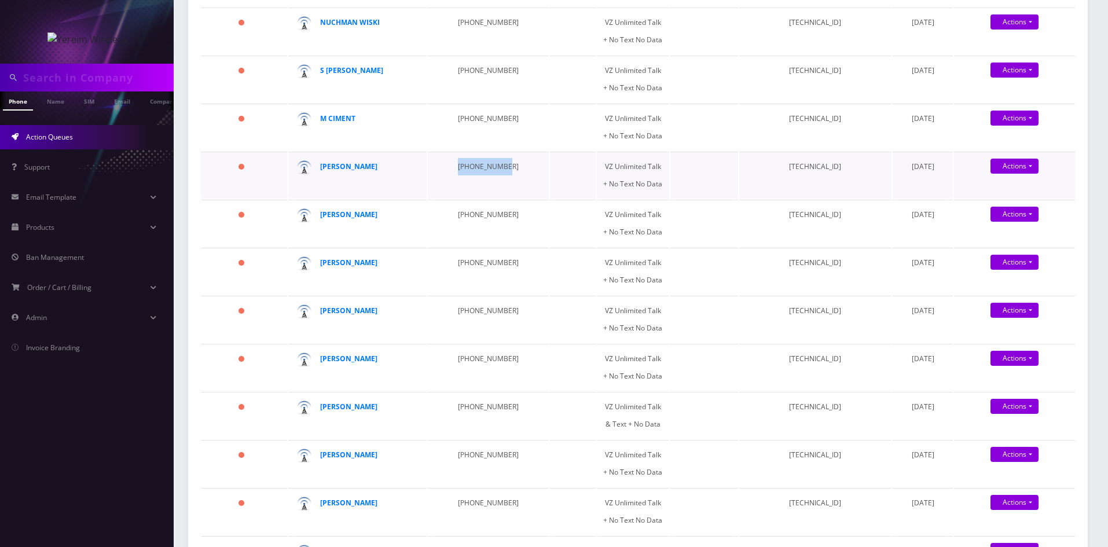
drag, startPoint x: 446, startPoint y: 173, endPoint x: 509, endPoint y: 174, distance: 63.1
click at [509, 174] on td "[PHONE_NUMBER]" at bounding box center [488, 175] width 121 height 47
drag, startPoint x: 444, startPoint y: 218, endPoint x: 503, endPoint y: 219, distance: 59.0
click at [503, 219] on td "[PHONE_NUMBER]" at bounding box center [488, 223] width 121 height 47
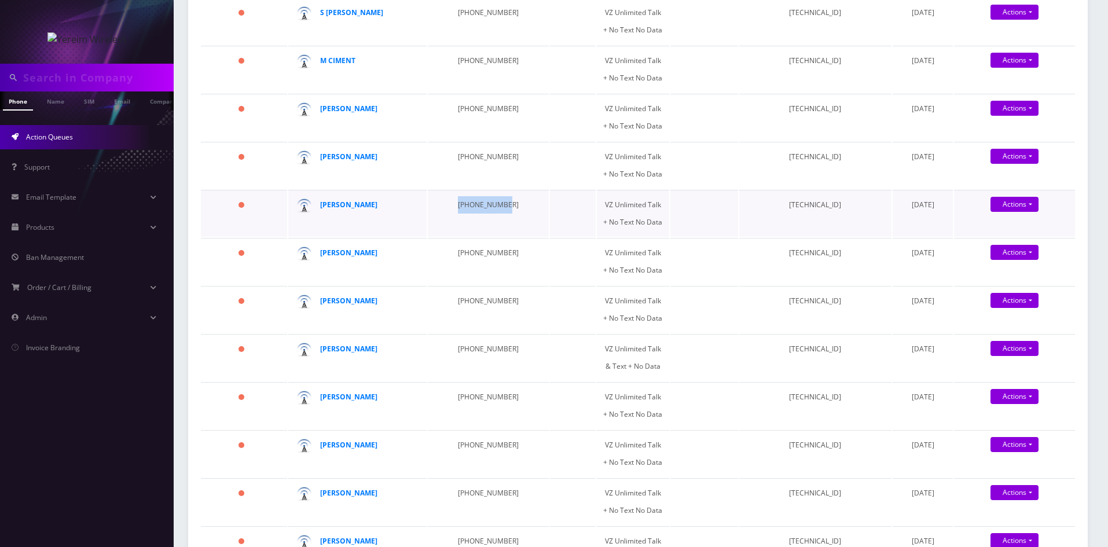
drag, startPoint x: 446, startPoint y: 206, endPoint x: 495, endPoint y: 207, distance: 49.2
click at [495, 207] on td "[PHONE_NUMBER]" at bounding box center [488, 213] width 121 height 47
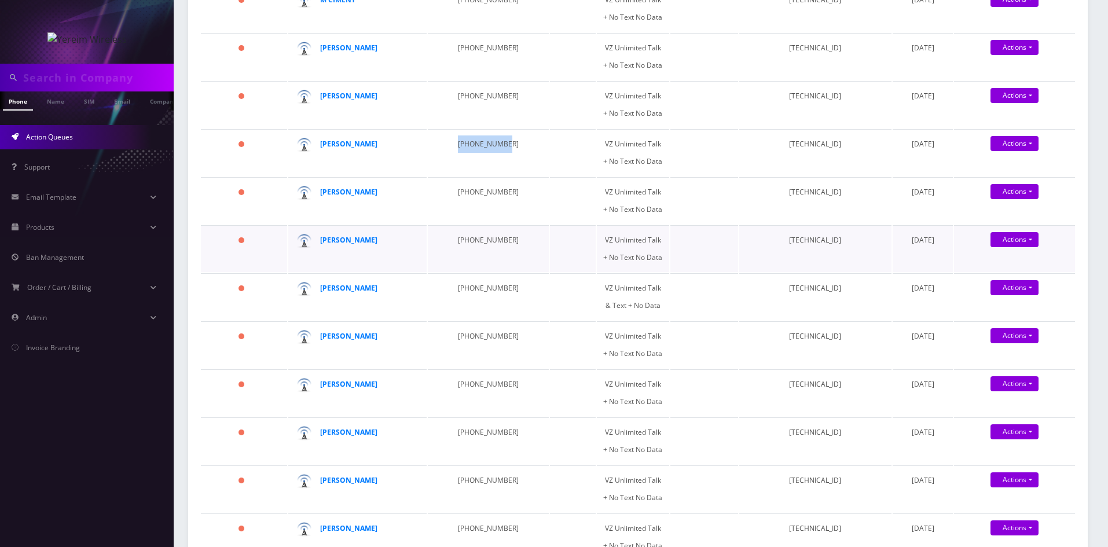
scroll to position [868, 0]
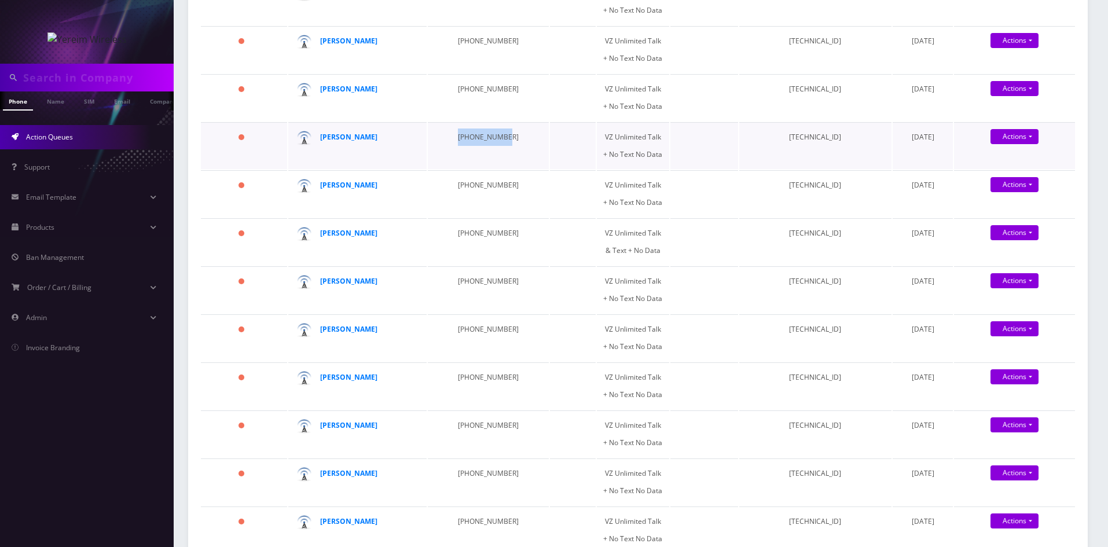
drag, startPoint x: 441, startPoint y: 141, endPoint x: 505, endPoint y: 143, distance: 63.7
click at [505, 143] on td "[PHONE_NUMBER]" at bounding box center [488, 145] width 121 height 47
drag, startPoint x: 437, startPoint y: 187, endPoint x: 508, endPoint y: 188, distance: 70.6
click at [508, 188] on td "[PHONE_NUMBER]" at bounding box center [488, 193] width 121 height 47
drag, startPoint x: 442, startPoint y: 239, endPoint x: 507, endPoint y: 241, distance: 65.4
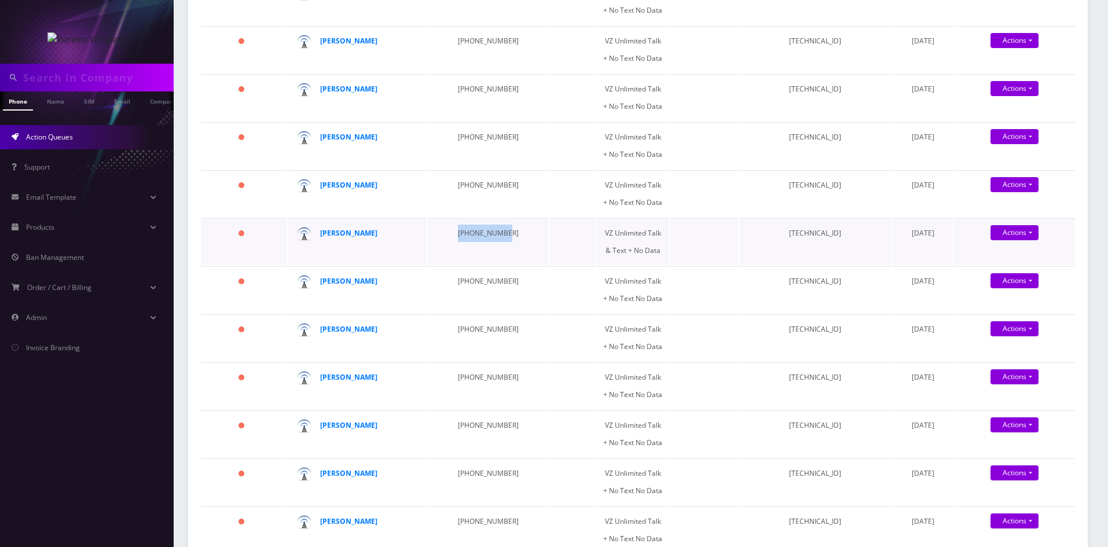
click at [507, 241] on td "[PHONE_NUMBER]" at bounding box center [488, 241] width 121 height 47
drag, startPoint x: 444, startPoint y: 289, endPoint x: 513, endPoint y: 286, distance: 68.4
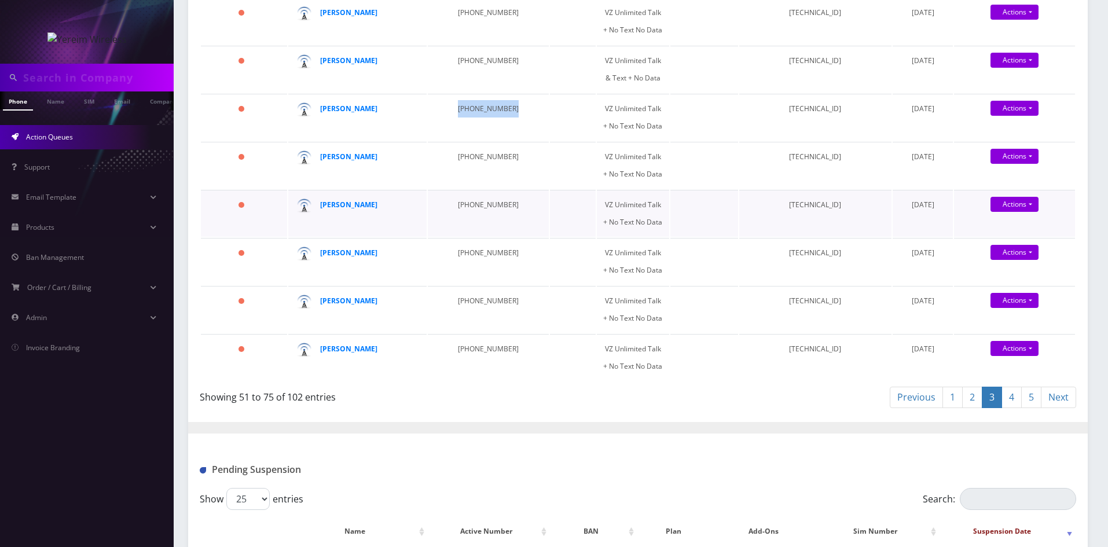
scroll to position [1042, 0]
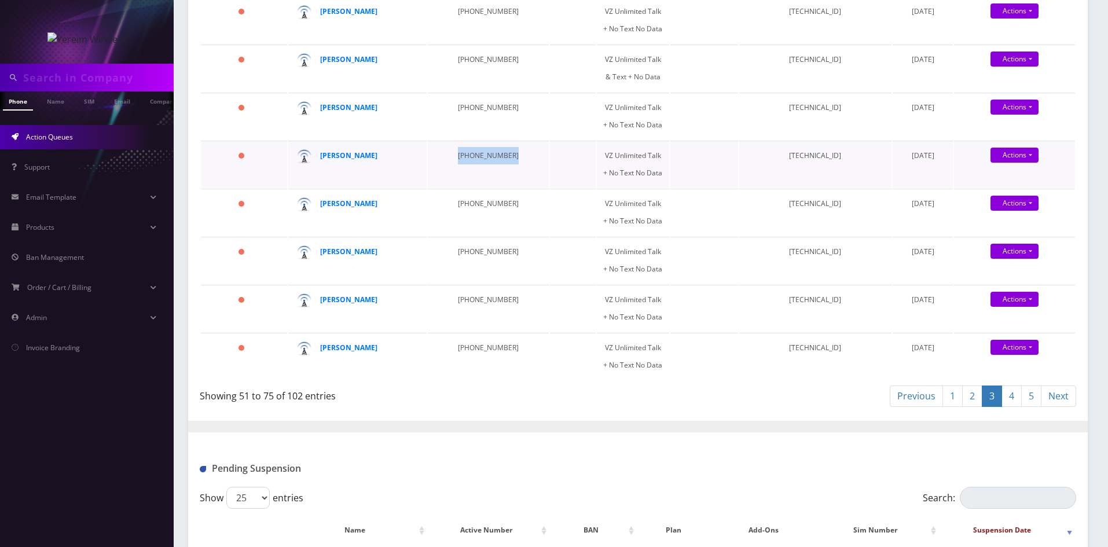
drag, startPoint x: 448, startPoint y: 158, endPoint x: 521, endPoint y: 157, distance: 73.5
click at [521, 157] on tr "183 days [PERSON_NAME] [PHONE_NUMBER] VZ Unlimited Talk + No Text No Data [TECH…" at bounding box center [638, 164] width 874 height 47
drag, startPoint x: 442, startPoint y: 201, endPoint x: 510, endPoint y: 201, distance: 67.7
click at [510, 201] on td "[PHONE_NUMBER]" at bounding box center [488, 212] width 121 height 47
drag, startPoint x: 446, startPoint y: 251, endPoint x: 503, endPoint y: 249, distance: 57.9
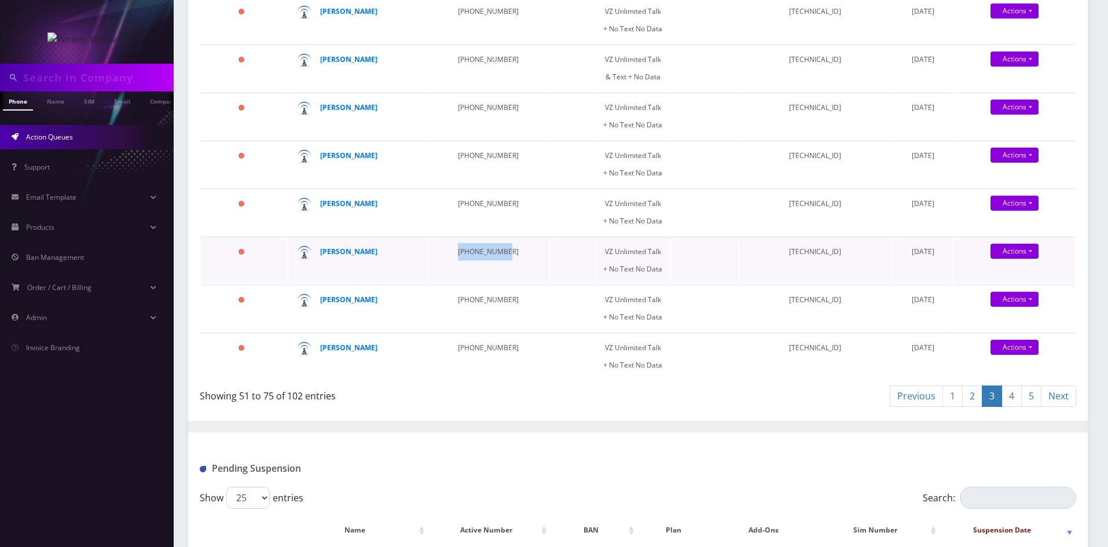
click at [503, 249] on td "845-642-9507" at bounding box center [488, 260] width 121 height 47
drag, startPoint x: 440, startPoint y: 293, endPoint x: 516, endPoint y: 293, distance: 75.2
click at [516, 293] on tr "187 days DEVORA WOSNER 845-587-0550 VZ Unlimited Talk + No Text No Data 8914800…" at bounding box center [638, 308] width 874 height 47
drag, startPoint x: 443, startPoint y: 343, endPoint x: 505, endPoint y: 347, distance: 62.0
click at [505, 347] on td "845-540-1550" at bounding box center [488, 356] width 121 height 47
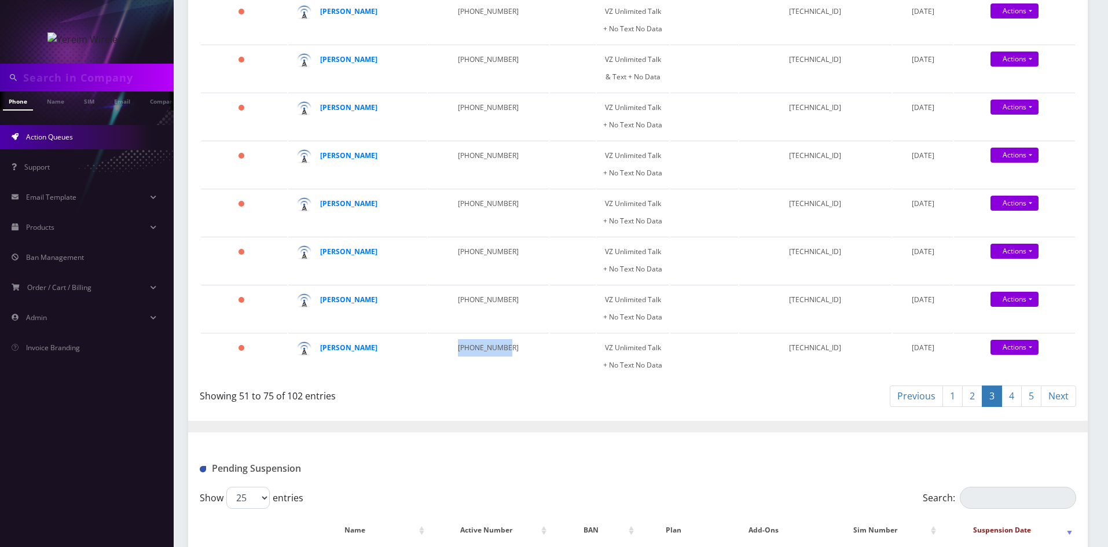
click at [1017, 397] on link "4" at bounding box center [1011, 395] width 20 height 21
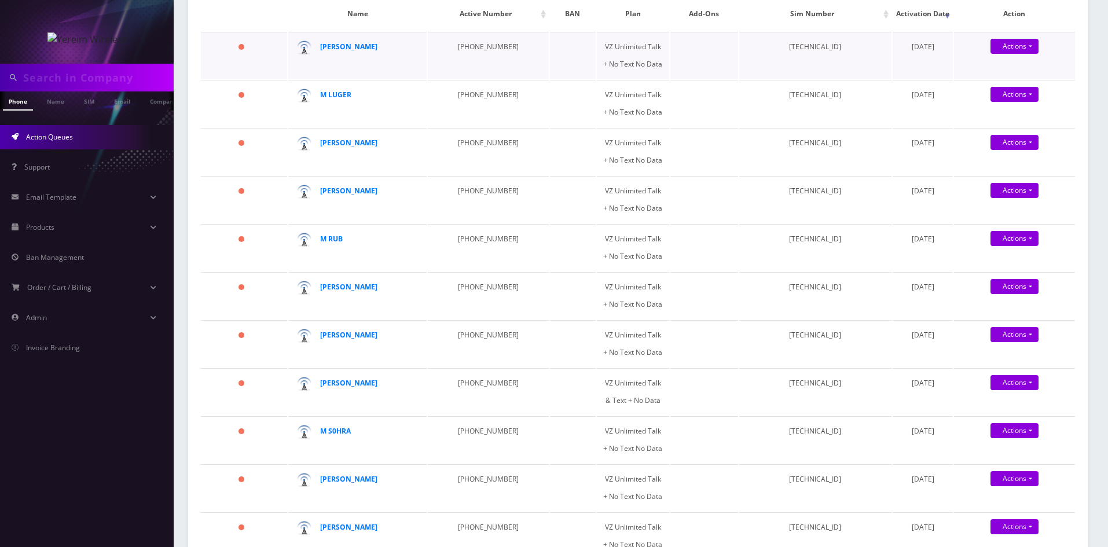
scroll to position [0, 0]
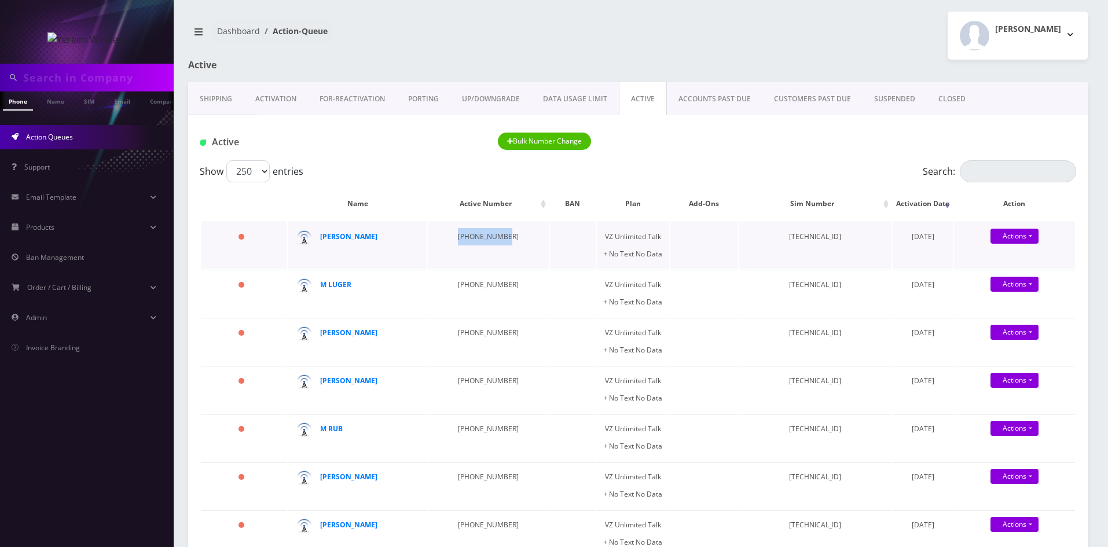
drag, startPoint x: 443, startPoint y: 237, endPoint x: 506, endPoint y: 244, distance: 63.0
click at [506, 244] on td "347-931-5656" at bounding box center [488, 245] width 121 height 47
drag, startPoint x: 448, startPoint y: 286, endPoint x: 498, endPoint y: 286, distance: 49.8
click at [498, 286] on td "914-419-7694" at bounding box center [488, 293] width 121 height 47
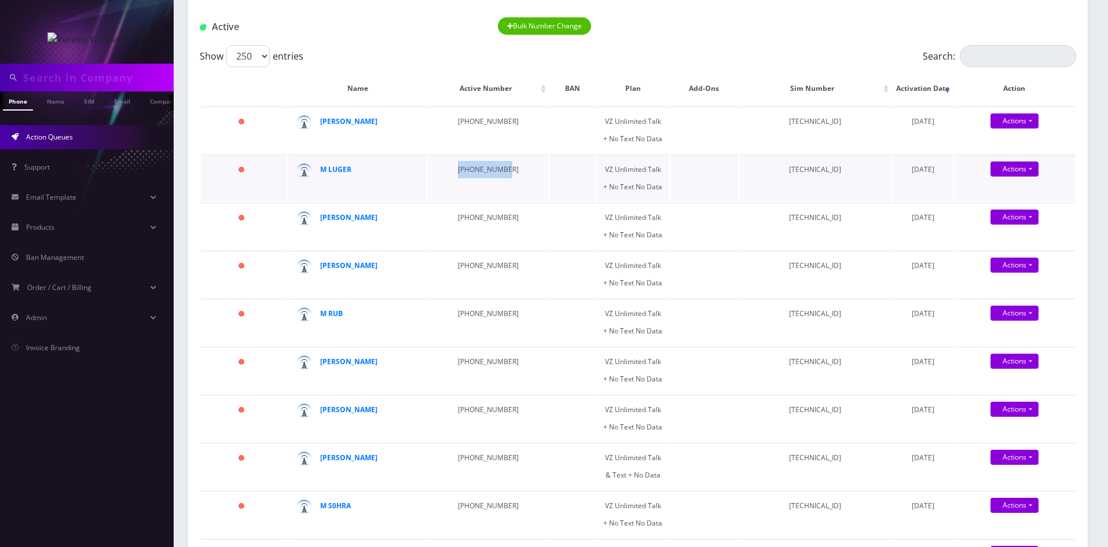
scroll to position [174, 0]
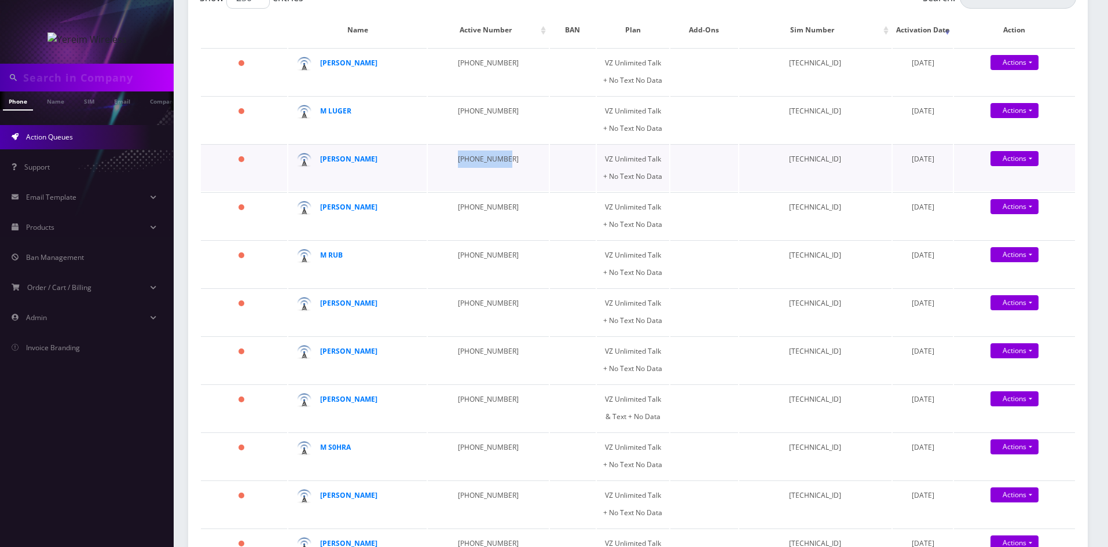
drag, startPoint x: 446, startPoint y: 161, endPoint x: 510, endPoint y: 161, distance: 64.2
click at [510, 161] on td "845-659-2688" at bounding box center [488, 167] width 121 height 47
drag, startPoint x: 444, startPoint y: 213, endPoint x: 500, endPoint y: 212, distance: 56.1
click at [500, 212] on td "347-461-8947" at bounding box center [488, 215] width 121 height 47
drag, startPoint x: 443, startPoint y: 263, endPoint x: 504, endPoint y: 264, distance: 60.8
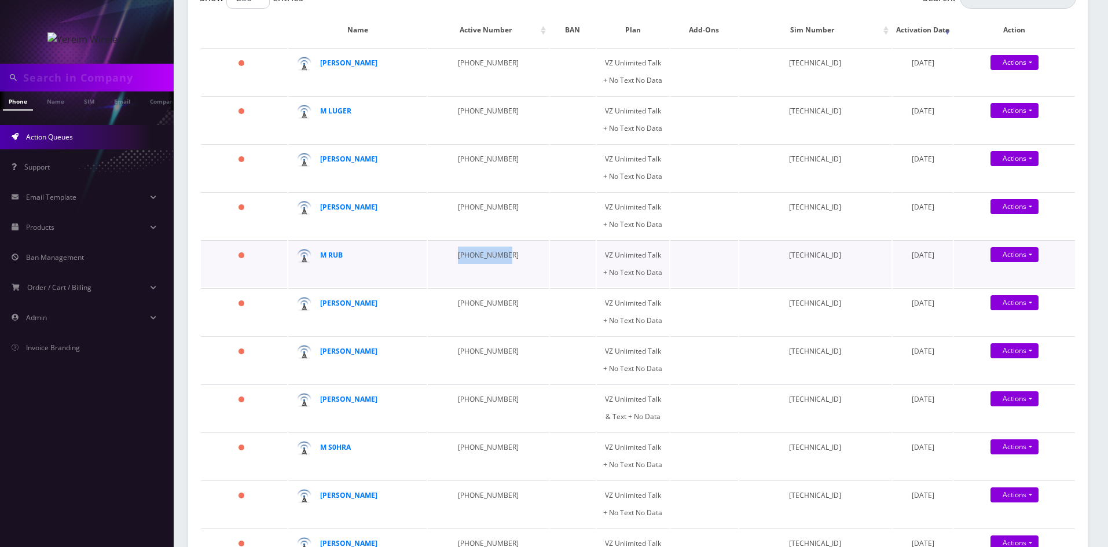
click at [504, 264] on td "845-538-5780" at bounding box center [488, 263] width 121 height 47
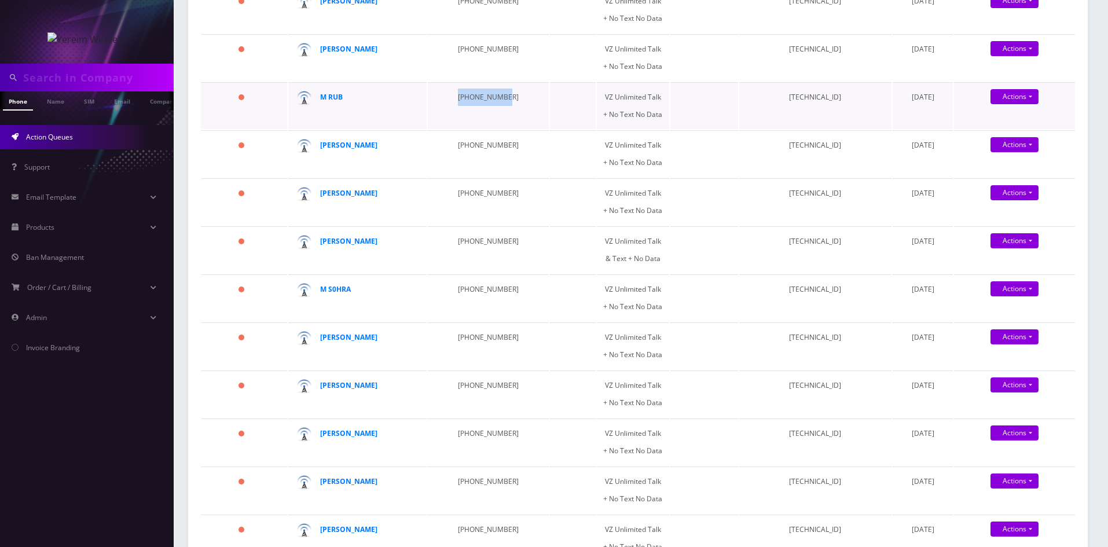
scroll to position [347, 0]
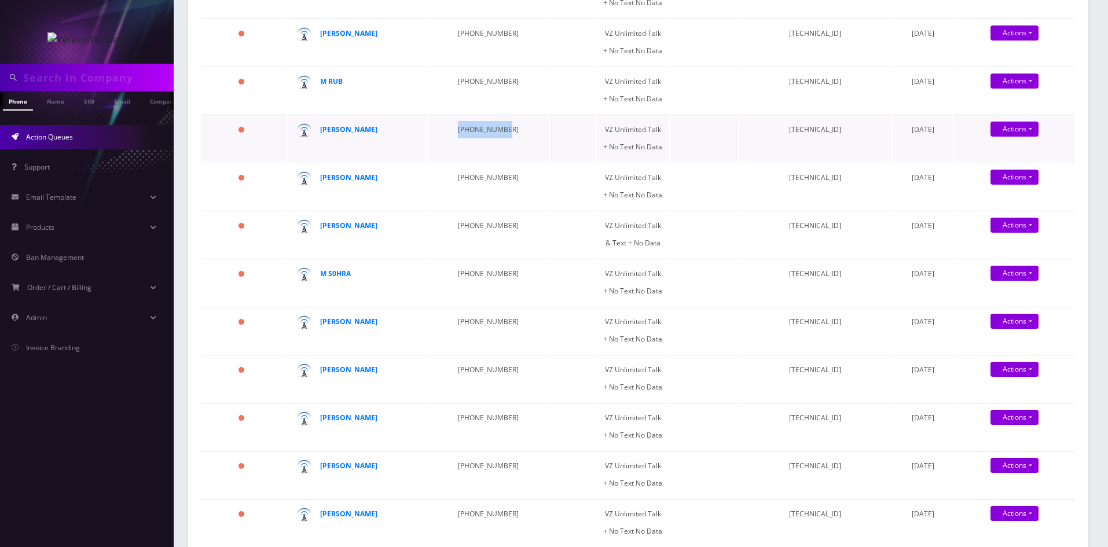
drag, startPoint x: 447, startPoint y: 134, endPoint x: 502, endPoint y: 136, distance: 54.4
click at [502, 136] on td "347-765-6088" at bounding box center [488, 138] width 121 height 47
click at [359, 128] on strong "SHLOME BODANSKY" at bounding box center [348, 129] width 57 height 10
drag, startPoint x: 449, startPoint y: 178, endPoint x: 506, endPoint y: 178, distance: 56.7
click at [506, 178] on td "845-372-1079" at bounding box center [488, 186] width 121 height 47
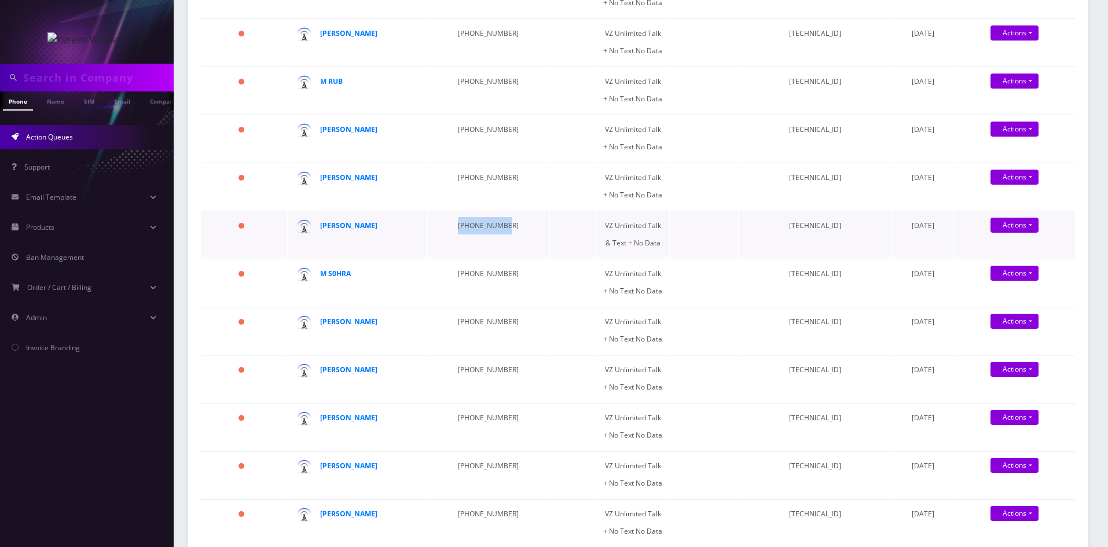
drag, startPoint x: 431, startPoint y: 233, endPoint x: 499, endPoint y: 231, distance: 68.3
click at [499, 231] on td "845-499-5826" at bounding box center [488, 234] width 121 height 47
drag, startPoint x: 445, startPoint y: 276, endPoint x: 523, endPoint y: 273, distance: 78.2
click at [523, 273] on tr "195 days M S0HRA 914-582-4512 VZ Unlimited Talk + No Text No Data 8914800000868…" at bounding box center [638, 282] width 874 height 47
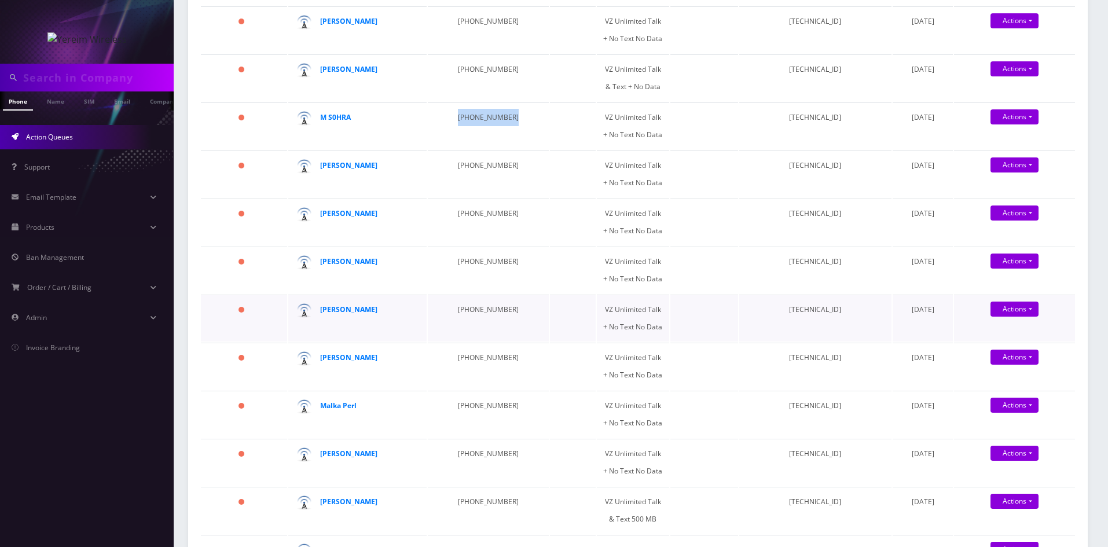
scroll to position [521, 0]
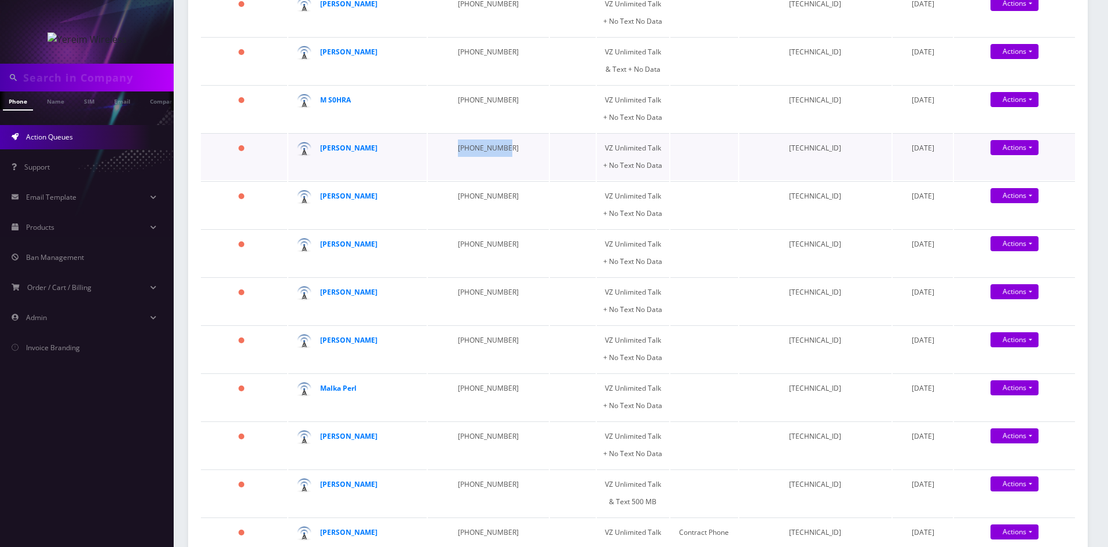
drag, startPoint x: 442, startPoint y: 155, endPoint x: 505, endPoint y: 153, distance: 63.1
click at [505, 153] on td "845-538-7231" at bounding box center [488, 156] width 121 height 47
drag, startPoint x: 443, startPoint y: 199, endPoint x: 508, endPoint y: 198, distance: 64.8
click at [508, 198] on td "845-540-1826" at bounding box center [488, 204] width 121 height 47
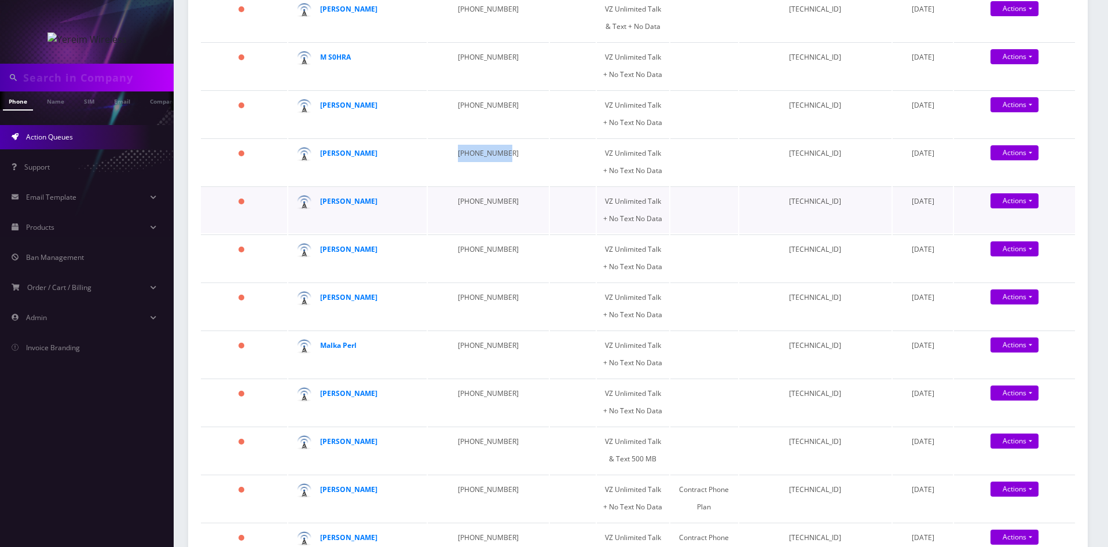
scroll to position [637, 0]
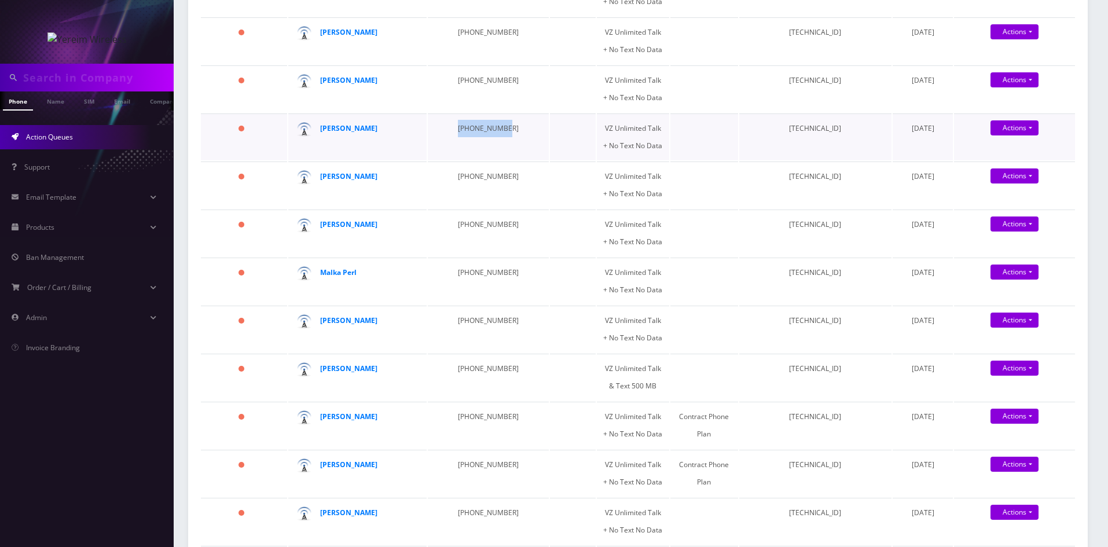
drag, startPoint x: 438, startPoint y: 134, endPoint x: 511, endPoint y: 134, distance: 73.5
click at [511, 134] on td "914-217-9266" at bounding box center [488, 136] width 121 height 47
drag, startPoint x: 436, startPoint y: 178, endPoint x: 535, endPoint y: 178, distance: 99.0
click at [535, 178] on tr "209 days Mr. Schneebalg 845-304-5828 VZ Unlimited Talk + No Text No Data 891480…" at bounding box center [638, 184] width 874 height 47
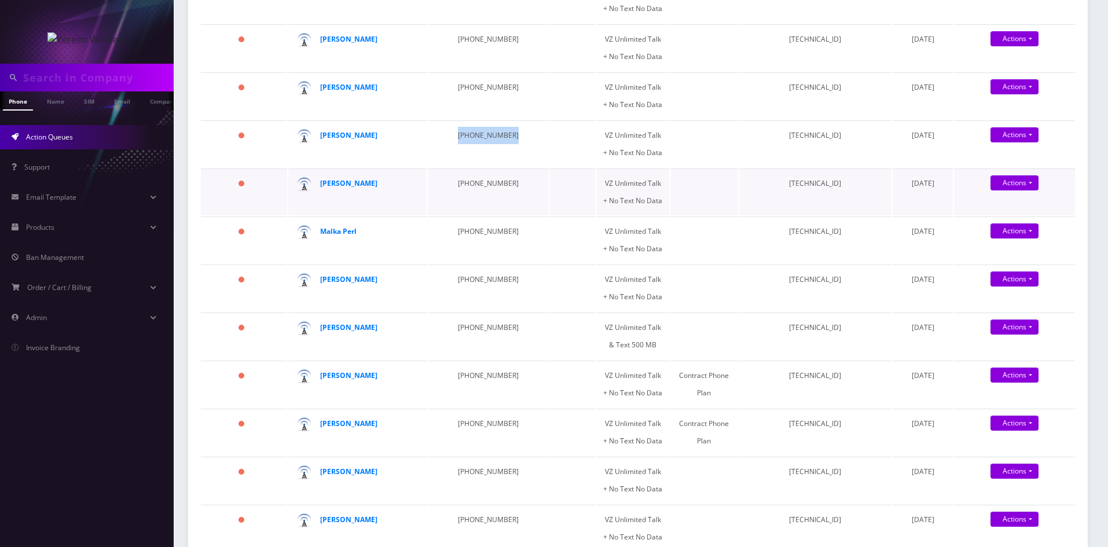
scroll to position [752, 0]
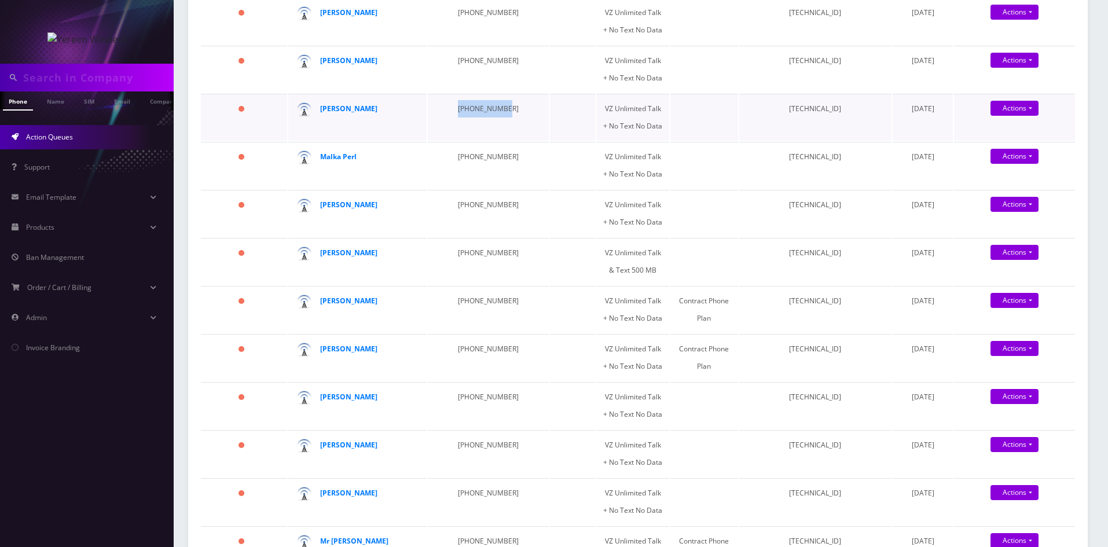
drag, startPoint x: 443, startPoint y: 112, endPoint x: 506, endPoint y: 111, distance: 63.7
click at [506, 111] on td "845-274-0704" at bounding box center [488, 117] width 121 height 47
drag, startPoint x: 442, startPoint y: 154, endPoint x: 502, endPoint y: 160, distance: 60.5
click at [502, 160] on td "845-540-2267" at bounding box center [488, 165] width 121 height 47
drag, startPoint x: 444, startPoint y: 206, endPoint x: 512, endPoint y: 207, distance: 67.7
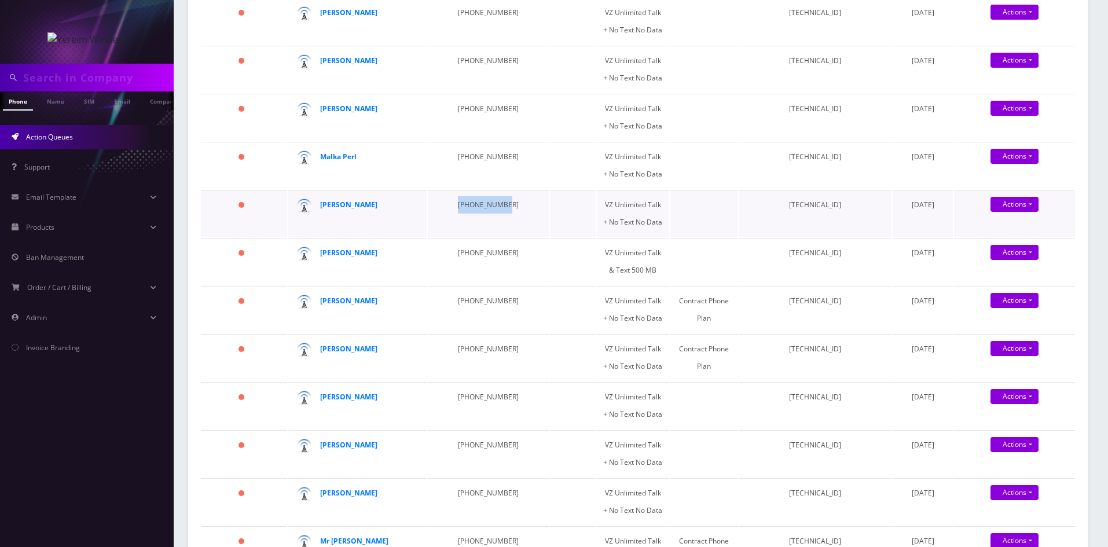
click at [512, 207] on td "845-517-9569" at bounding box center [488, 213] width 121 height 47
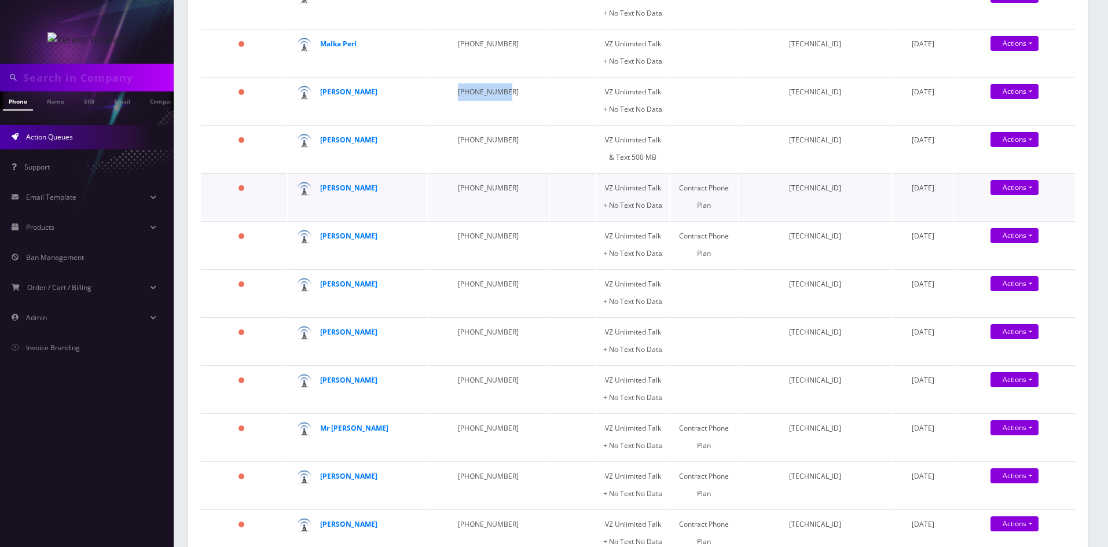
scroll to position [868, 0]
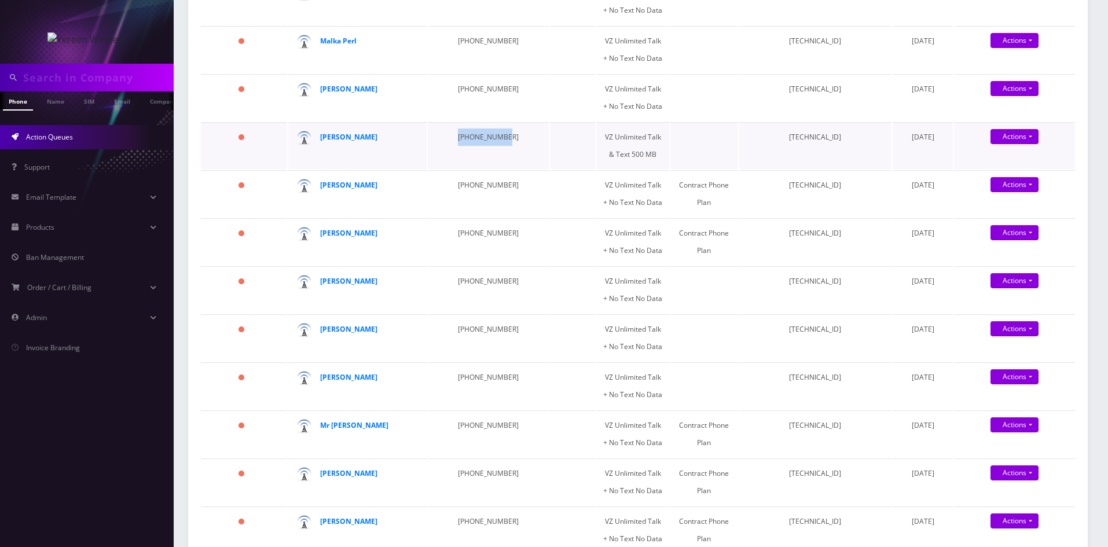
drag, startPoint x: 444, startPoint y: 142, endPoint x: 502, endPoint y: 142, distance: 58.5
click at [502, 142] on td "347-342-7089" at bounding box center [488, 145] width 121 height 47
drag, startPoint x: 443, startPoint y: 188, endPoint x: 512, endPoint y: 188, distance: 69.4
click at [512, 188] on td "347-853-0106" at bounding box center [488, 193] width 121 height 47
drag, startPoint x: 439, startPoint y: 237, endPoint x: 501, endPoint y: 237, distance: 61.3
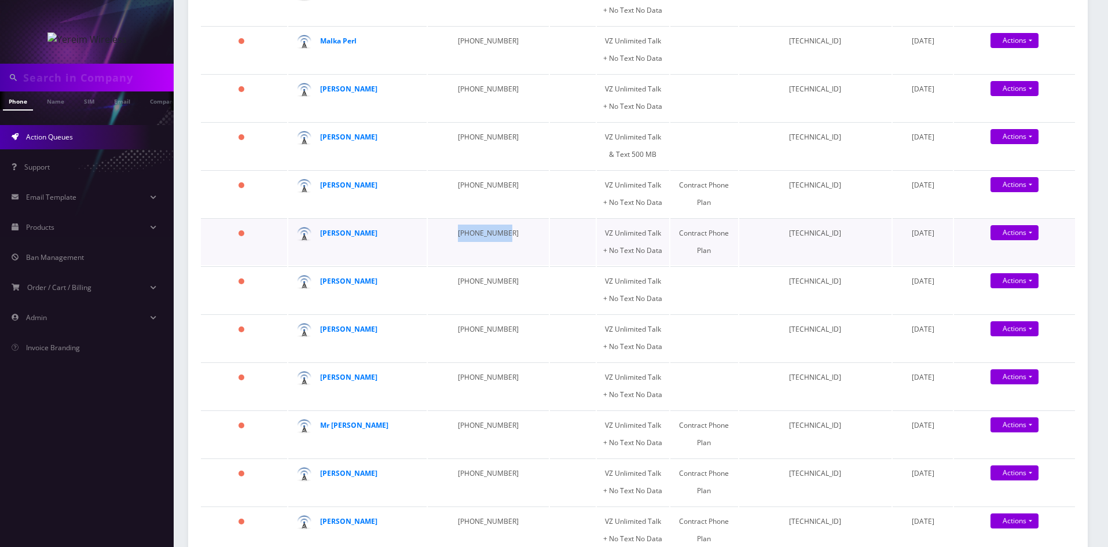
click at [501, 237] on td "845-213-0577" at bounding box center [488, 241] width 121 height 47
drag, startPoint x: 445, startPoint y: 284, endPoint x: 513, endPoint y: 283, distance: 68.3
click at [513, 283] on tr "223 days KREINDY SCHONFELD 845-502-1523 VZ Unlimited Talk + No Text No Data 891…" at bounding box center [638, 289] width 874 height 47
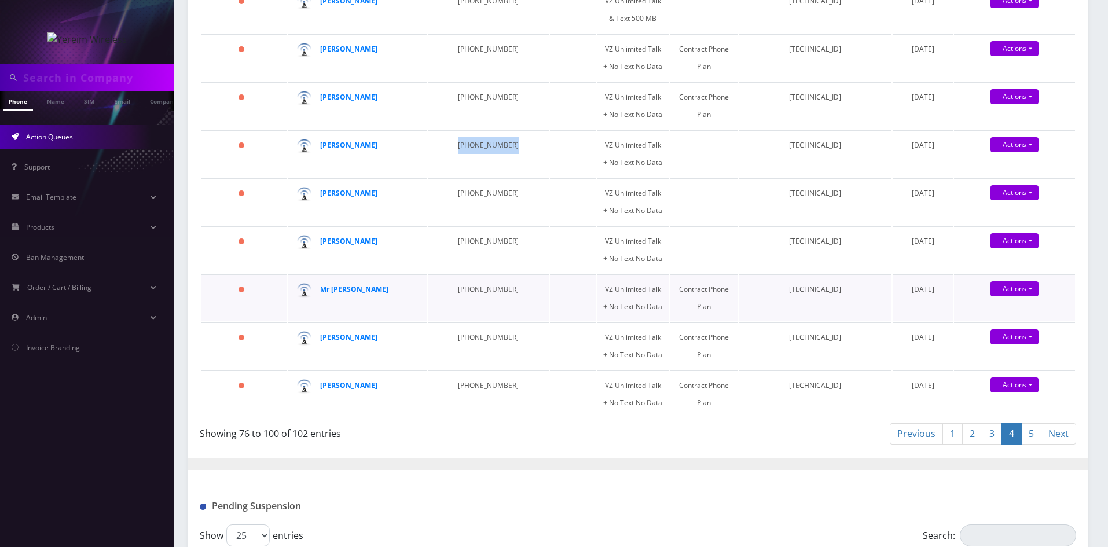
scroll to position [1042, 0]
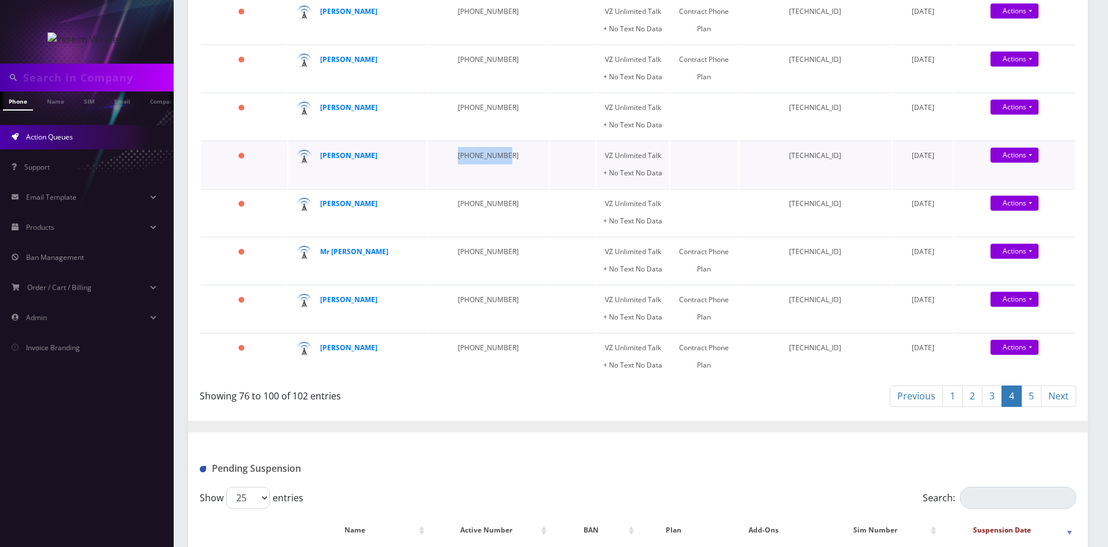
drag, startPoint x: 443, startPoint y: 155, endPoint x: 512, endPoint y: 155, distance: 68.3
click at [512, 155] on td "914-261-2031" at bounding box center [488, 164] width 121 height 47
drag, startPoint x: 449, startPoint y: 205, endPoint x: 508, endPoint y: 203, distance: 59.6
click at [508, 203] on td "347-987-5501" at bounding box center [488, 212] width 121 height 47
drag, startPoint x: 445, startPoint y: 257, endPoint x: 498, endPoint y: 255, distance: 52.7
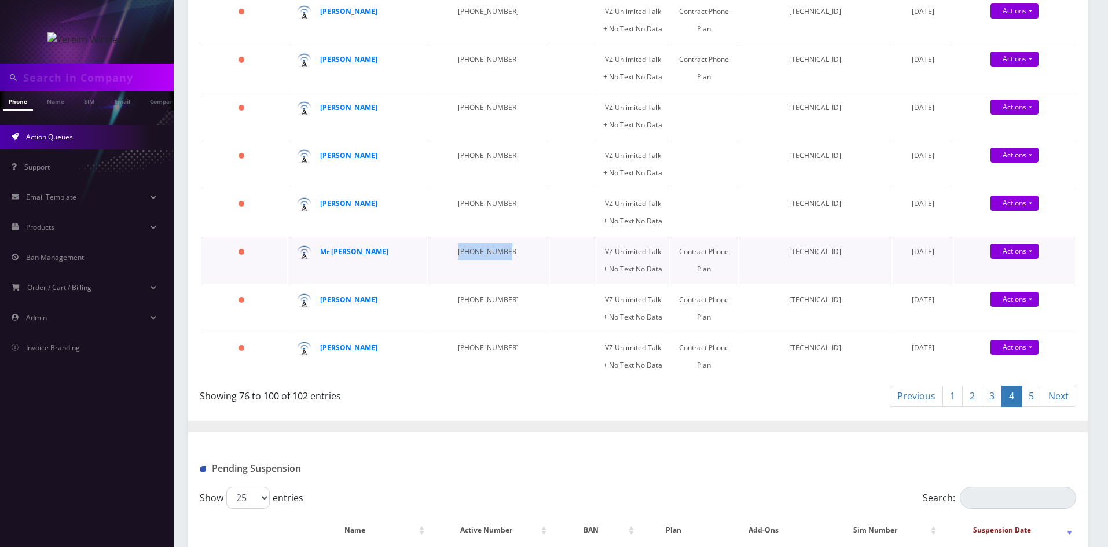
click at [497, 256] on td "845-701-9668" at bounding box center [488, 260] width 121 height 47
click at [344, 252] on strong "Mr Hocheizer" at bounding box center [354, 252] width 68 height 10
drag, startPoint x: 432, startPoint y: 302, endPoint x: 512, endPoint y: 304, distance: 80.5
click at [512, 304] on td "845-828-2216" at bounding box center [488, 308] width 121 height 47
drag, startPoint x: 505, startPoint y: 347, endPoint x: 418, endPoint y: 345, distance: 86.8
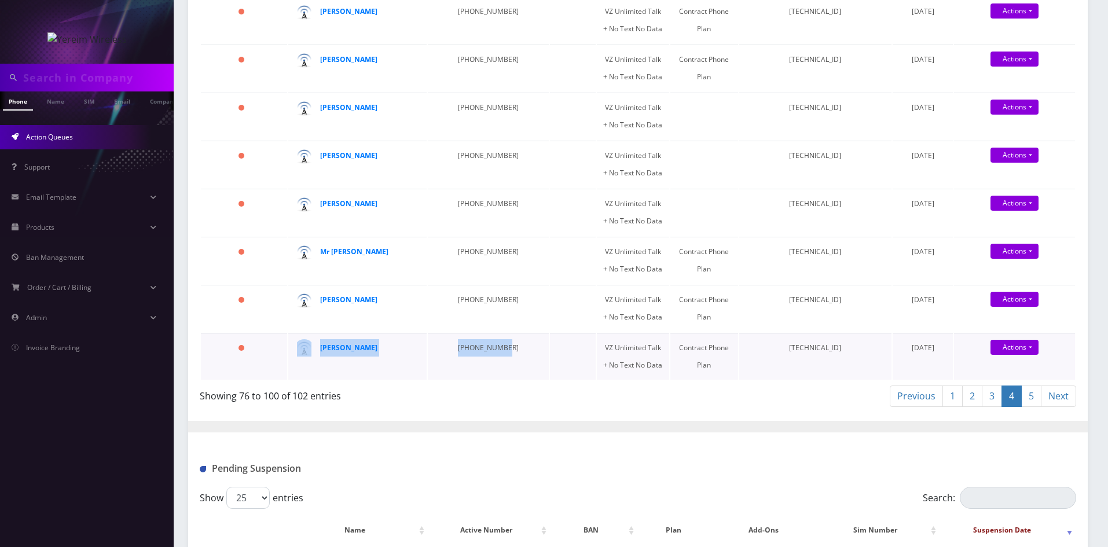
click at [418, 345] on tr "225 days Mr Weisberger 845-499-7771 VZ Unlimited Talk + No Text No Data Contrac…" at bounding box center [638, 356] width 874 height 47
click at [508, 358] on td "845-499-7771" at bounding box center [488, 356] width 121 height 47
drag, startPoint x: 506, startPoint y: 345, endPoint x: 451, endPoint y: 350, distance: 54.6
click at [451, 350] on td "845-499-7771" at bounding box center [488, 356] width 121 height 47
click at [1026, 396] on link "5" at bounding box center [1031, 395] width 20 height 21
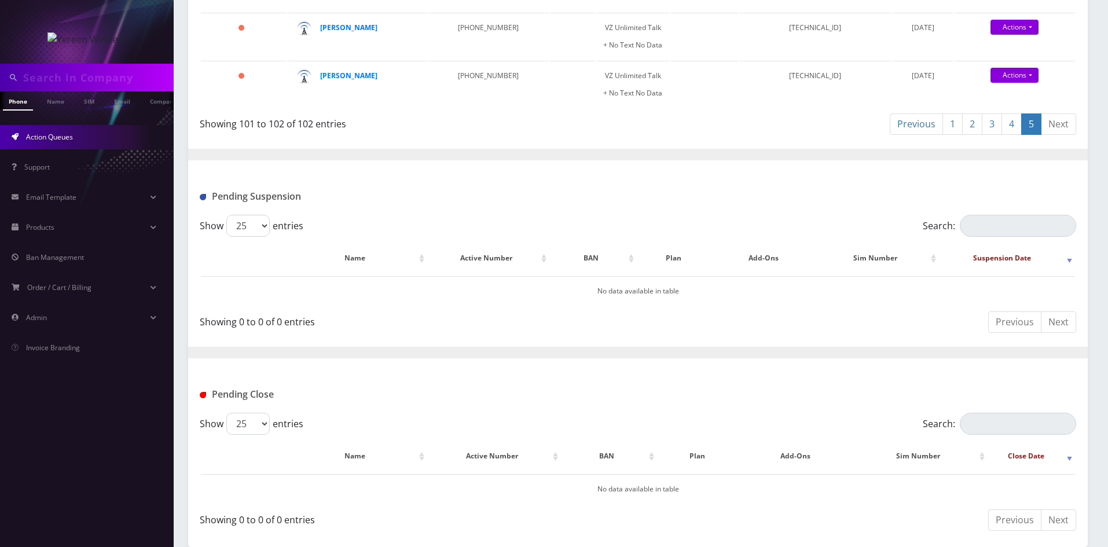
scroll to position [0, 0]
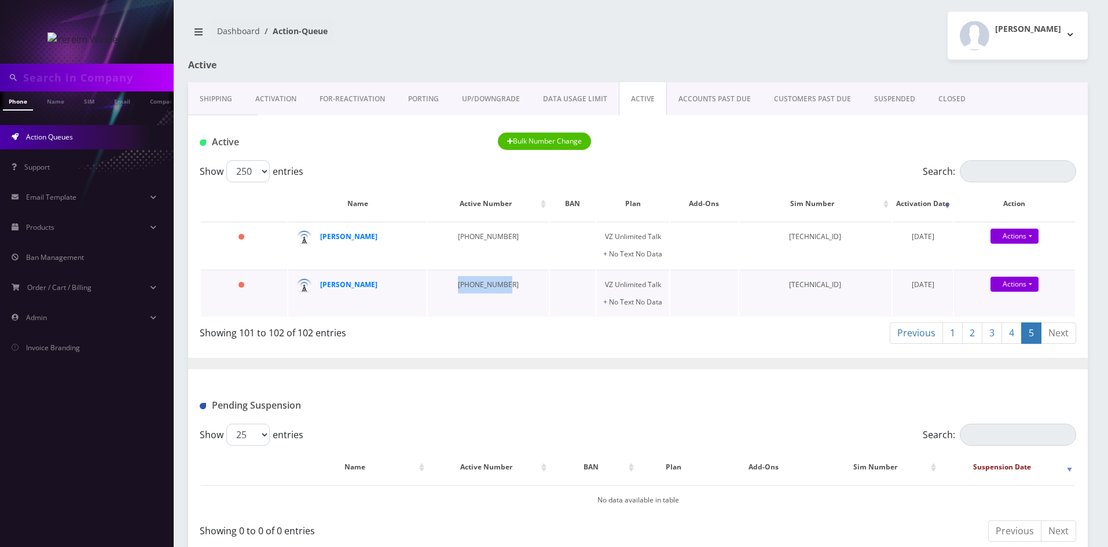
drag, startPoint x: 447, startPoint y: 288, endPoint x: 502, endPoint y: 291, distance: 55.1
click at [502, 291] on td "845-720-7045" at bounding box center [488, 293] width 121 height 47
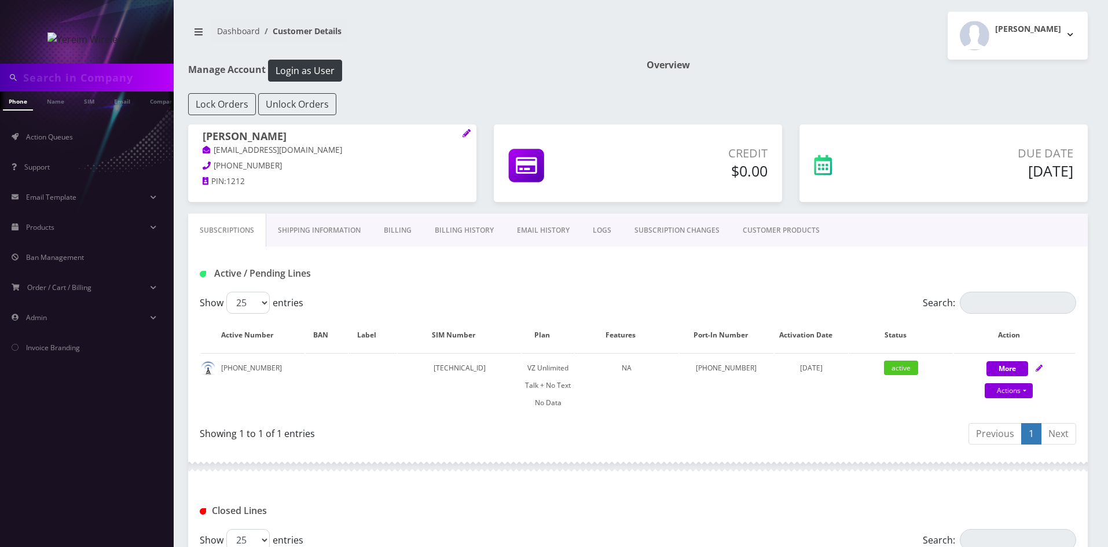
scroll to position [0, 6]
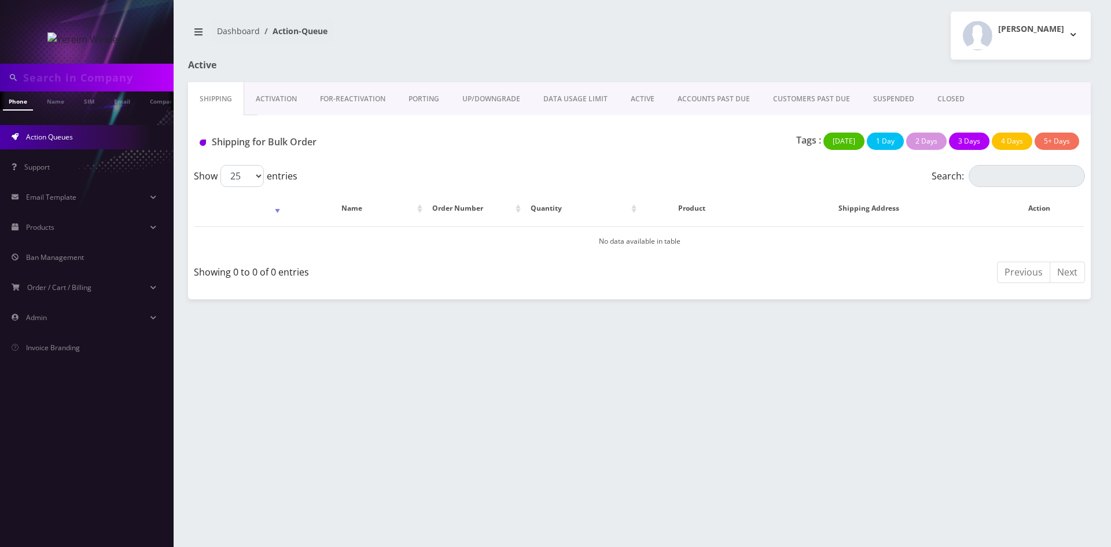
drag, startPoint x: 637, startPoint y: 95, endPoint x: 657, endPoint y: 102, distance: 22.2
click at [637, 95] on link "ACTIVE" at bounding box center [642, 99] width 47 height 34
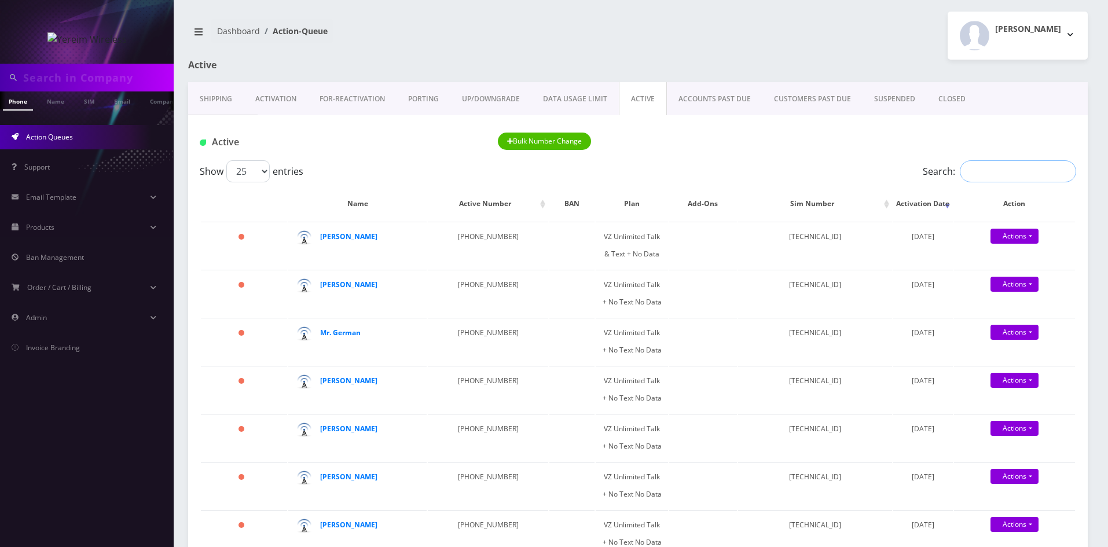
click at [991, 170] on input "Search:" at bounding box center [1018, 171] width 116 height 22
type input "1162"
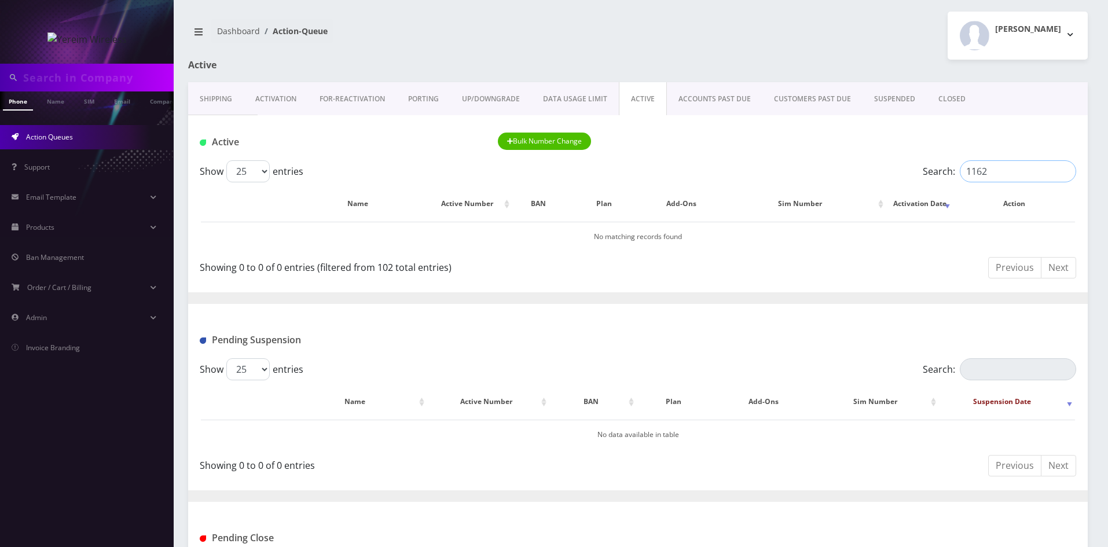
click at [1062, 174] on input "1162" at bounding box center [1018, 171] width 116 height 22
paste input "Czegledi"
type input "Czegledi"
